Goal: Transaction & Acquisition: Purchase product/service

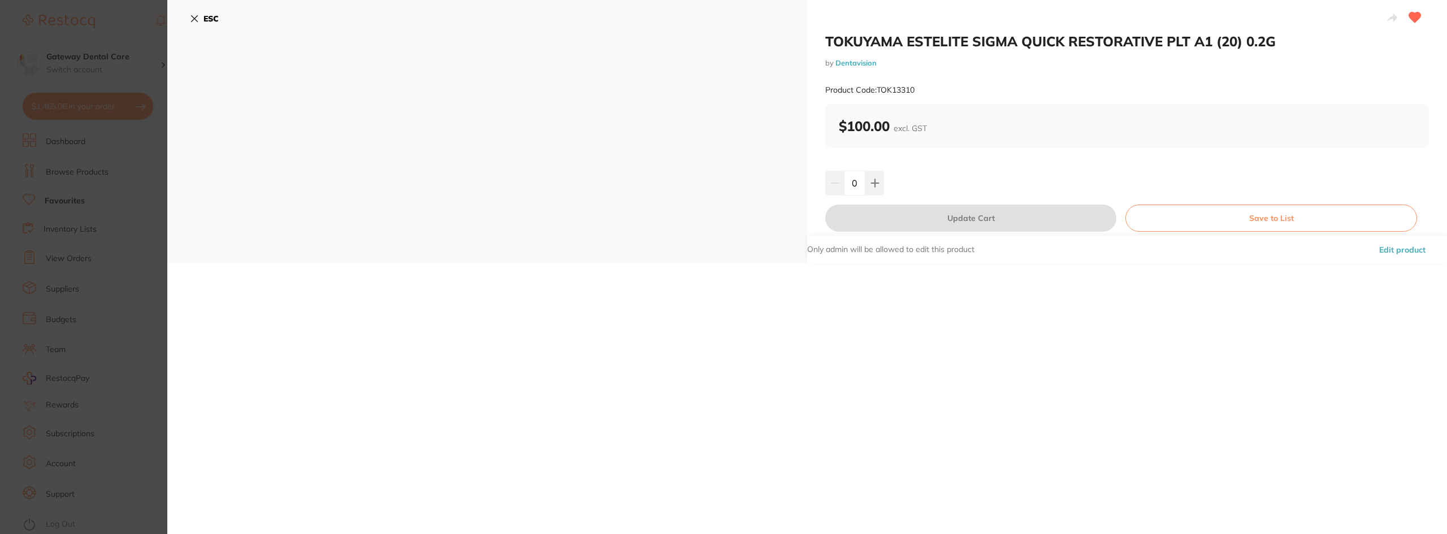
scroll to position [510, 0]
click at [148, 218] on section "TOKUYAMA ESTELITE SIGMA QUICK RESTORATIVE PLT A1 (20) 0.2G by Dentavision Produ…" at bounding box center [723, 267] width 1447 height 534
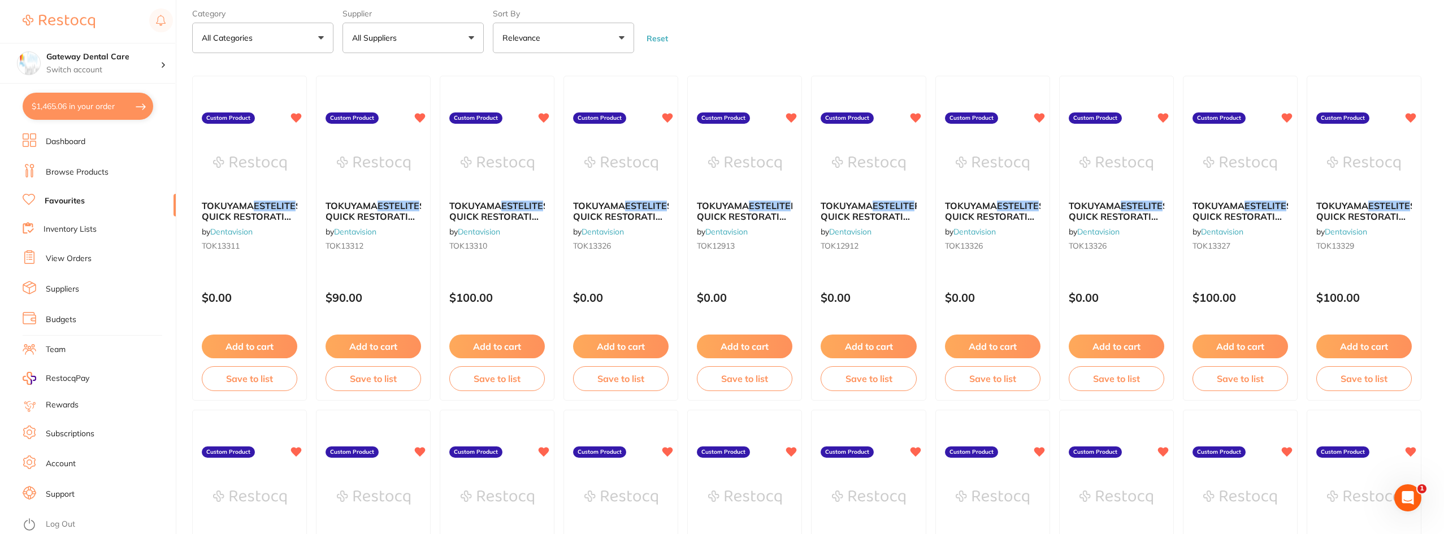
drag, startPoint x: 502, startPoint y: 204, endPoint x: 486, endPoint y: 211, distance: 17.7
click at [501, 206] on span "TOKUYAMA" at bounding box center [475, 205] width 52 height 11
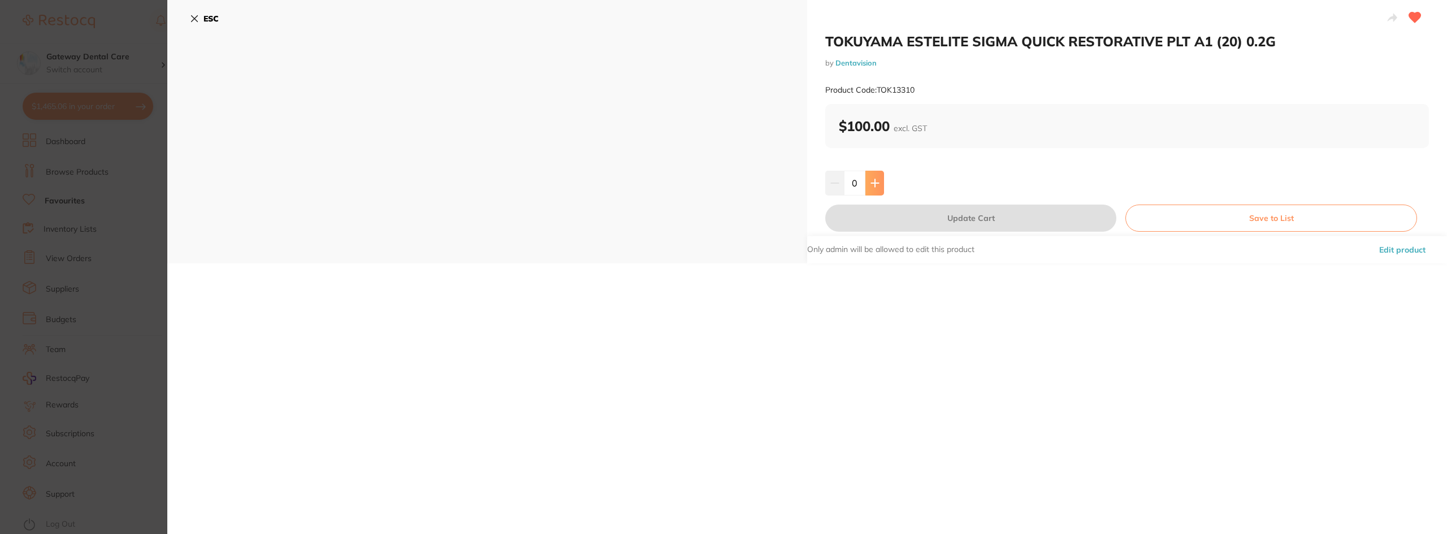
click at [874, 188] on button at bounding box center [874, 183] width 19 height 25
type input "1"
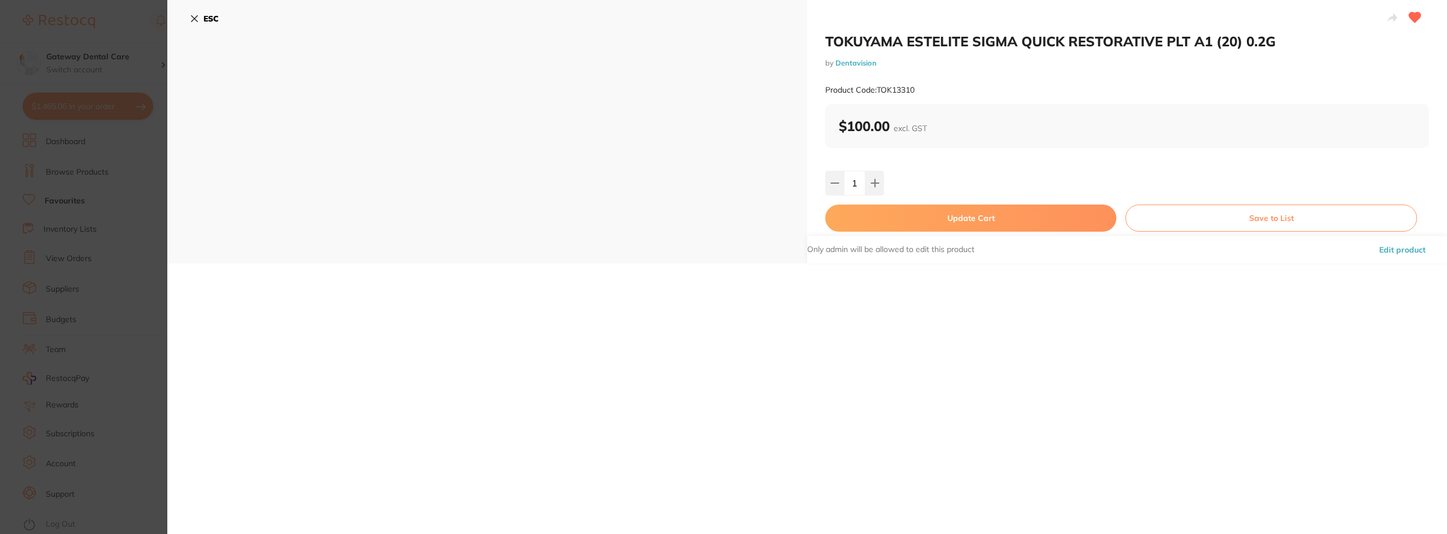
click at [961, 224] on button "Update Cart" at bounding box center [970, 218] width 291 height 27
checkbox input "false"
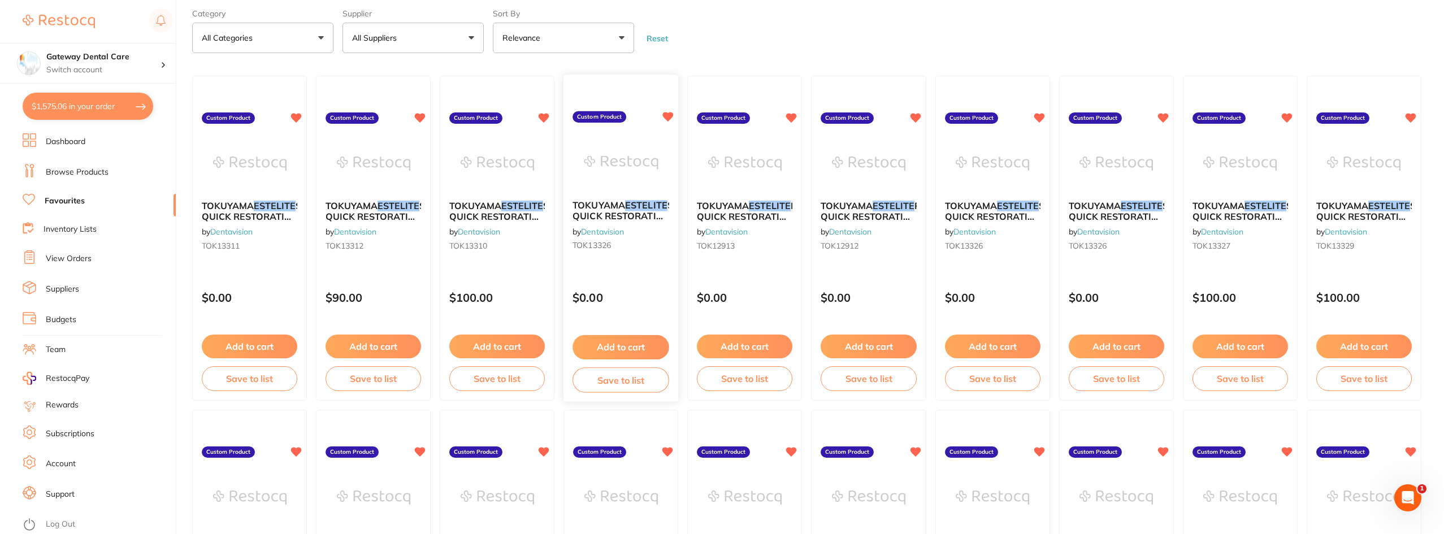
click at [606, 218] on span "SIGMA QUICK RESTORATIVE PLT OPA2 (20) 0.2g" at bounding box center [635, 216] width 125 height 32
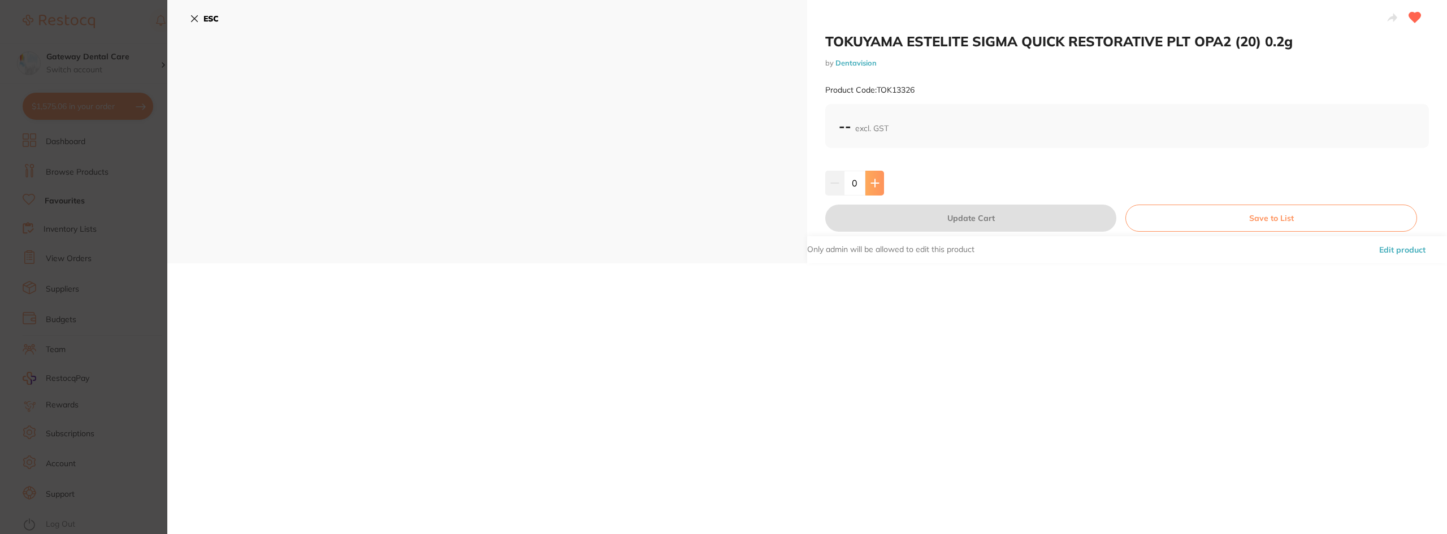
click at [873, 185] on icon at bounding box center [874, 182] width 7 height 7
type input "1"
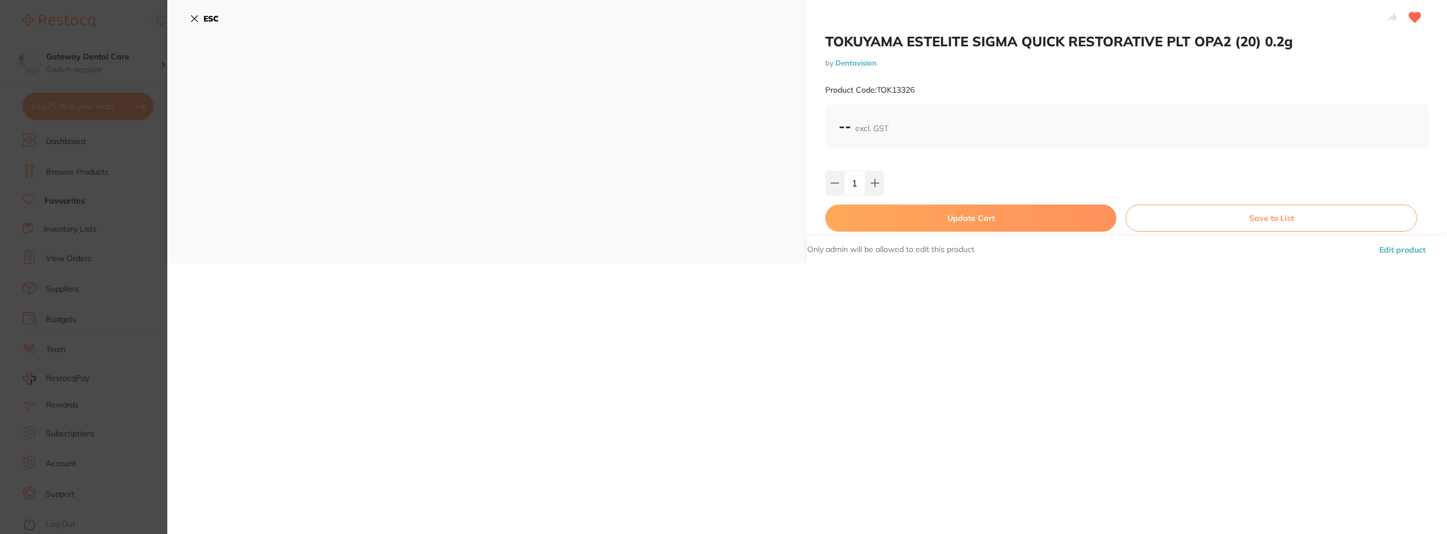
click at [904, 209] on button "Update Cart" at bounding box center [970, 218] width 291 height 27
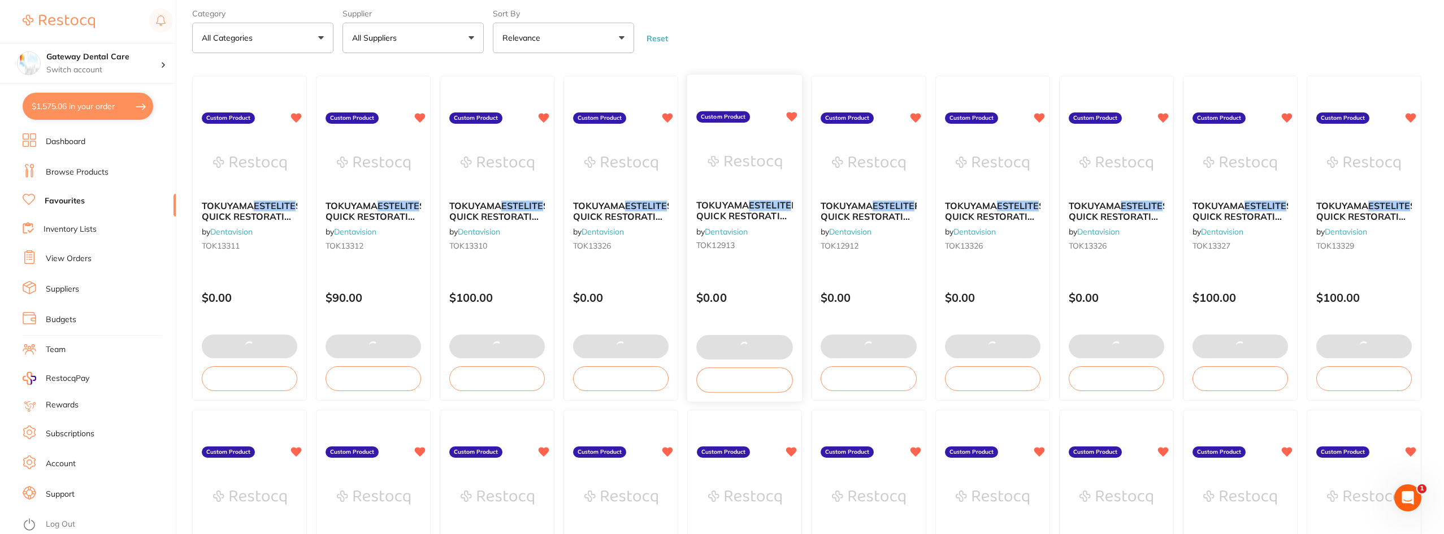
click at [766, 215] on span "POSTERIOR QUICK RESTORATIVE SYRINGE A3 4.2G" at bounding box center [771, 216] width 149 height 32
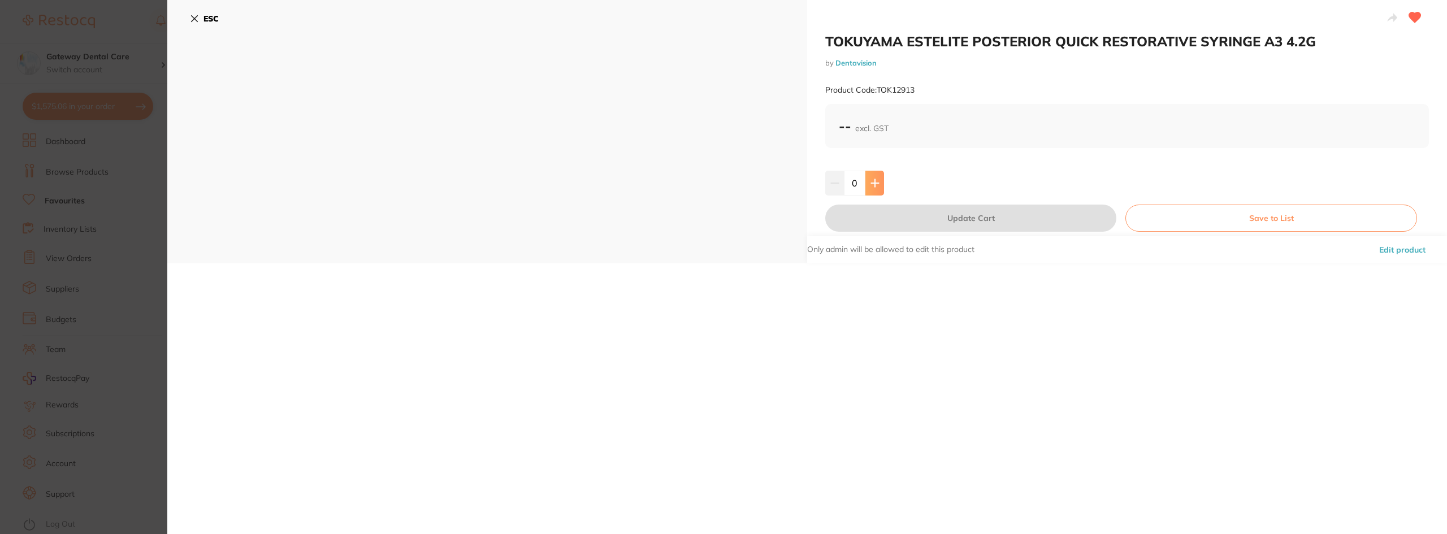
click at [877, 187] on icon at bounding box center [874, 183] width 9 height 9
click at [876, 187] on icon at bounding box center [874, 183] width 9 height 9
type input "2"
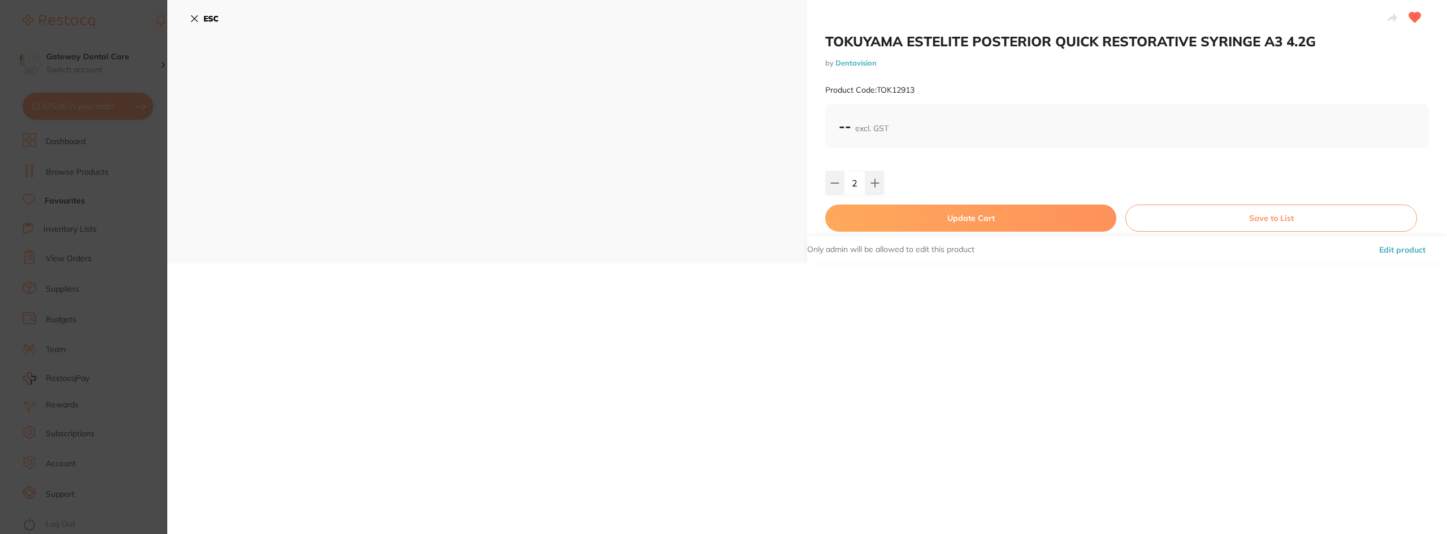
click at [916, 213] on button "Update Cart" at bounding box center [970, 218] width 291 height 27
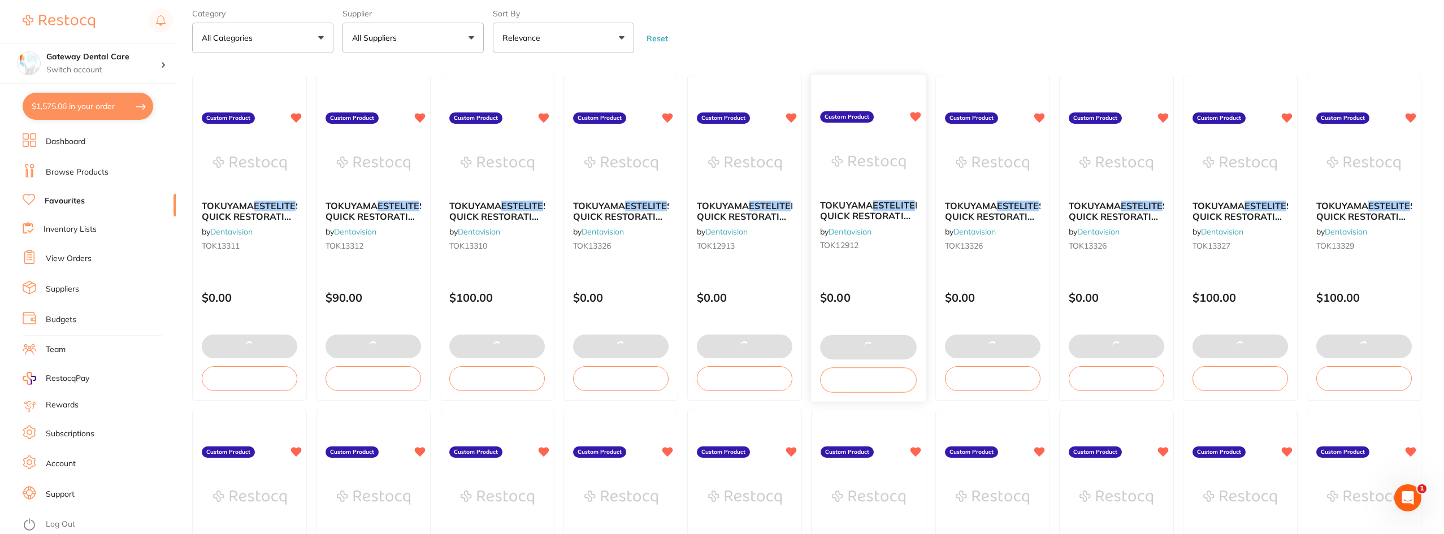
click at [891, 197] on div "TOKUYAMA ESTELITE POSTERIOR QUICK RESTORATIVE SYRINGE A2 4.2G by Dentavision TO…" at bounding box center [868, 228] width 115 height 73
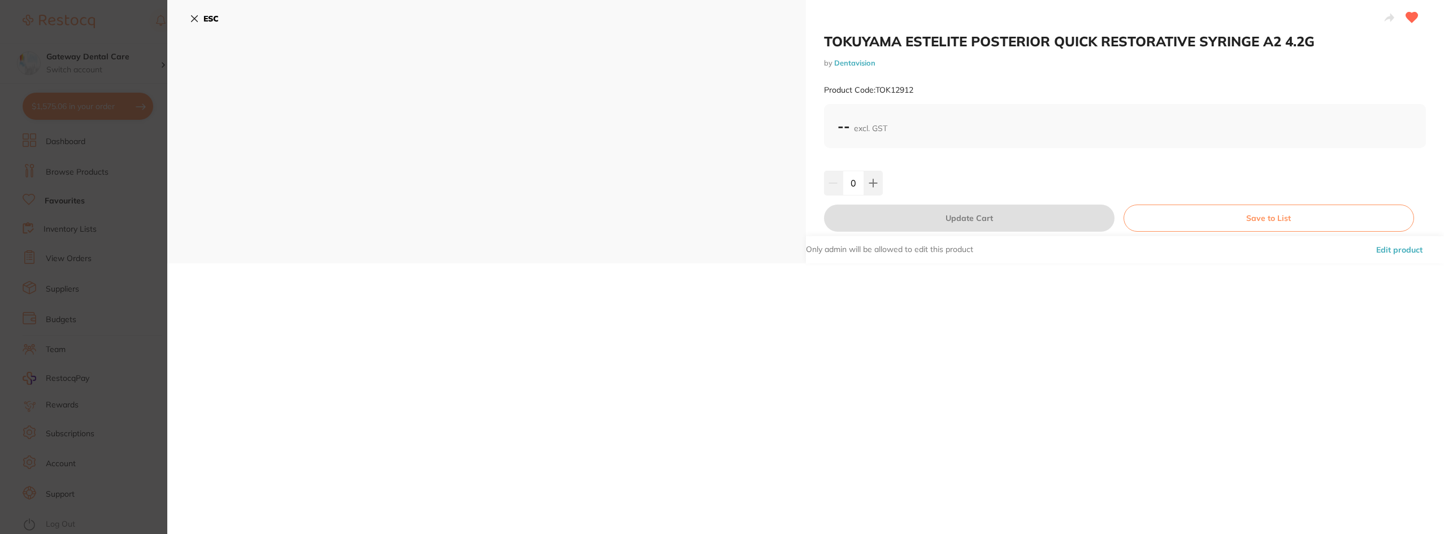
click at [1, 201] on section "TOKUYAMA ESTELITE POSTERIOR QUICK RESTORATIVE SYRINGE A2 4.2G by Dentavision Pr…" at bounding box center [722, 267] width 1444 height 534
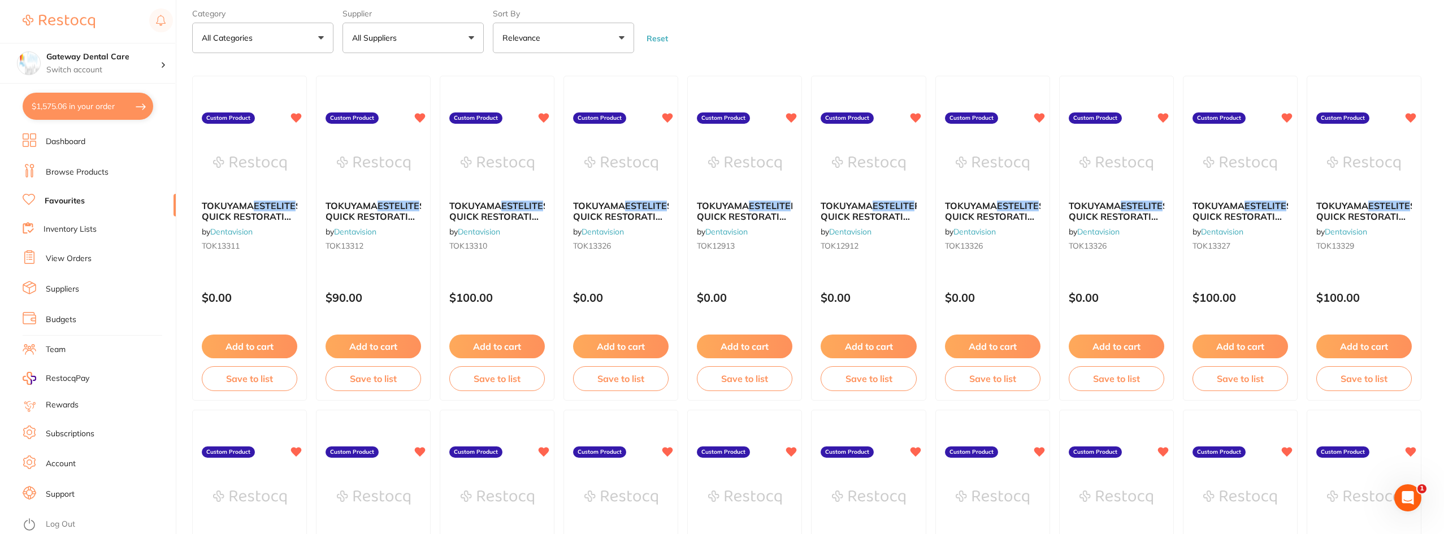
drag, startPoint x: 1020, startPoint y: 211, endPoint x: 61, endPoint y: 172, distance: 960.0
click at [1020, 210] on em "ESTELITE" at bounding box center [1018, 205] width 42 height 11
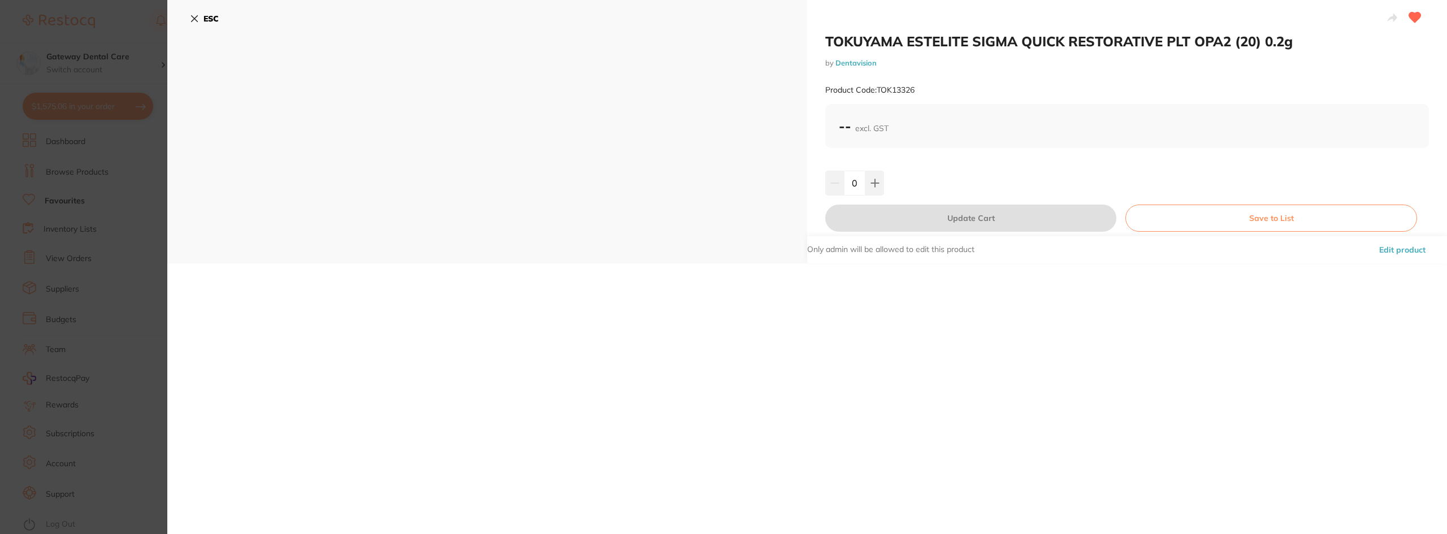
click at [67, 174] on section "TOKUYAMA ESTELITE SIGMA QUICK RESTORATIVE PLT OPA2 (20) 0.2g by Dentavision Pro…" at bounding box center [723, 267] width 1447 height 534
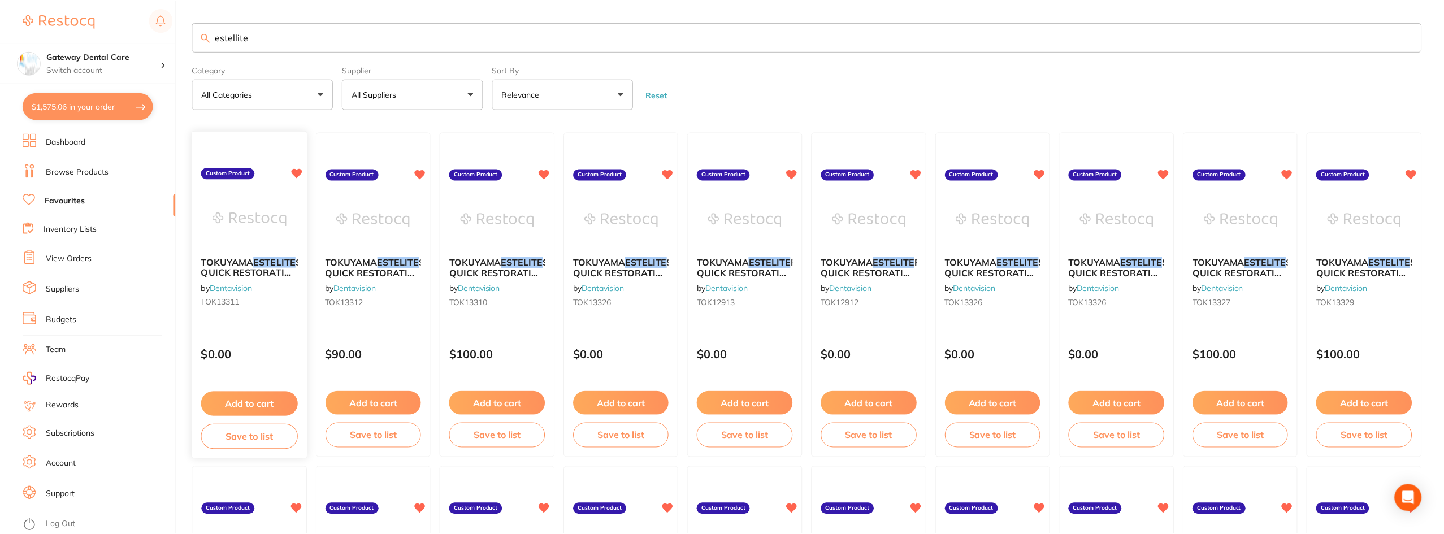
scroll to position [57, 0]
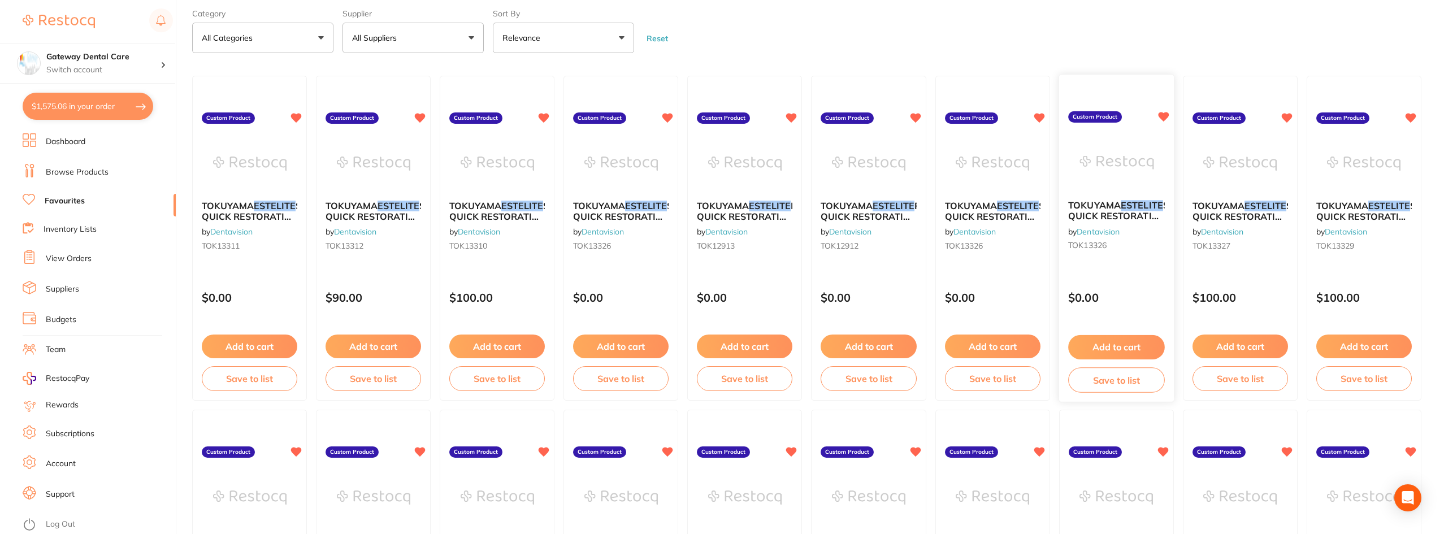
click at [1134, 214] on span "SIGMA QUICK RESTORATIVE PLT OPA2 (20) 0.2g" at bounding box center [1130, 216] width 125 height 32
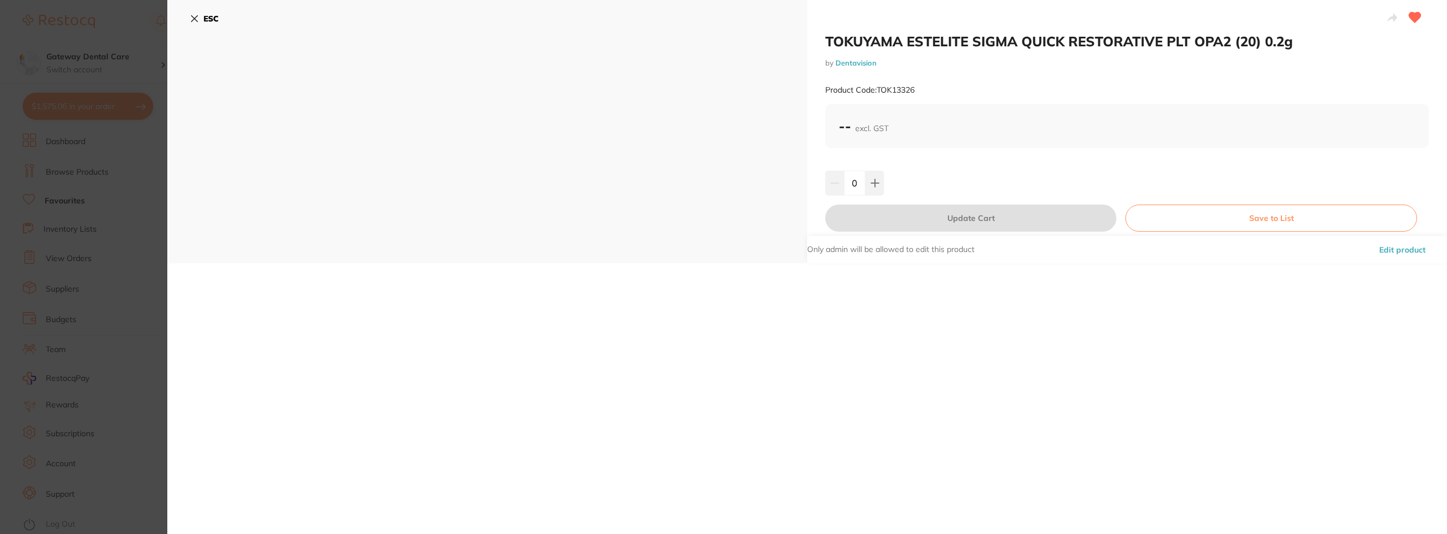
click at [88, 226] on section "TOKUYAMA ESTELITE SIGMA QUICK RESTORATIVE PLT OPA2 (20) 0.2g by Dentavision Pro…" at bounding box center [723, 267] width 1447 height 534
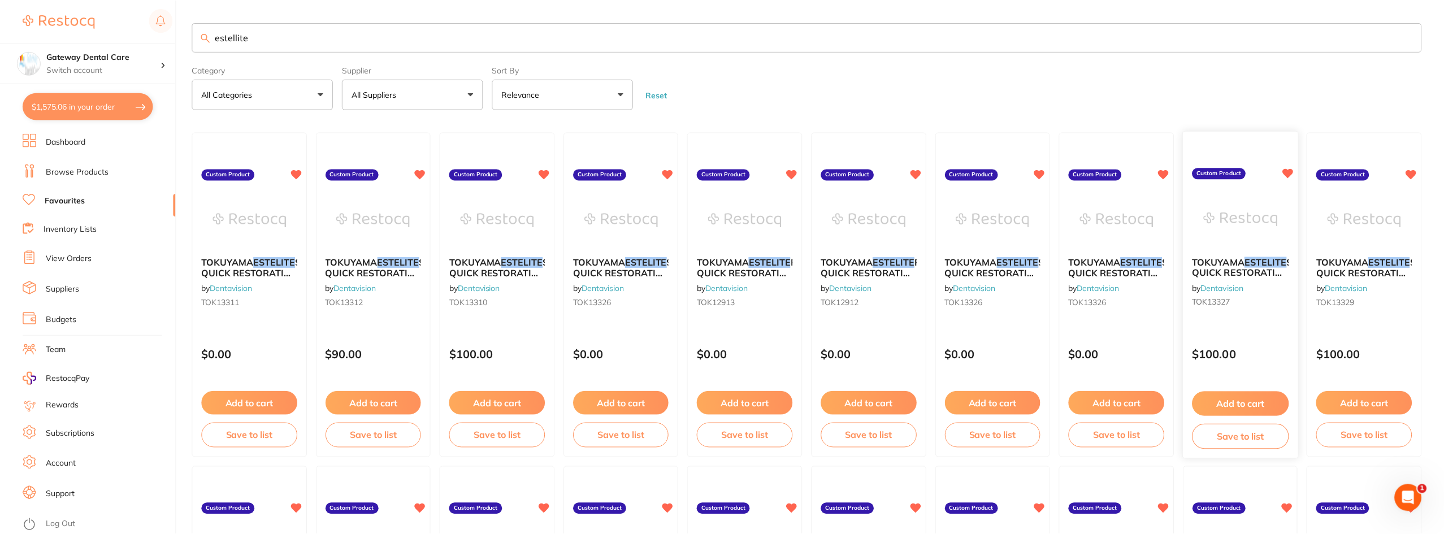
scroll to position [57, 0]
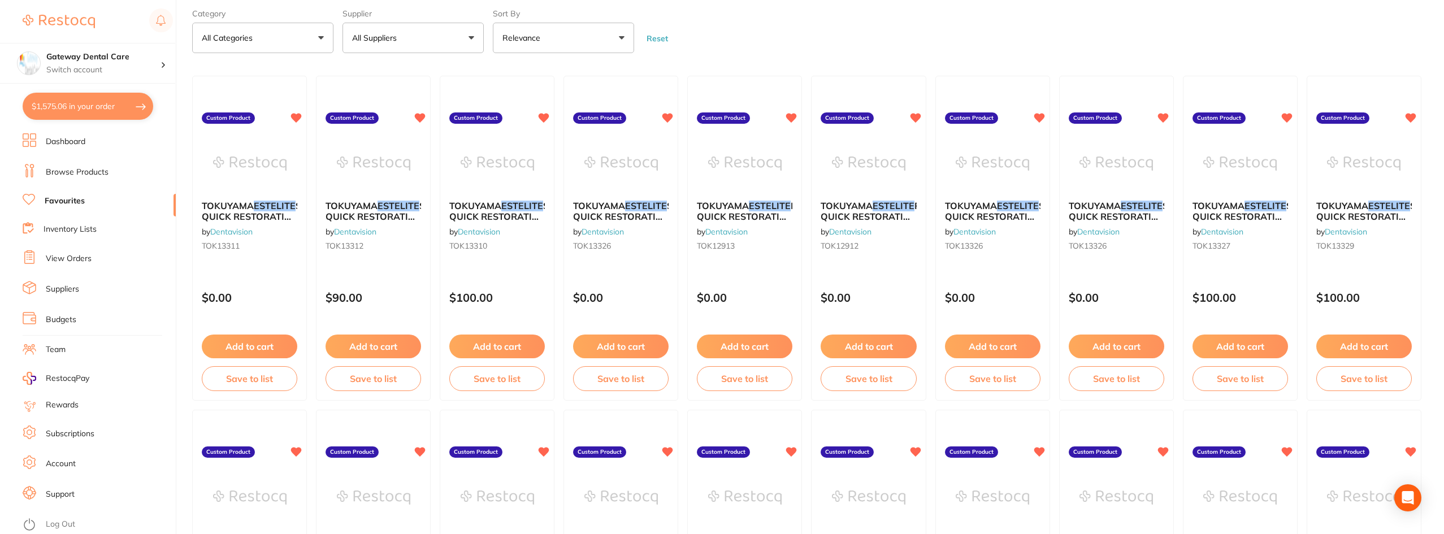
click at [1237, 204] on span "TOKUYAMA" at bounding box center [1219, 205] width 52 height 11
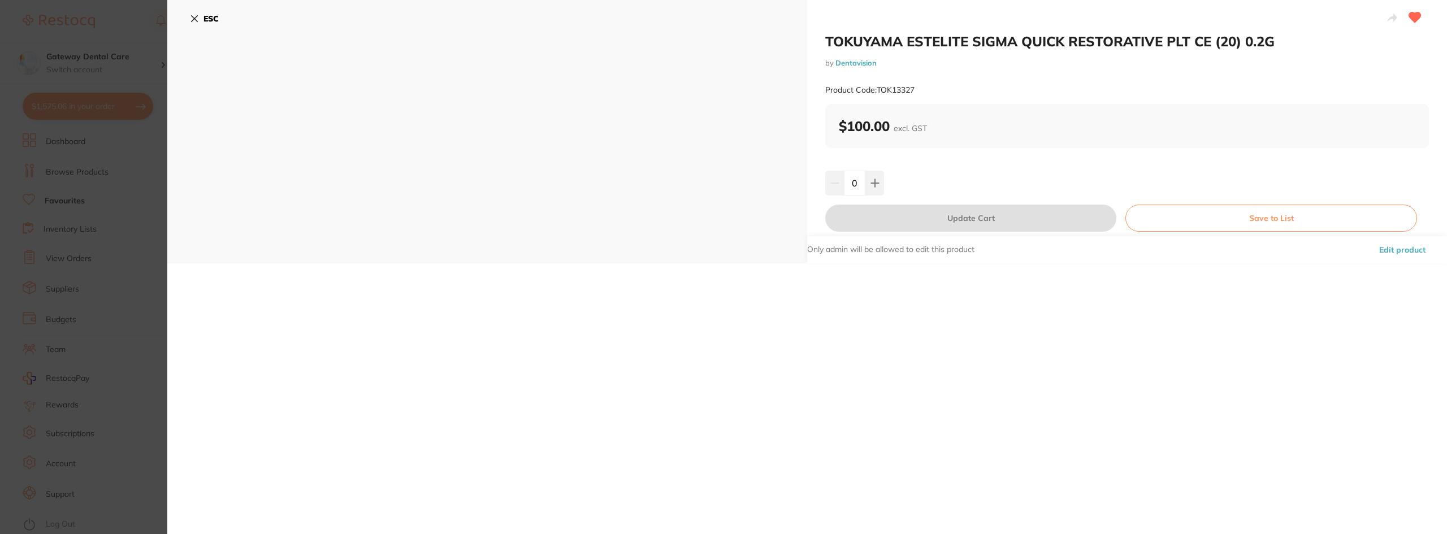
drag, startPoint x: 115, startPoint y: 197, endPoint x: 313, endPoint y: 188, distance: 198.0
click at [115, 197] on section "TOKUYAMA ESTELITE SIGMA QUICK RESTORATIVE PLT CE (20) 0.2G by Dentavision Produ…" at bounding box center [723, 267] width 1447 height 534
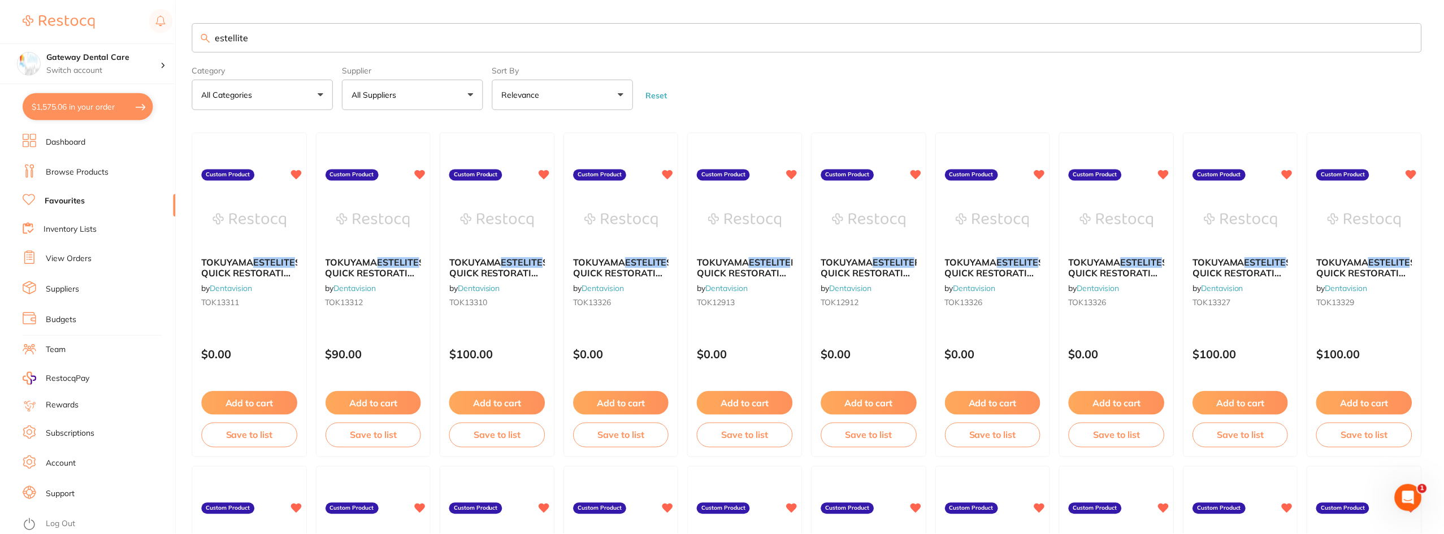
scroll to position [57, 0]
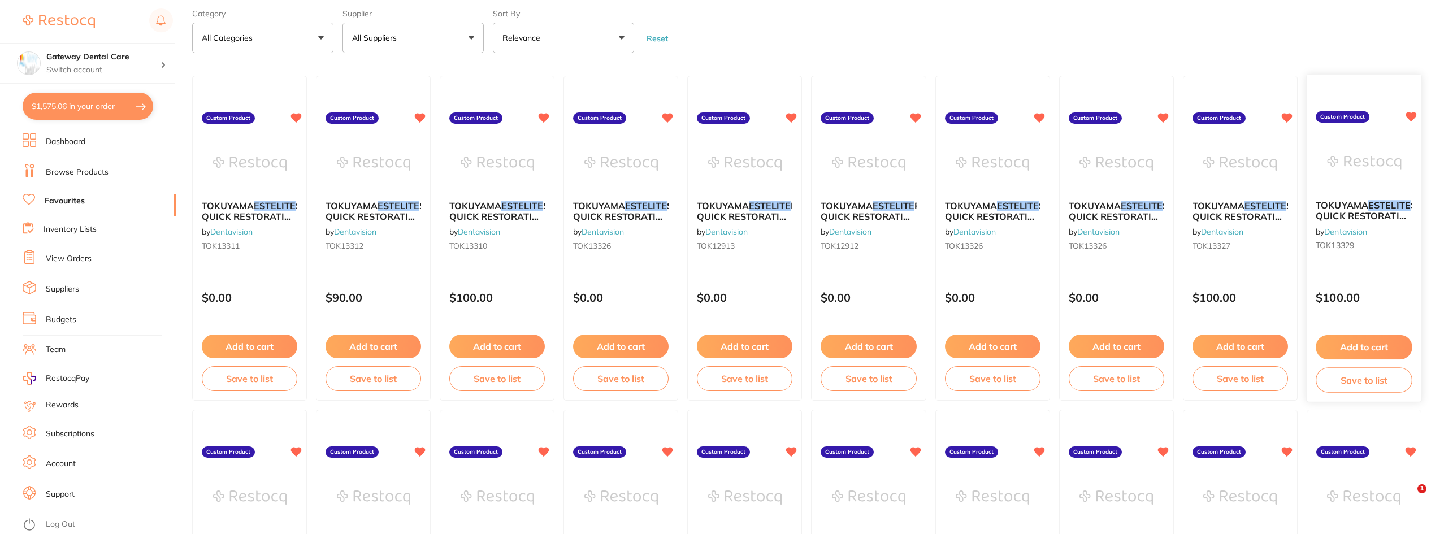
click at [1364, 196] on div "TOKUYAMA ESTELITE SIGMA QUICK RESTORATIVE PLT WE (20) 0.2G by Dentavision TOK13…" at bounding box center [1364, 228] width 115 height 73
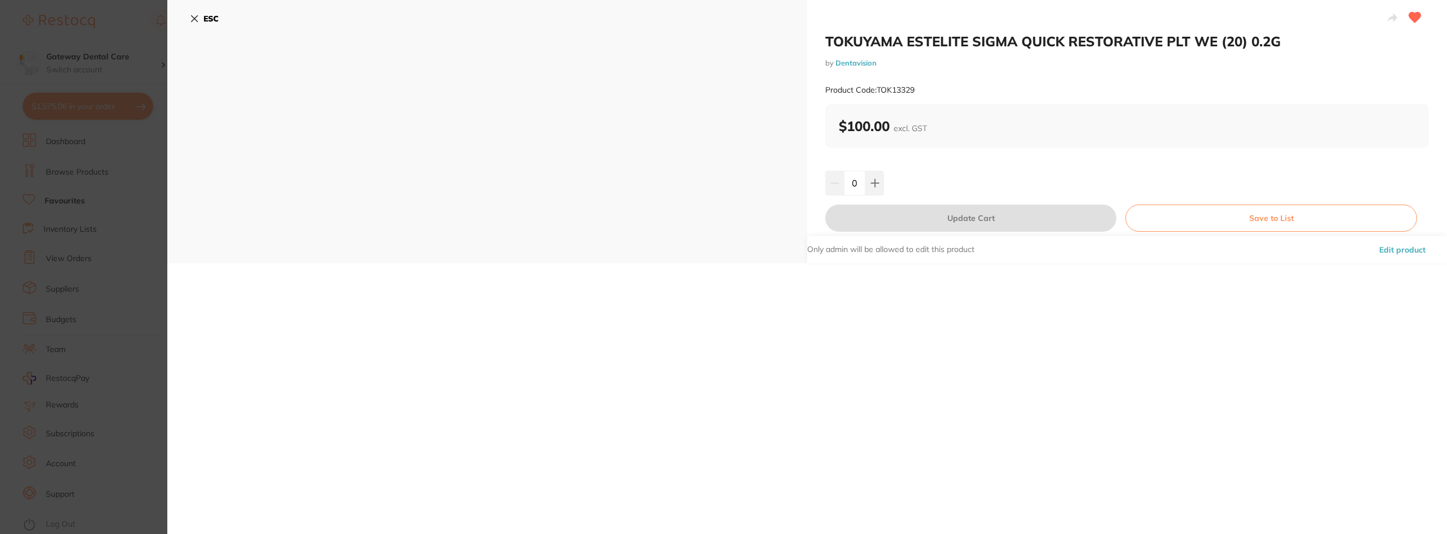
drag, startPoint x: 12, startPoint y: 141, endPoint x: 76, endPoint y: 151, distance: 64.7
click at [12, 141] on section "TOKUYAMA ESTELITE SIGMA QUICK RESTORATIVE PLT WE (20) 0.2G by Dentavision Produ…" at bounding box center [723, 267] width 1447 height 534
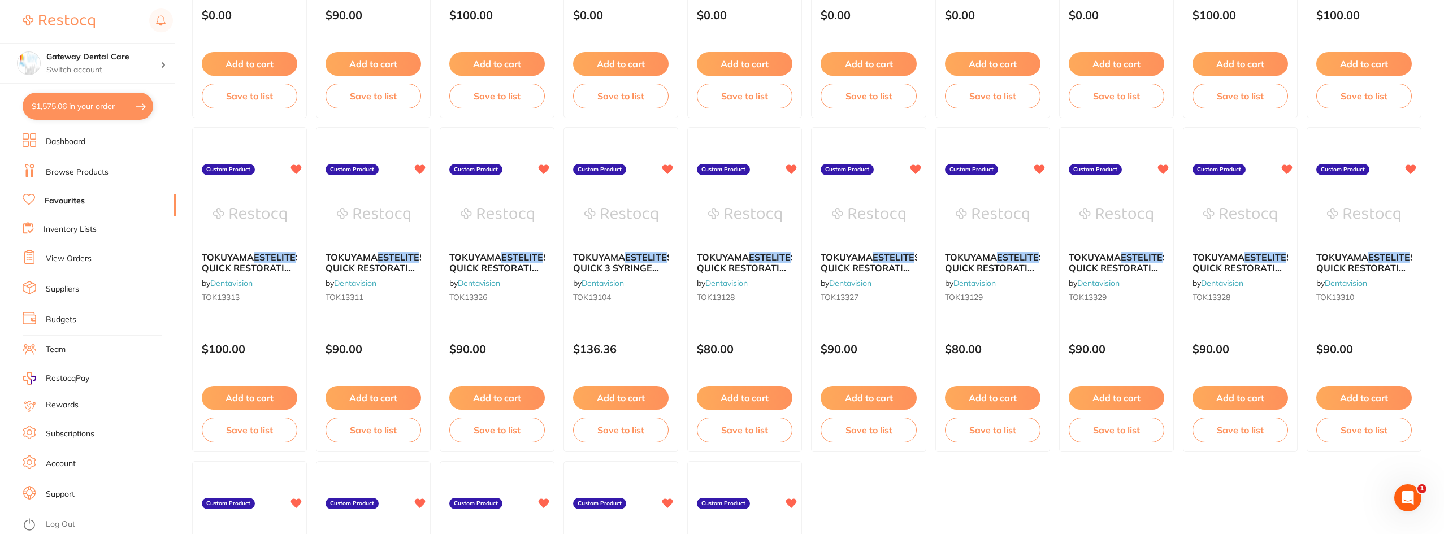
drag, startPoint x: 236, startPoint y: 301, endPoint x: 211, endPoint y: 288, distance: 27.8
click at [236, 301] on span "TOK13313" at bounding box center [221, 297] width 38 height 10
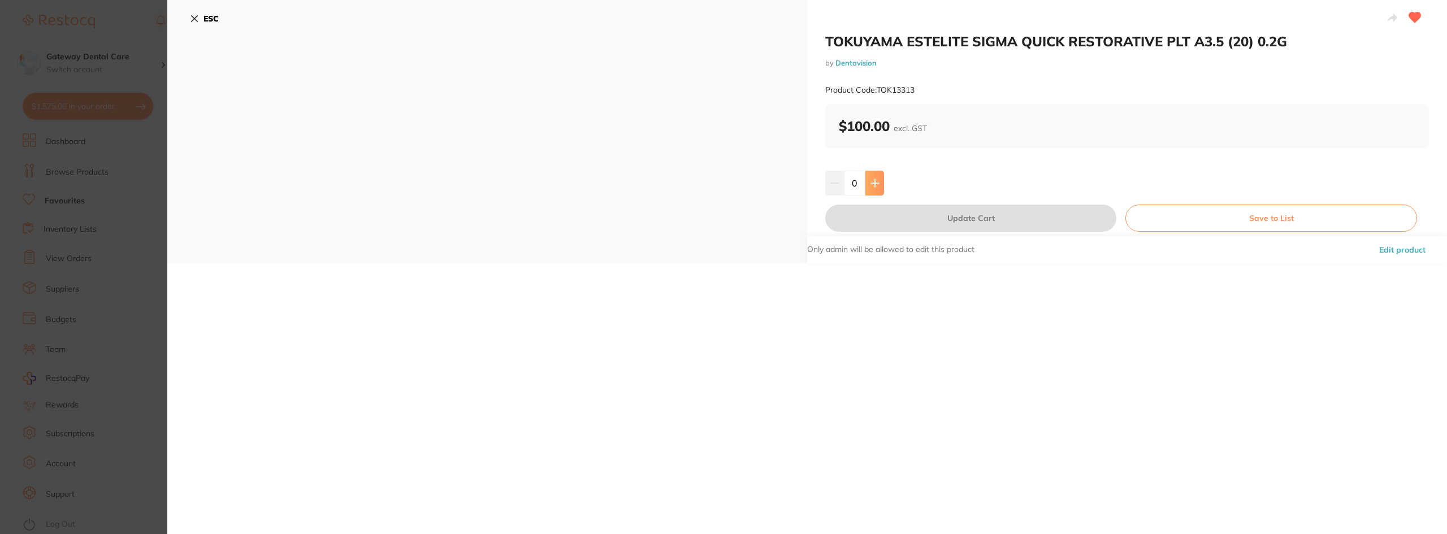
click at [872, 172] on button at bounding box center [874, 183] width 19 height 25
type input "1"
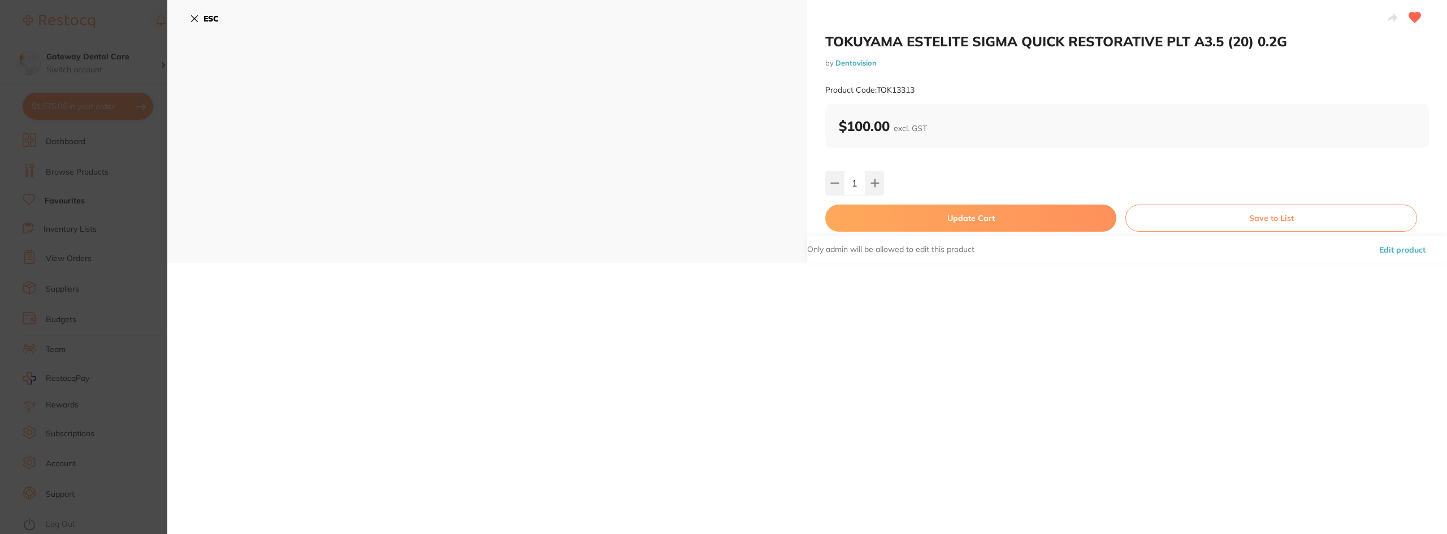
click at [916, 223] on button "Update Cart" at bounding box center [970, 218] width 291 height 27
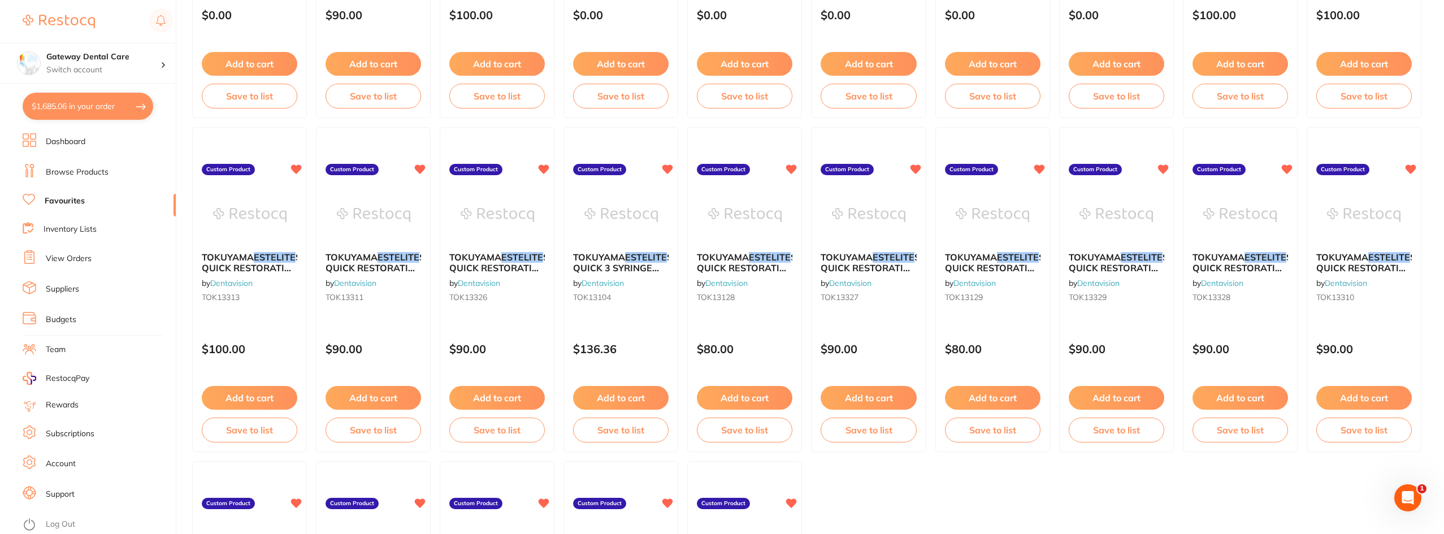
click at [91, 114] on button "$1,685.06 in your order" at bounding box center [88, 106] width 131 height 27
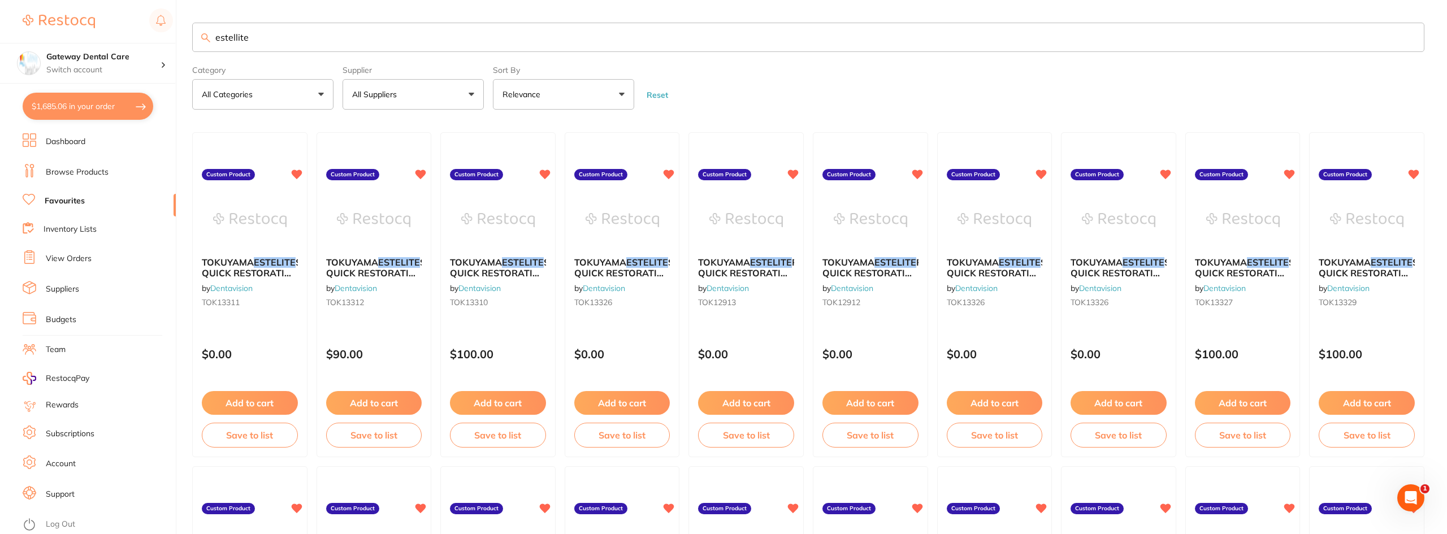
checkbox input "true"
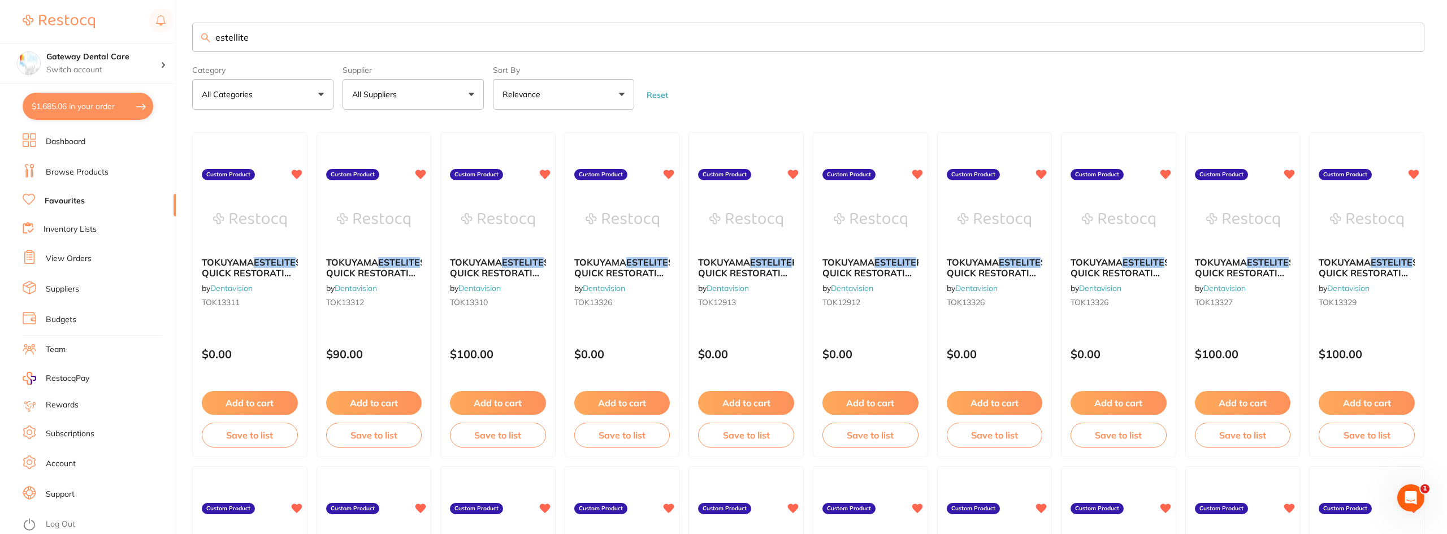
checkbox input "true"
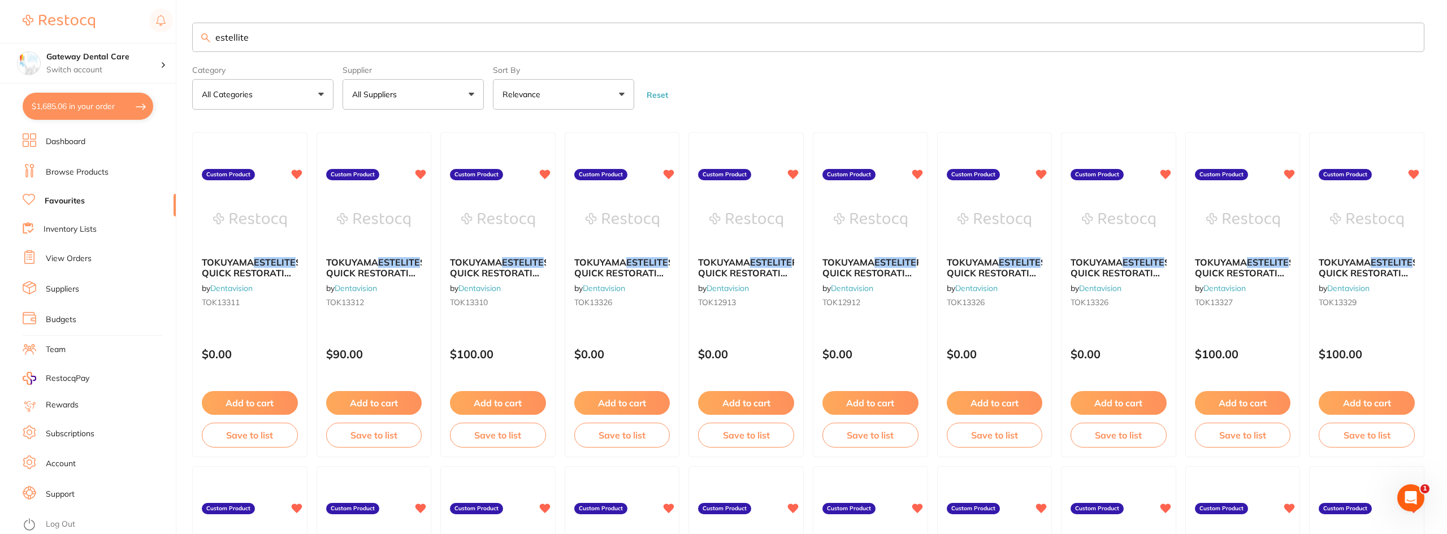
checkbox input "true"
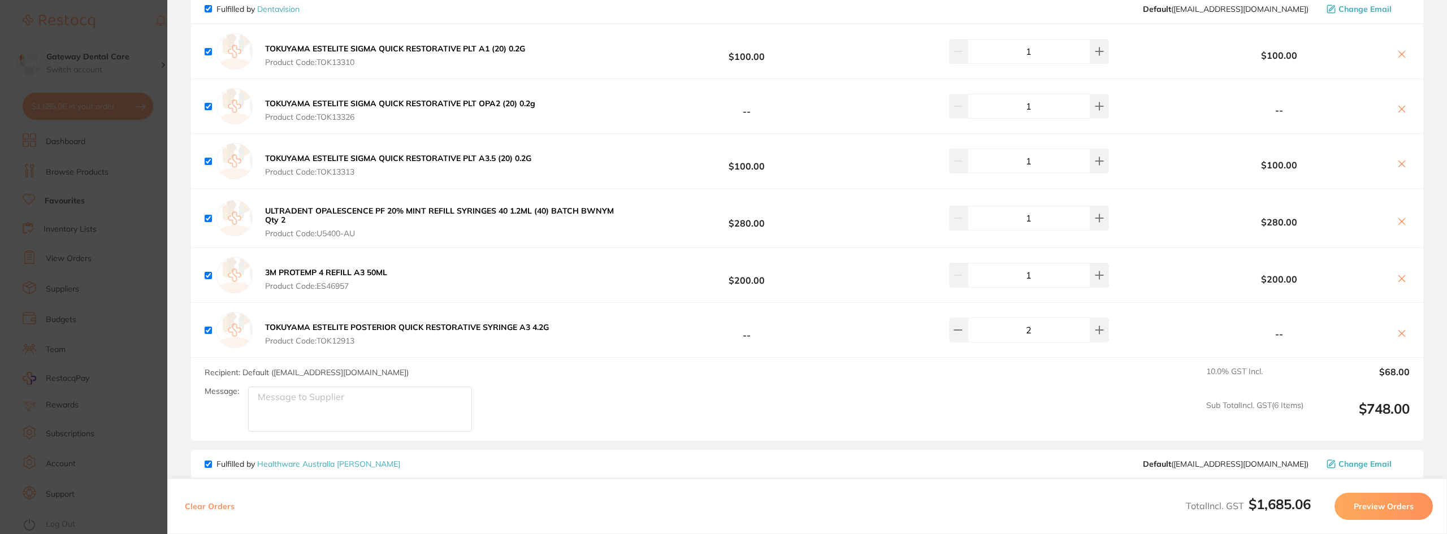
click at [630, 295] on div "3M PROTEMP 4 REFILL A3 50ML Product Code: ES46957 $200.00 1 $200.00" at bounding box center [807, 275] width 1232 height 54
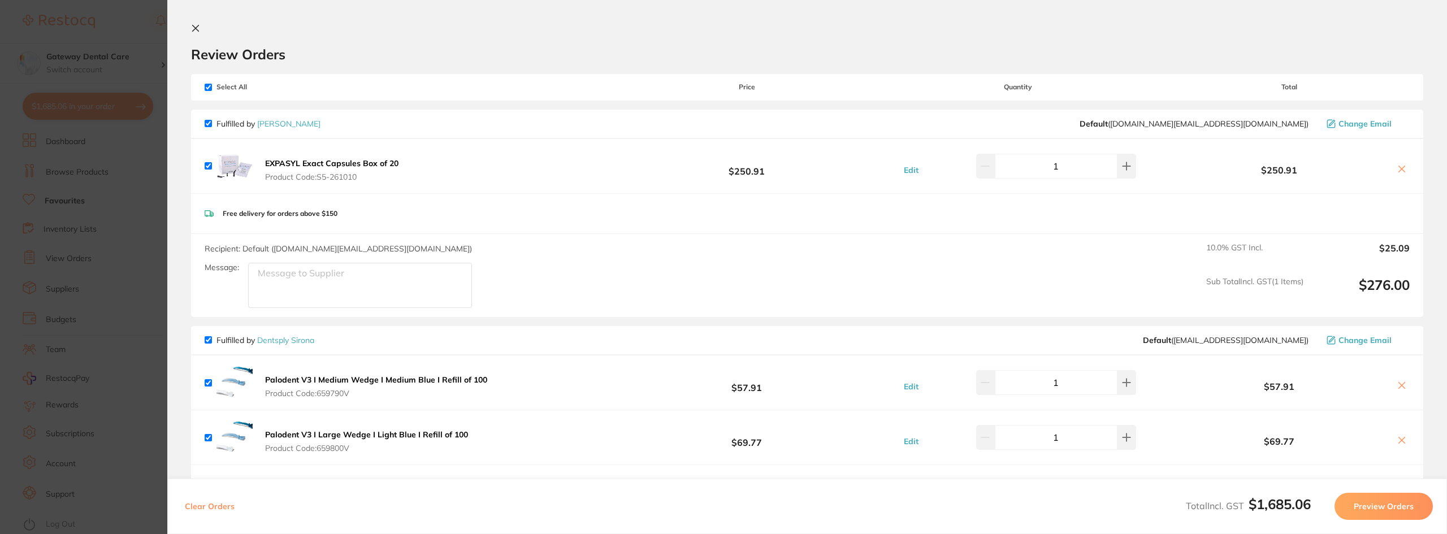
click at [77, 42] on section "Update RRP Set your pre negotiated price for this item. Item Agreed RRP (excl. …" at bounding box center [723, 267] width 1447 height 534
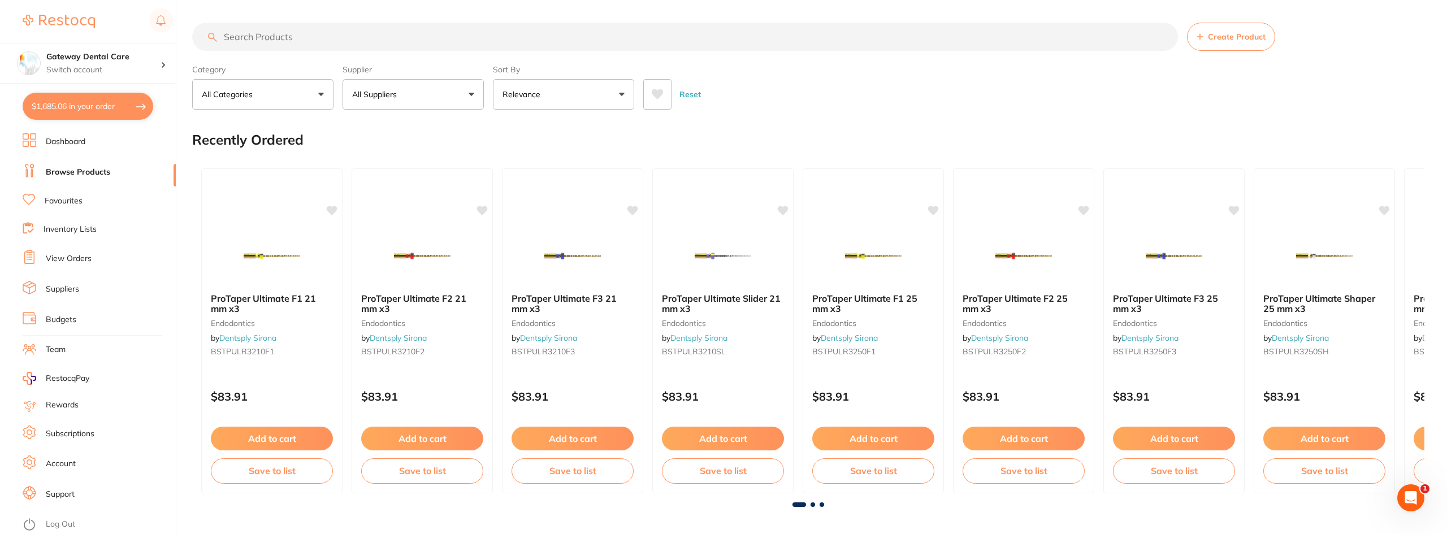
click at [89, 162] on ul "Dashboard Browse Products Favourites Inventory Lists View Orders Suppliers Budg…" at bounding box center [99, 333] width 153 height 401
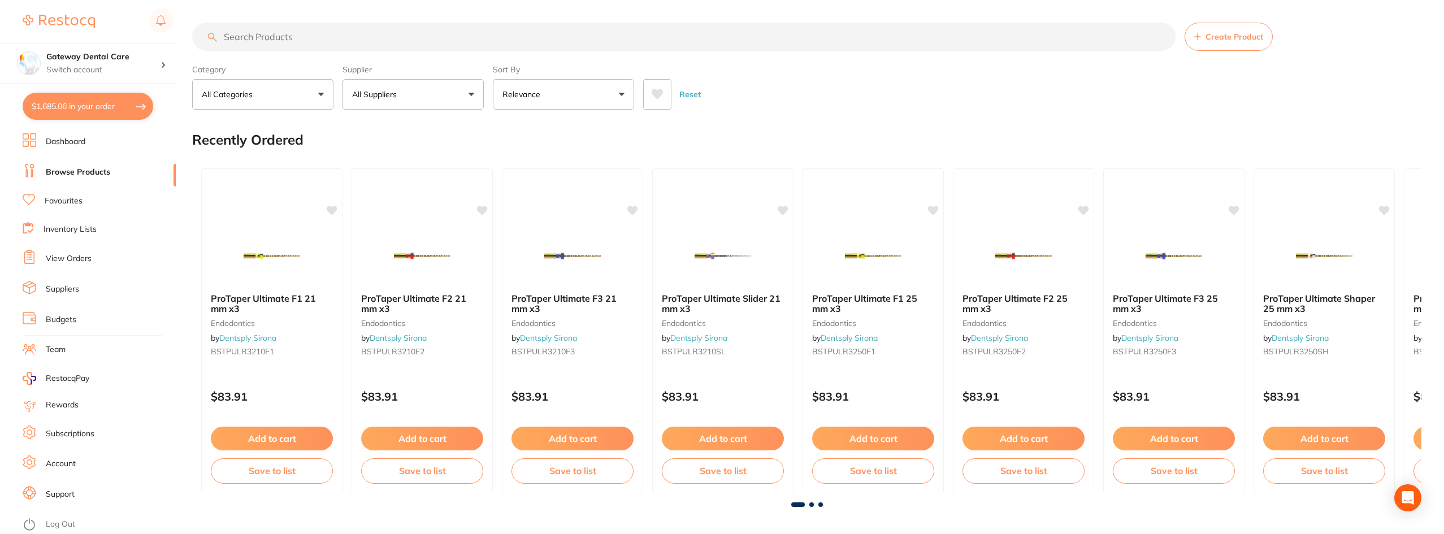
click at [302, 38] on input "search" at bounding box center [684, 37] width 984 height 28
type input "triodent wedge"
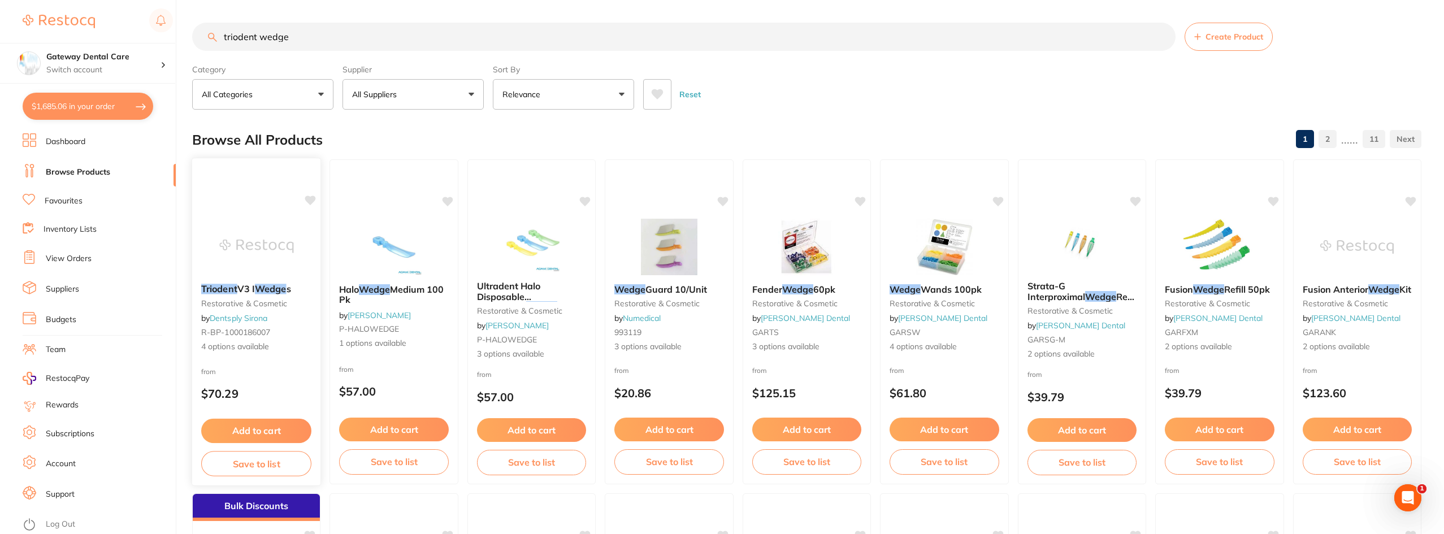
click at [237, 293] on span "V3 I" at bounding box center [246, 288] width 18 height 11
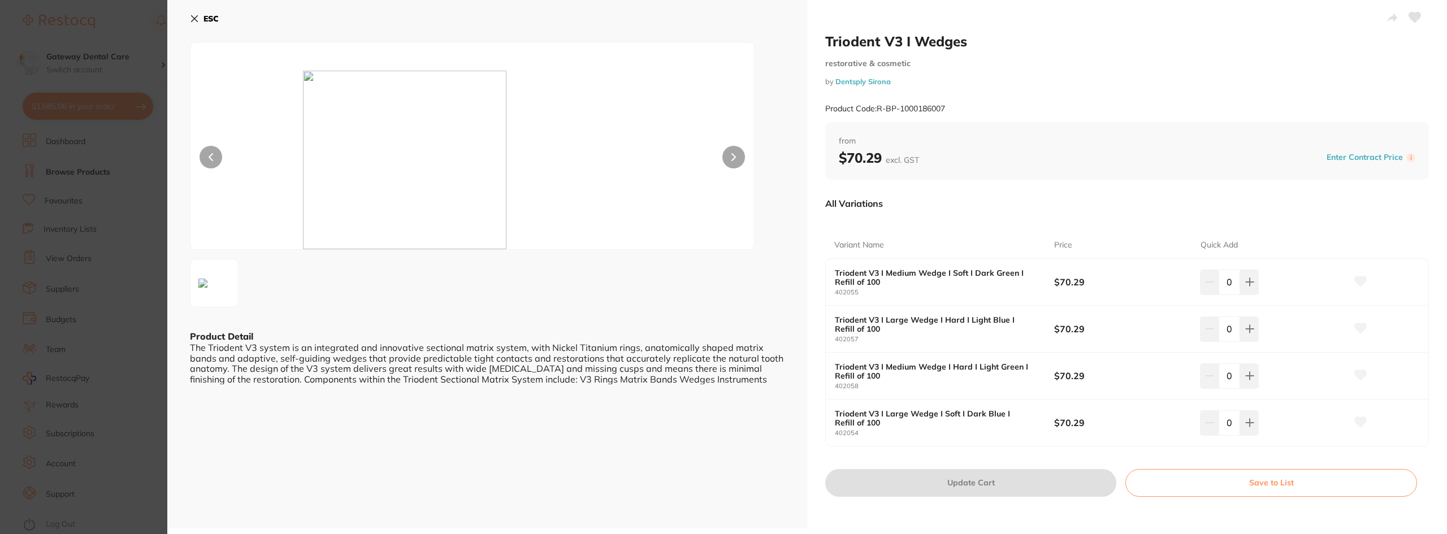
click at [139, 225] on section "Triodent V3 I Wedges restorative & cosmetic by Dentsply Sirona Product Code: R-…" at bounding box center [723, 267] width 1447 height 534
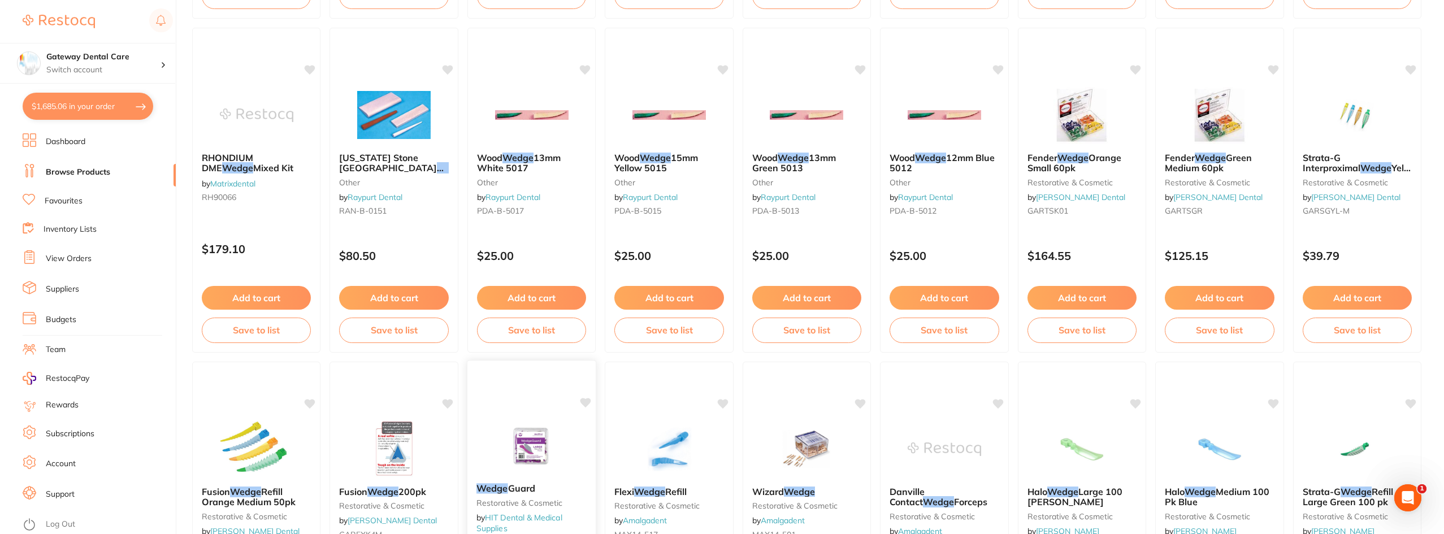
scroll to position [1679, 0]
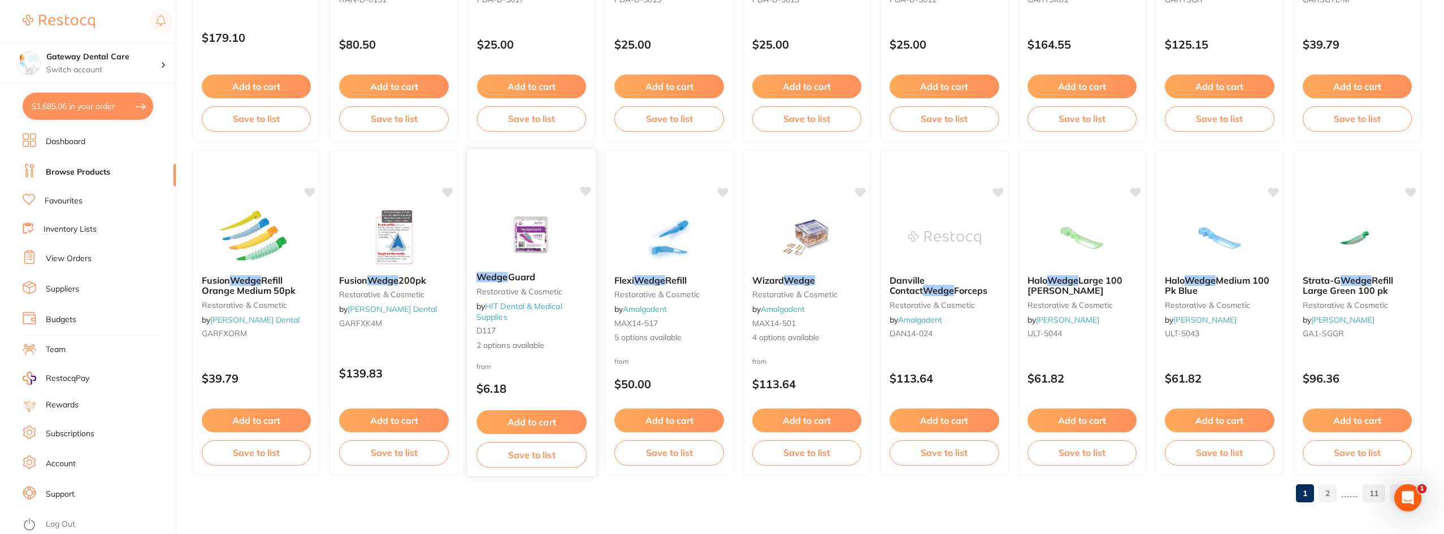
click at [541, 264] on div "Wedge Guard restorative & cosmetic by HIT Dental & Medical Supplies D117 2 opti…" at bounding box center [531, 312] width 129 height 98
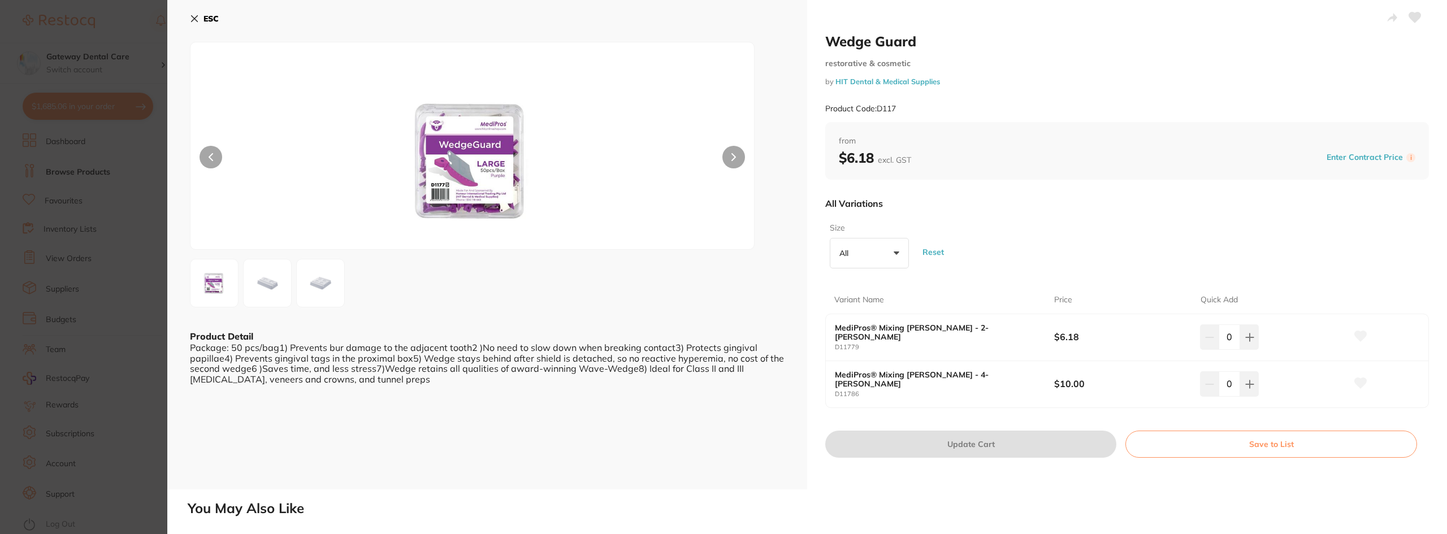
click at [93, 273] on section "Wedge Guard restorative & cosmetic by HIT Dental & Medical Supplies Product Cod…" at bounding box center [723, 267] width 1447 height 534
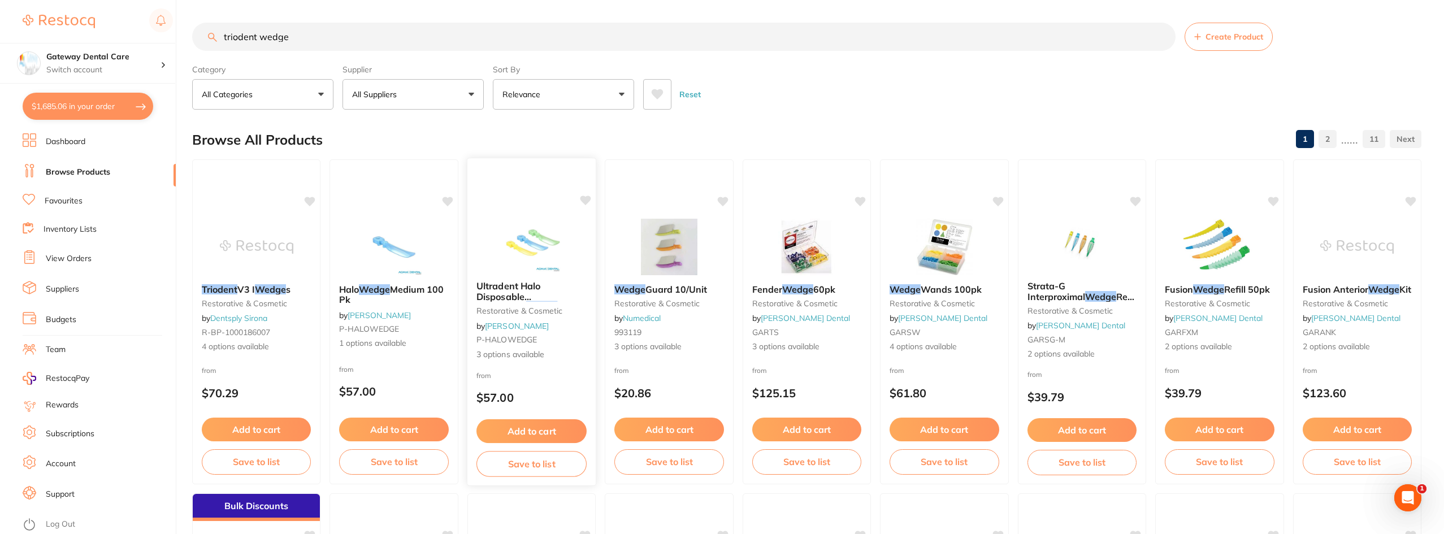
click at [518, 278] on div "Ultradent Halo Disposable Anatomical Wedge restorative & cosmetic by [PERSON_NA…" at bounding box center [531, 321] width 129 height 98
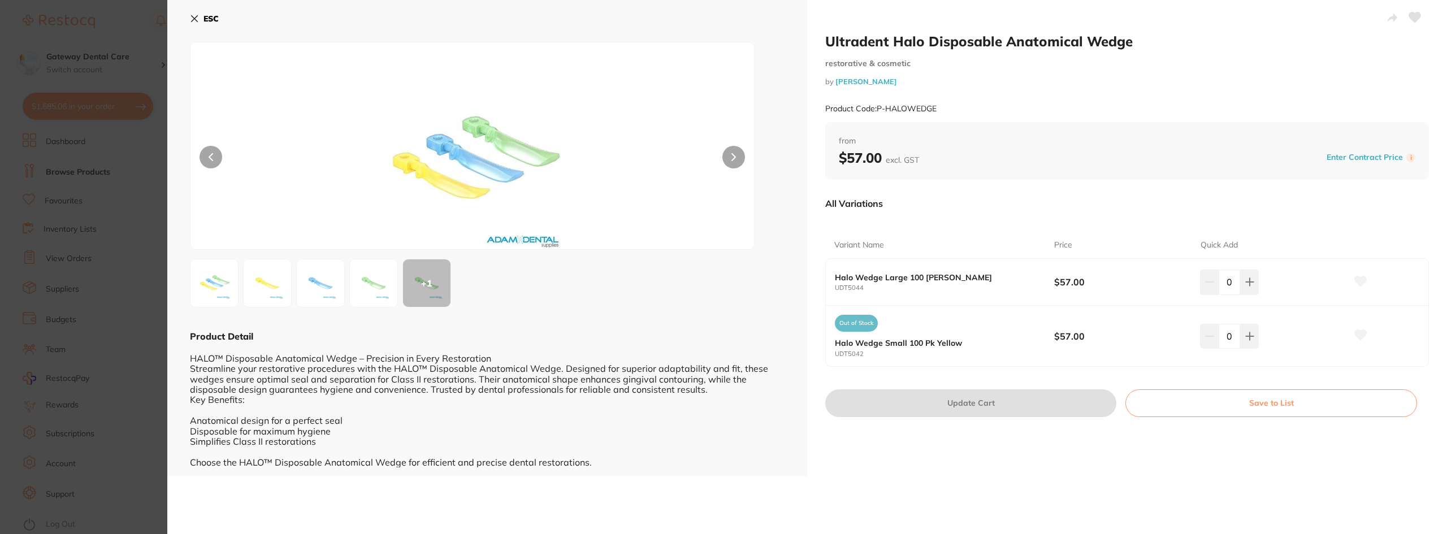
click at [136, 252] on section "Ultradent Halo Disposable Anatomical Wedge restorative & cosmetic by [PERSON_NA…" at bounding box center [723, 267] width 1447 height 534
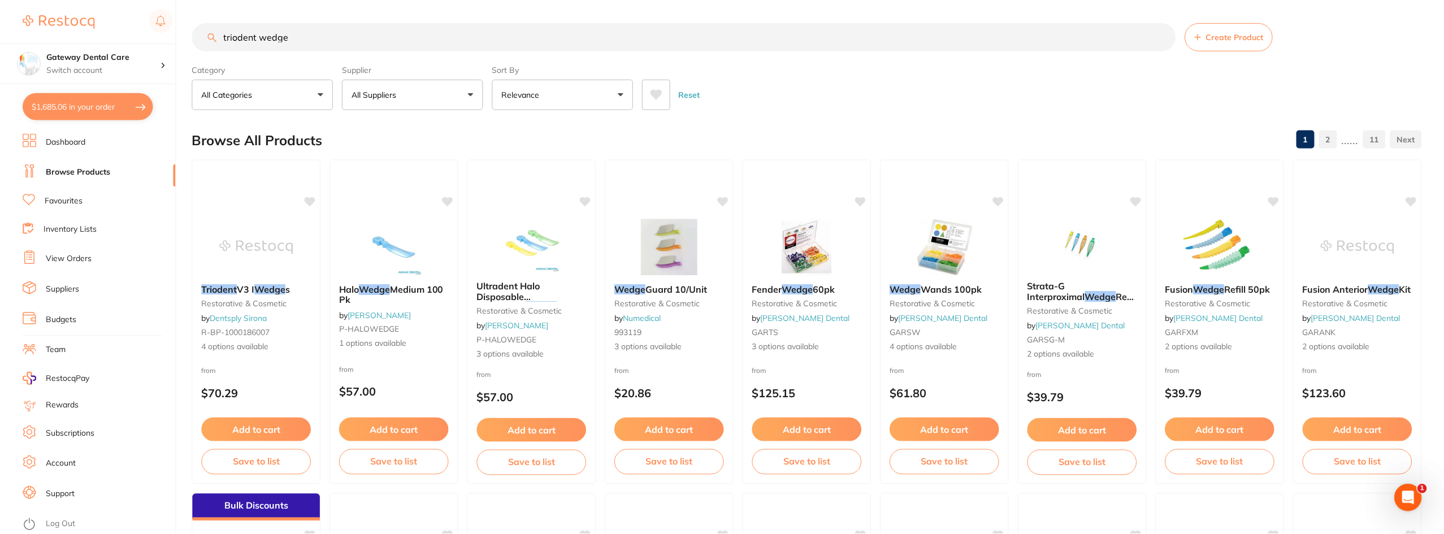
scroll to position [1, 0]
click at [333, 36] on input "triodent wedge" at bounding box center [684, 36] width 984 height 28
click at [334, 36] on input "triodent wedge" at bounding box center [684, 36] width 984 height 28
type input "e"
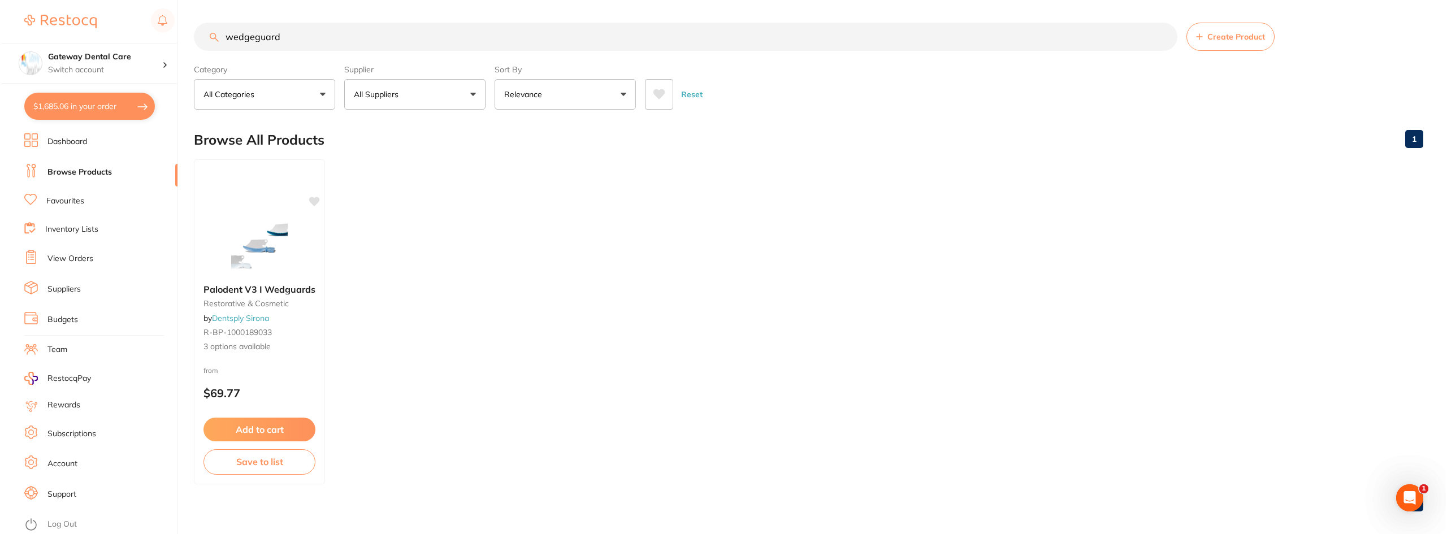
scroll to position [0, 0]
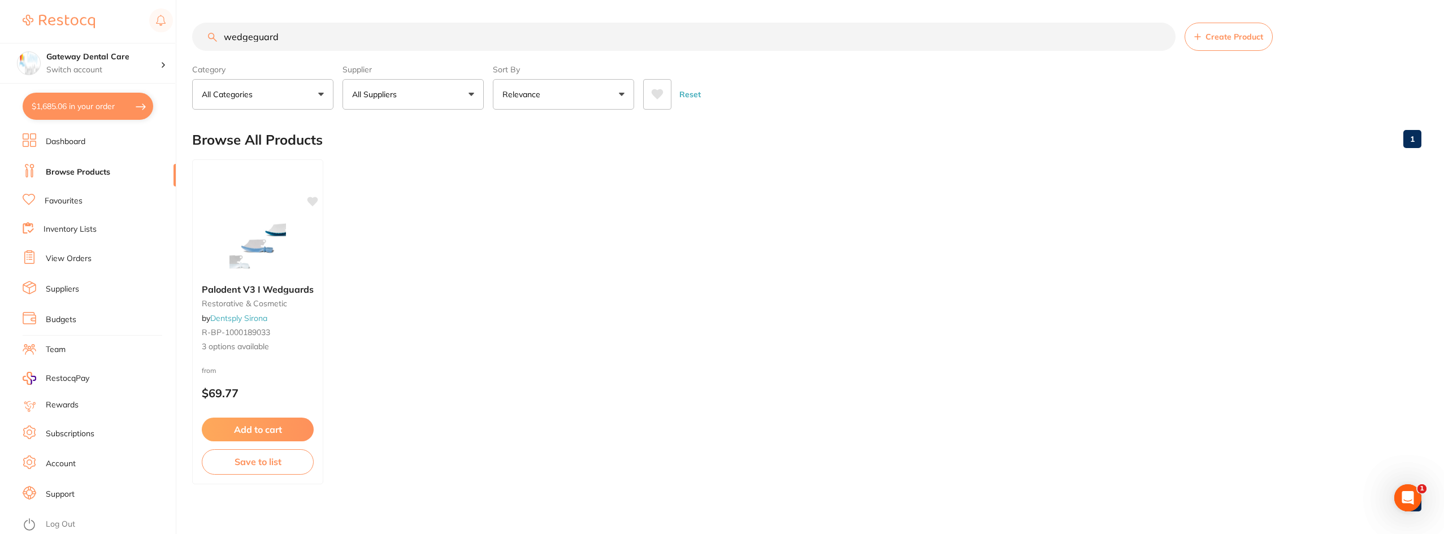
click at [267, 40] on input "wedgeguard" at bounding box center [684, 37] width 984 height 28
type input "wedgegaurd"
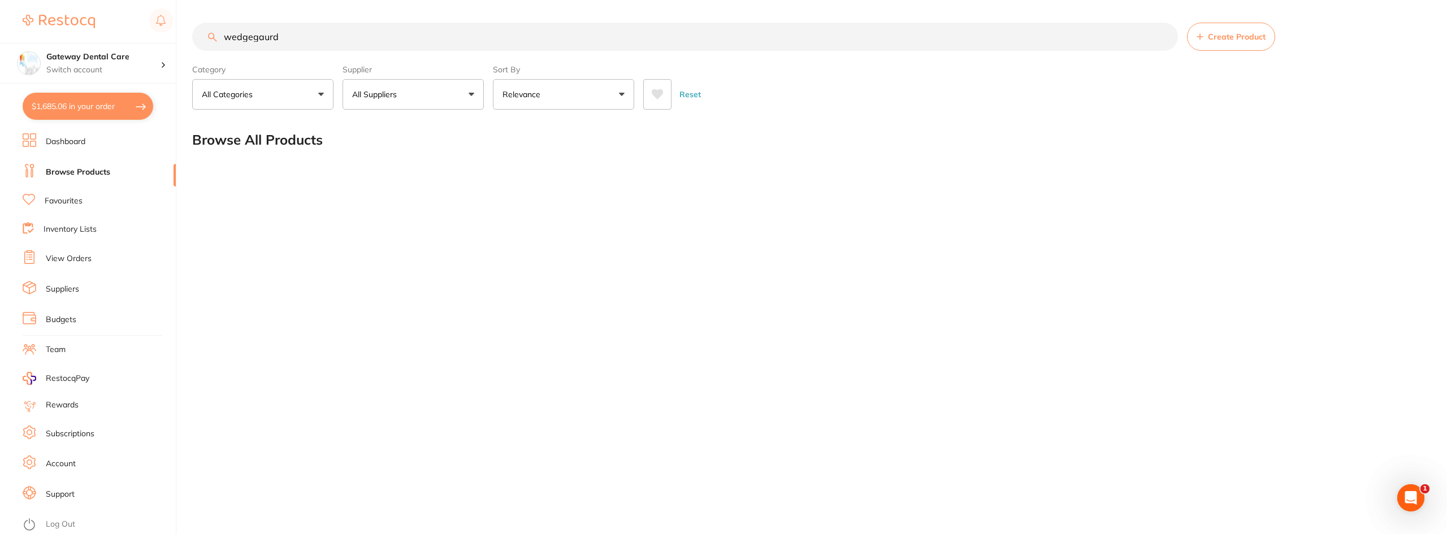
click at [1164, 40] on input "wedgegaurd" at bounding box center [685, 37] width 986 height 28
click at [103, 109] on button "$1,685.06 in your order" at bounding box center [88, 106] width 131 height 27
checkbox input "true"
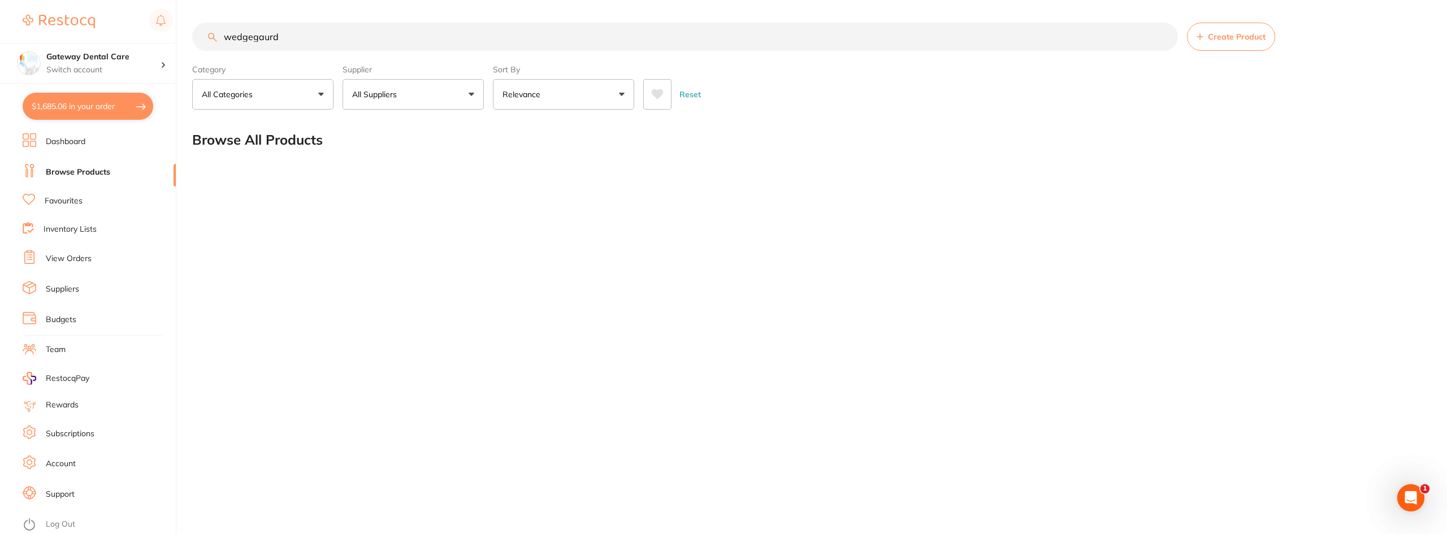
checkbox input "true"
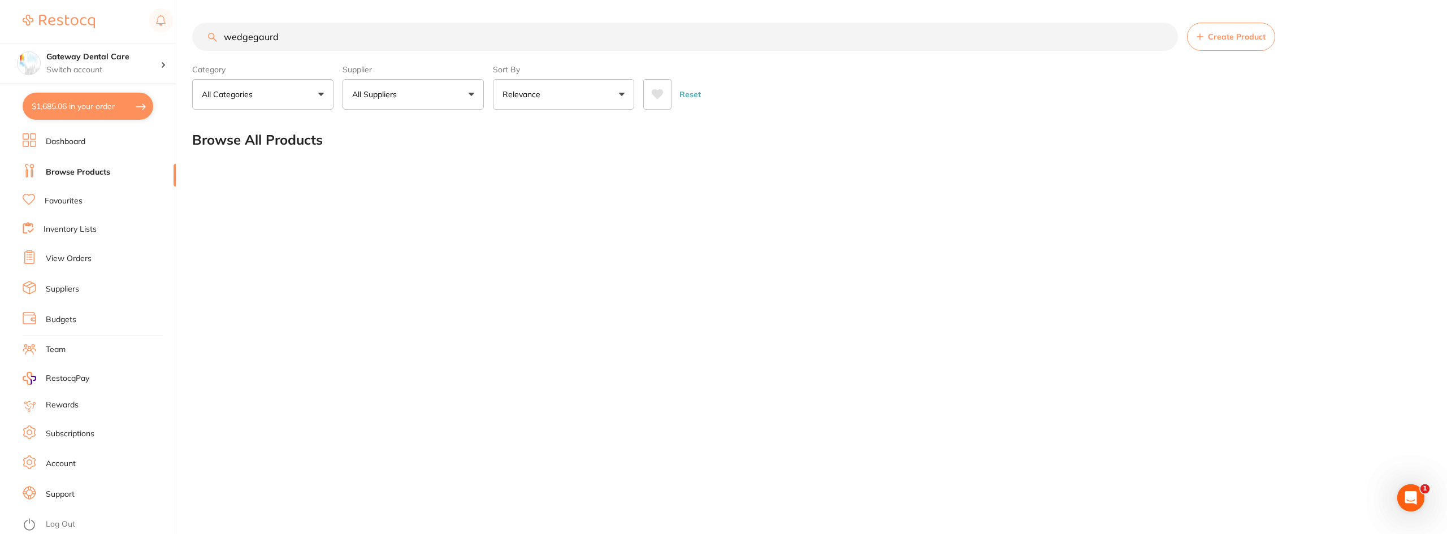
checkbox input "true"
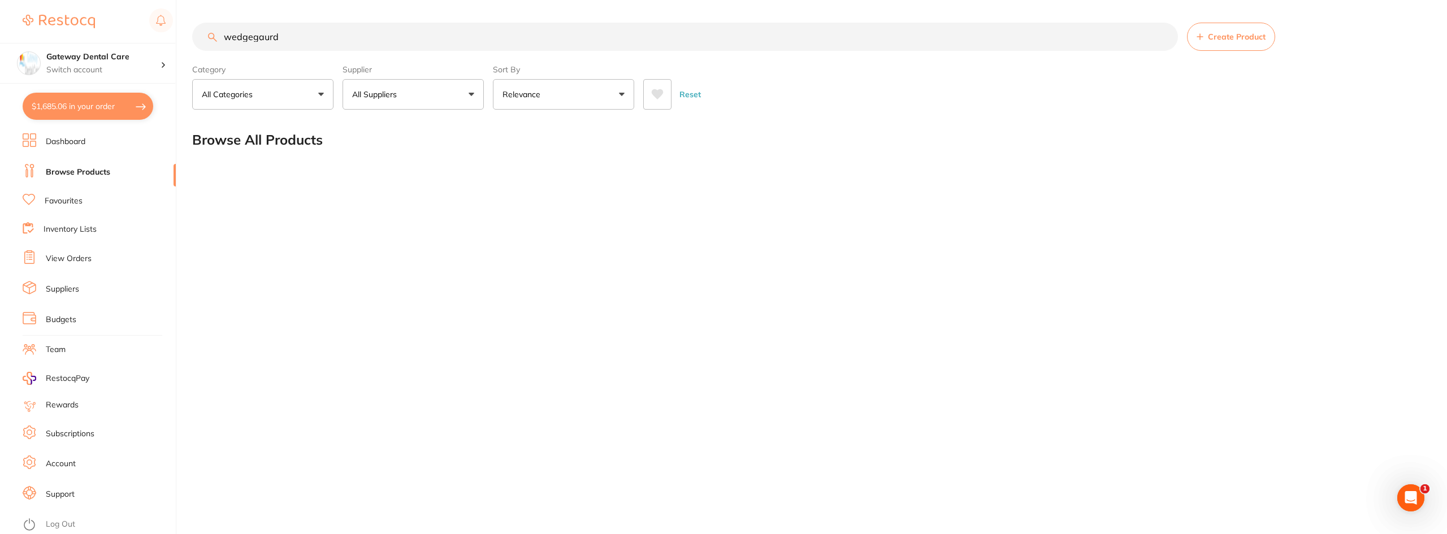
checkbox input "true"
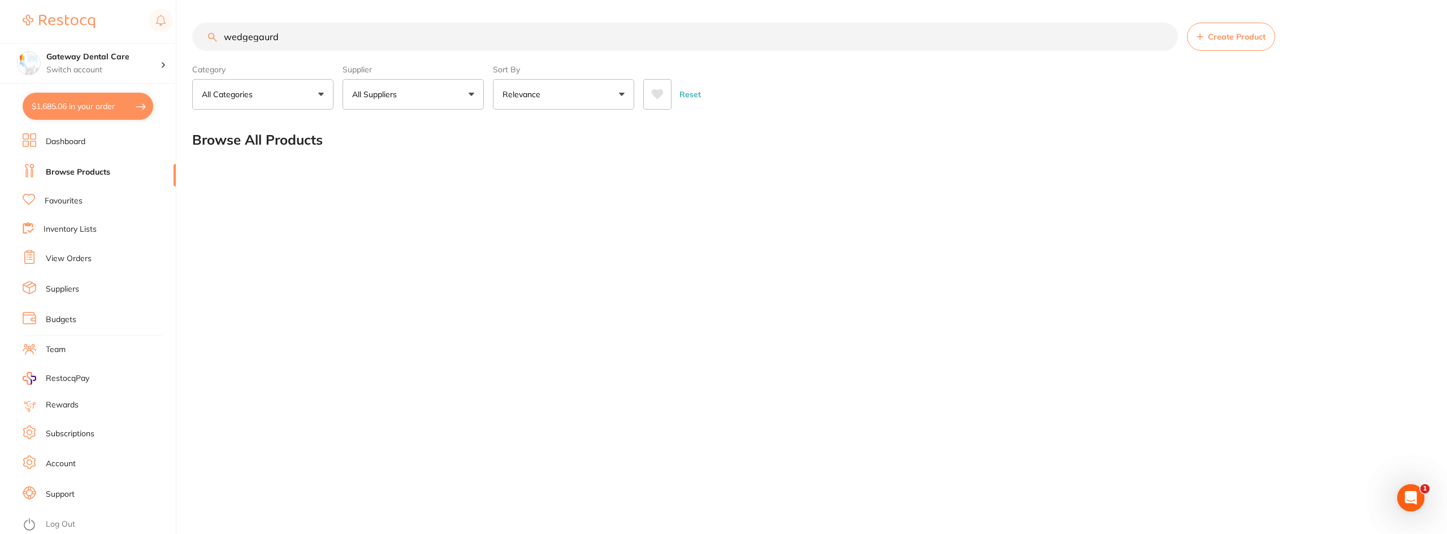
checkbox input "true"
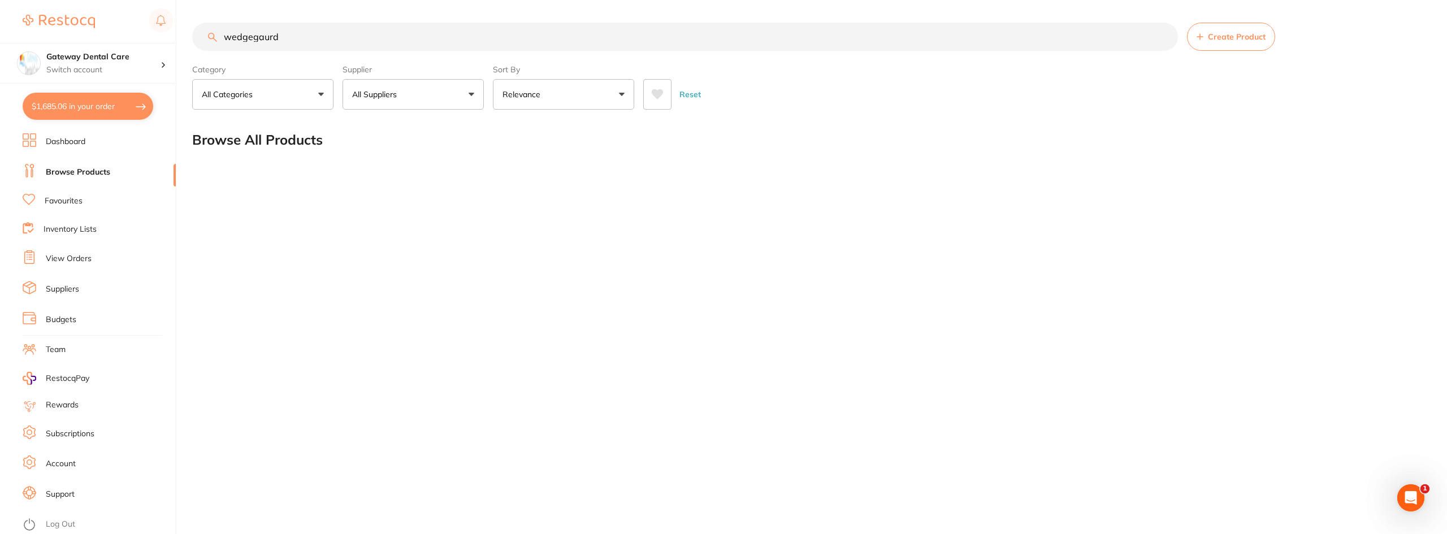
checkbox input "true"
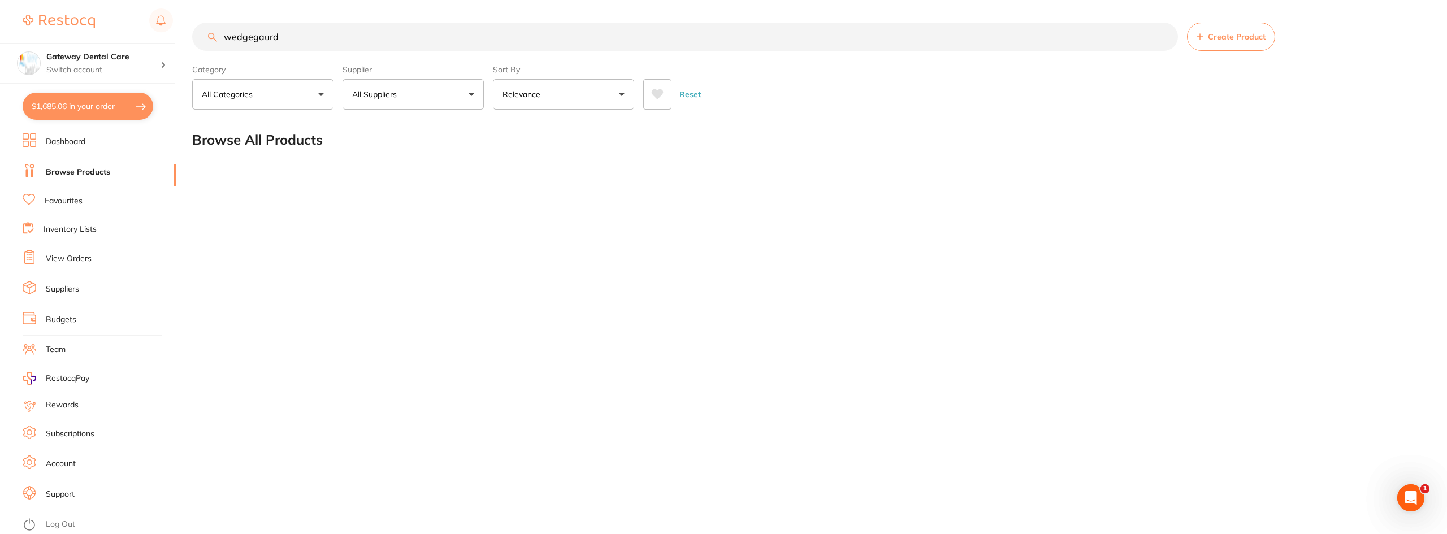
checkbox input "true"
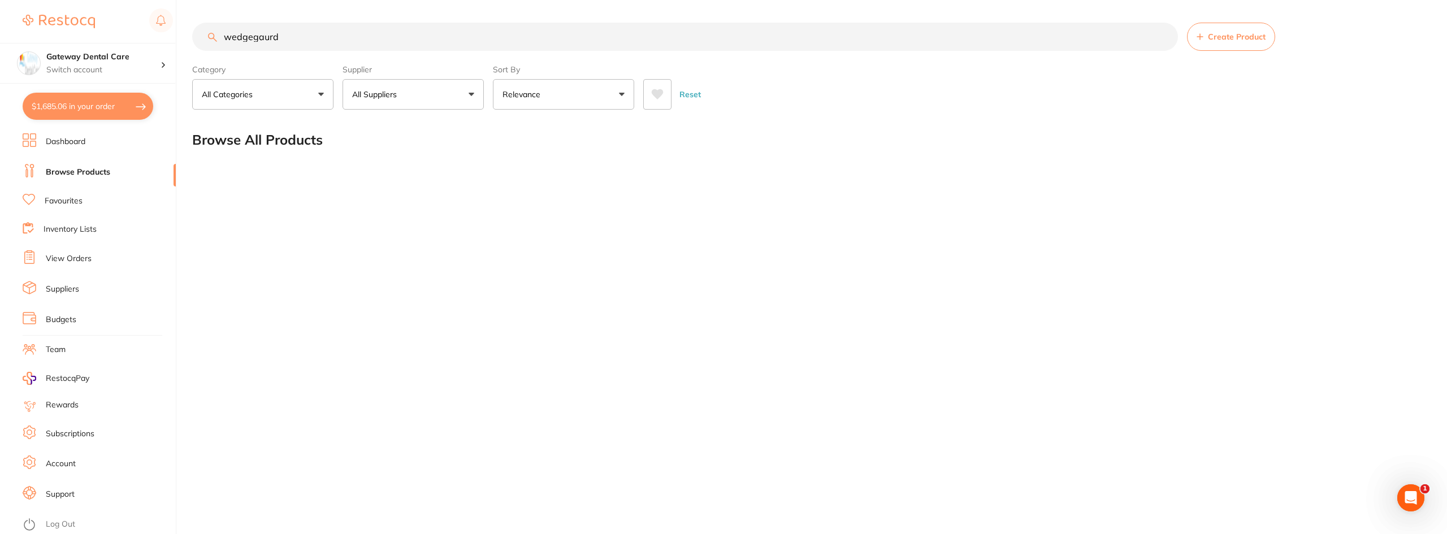
checkbox input "true"
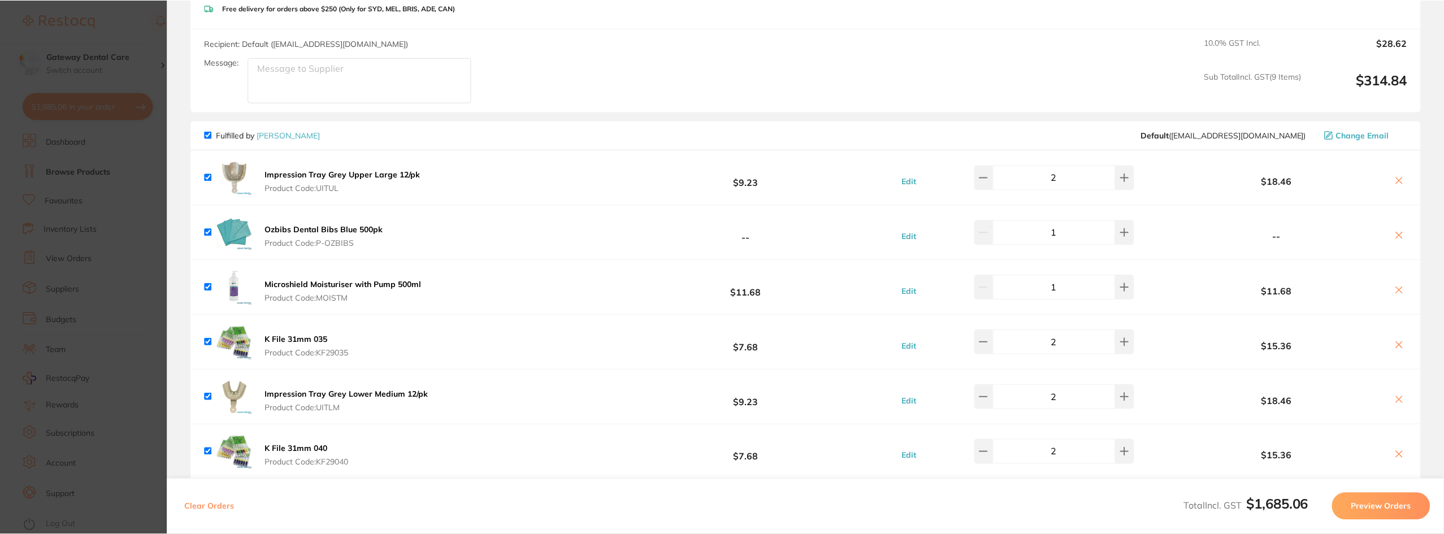
scroll to position [1244, 0]
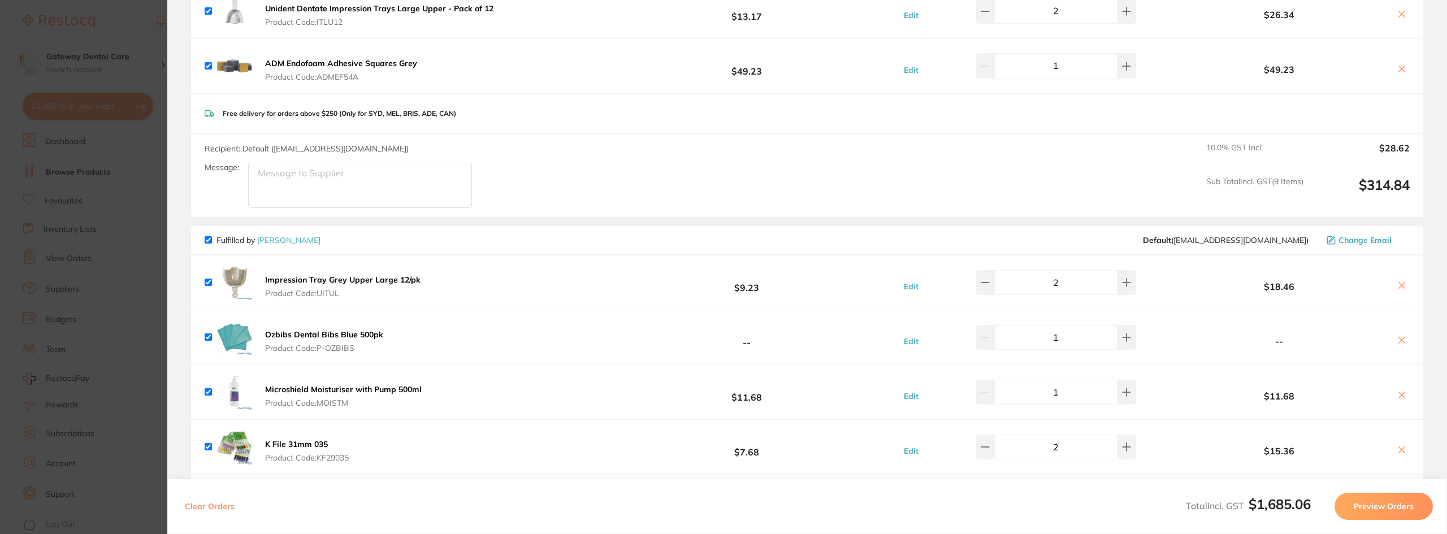
drag, startPoint x: 60, startPoint y: 244, endPoint x: 20, endPoint y: 265, distance: 45.5
click at [60, 244] on section "Update RRP Set your pre negotiated price for this item. Item Agreed RRP (excl. …" at bounding box center [723, 267] width 1447 height 534
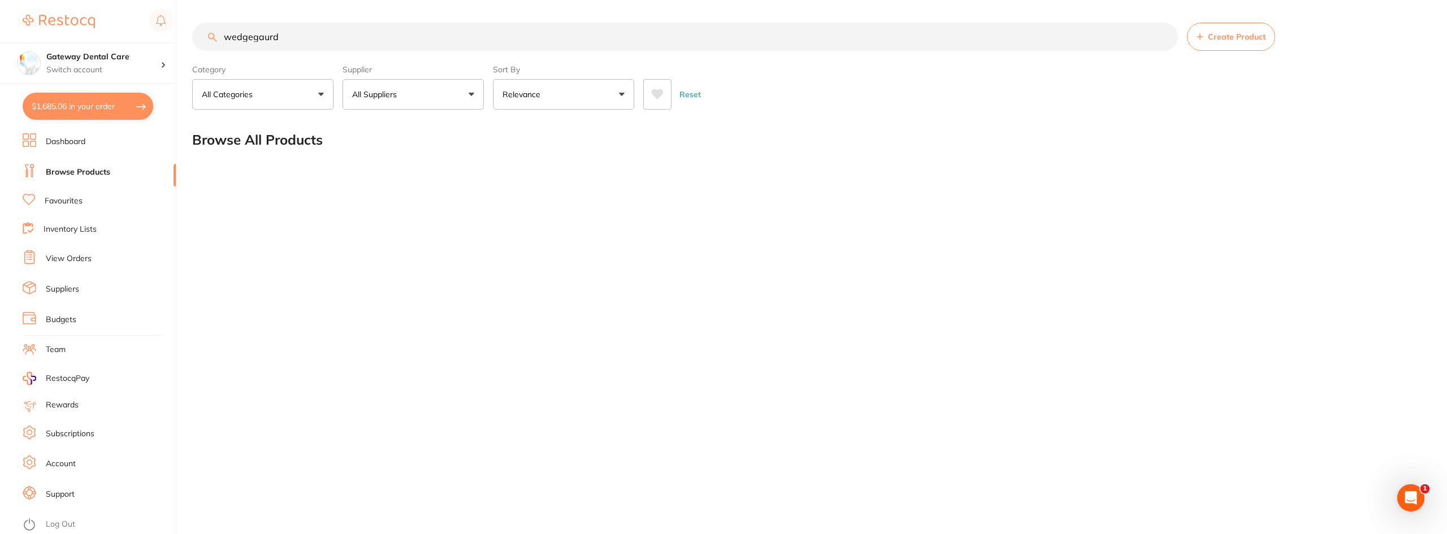
click at [1164, 34] on input "wedgegaurd" at bounding box center [685, 37] width 986 height 28
drag, startPoint x: 122, startPoint y: 105, endPoint x: 190, endPoint y: 102, distance: 67.9
click at [120, 105] on button "$1,685.06 in your order" at bounding box center [88, 106] width 131 height 27
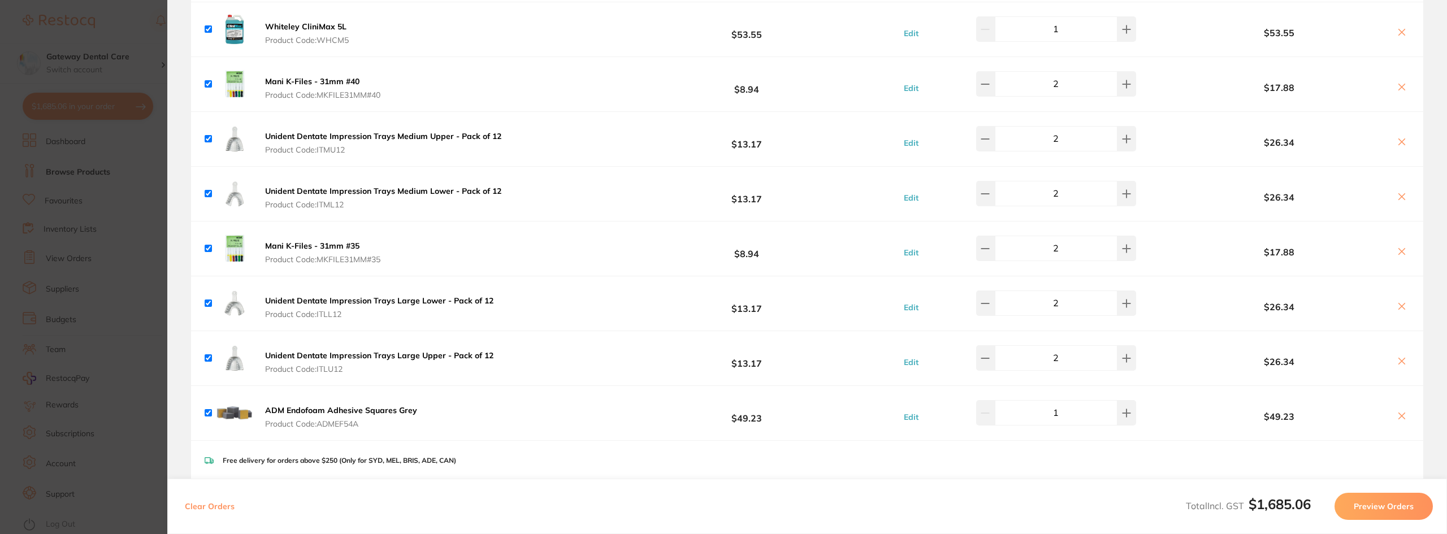
scroll to position [904, 0]
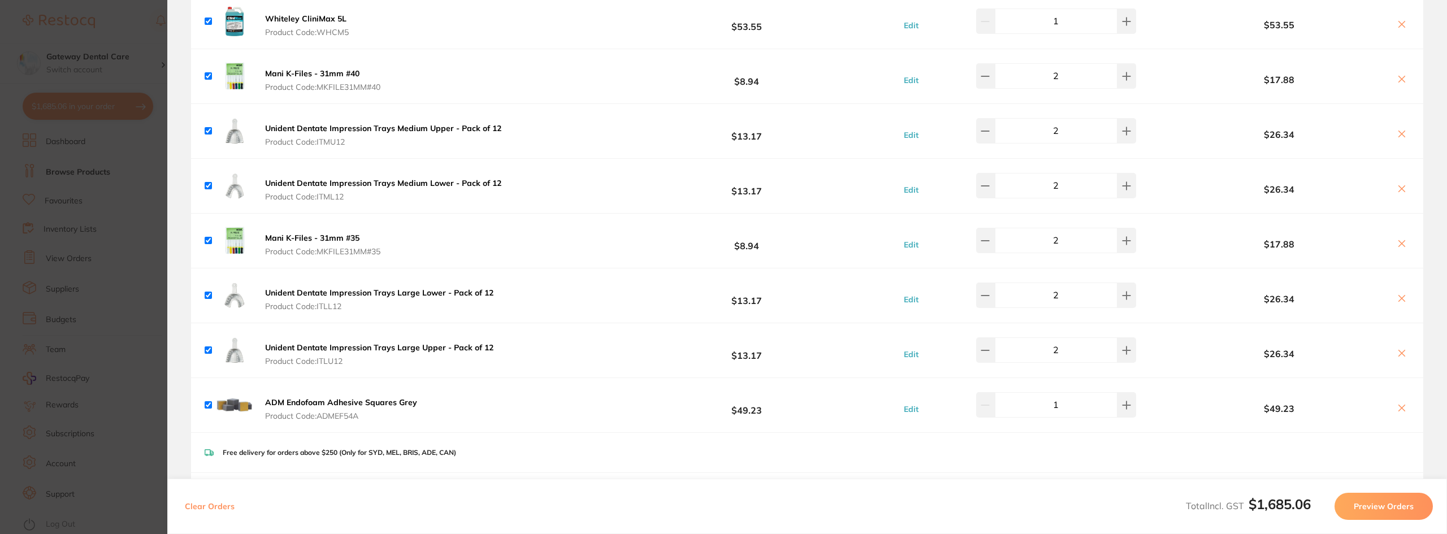
click at [100, 255] on section "Update RRP Set your pre negotiated price for this item. Item Agreed RRP (excl. …" at bounding box center [723, 267] width 1447 height 534
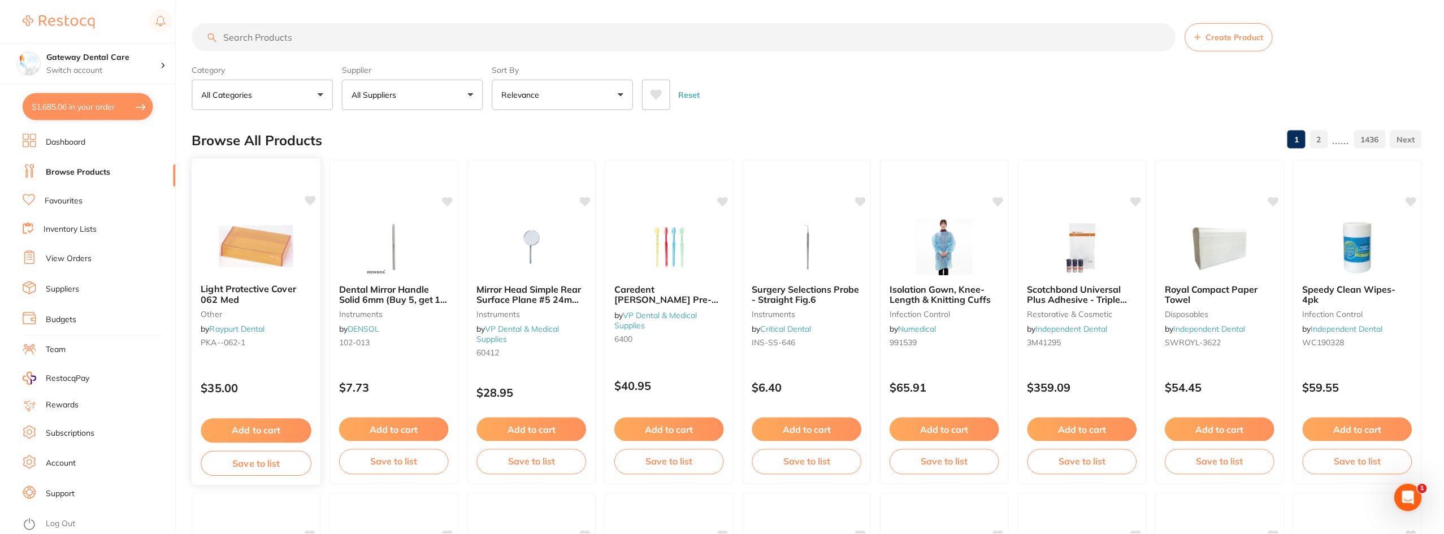
scroll to position [1, 0]
click at [392, 101] on button "All Suppliers" at bounding box center [413, 94] width 141 height 31
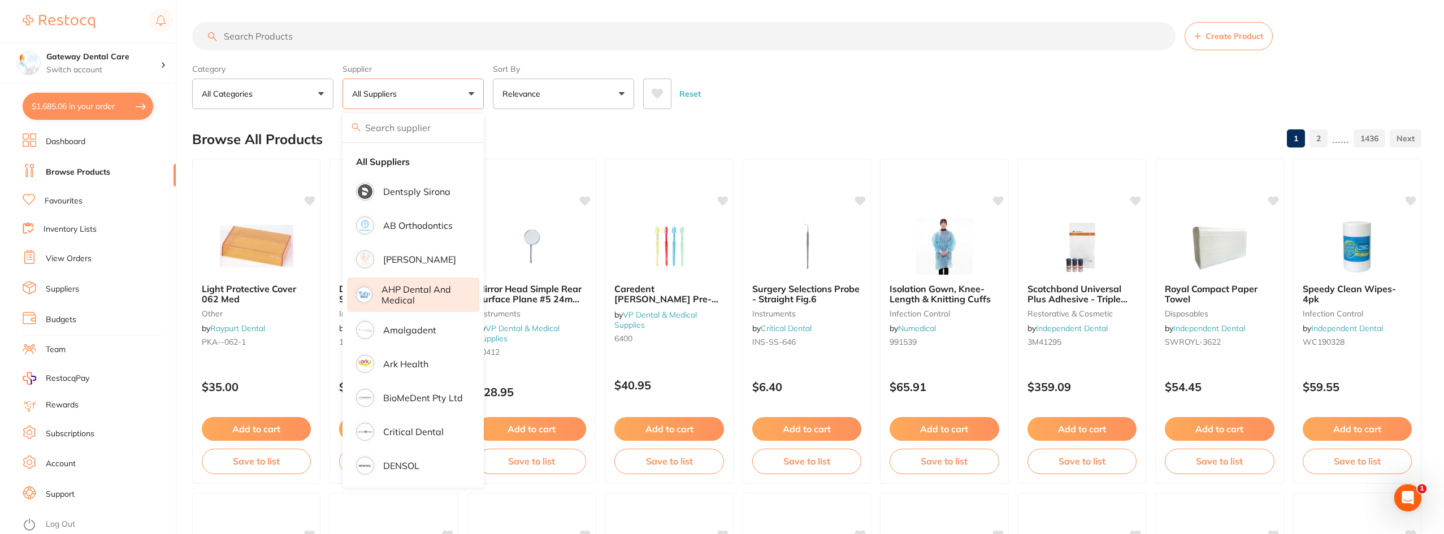
click at [435, 303] on p "AHP Dental and Medical" at bounding box center [423, 294] width 82 height 21
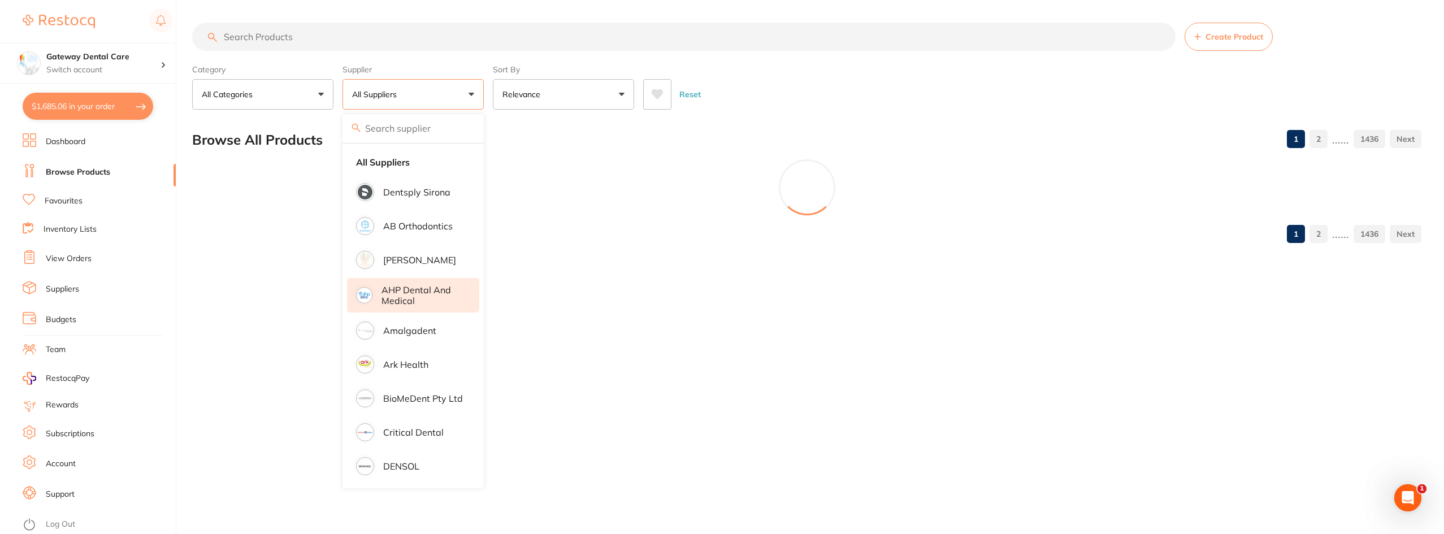
scroll to position [0, 0]
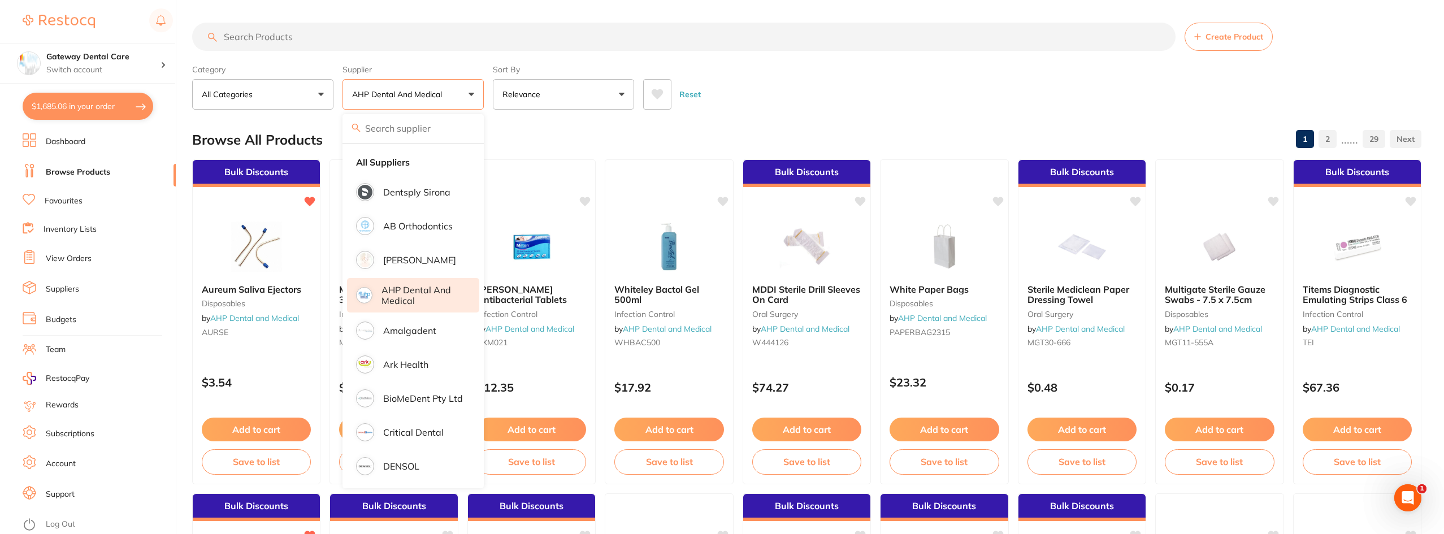
click at [417, 45] on input "search" at bounding box center [684, 37] width 984 height 28
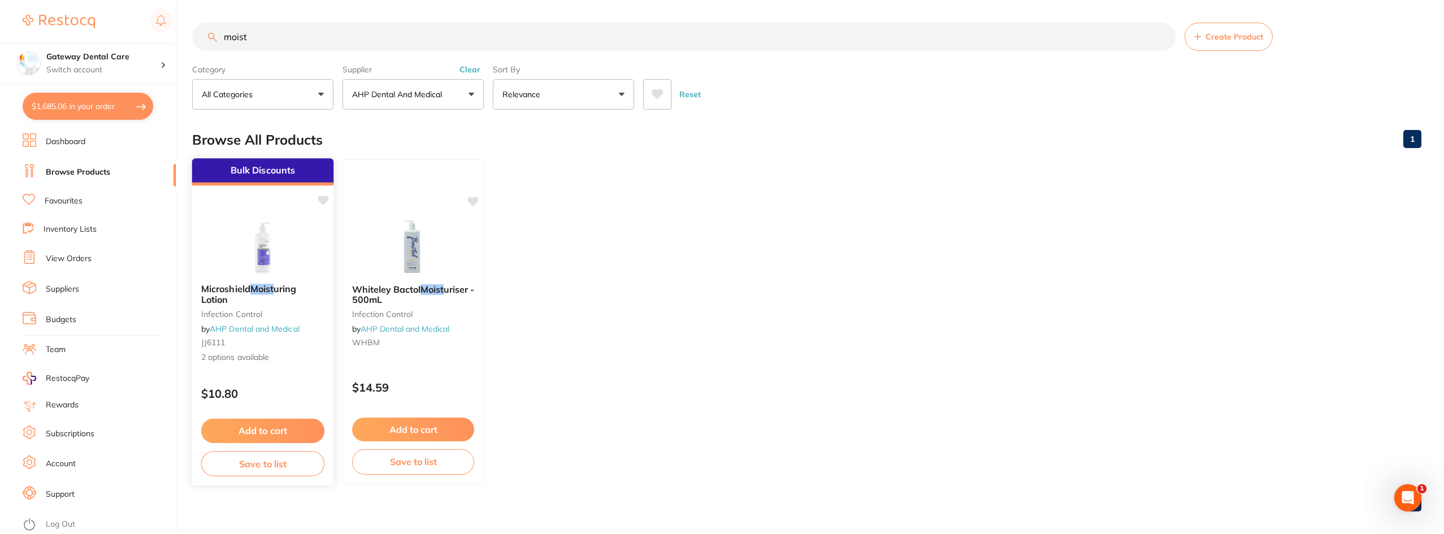
type input "moist"
click at [279, 286] on span "uring Lotion" at bounding box center [249, 294] width 96 height 22
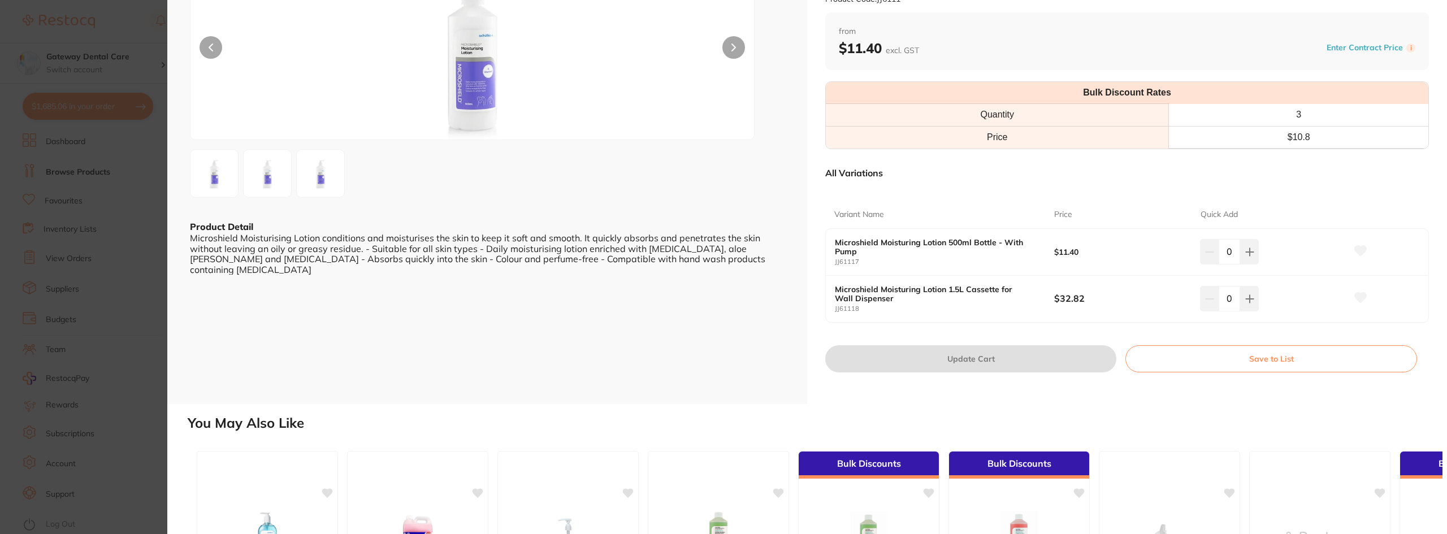
scroll to position [113, 0]
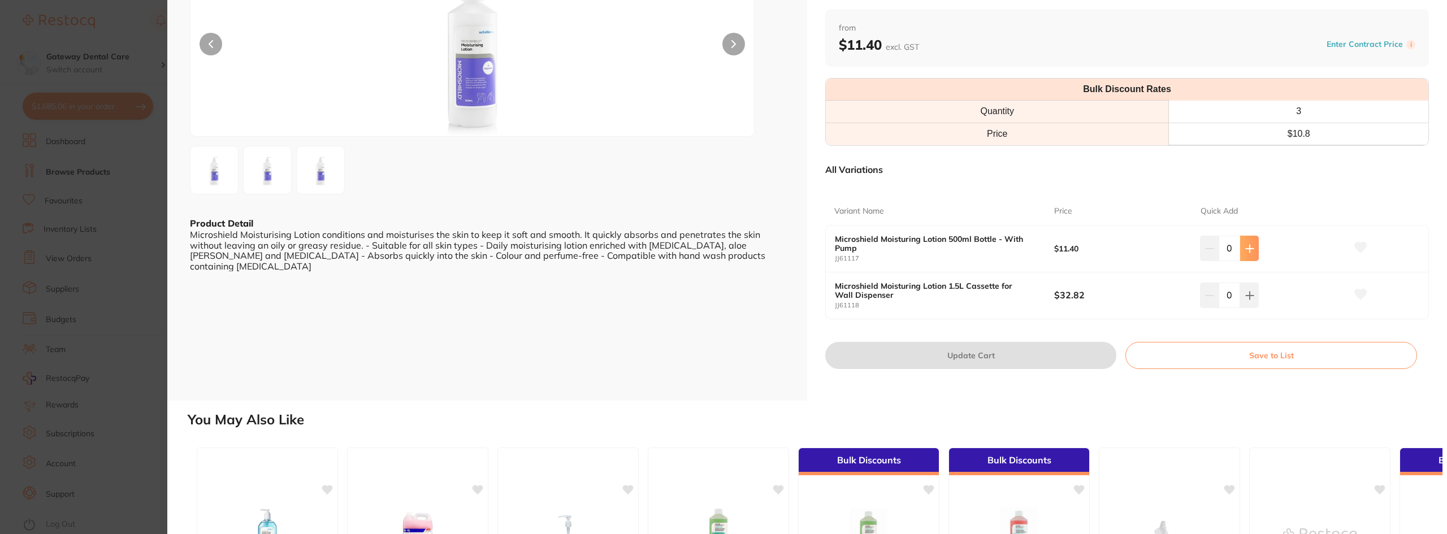
click at [1246, 252] on icon at bounding box center [1249, 248] width 9 height 9
type input "1"
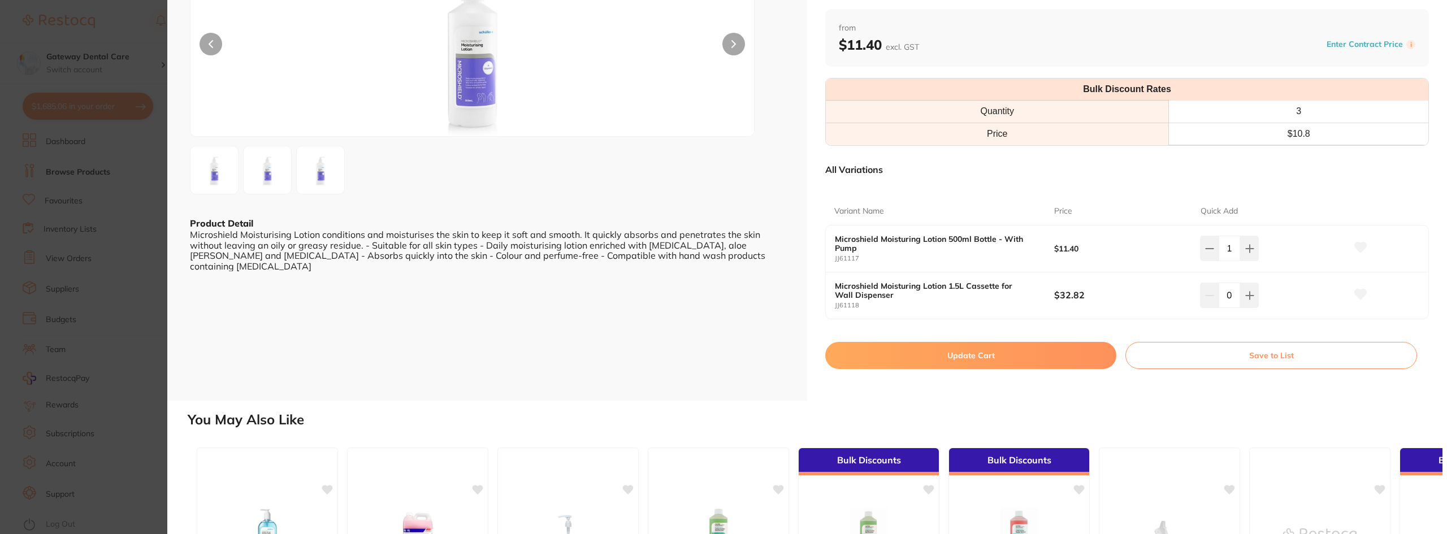
scroll to position [0, 0]
click at [963, 359] on button "Update Cart" at bounding box center [970, 355] width 291 height 27
checkbox input "false"
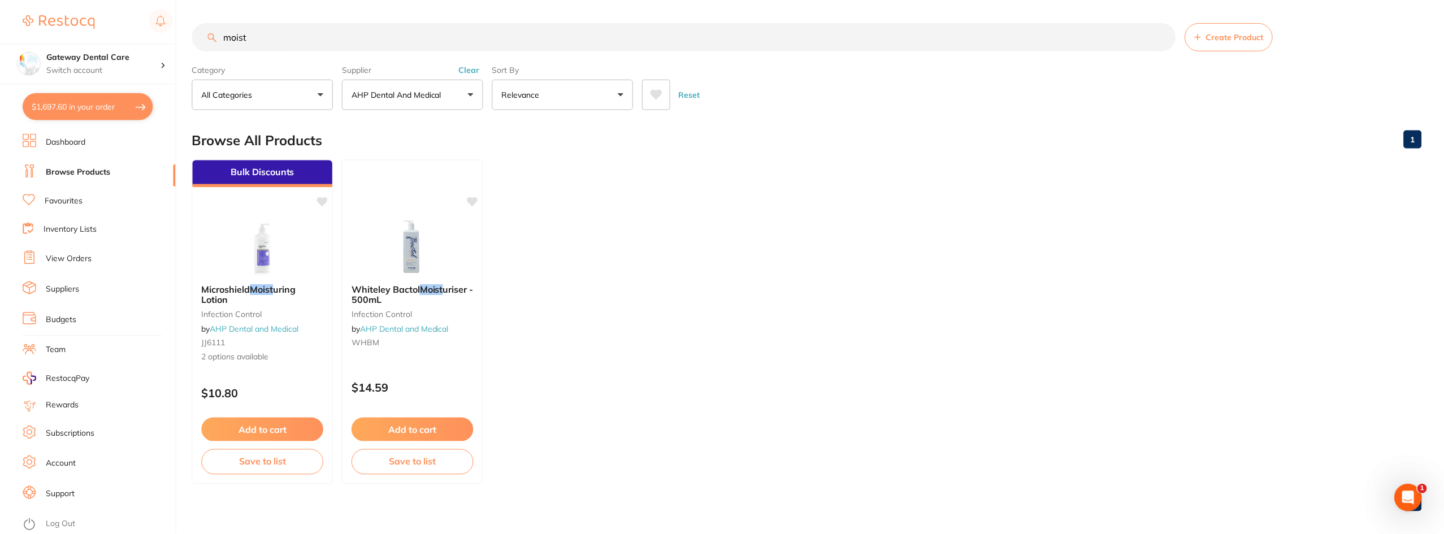
scroll to position [1, 0]
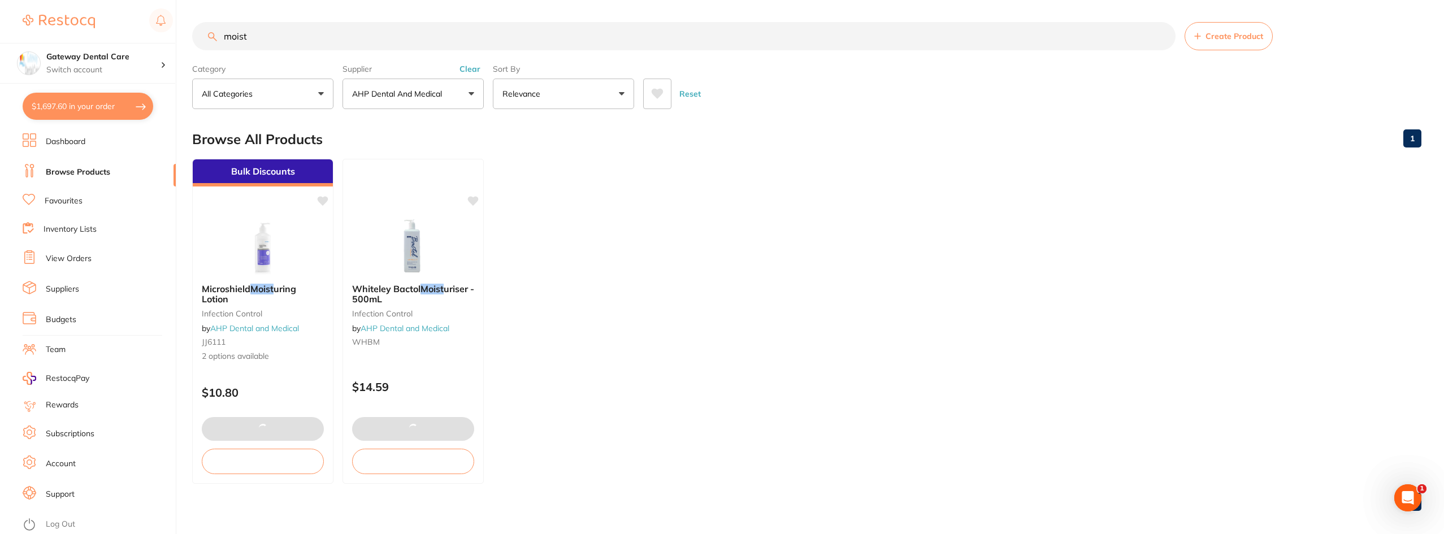
click at [93, 103] on button "$1,697.60 in your order" at bounding box center [88, 106] width 131 height 27
checkbox input "true"
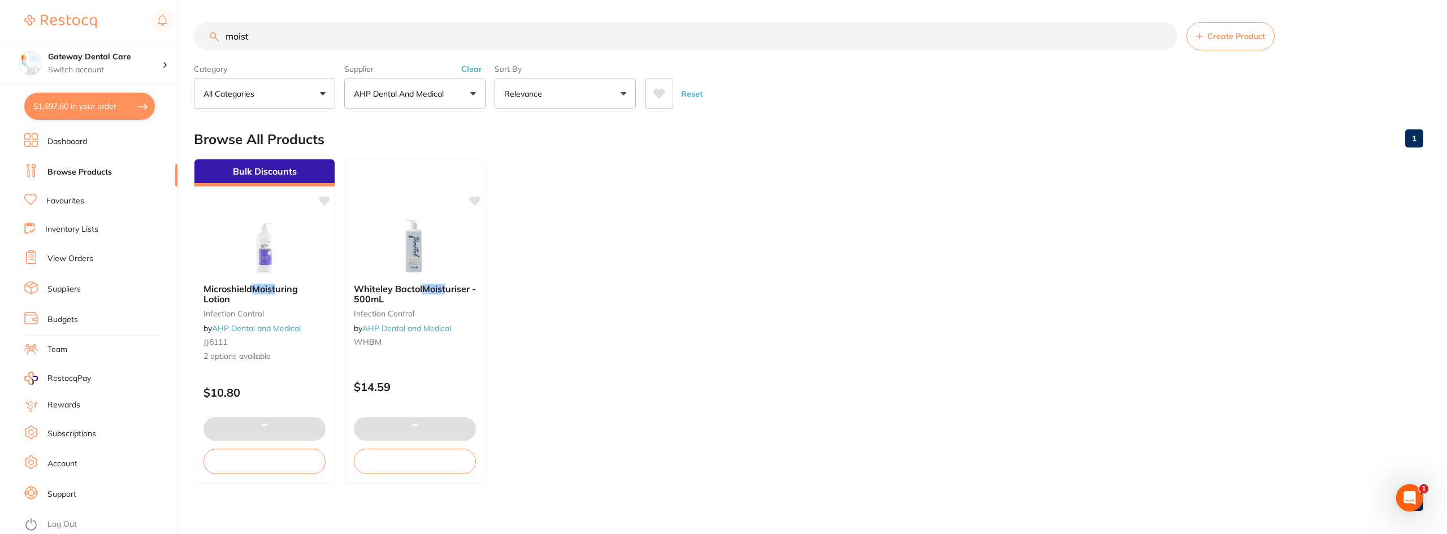
scroll to position [0, 0]
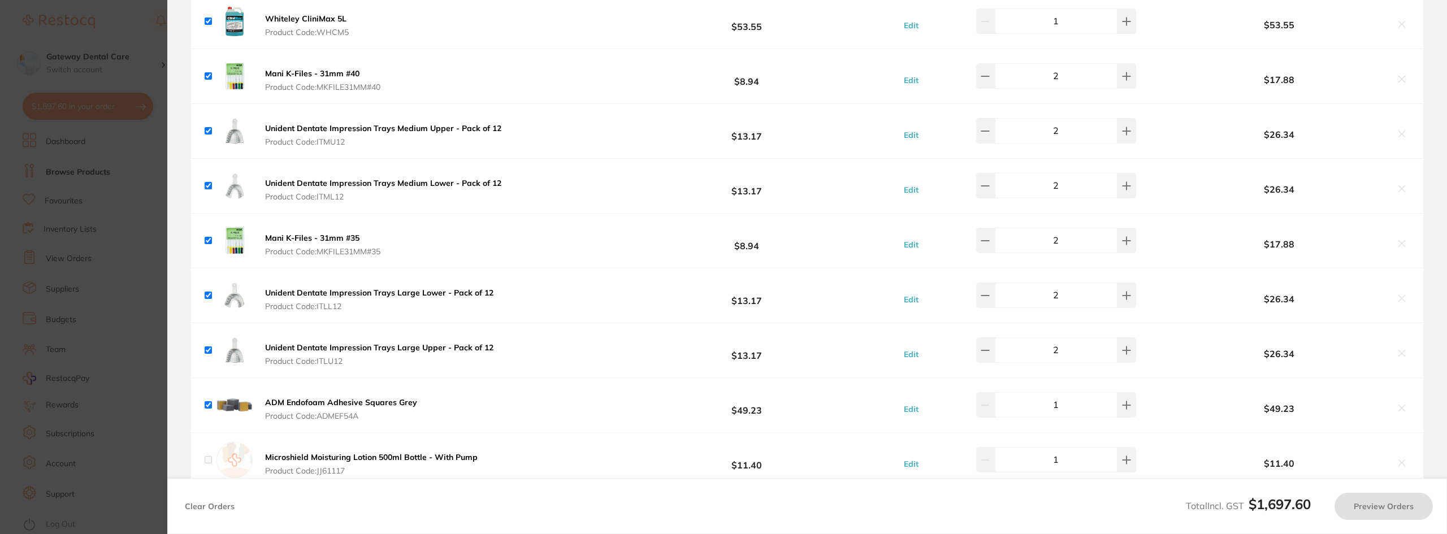
checkbox input "false"
checkbox input "true"
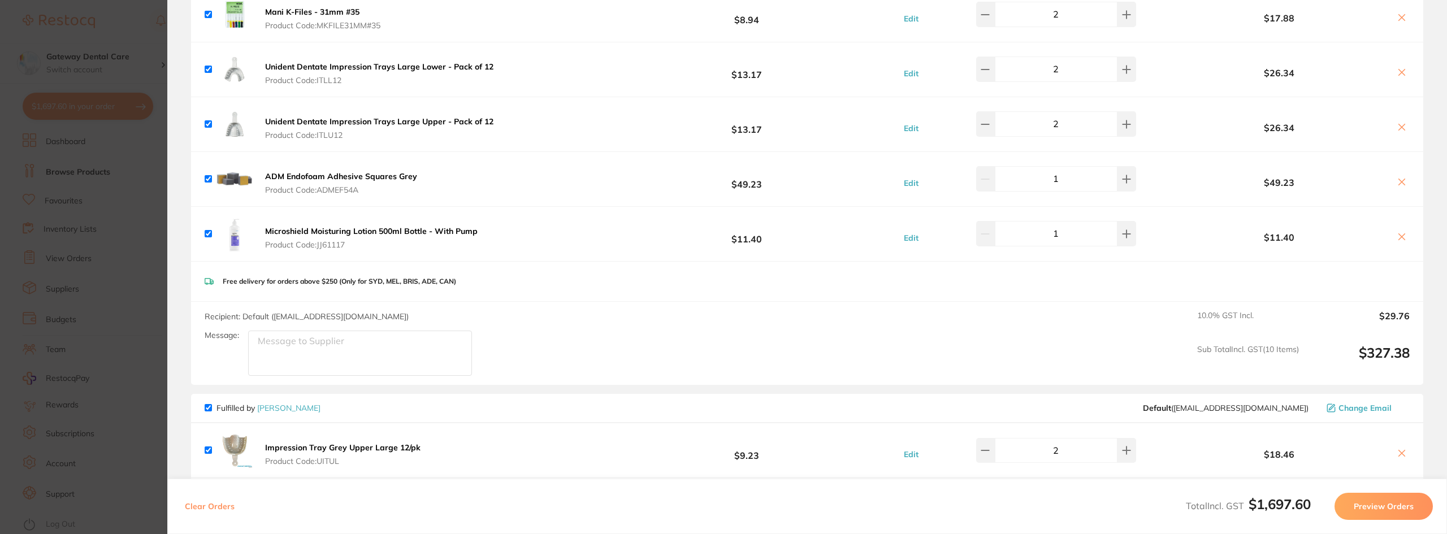
scroll to position [1413, 0]
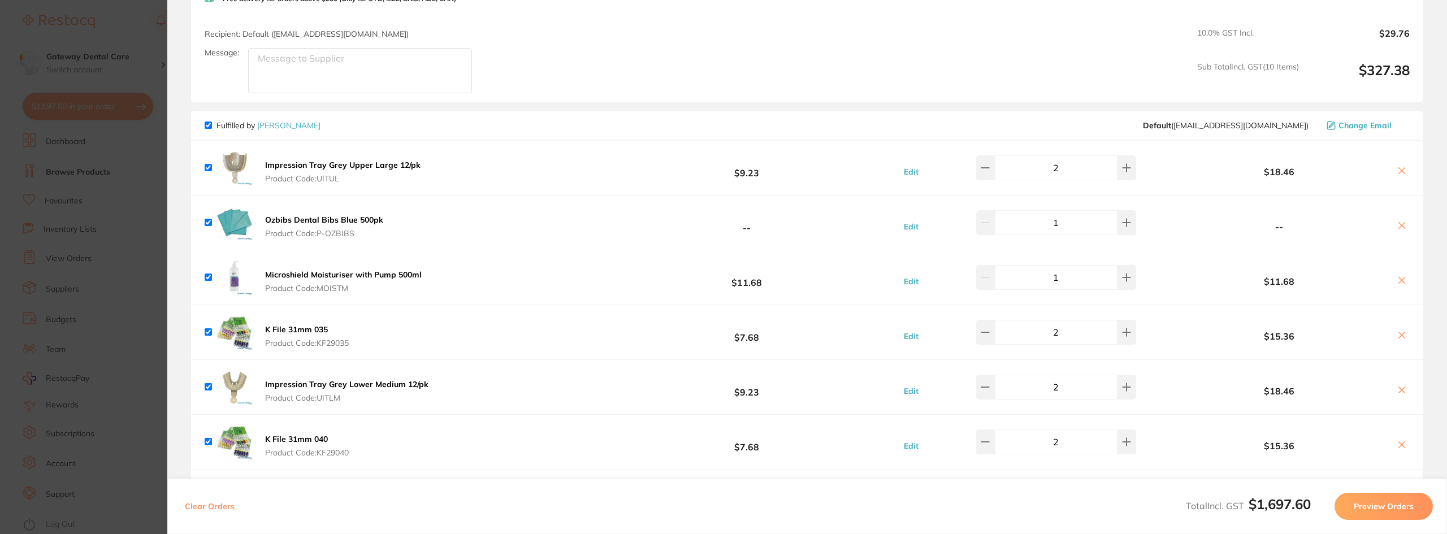
click at [1400, 171] on icon at bounding box center [1402, 171] width 6 height 6
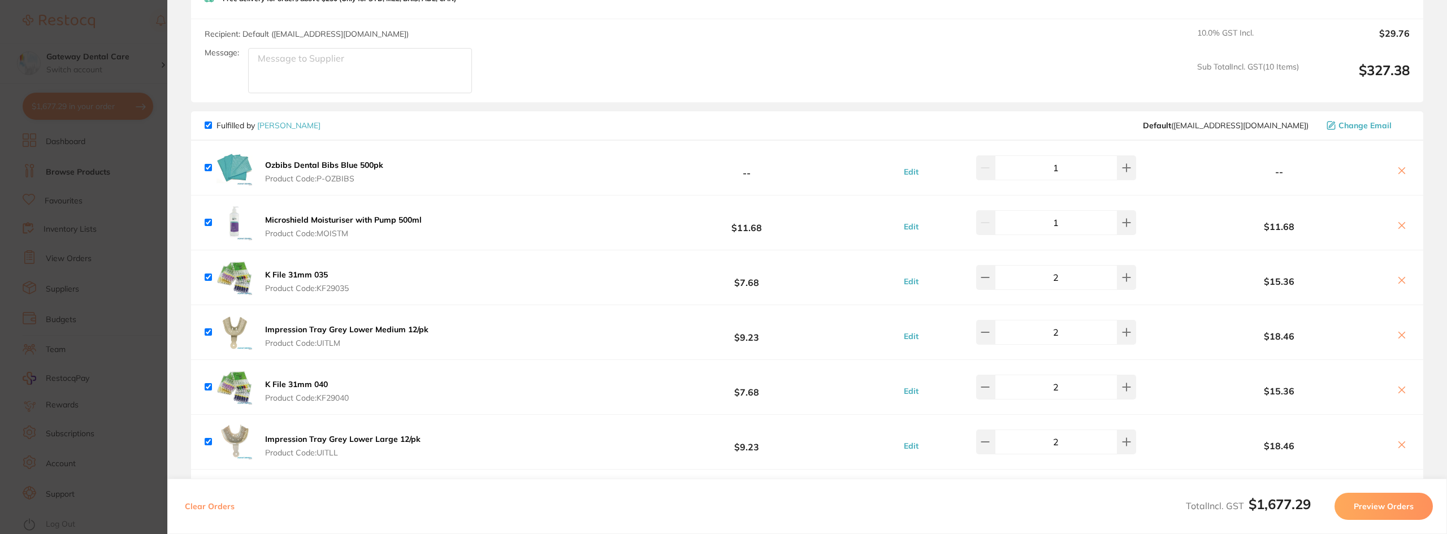
click at [1400, 171] on icon at bounding box center [1402, 171] width 6 height 6
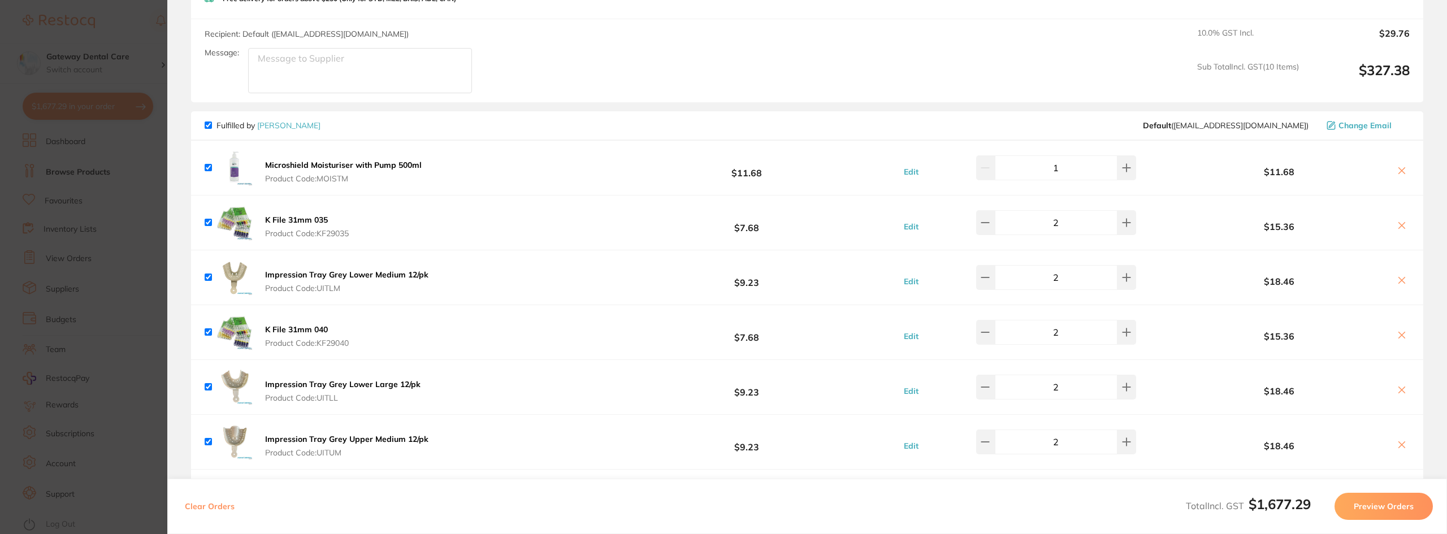
click at [1400, 171] on icon at bounding box center [1402, 171] width 6 height 6
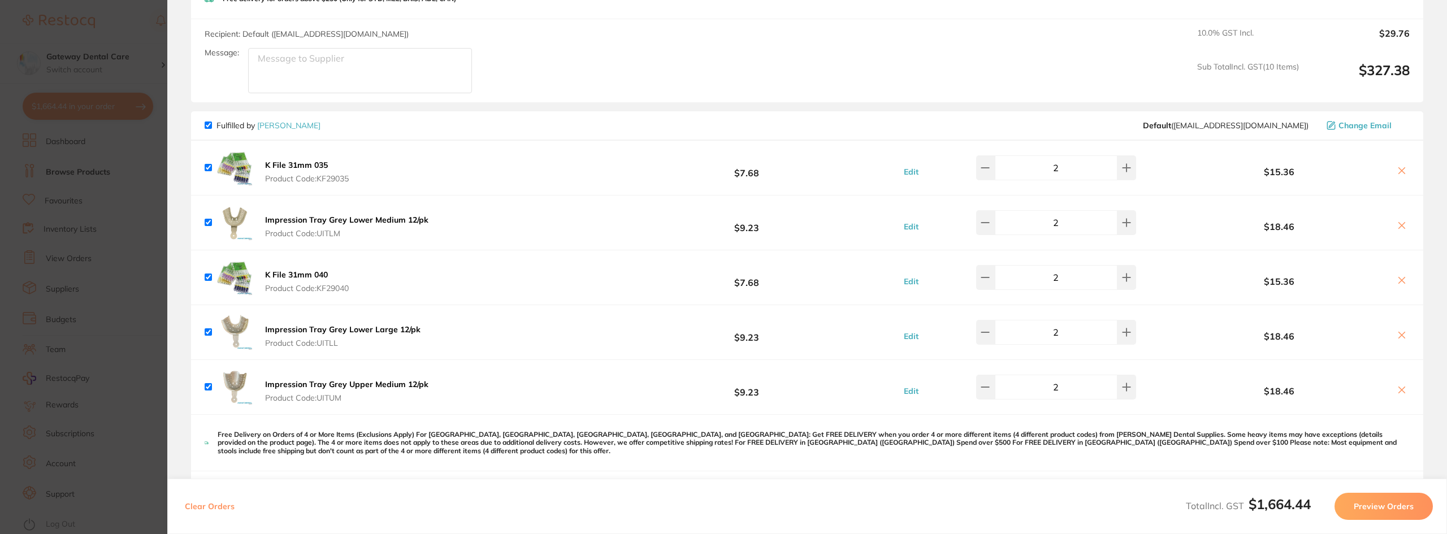
click at [1398, 171] on icon at bounding box center [1401, 170] width 9 height 9
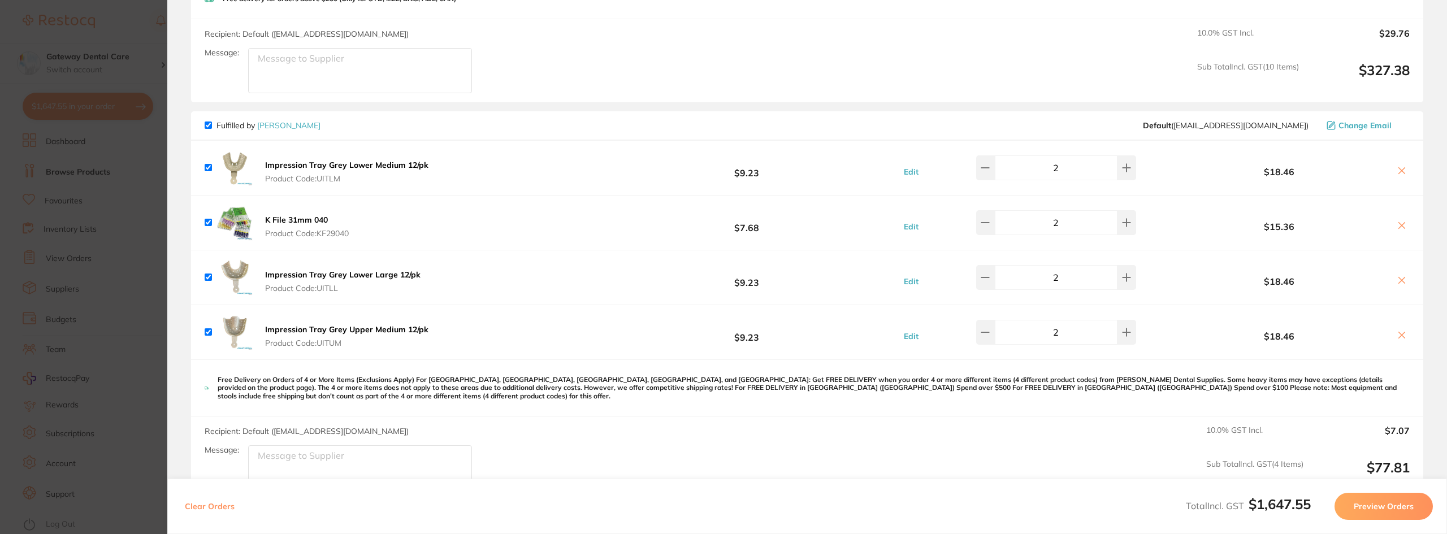
click at [1398, 171] on icon at bounding box center [1401, 170] width 9 height 9
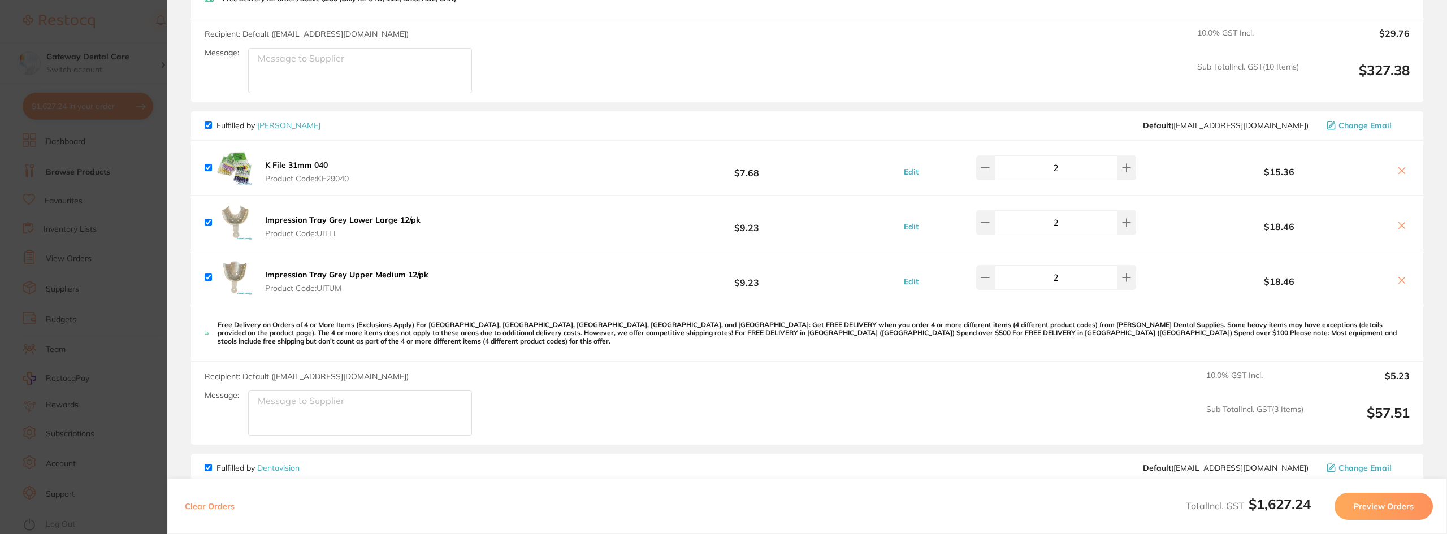
click at [1397, 170] on icon at bounding box center [1401, 170] width 9 height 9
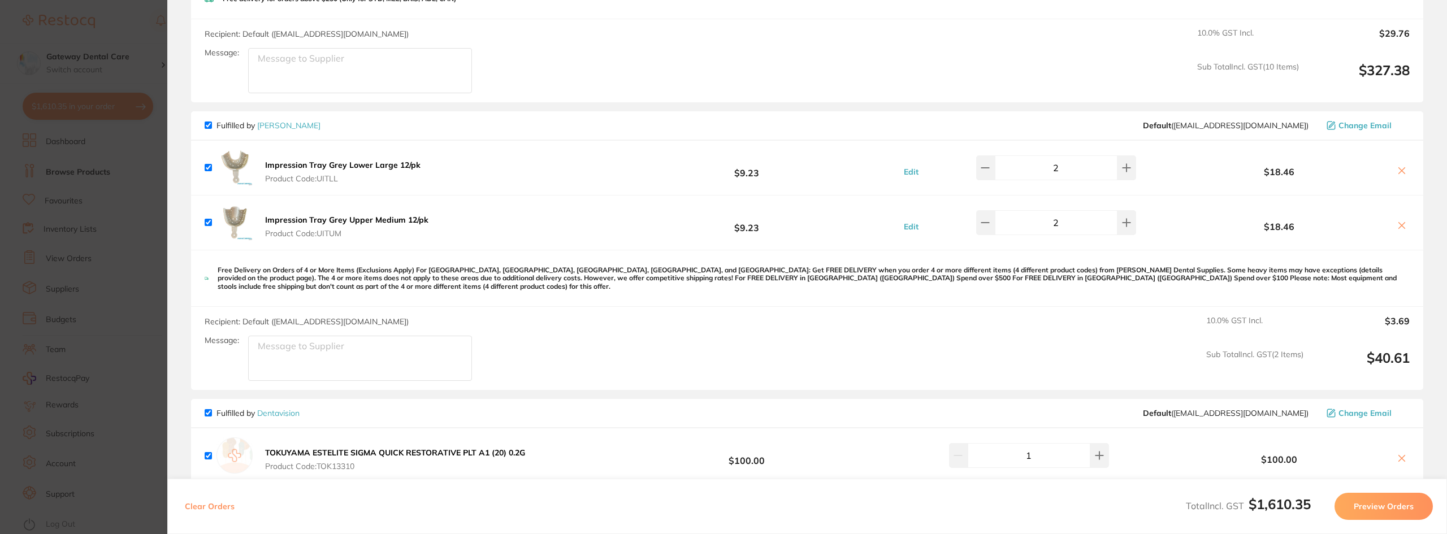
click at [1397, 170] on icon at bounding box center [1401, 170] width 9 height 9
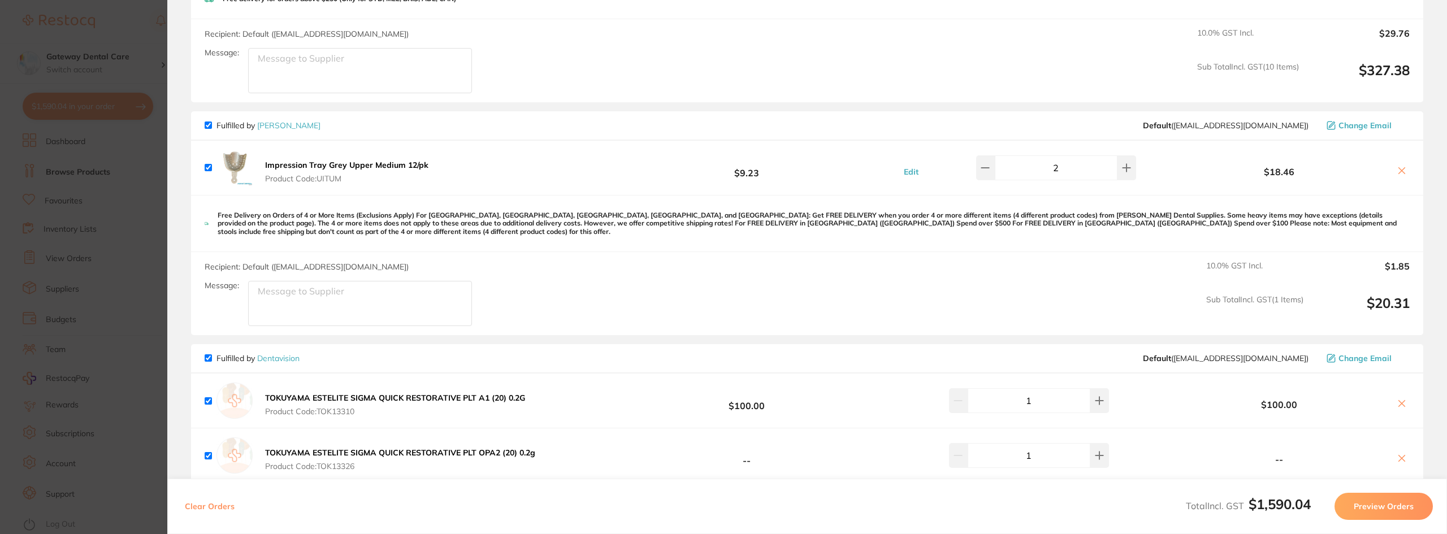
click at [1397, 170] on icon at bounding box center [1401, 170] width 9 height 9
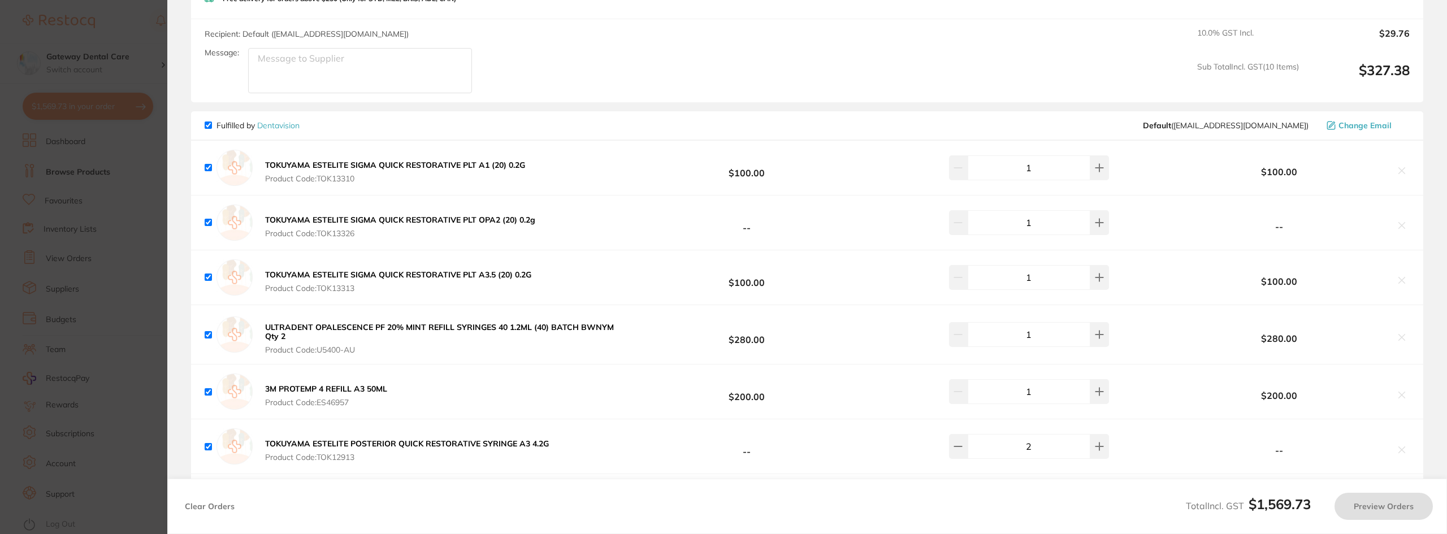
checkbox input "true"
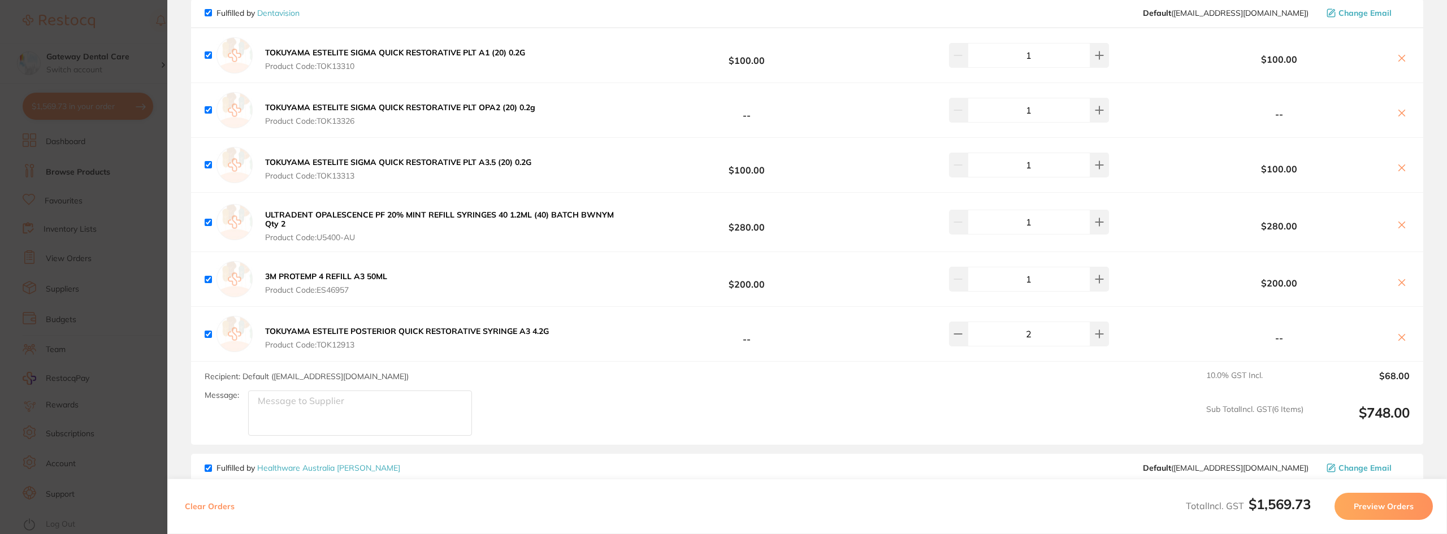
scroll to position [1526, 0]
click at [142, 138] on section "Update RRP Set your pre negotiated price for this item. Item Agreed RRP (excl. …" at bounding box center [723, 267] width 1447 height 534
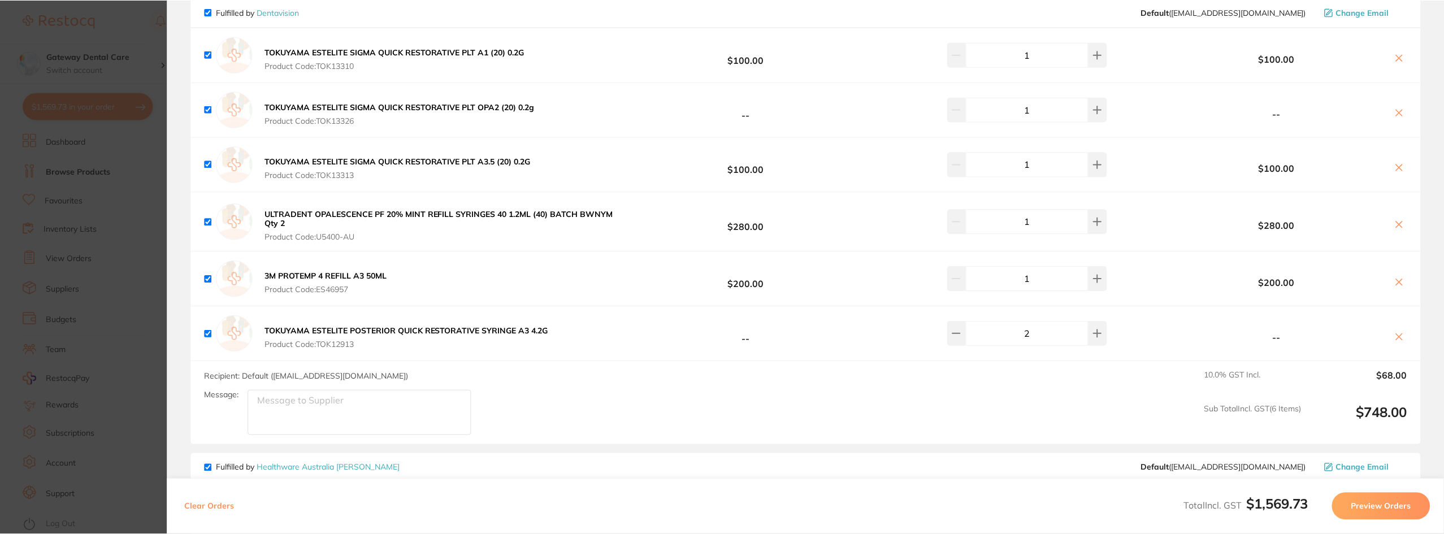
scroll to position [1, 0]
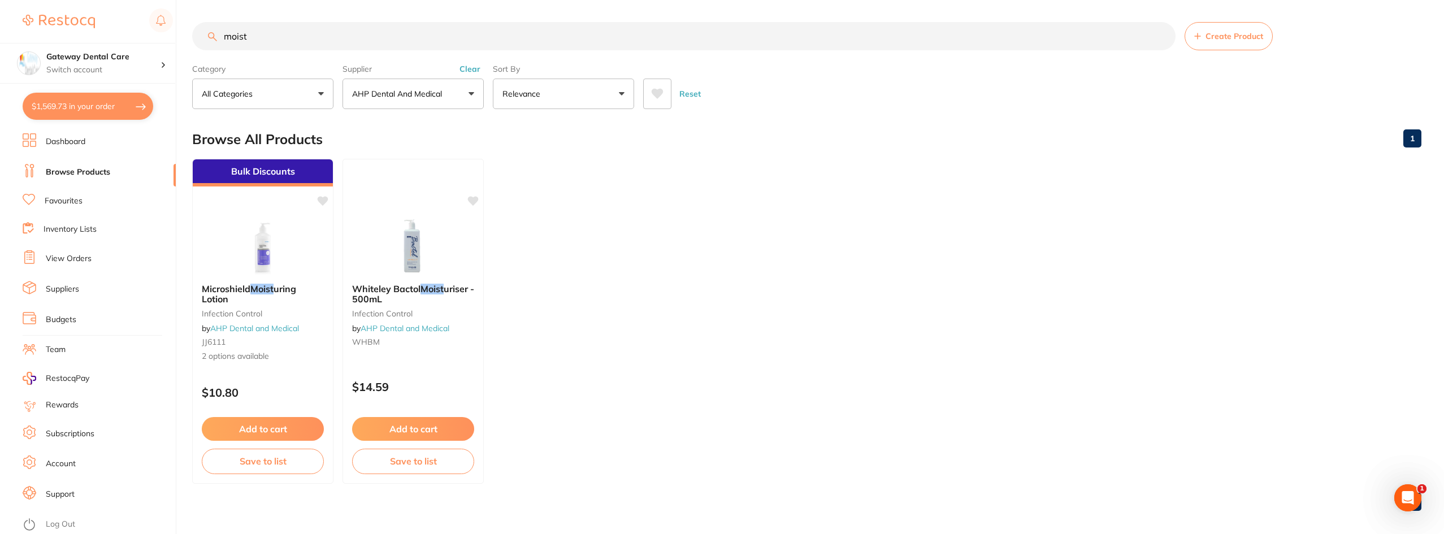
click at [396, 94] on p "AHP Dental and Medical" at bounding box center [399, 93] width 94 height 11
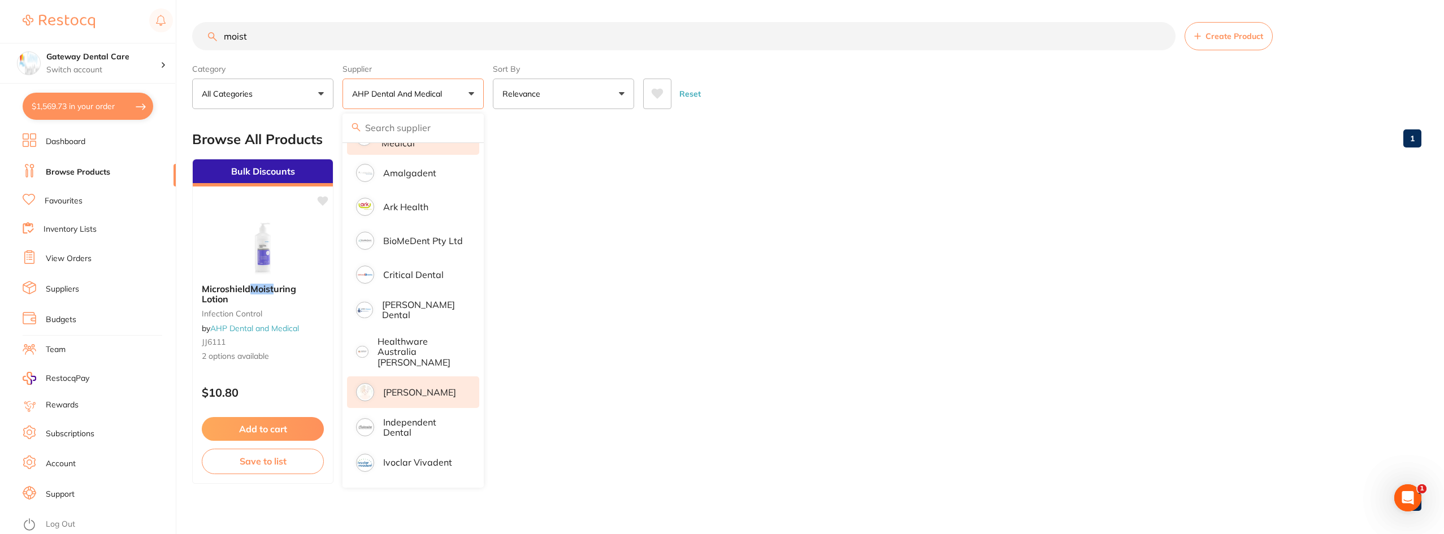
scroll to position [0, 0]
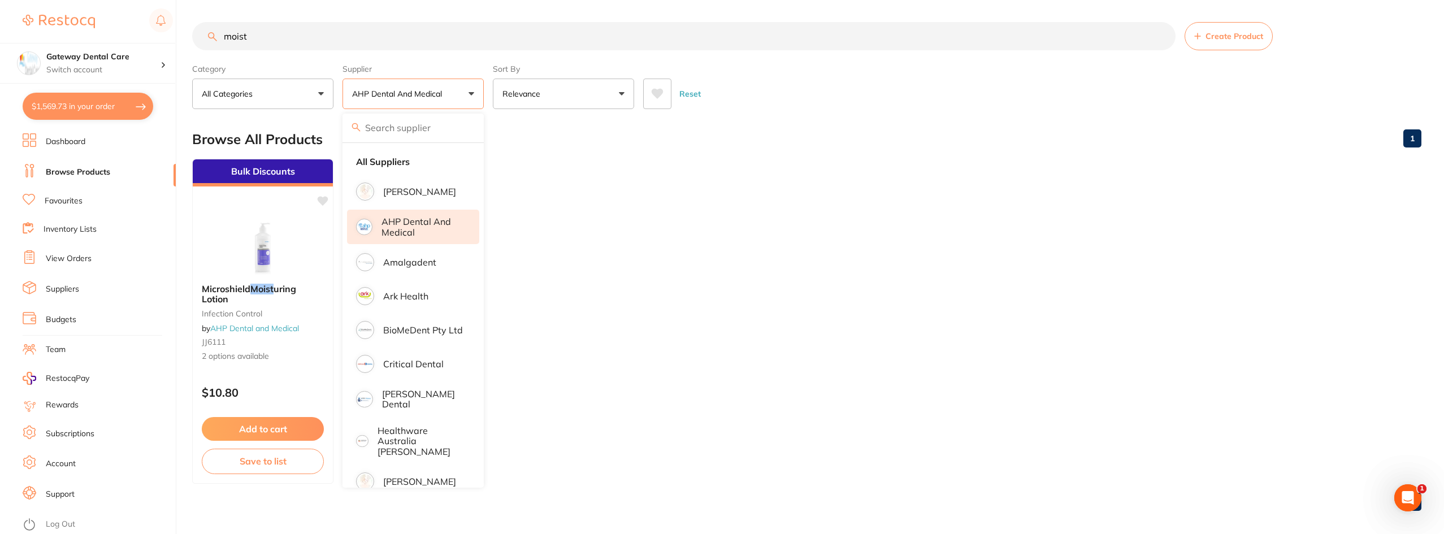
click at [1161, 33] on input "moist" at bounding box center [684, 36] width 984 height 28
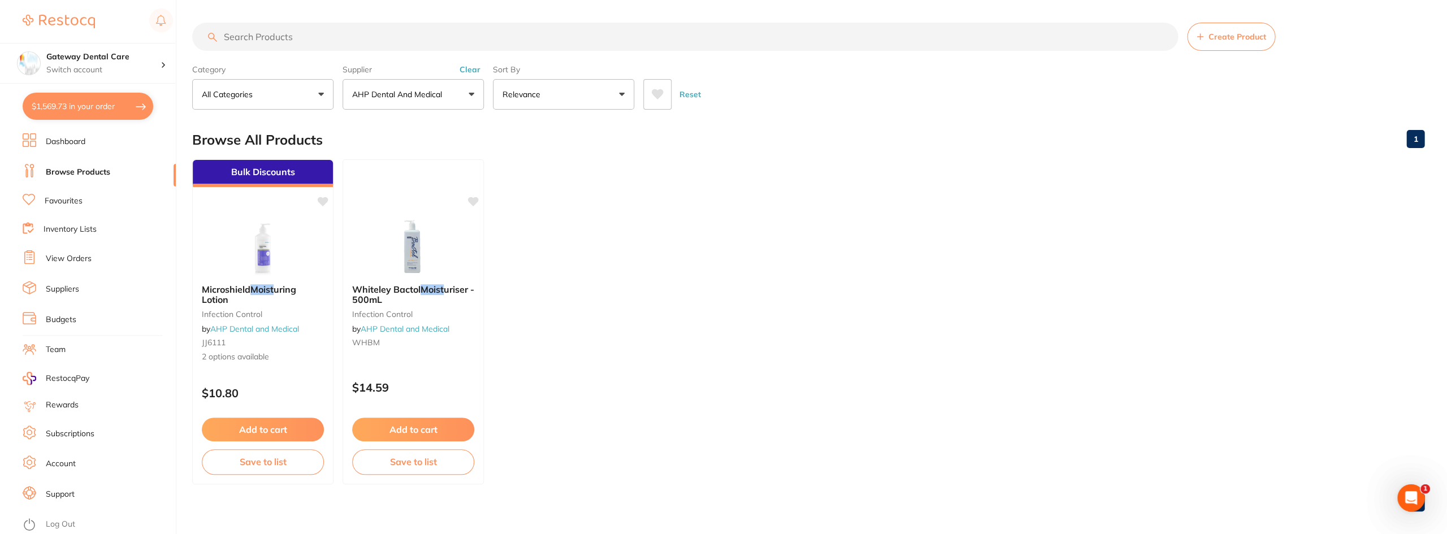
drag, startPoint x: 437, startPoint y: 87, endPoint x: 436, endPoint y: 105, distance: 17.6
click at [439, 86] on button "AHP Dental and Medical" at bounding box center [413, 94] width 141 height 31
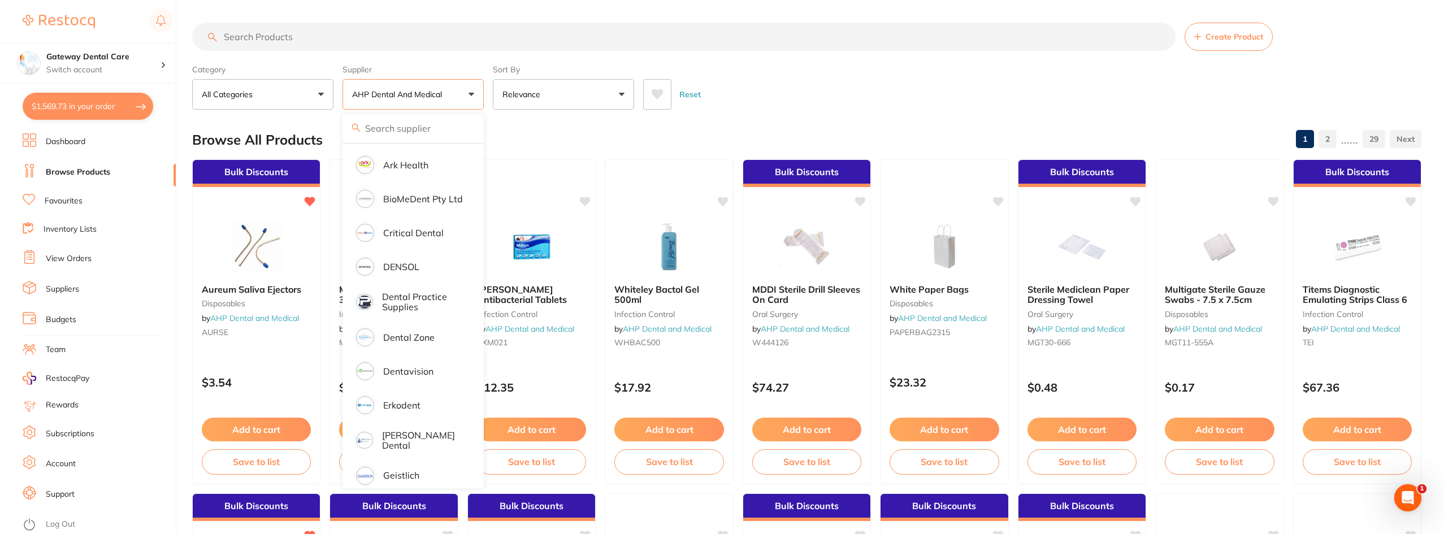
scroll to position [226, 0]
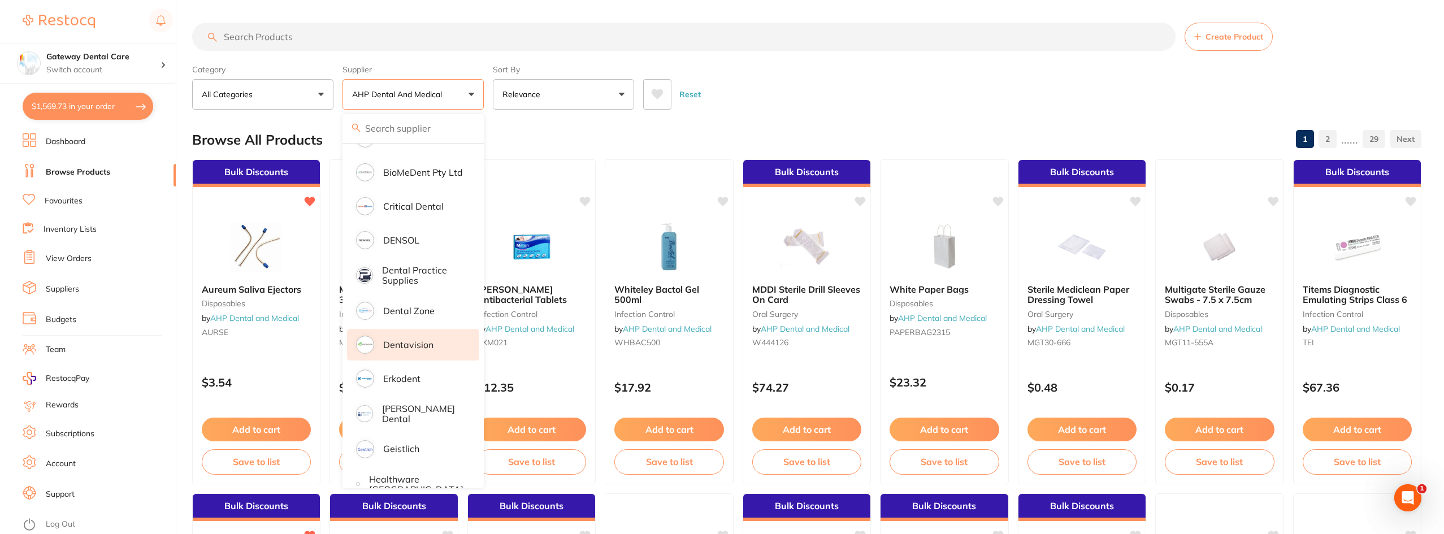
click at [418, 340] on p "Dentavision" at bounding box center [408, 345] width 50 height 10
click at [397, 34] on input "search" at bounding box center [684, 37] width 984 height 28
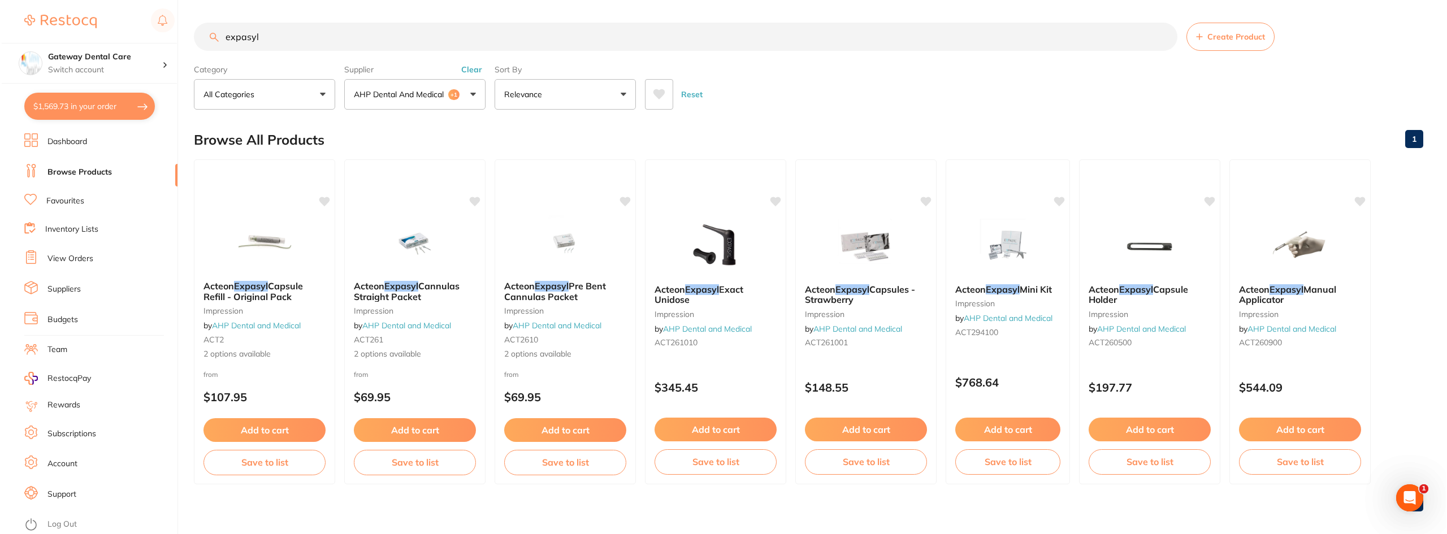
scroll to position [0, 0]
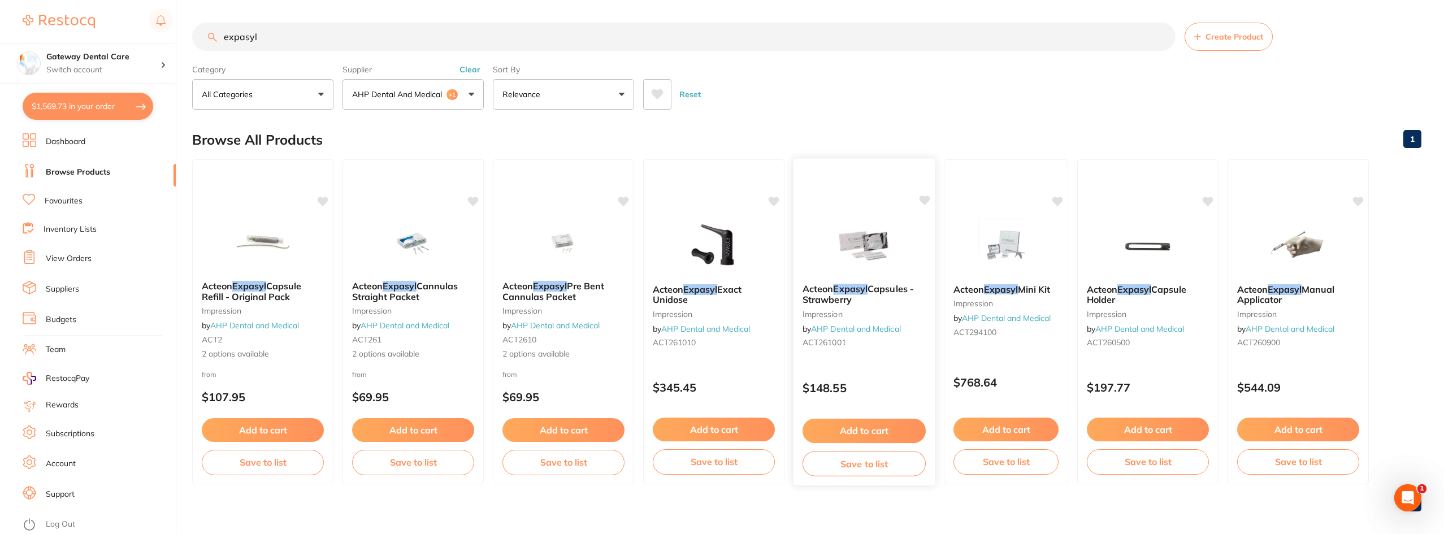
type input "expasyl"
click at [888, 281] on div "Acteon Expasyl Capsules - Strawberry impression by AHP Dental and Medical ACT26…" at bounding box center [864, 318] width 141 height 86
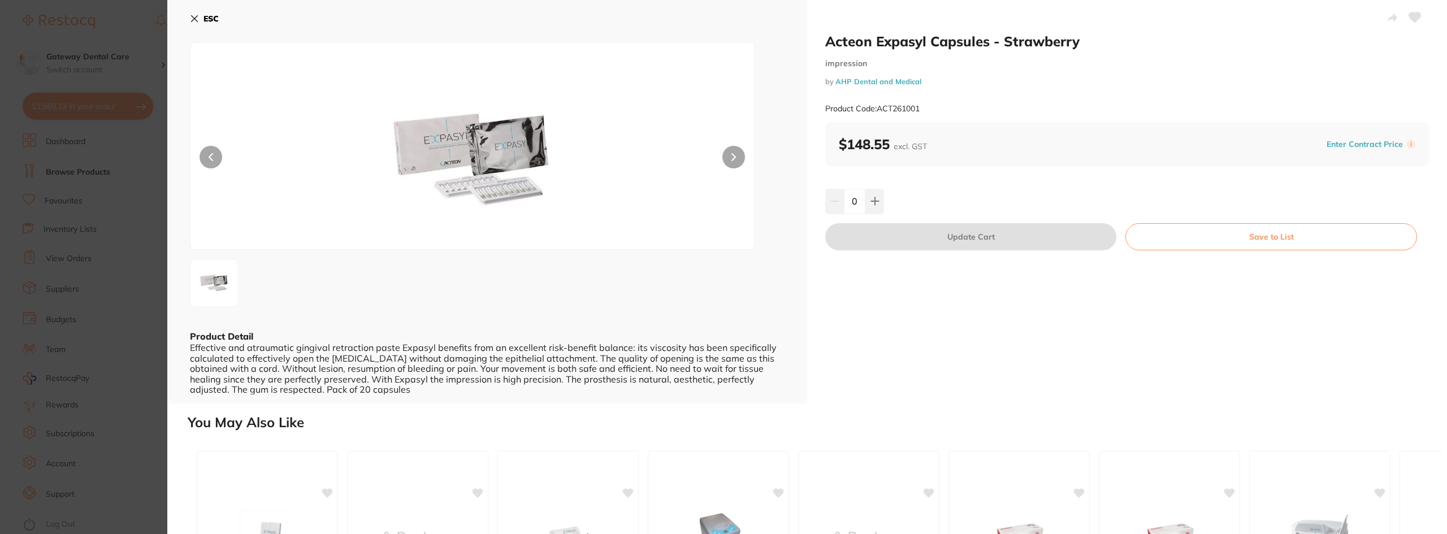
click at [114, 208] on section "Acteon Expasyl Capsules - Strawberry impression by AHP Dental and Medical Produ…" at bounding box center [723, 267] width 1447 height 534
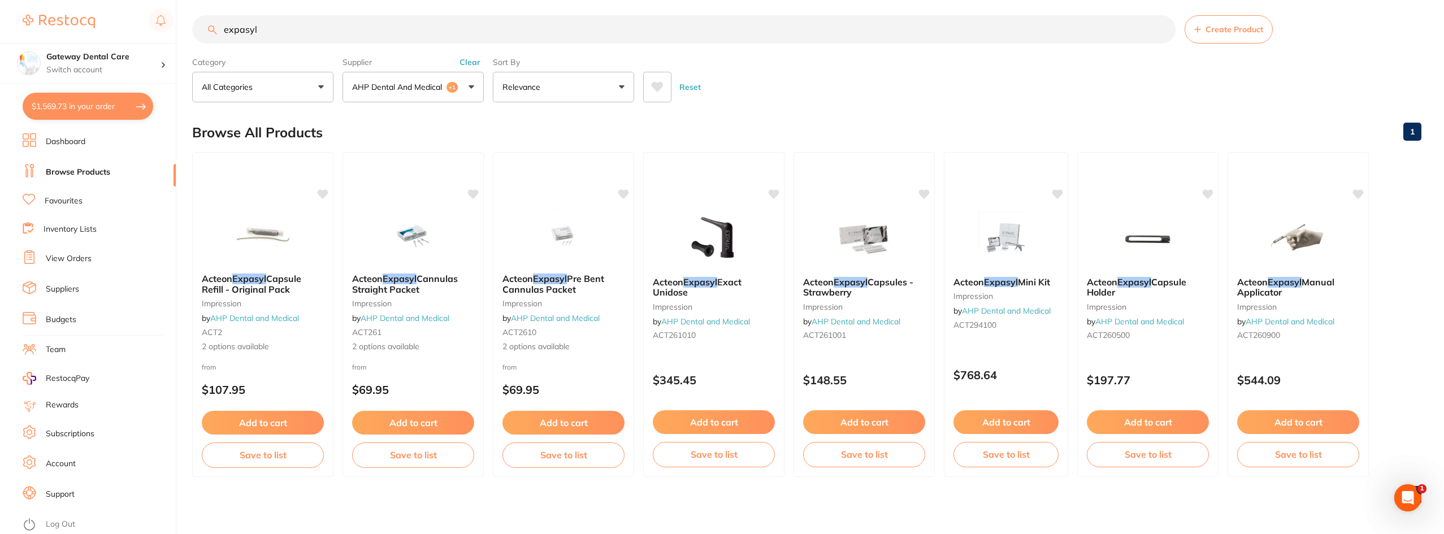
scroll to position [9, 0]
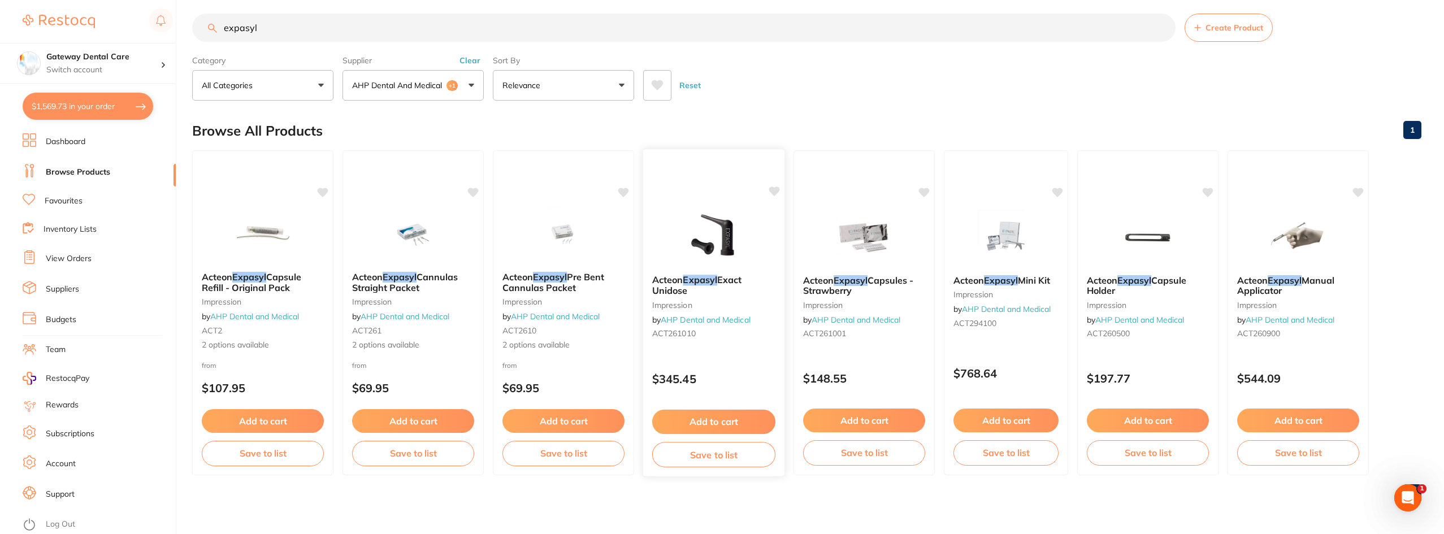
click at [695, 288] on b "Acteon Expasyl Exact Unidose" at bounding box center [713, 285] width 123 height 21
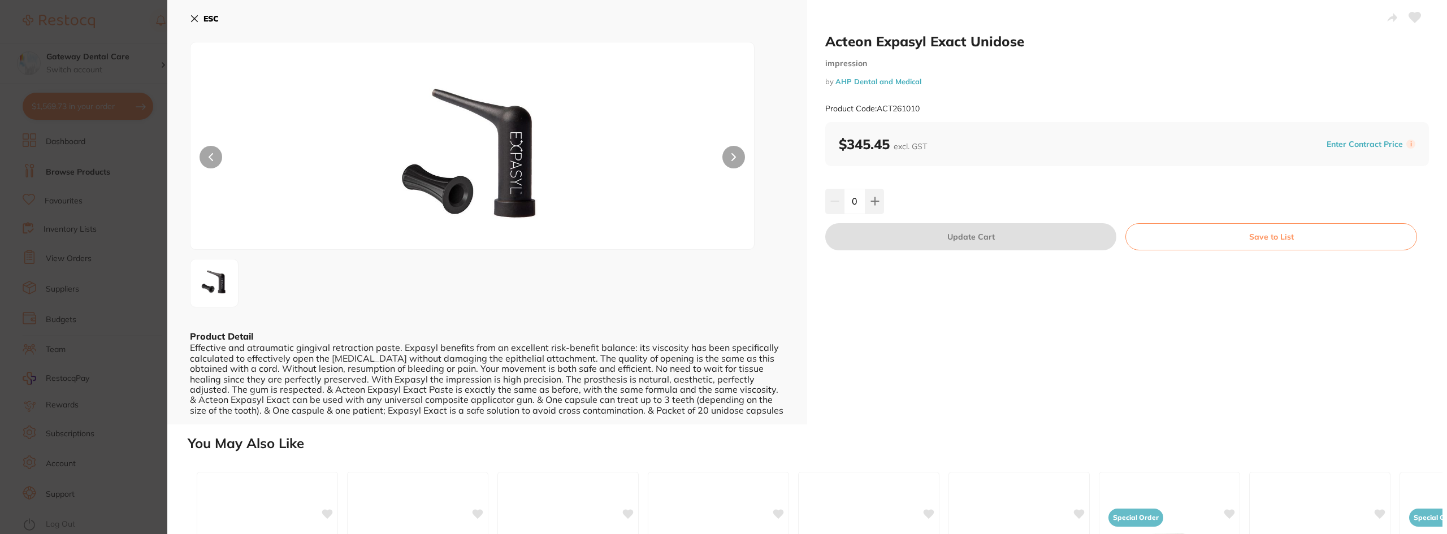
click at [738, 155] on button at bounding box center [733, 157] width 23 height 23
click at [75, 75] on section "Acteon Expasyl Exact Unidose impression by AHP Dental and Medical Product Code:…" at bounding box center [723, 267] width 1447 height 534
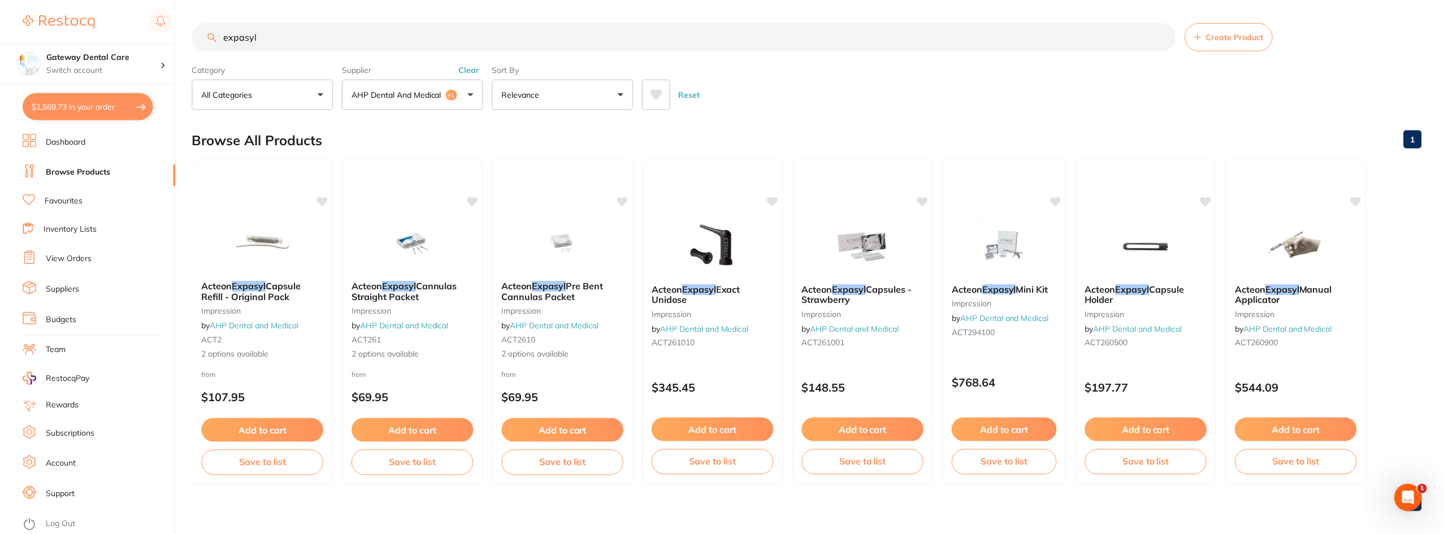
scroll to position [9, 0]
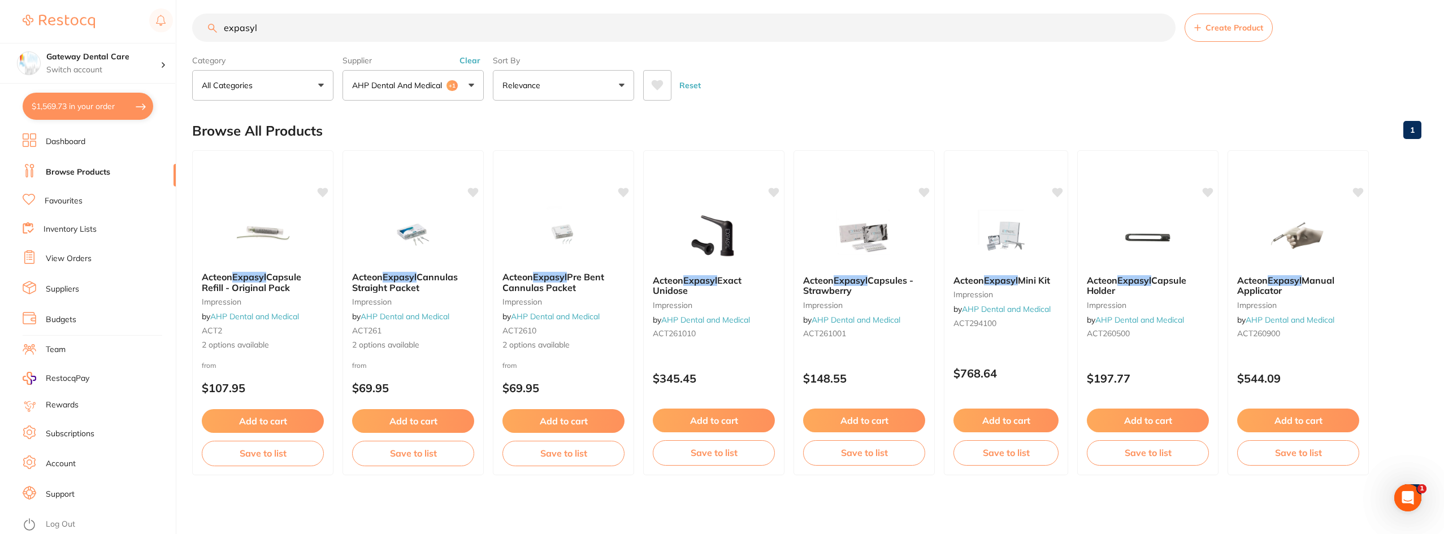
click at [73, 107] on button "$1,569.73 in your order" at bounding box center [88, 106] width 131 height 27
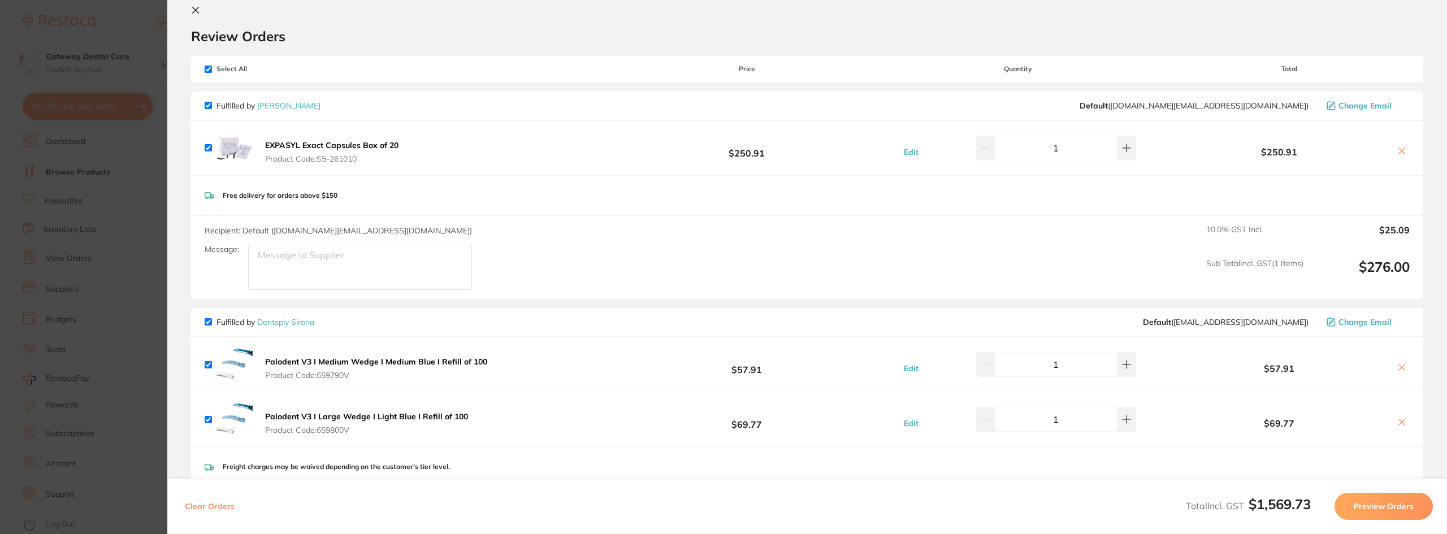
scroll to position [0, 0]
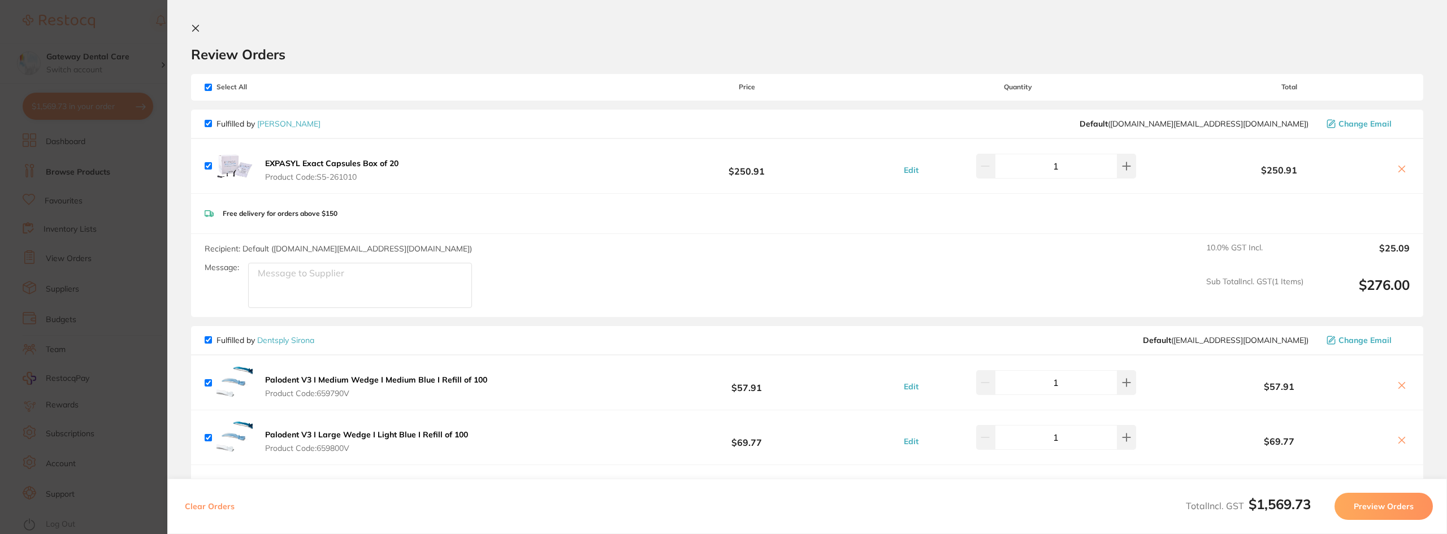
click at [66, 130] on section "Update RRP Set your pre negotiated price for this item. Item Agreed RRP (excl. …" at bounding box center [723, 267] width 1447 height 534
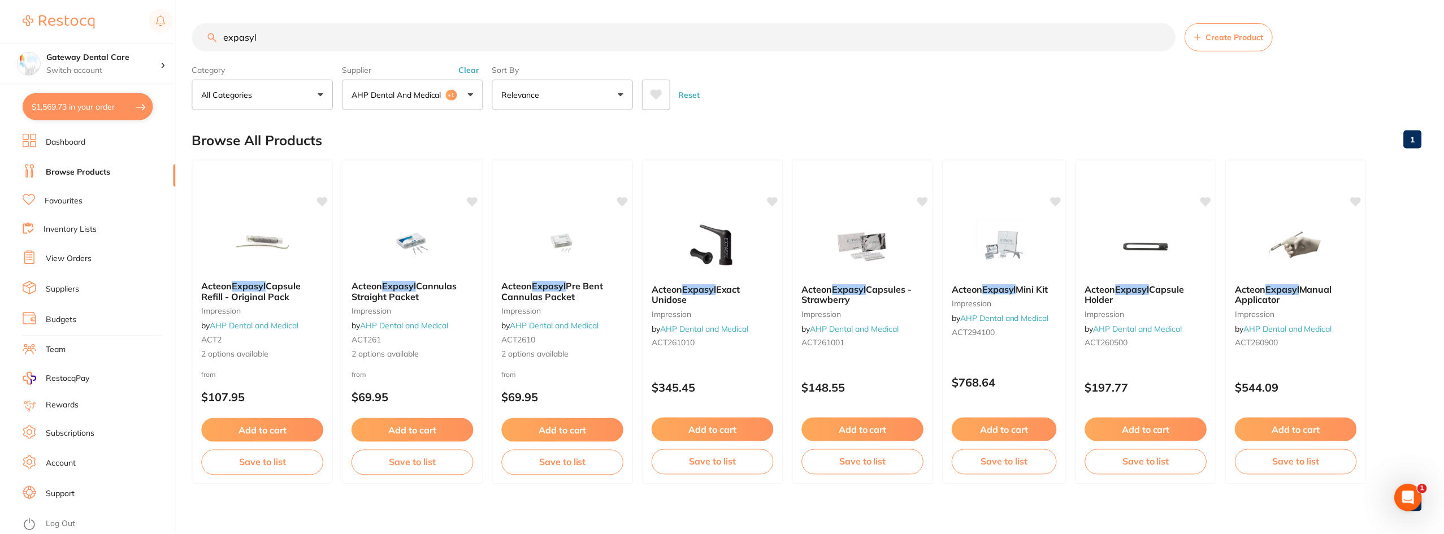
scroll to position [9, 0]
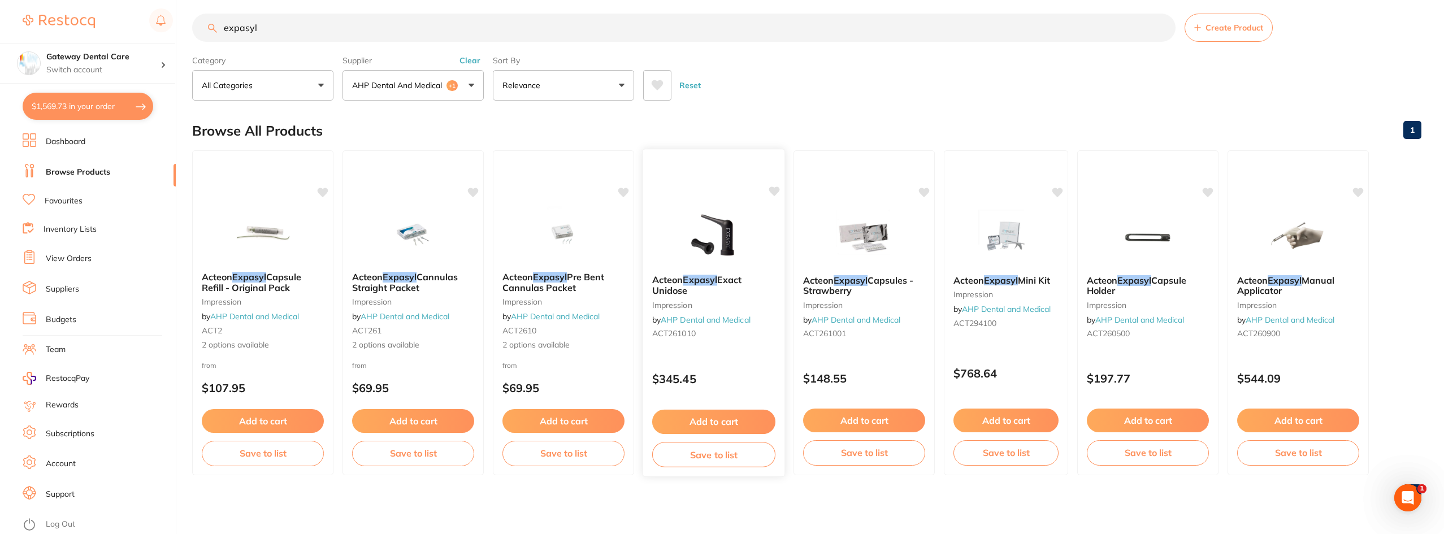
click at [738, 285] on span "Exact Unidose" at bounding box center [697, 285] width 90 height 22
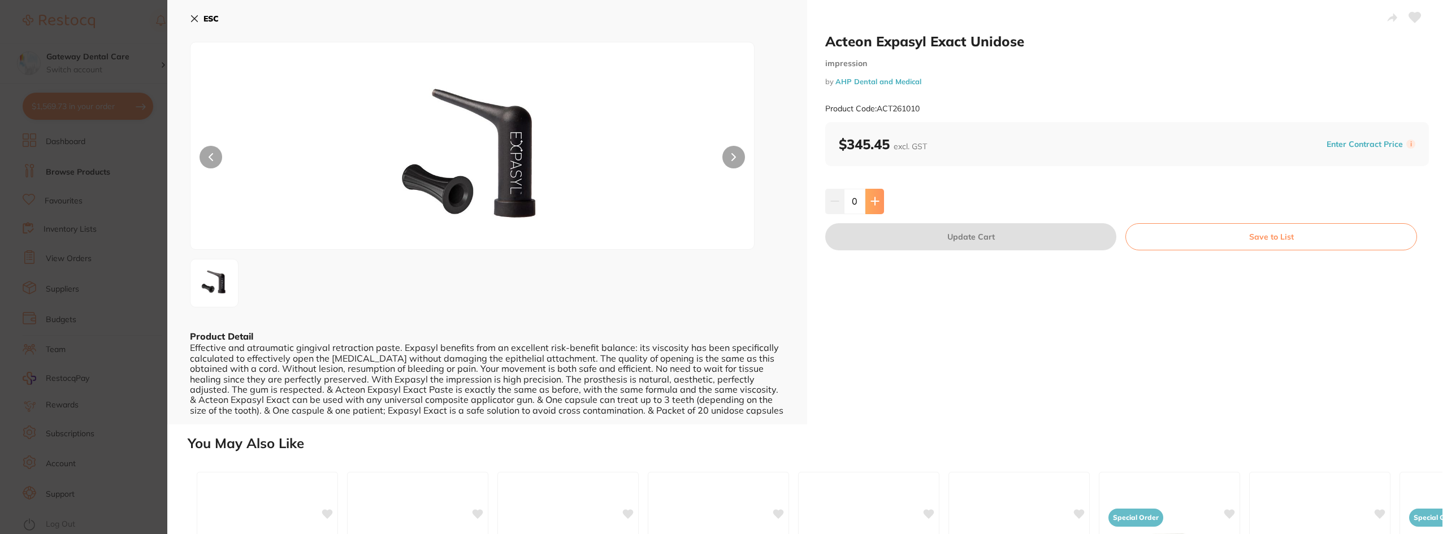
click at [878, 198] on button at bounding box center [874, 201] width 19 height 25
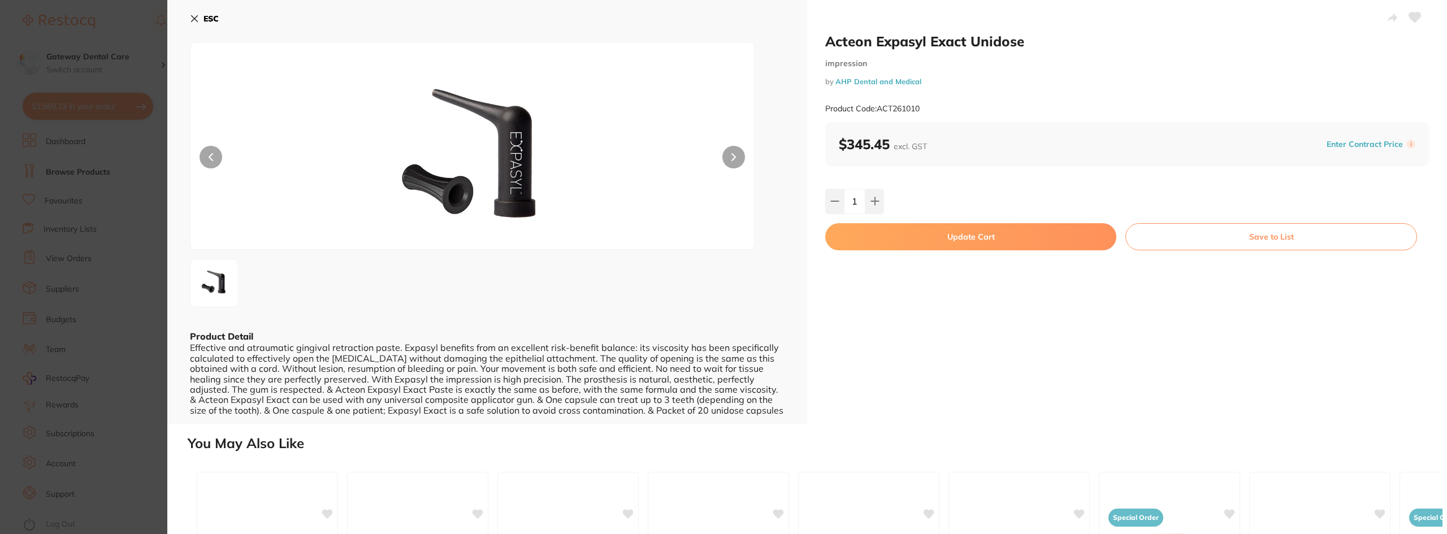
click at [844, 196] on input "1" at bounding box center [854, 201] width 21 height 25
click at [838, 206] on button at bounding box center [834, 201] width 19 height 25
type input "0"
drag, startPoint x: 55, startPoint y: 141, endPoint x: 79, endPoint y: 103, distance: 44.7
click at [57, 141] on section "Acteon Expasyl Exact Unidose impression by AHP Dental and Medical Product Code:…" at bounding box center [723, 267] width 1447 height 534
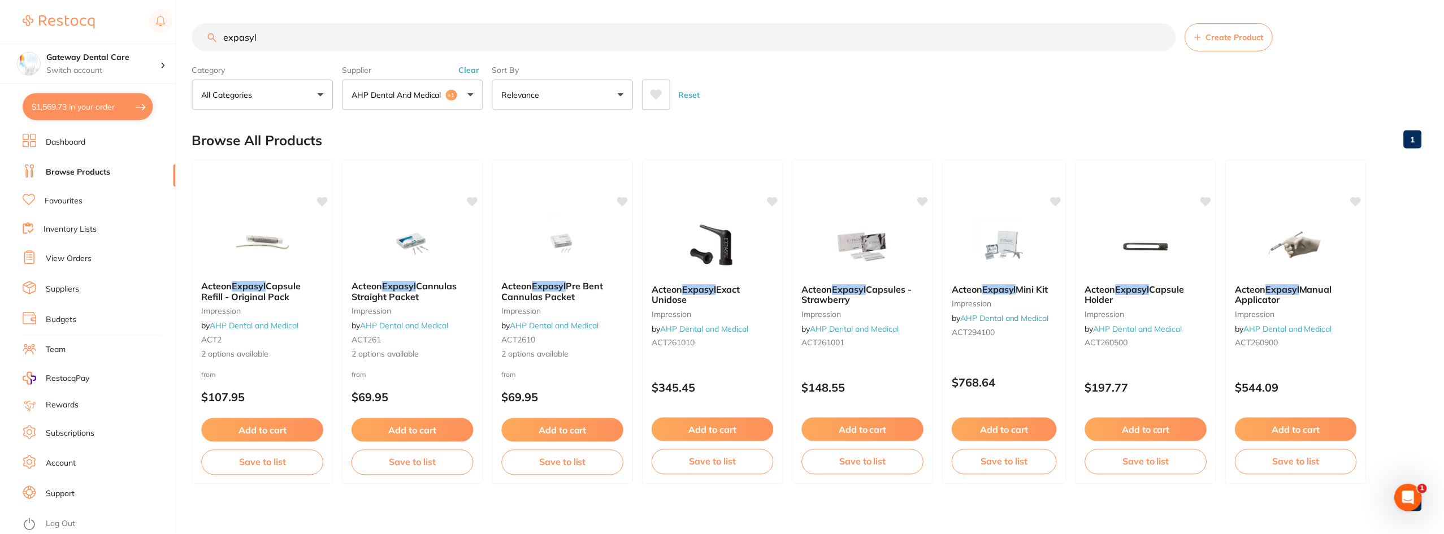
scroll to position [9, 0]
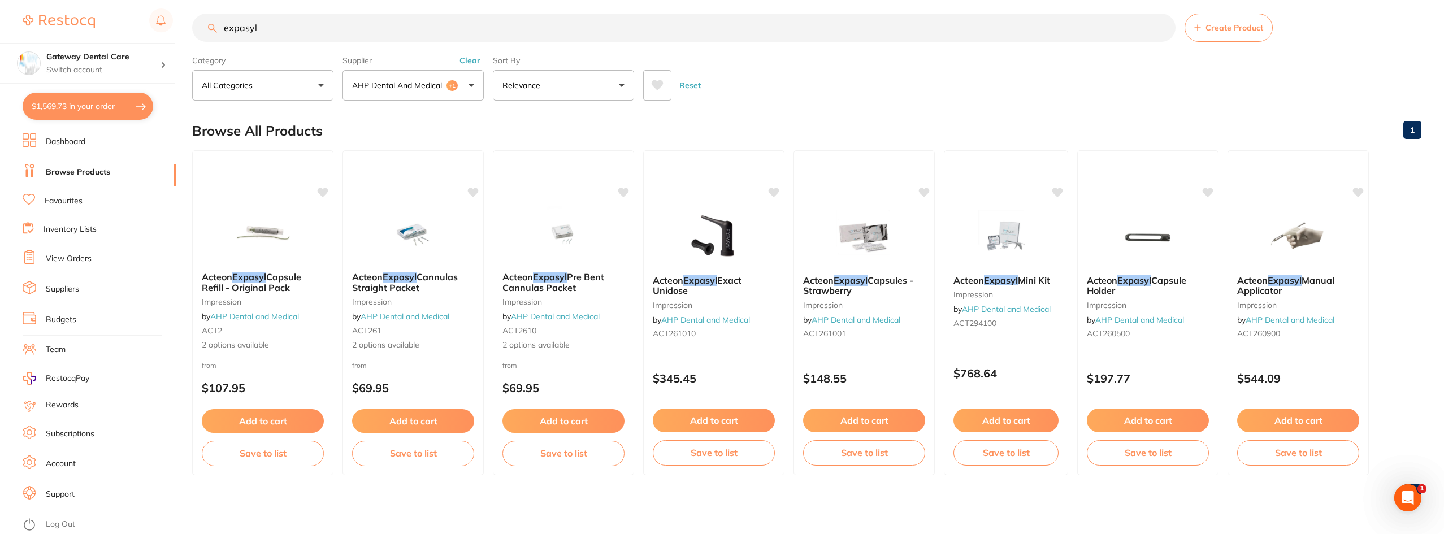
click at [100, 108] on button "$1,569.73 in your order" at bounding box center [88, 106] width 131 height 27
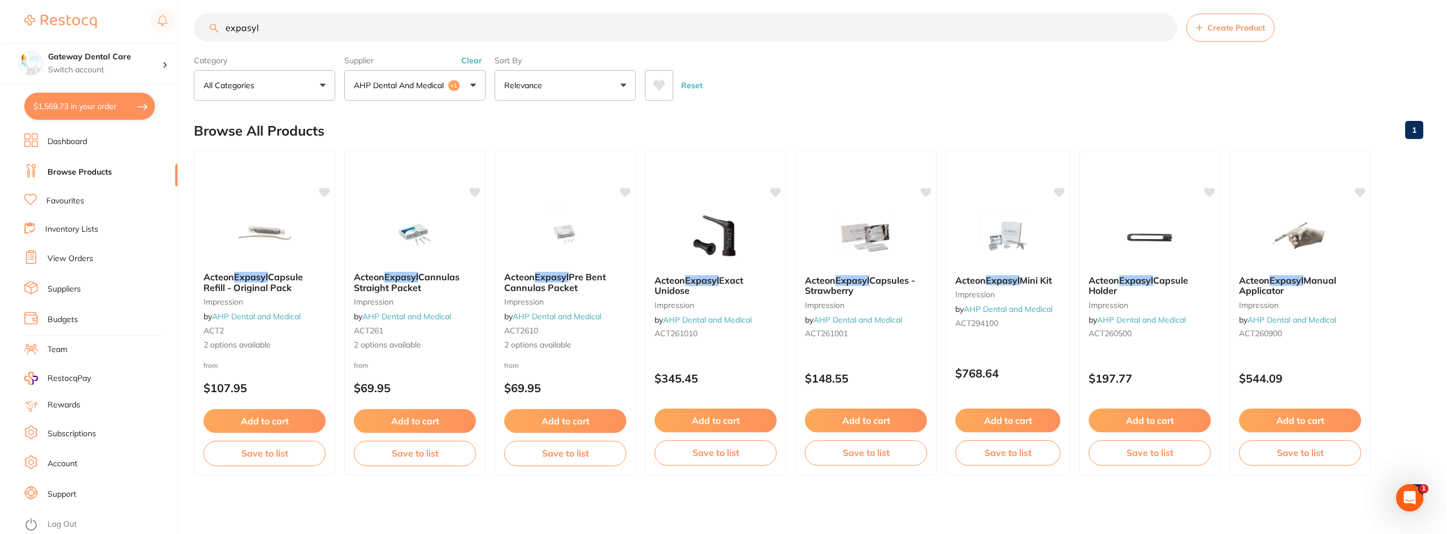
scroll to position [0, 0]
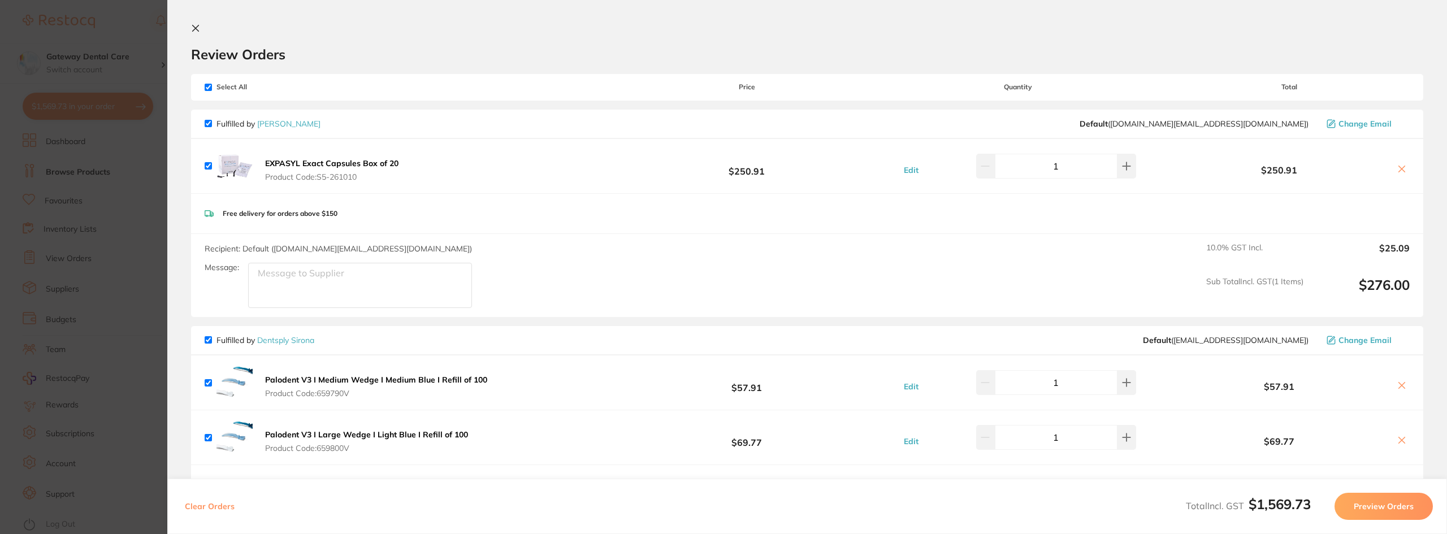
click at [1399, 167] on icon at bounding box center [1402, 169] width 6 height 6
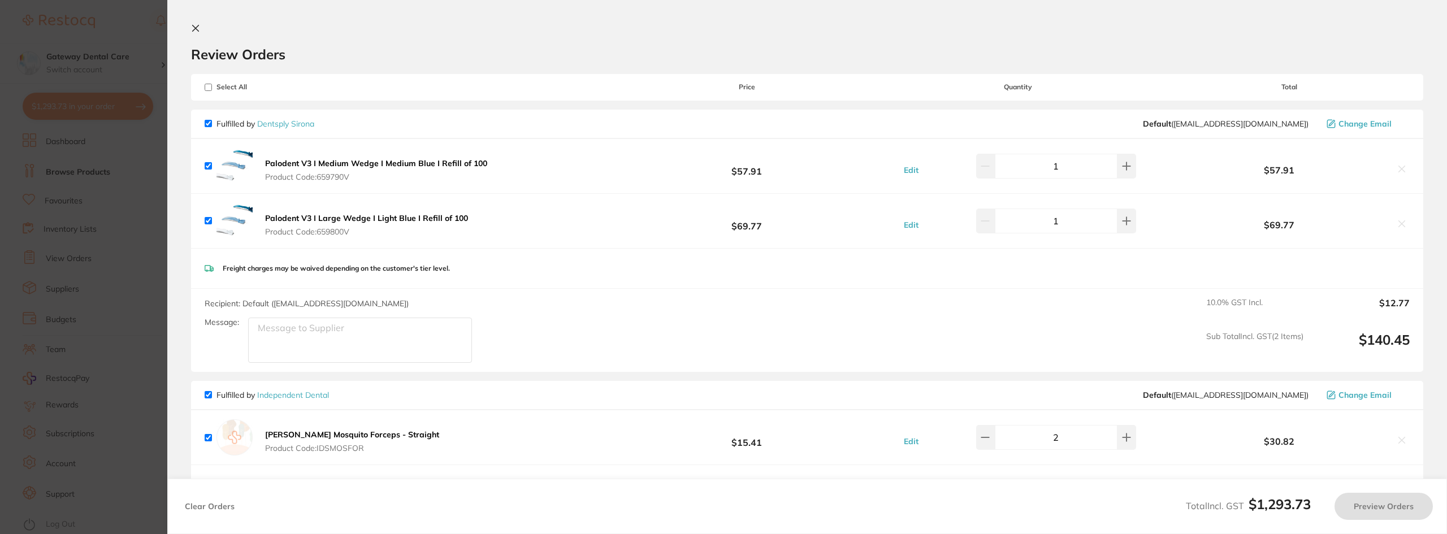
checkbox input "true"
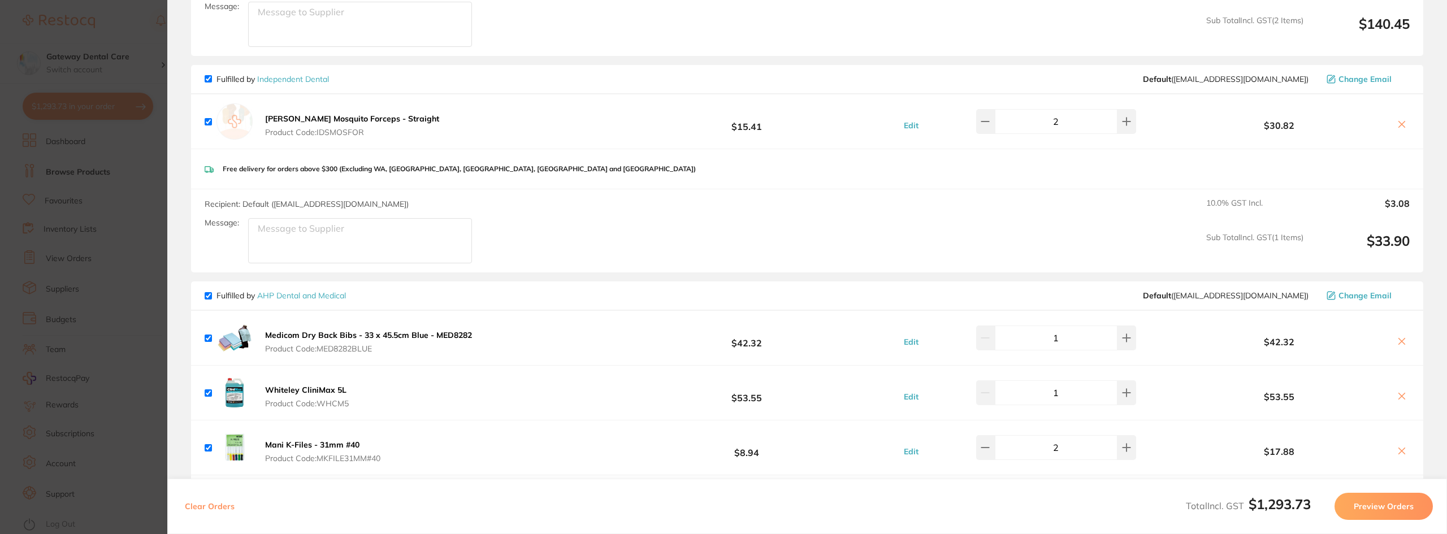
scroll to position [215, 0]
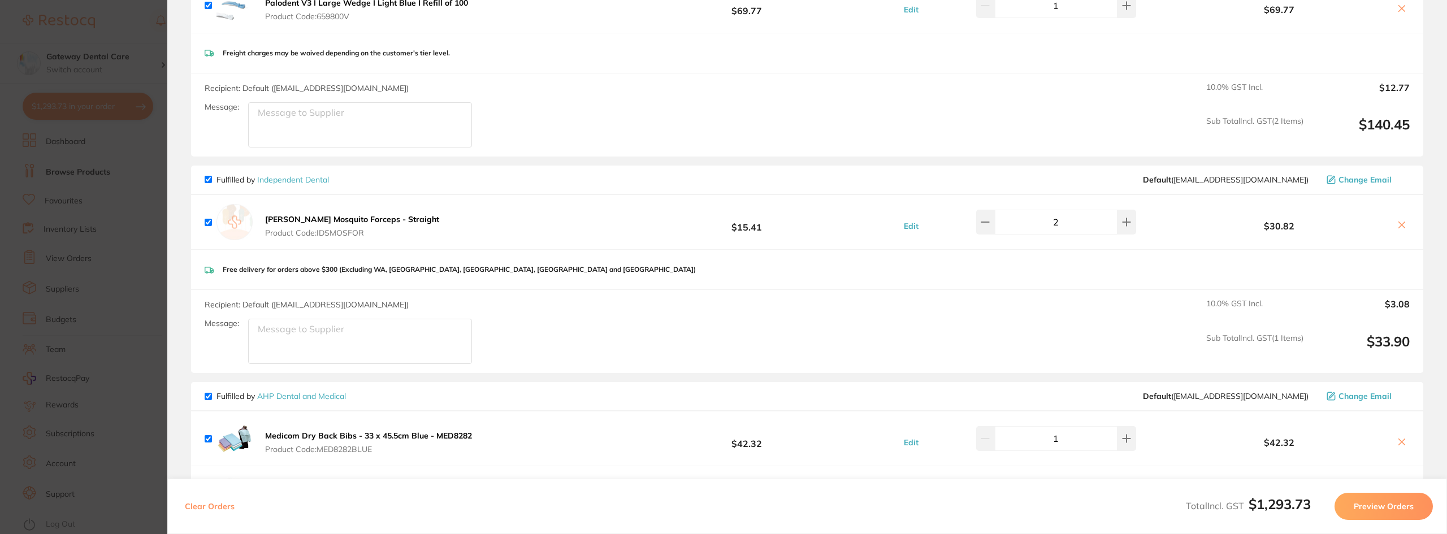
click at [57, 153] on section "Update RRP Set your pre negotiated price for this item. Item Agreed RRP (excl. …" at bounding box center [723, 267] width 1447 height 534
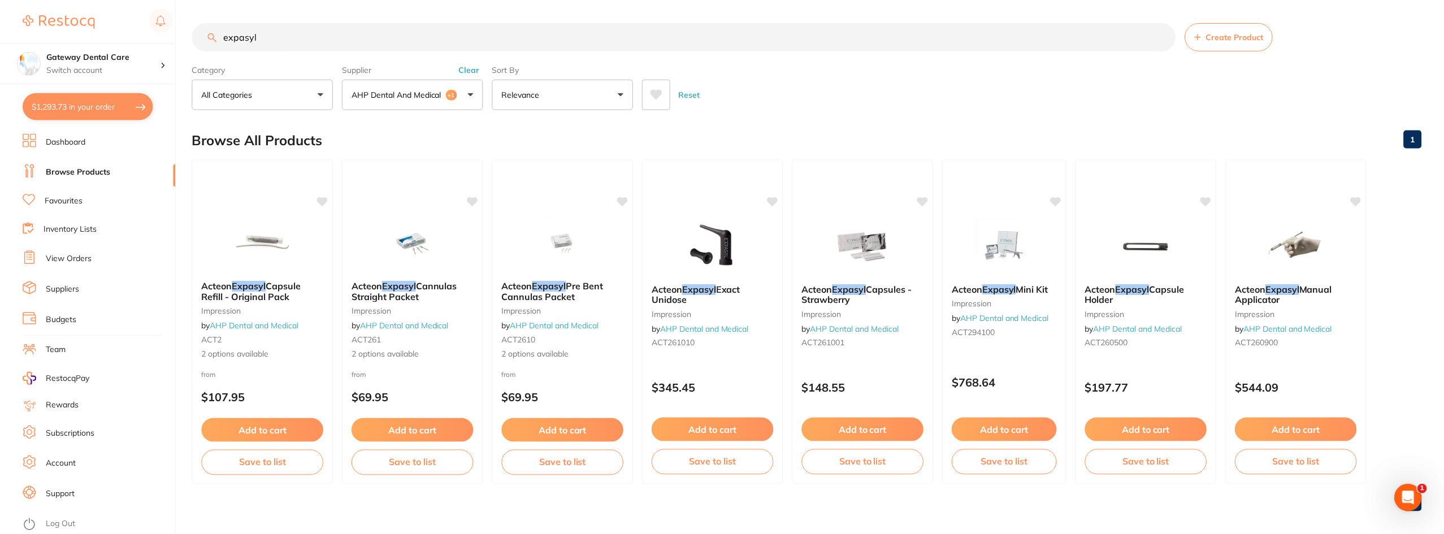
scroll to position [9, 0]
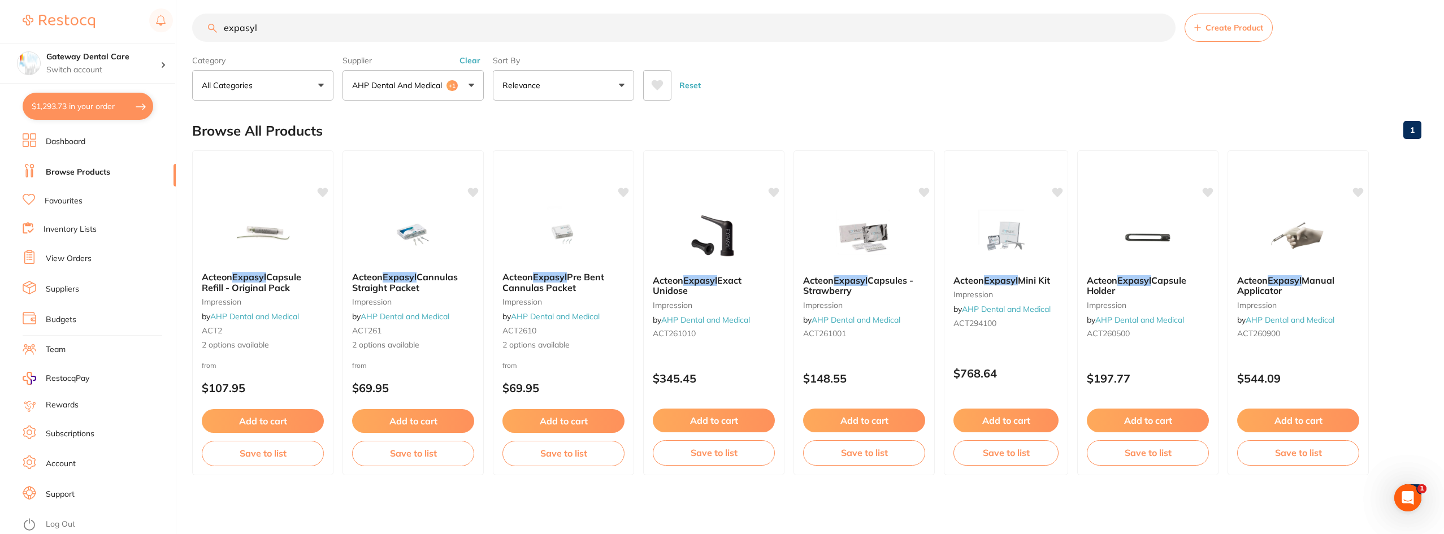
click at [1163, 29] on input "expasyl" at bounding box center [684, 28] width 984 height 28
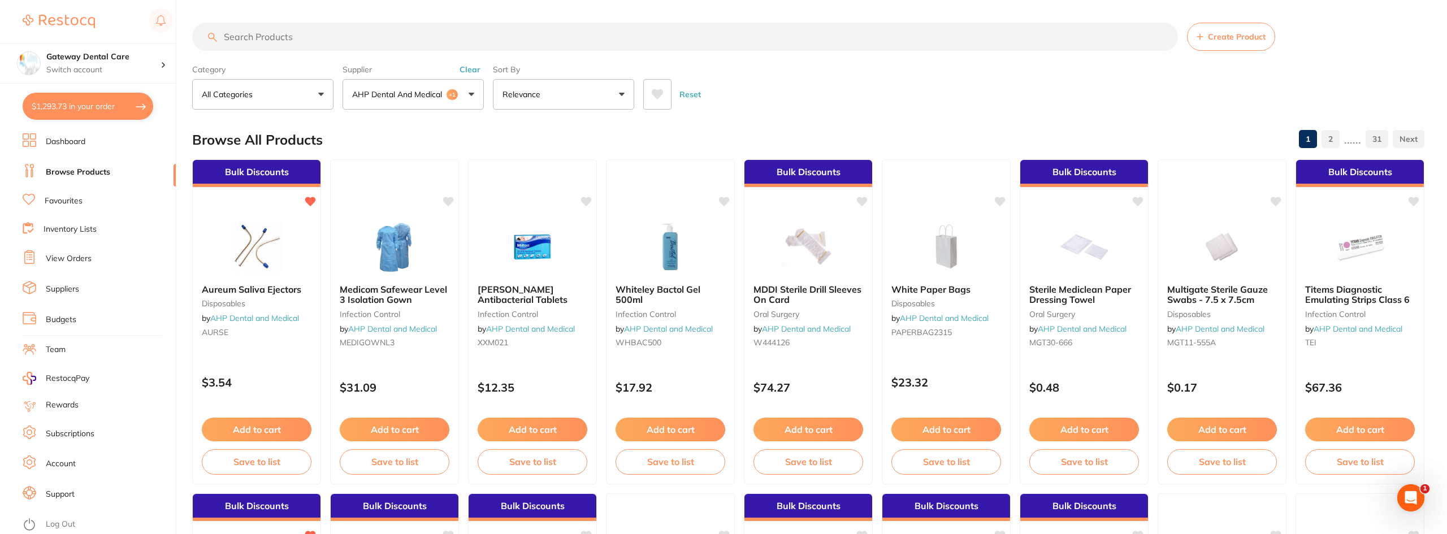
click at [915, 32] on input "search" at bounding box center [685, 37] width 986 height 28
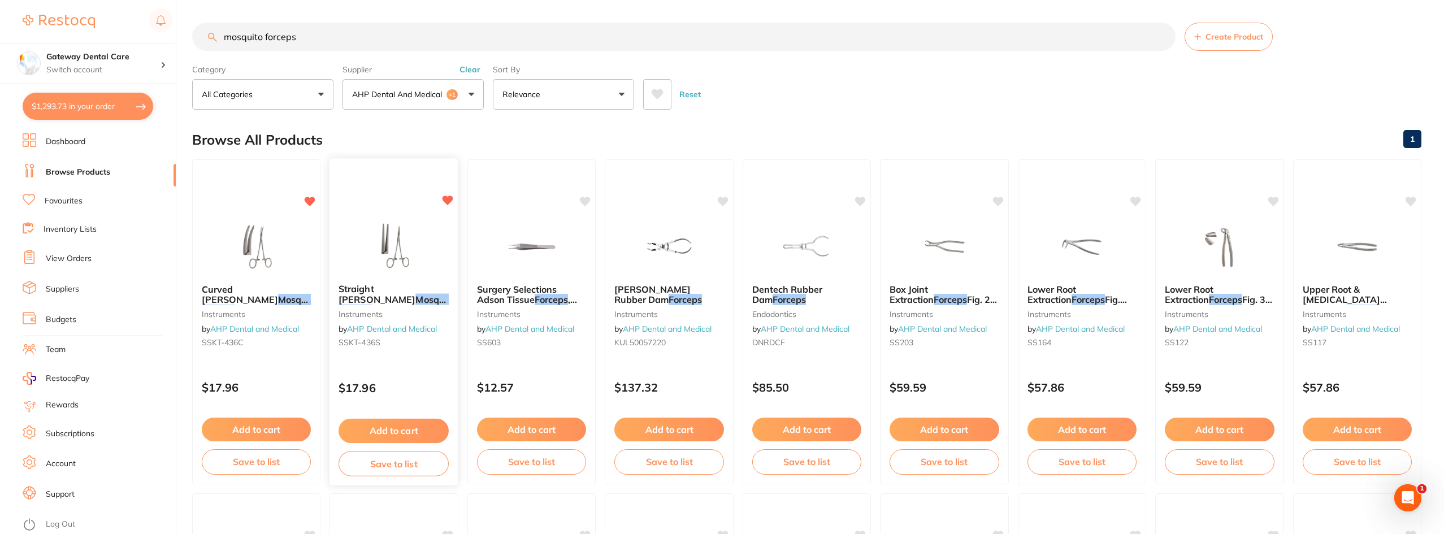
type input "mosquito forceps"
click at [372, 305] on em "Forceps" at bounding box center [355, 310] width 33 height 11
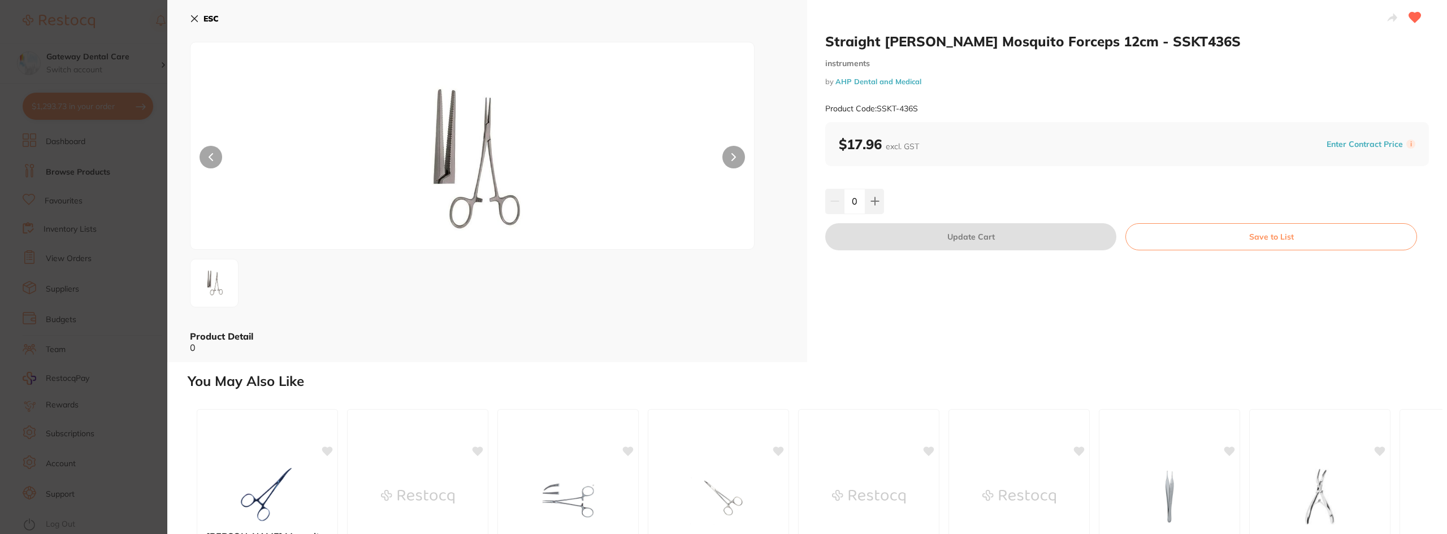
click at [735, 154] on button at bounding box center [733, 157] width 23 height 23
click at [149, 157] on section "Straight [PERSON_NAME] Mosquito Forceps 12cm - SSKT436S instruments by AHP Dent…" at bounding box center [723, 267] width 1447 height 534
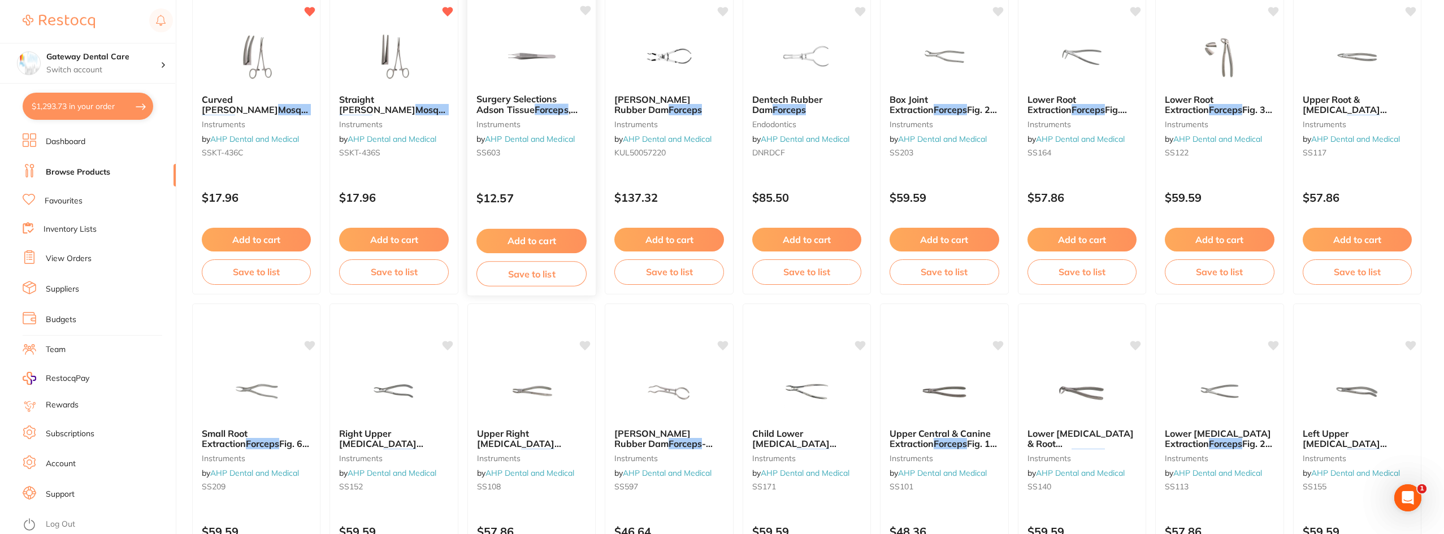
scroll to position [9, 0]
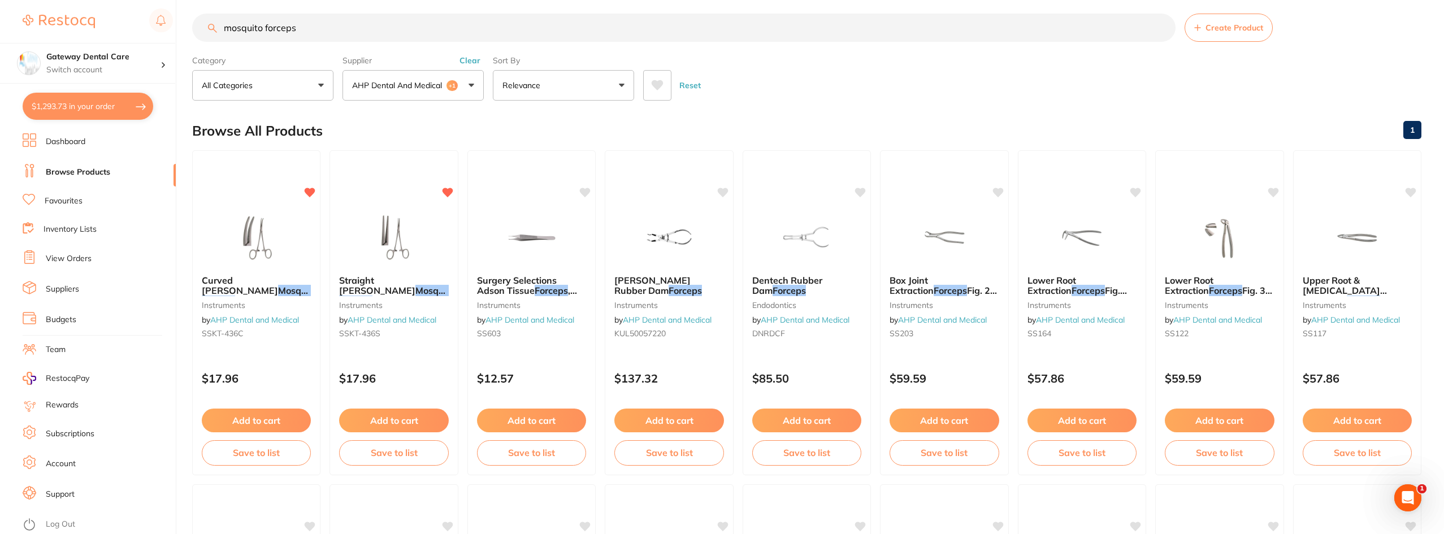
click at [401, 299] on div "Straight [PERSON_NAME] Mosquito Forceps 12cm - SSKT436S instruments by AHP Dent…" at bounding box center [393, 308] width 127 height 85
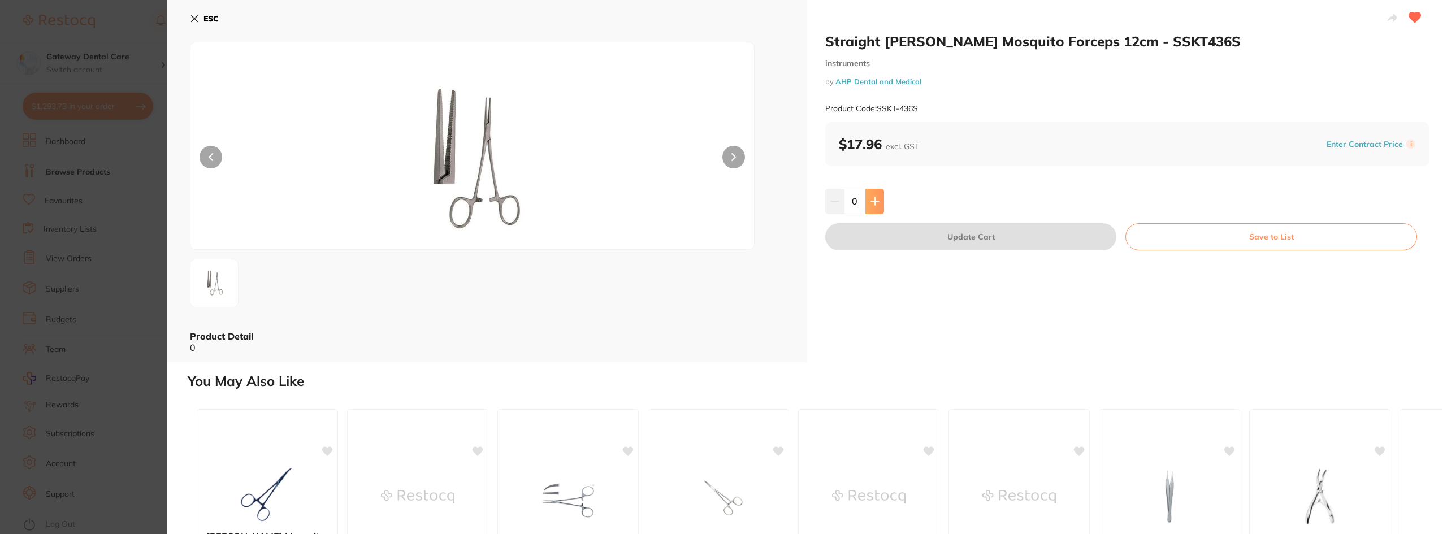
click at [879, 206] on button at bounding box center [874, 201] width 19 height 25
type input "2"
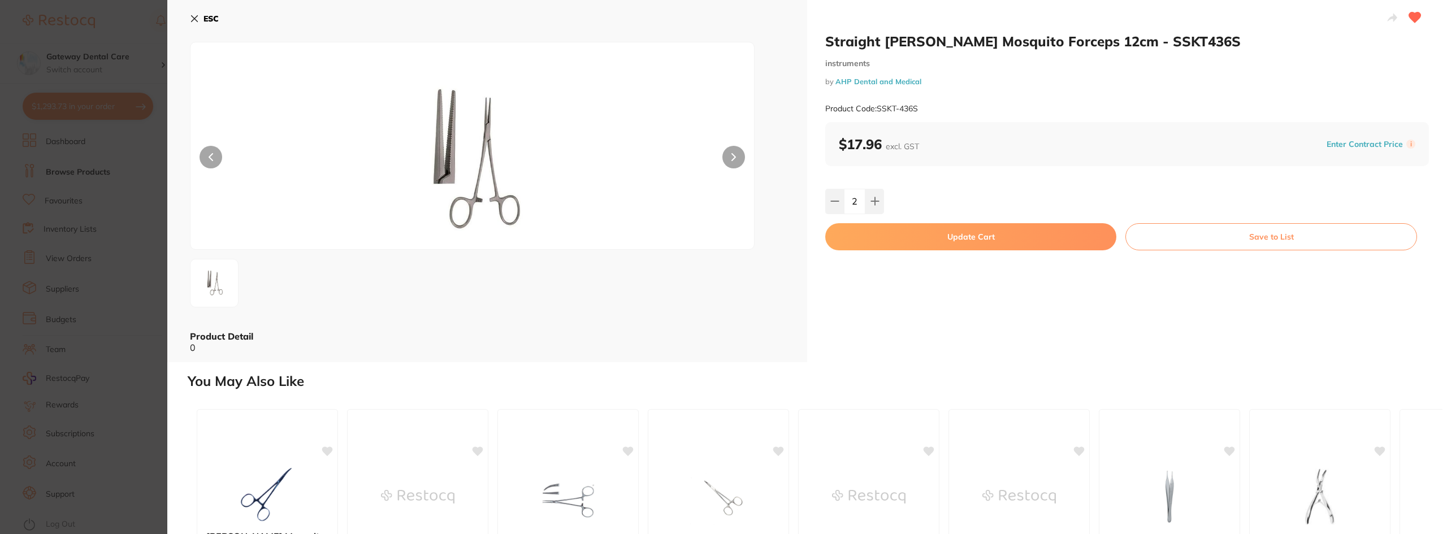
click at [922, 235] on button "Update Cart" at bounding box center [970, 236] width 291 height 27
checkbox input "false"
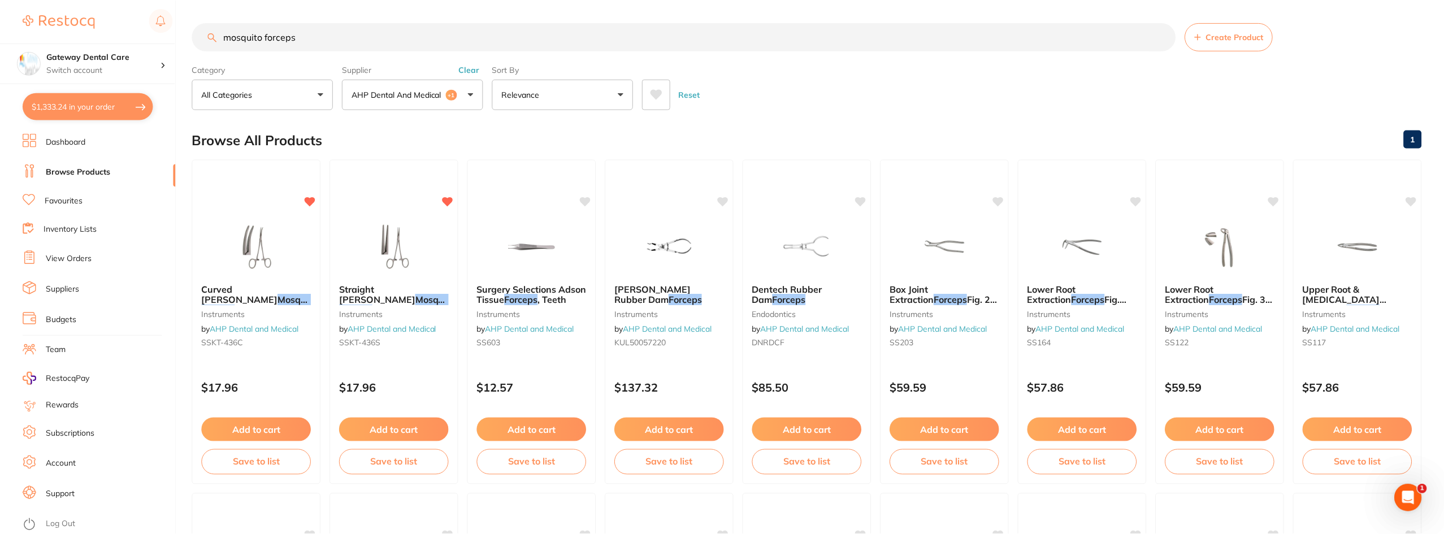
scroll to position [9, 0]
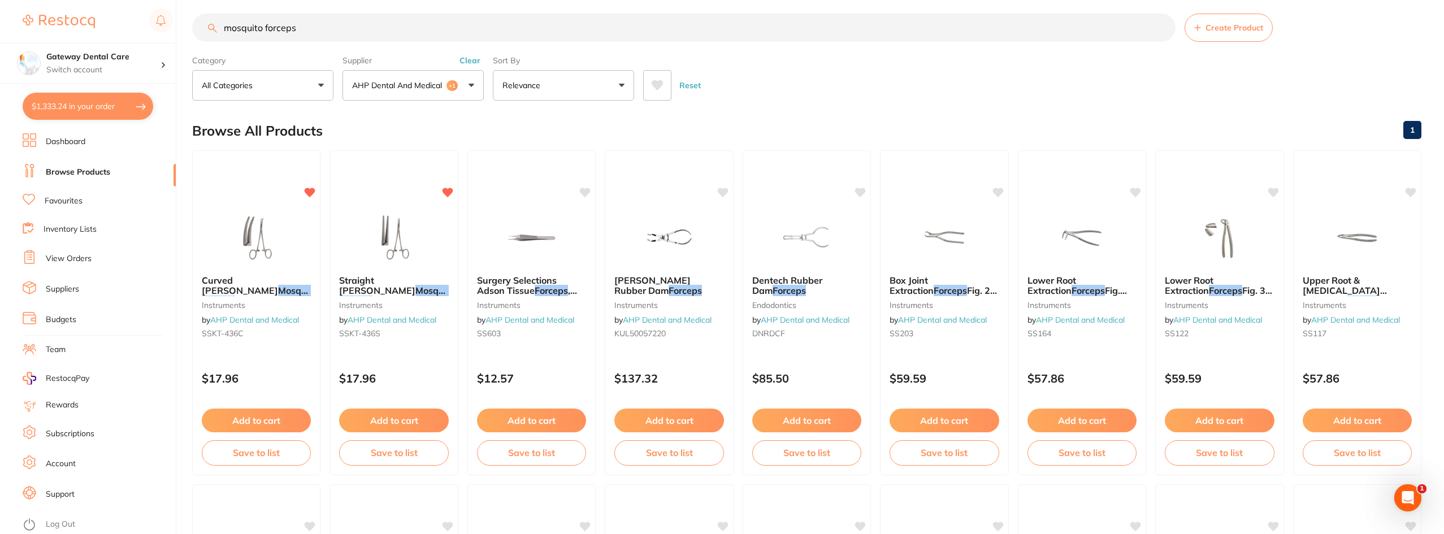
click at [128, 116] on button "$1,333.24 in your order" at bounding box center [88, 106] width 131 height 27
checkbox input "true"
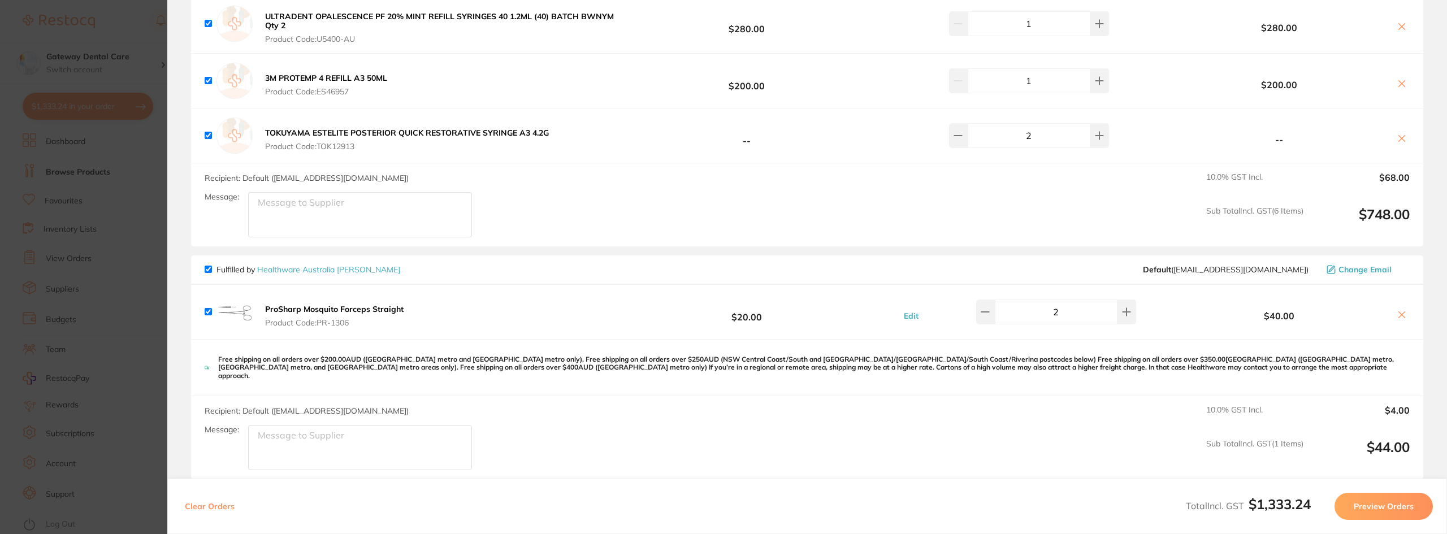
scroll to position [1639, 0]
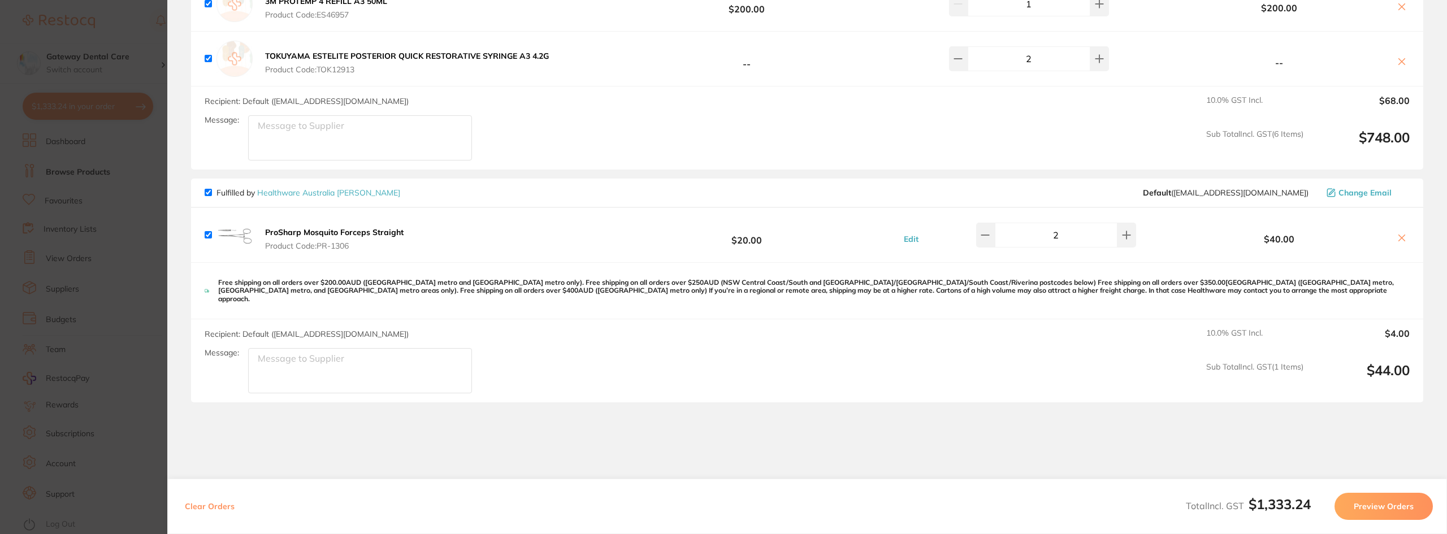
click at [1400, 236] on icon at bounding box center [1401, 237] width 9 height 9
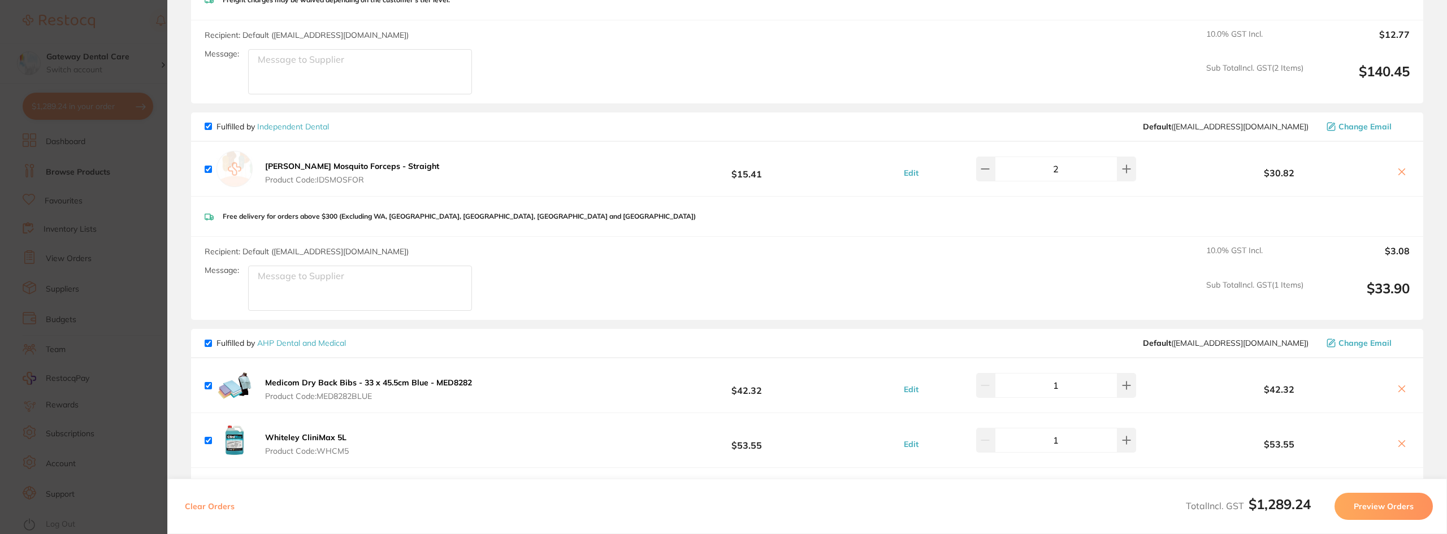
scroll to position [215, 0]
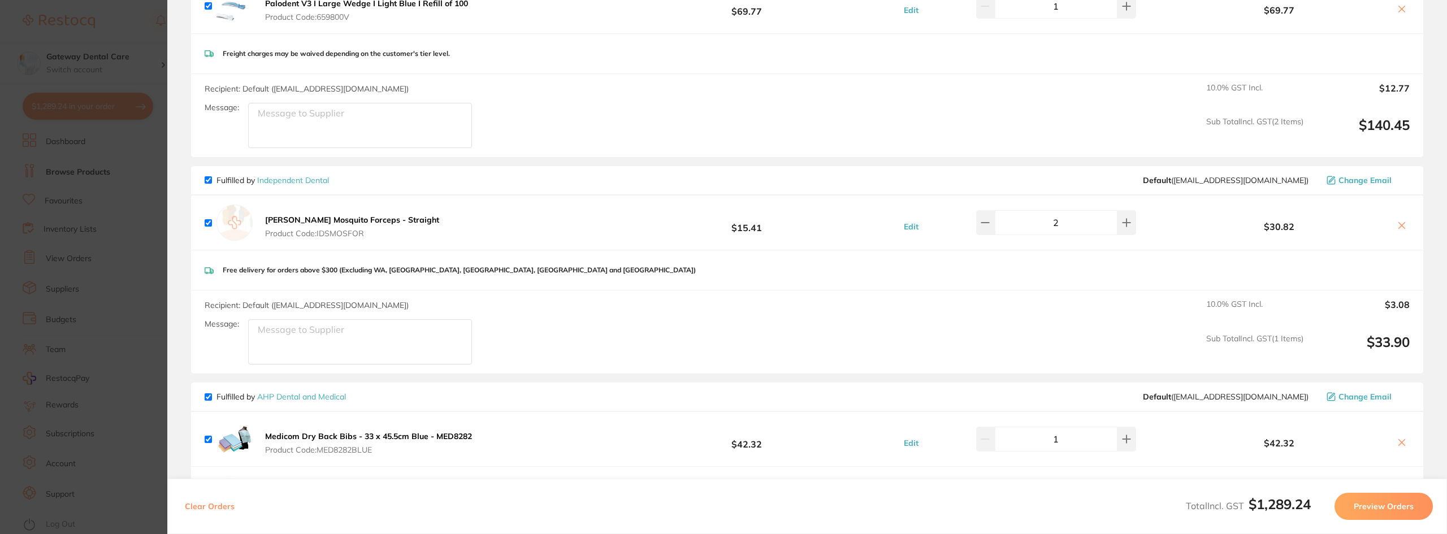
click at [1399, 225] on icon at bounding box center [1402, 226] width 6 height 6
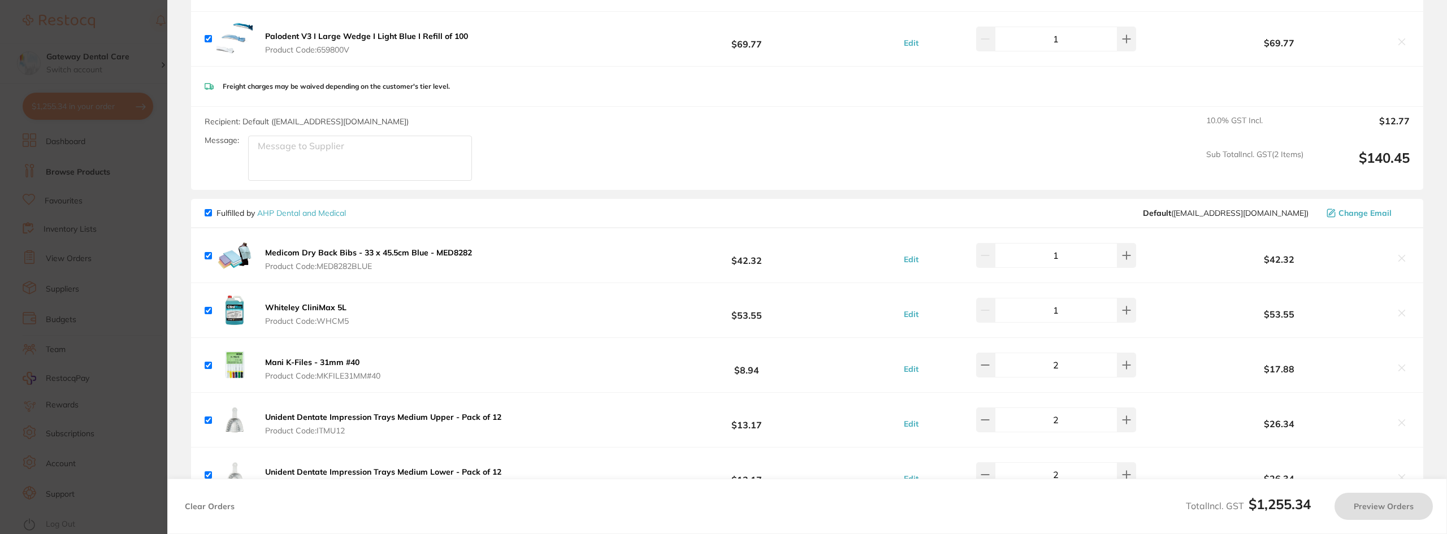
checkbox input "true"
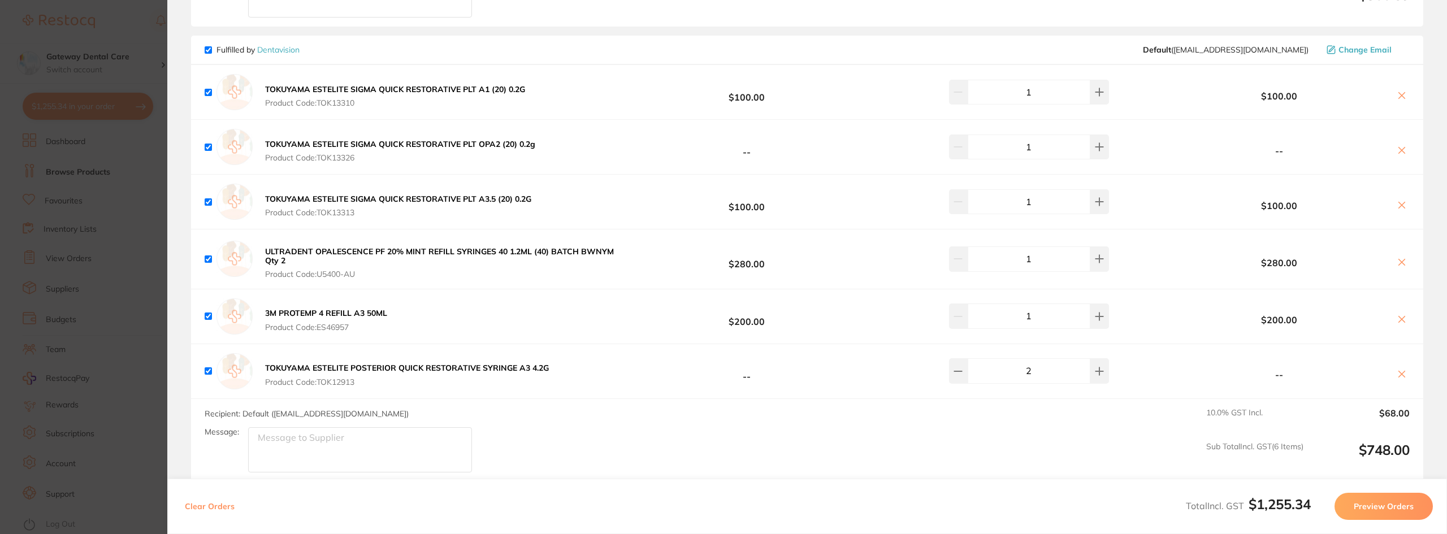
scroll to position [1129, 0]
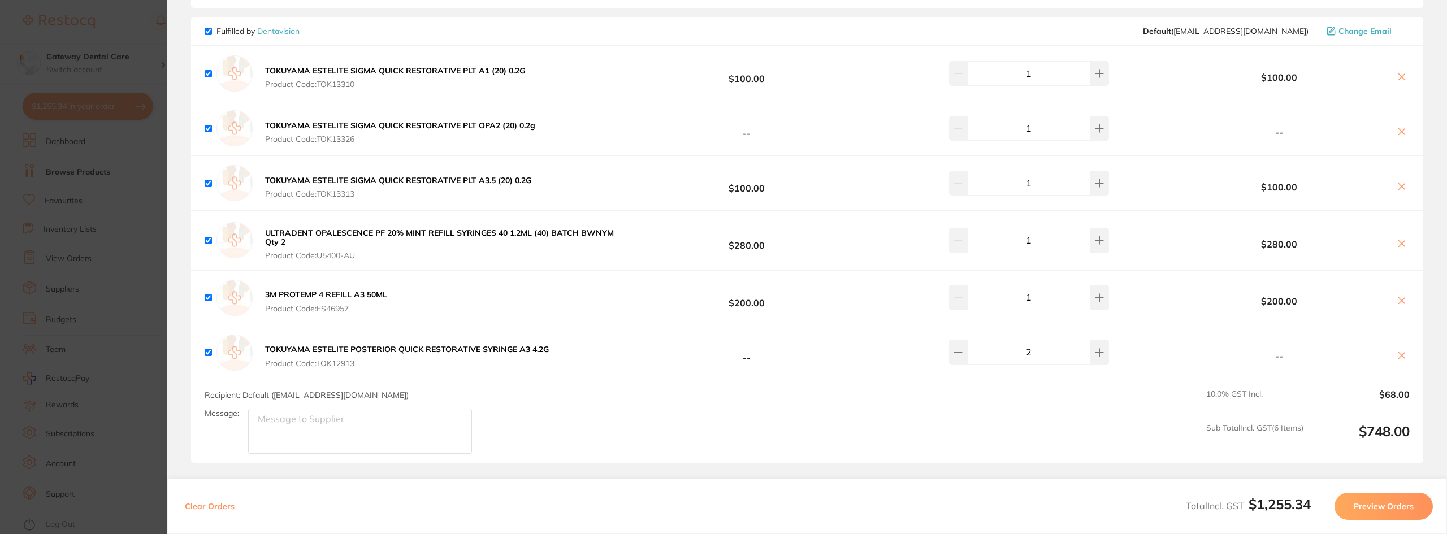
click at [125, 41] on section "Update RRP Set your pre negotiated price for this item. Item Agreed RRP (excl. …" at bounding box center [723, 267] width 1447 height 534
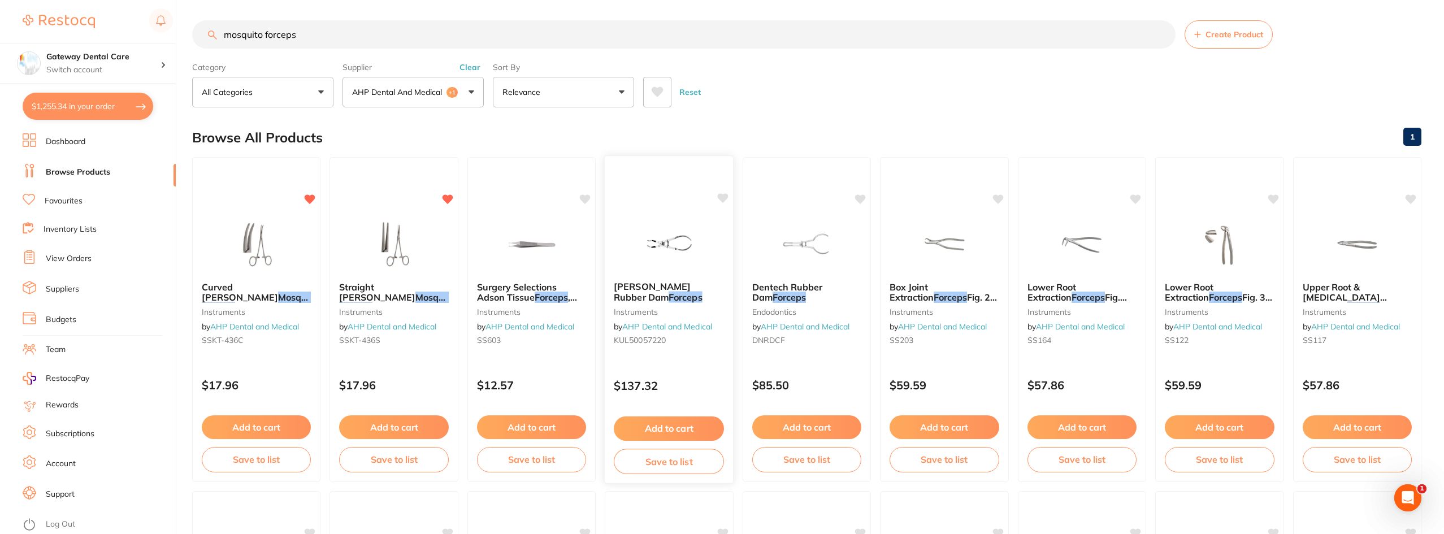
scroll to position [0, 0]
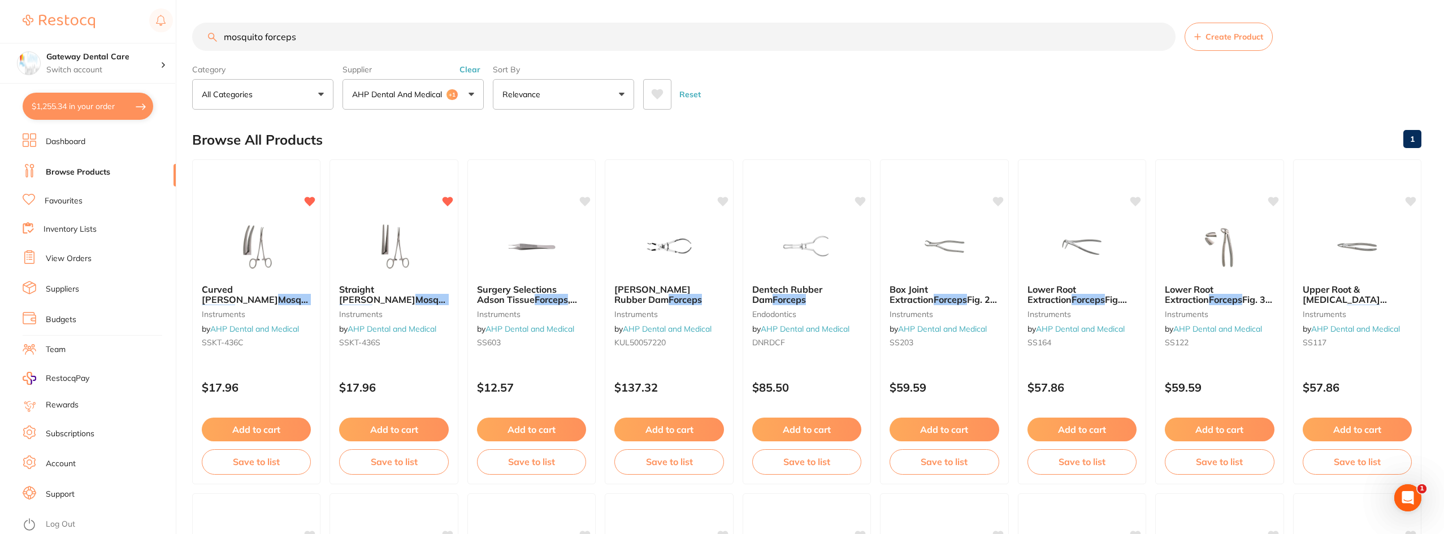
click at [1161, 32] on input "mosquito forceps" at bounding box center [684, 37] width 984 height 28
click at [1162, 38] on input "mosquito forceps" at bounding box center [684, 37] width 984 height 28
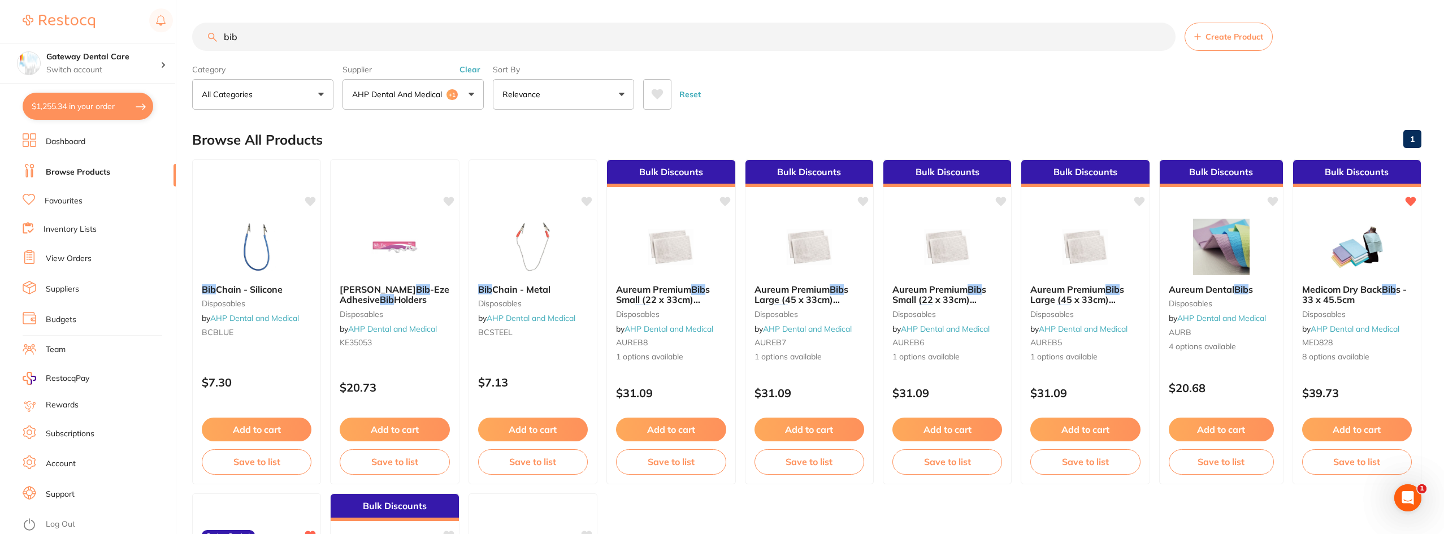
type input "bib"
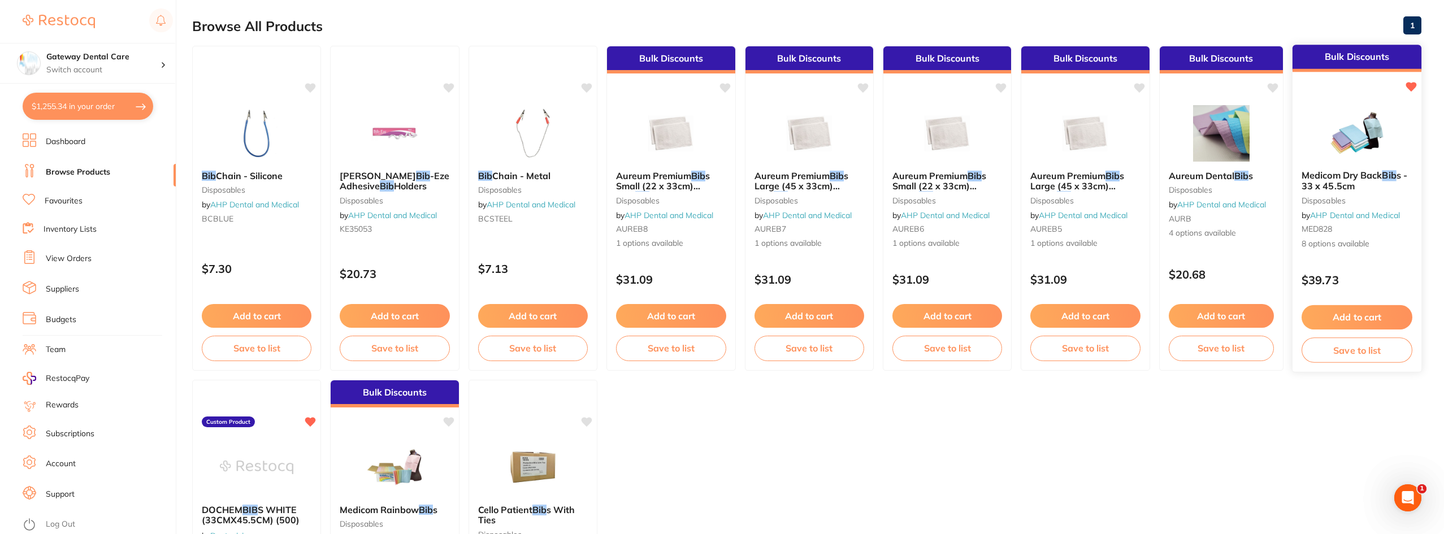
scroll to position [113, 0]
click at [1367, 170] on div "Medicom Dry Back Bib s - 33 x 45.5cm disposables by AHP Dental and Medical MED8…" at bounding box center [1356, 211] width 129 height 98
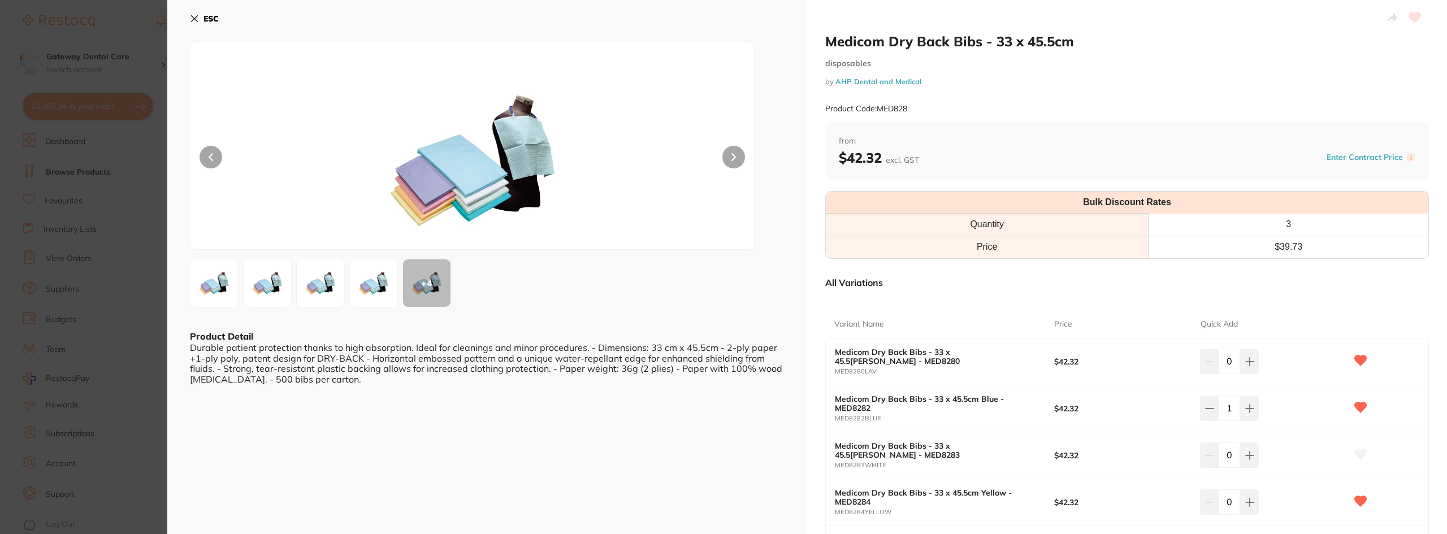
click at [85, 152] on section "Medicom Dry Back Bibs - 33 x 45.5cm disposables by AHP Dental and Medical Produ…" at bounding box center [723, 267] width 1447 height 534
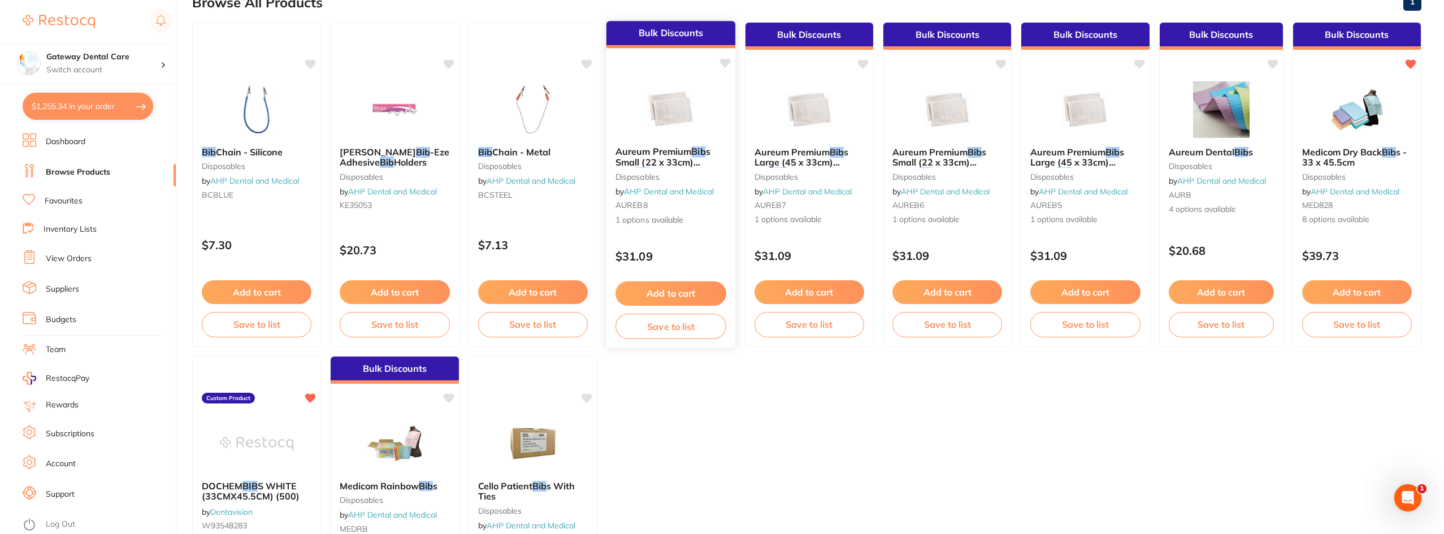
scroll to position [113, 0]
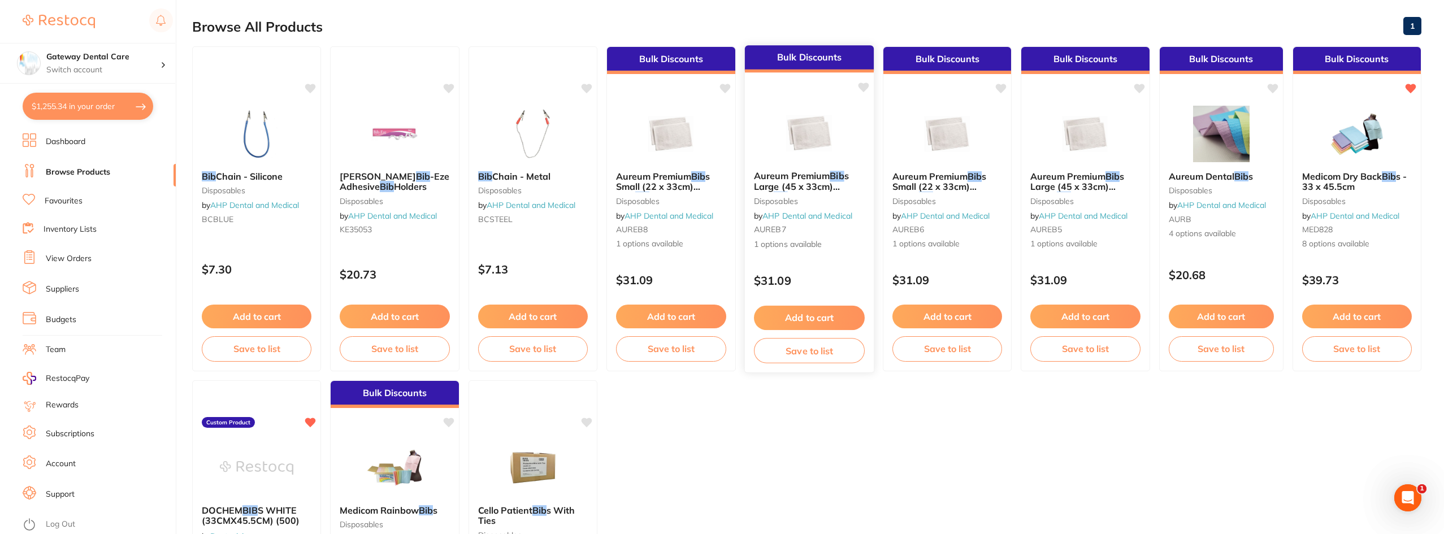
click at [777, 188] on span "s Large (45 x 33cm) Blue" at bounding box center [801, 186] width 95 height 32
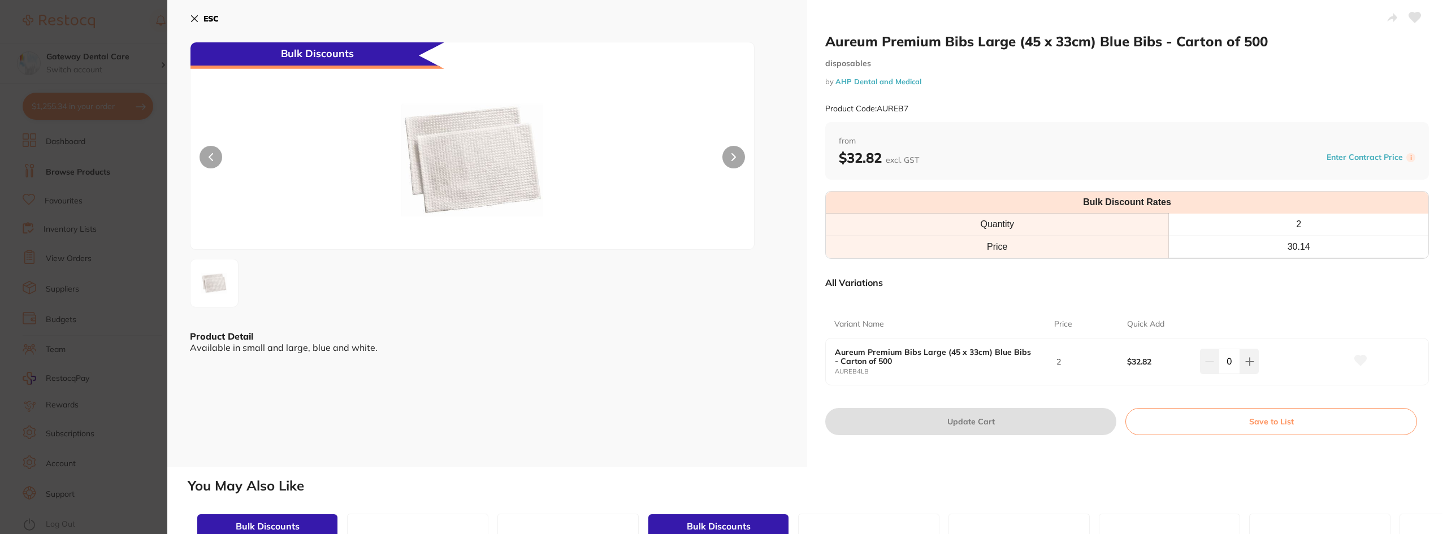
click at [741, 159] on button at bounding box center [733, 157] width 23 height 23
click at [1249, 362] on icon at bounding box center [1249, 361] width 9 height 9
type input "1"
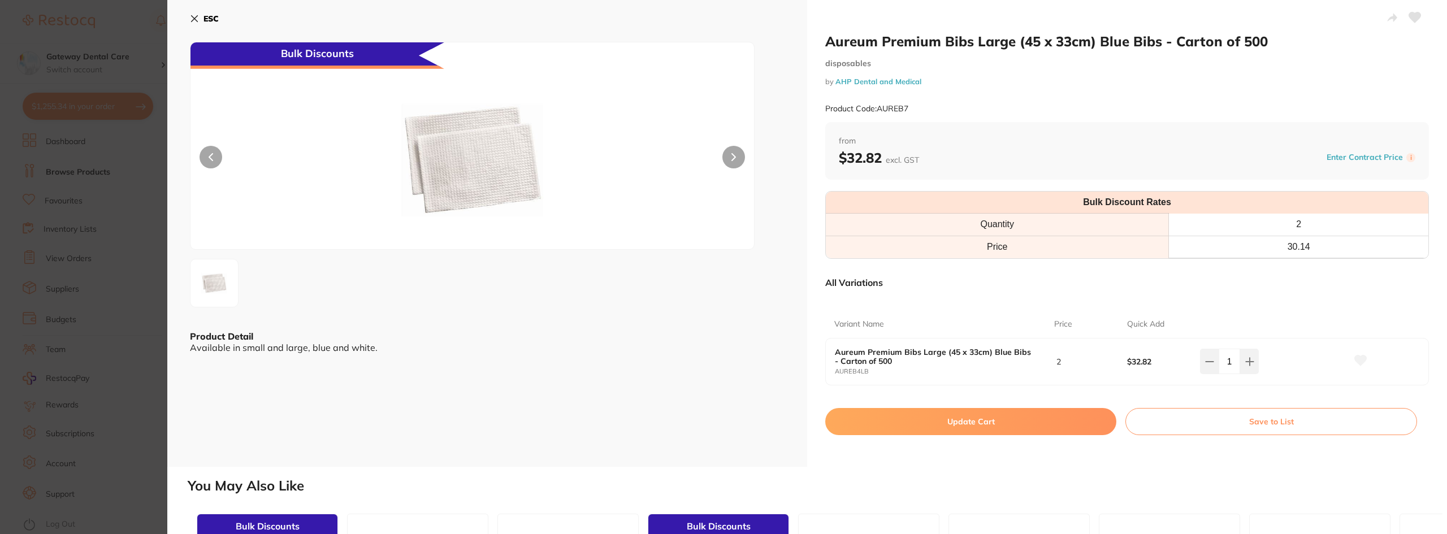
click at [960, 425] on button "Update Cart" at bounding box center [970, 421] width 291 height 27
checkbox input "false"
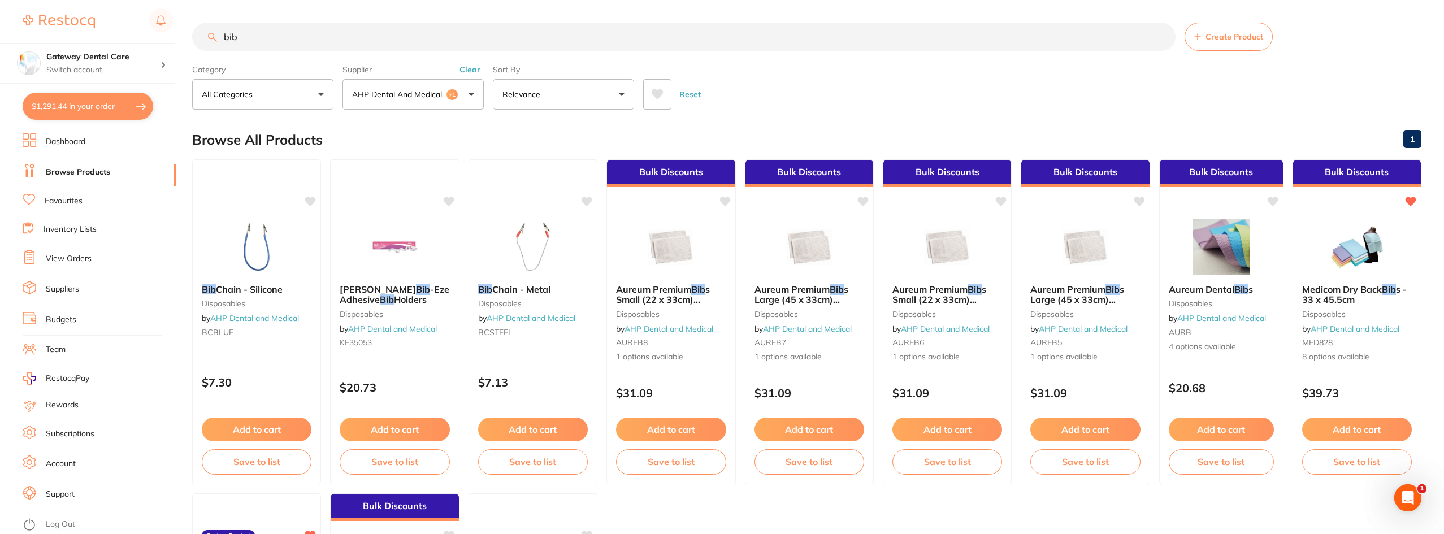
click at [1163, 37] on input "bib" at bounding box center [684, 37] width 984 height 28
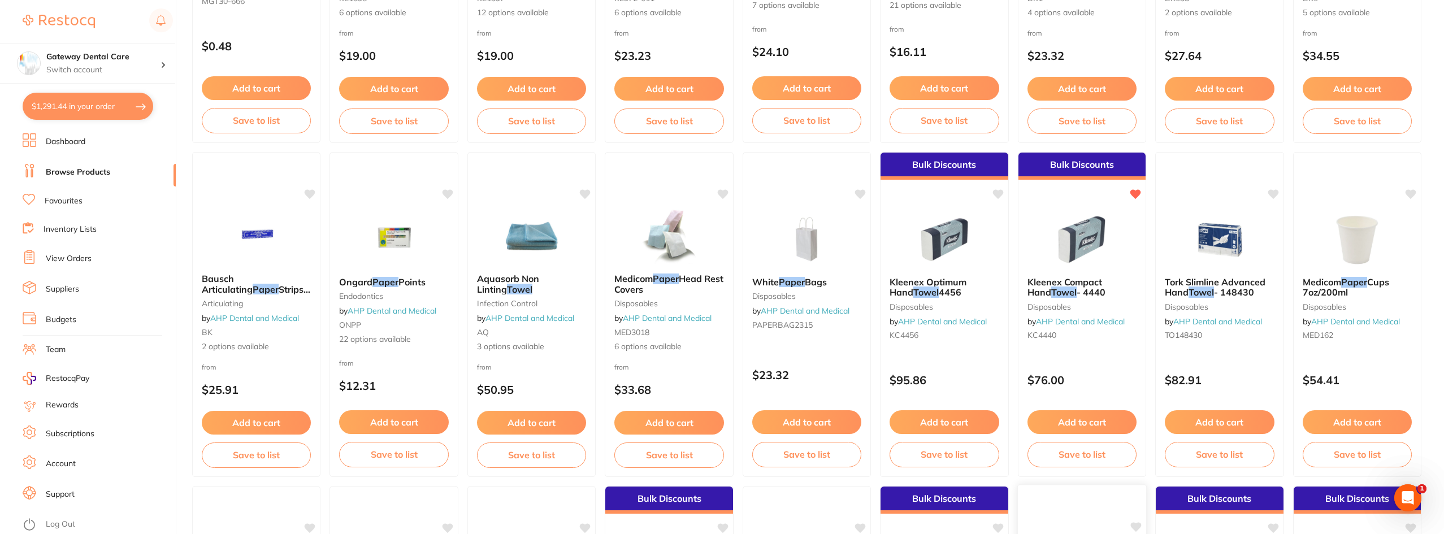
scroll to position [339, 0]
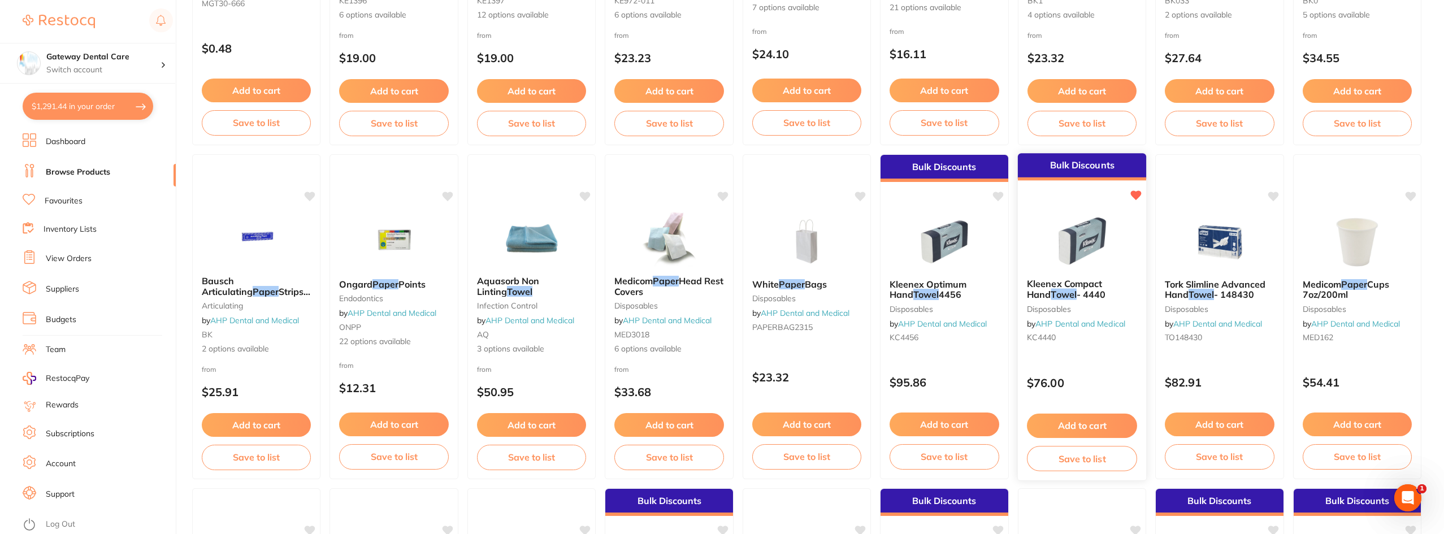
type input "paper towel"
click at [1077, 288] on span "Kleenex Compact Hand" at bounding box center [1064, 289] width 75 height 22
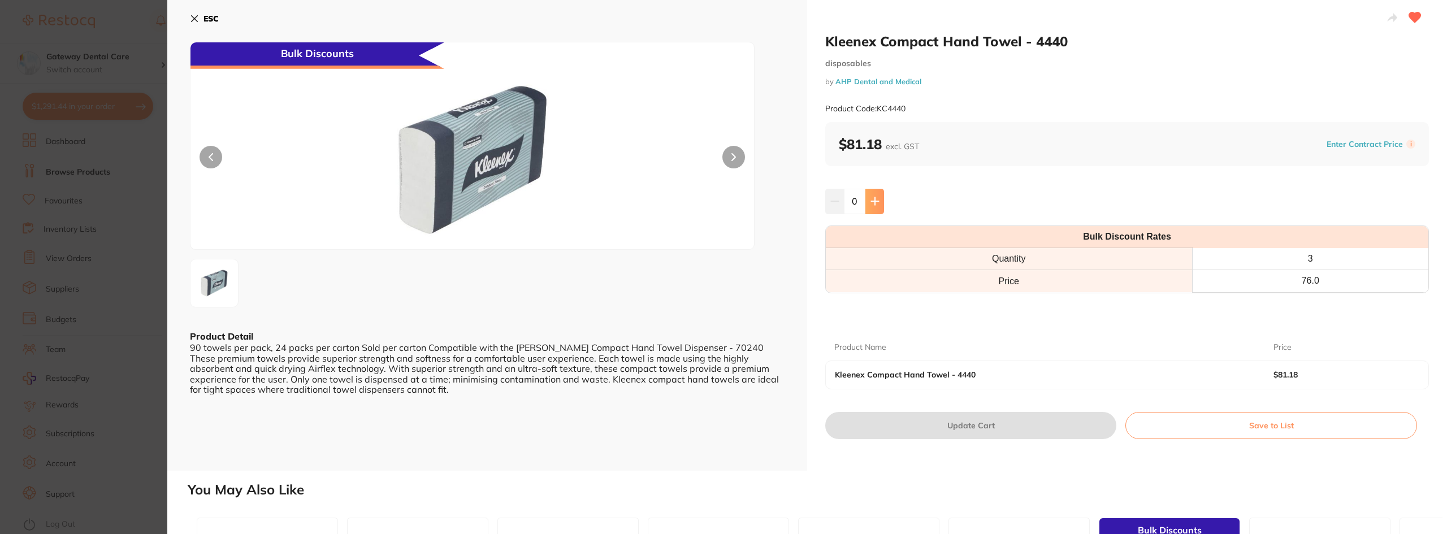
click at [873, 203] on icon at bounding box center [874, 201] width 7 height 7
type input "1"
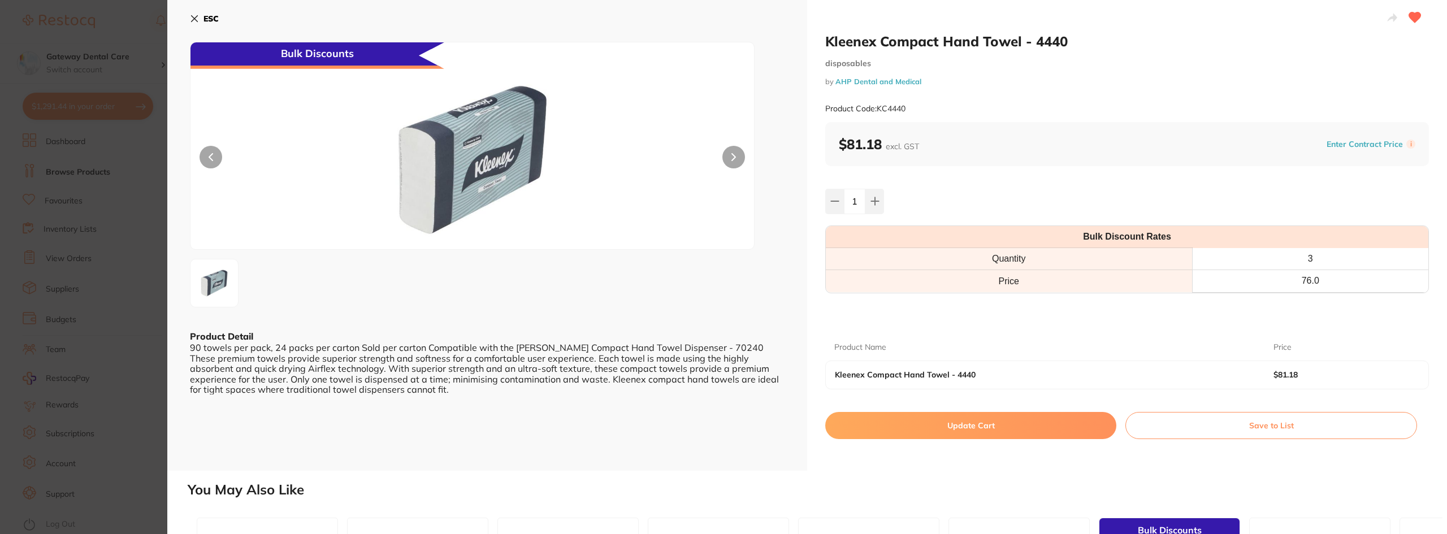
click at [728, 158] on button at bounding box center [733, 157] width 23 height 23
click at [978, 423] on button "Update Cart" at bounding box center [970, 425] width 291 height 27
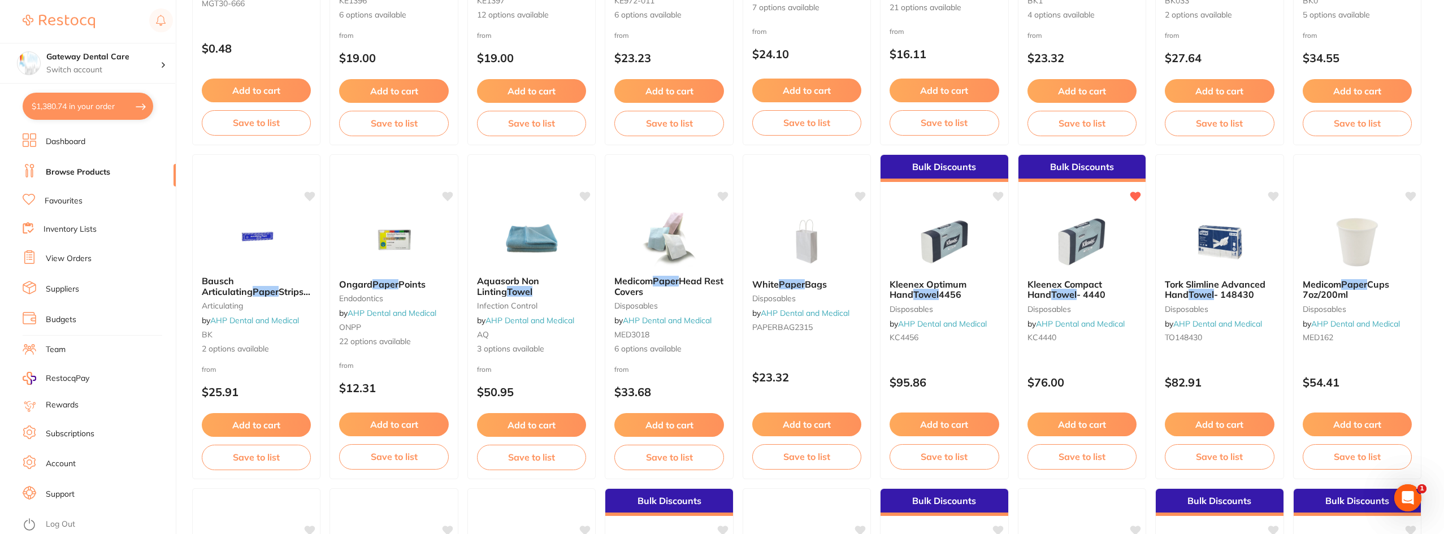
scroll to position [1238, 0]
click at [129, 107] on button "$1,380.74 in your order" at bounding box center [88, 106] width 131 height 27
checkbox input "true"
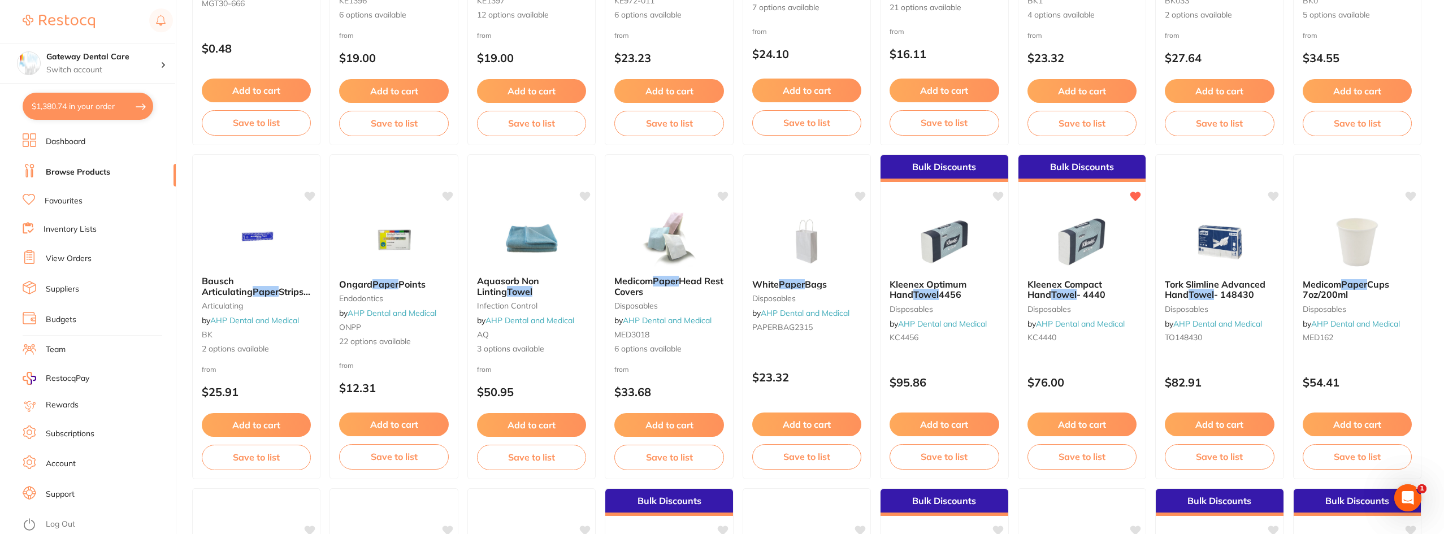
checkbox input "true"
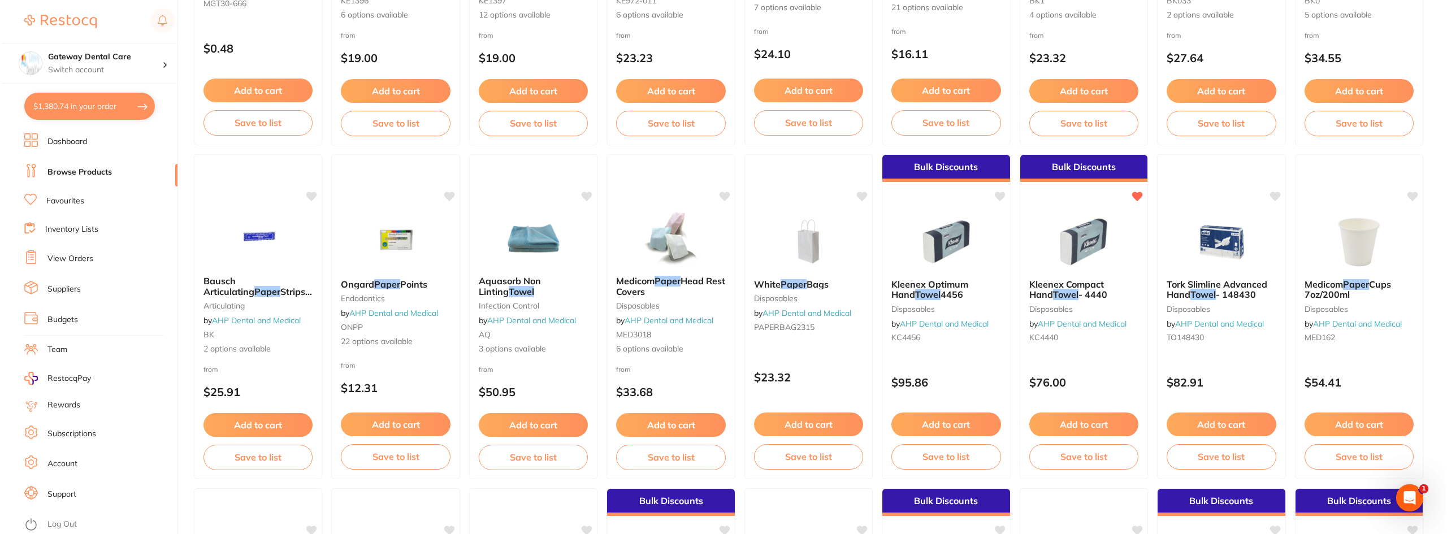
scroll to position [0, 0]
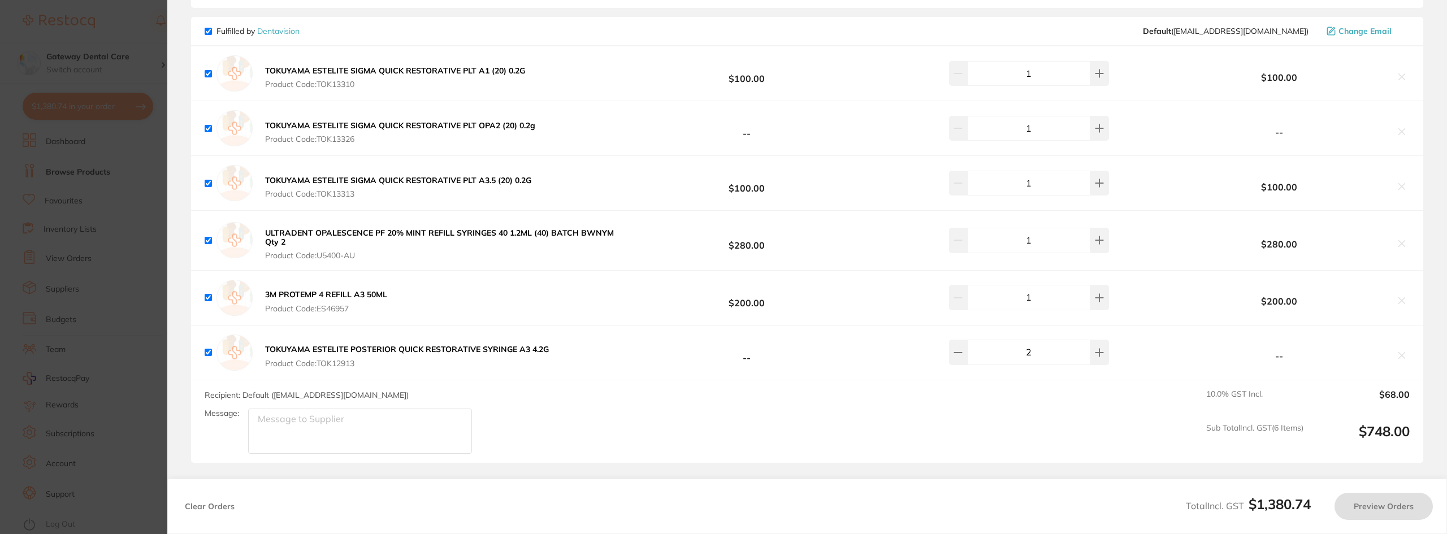
checkbox input "true"
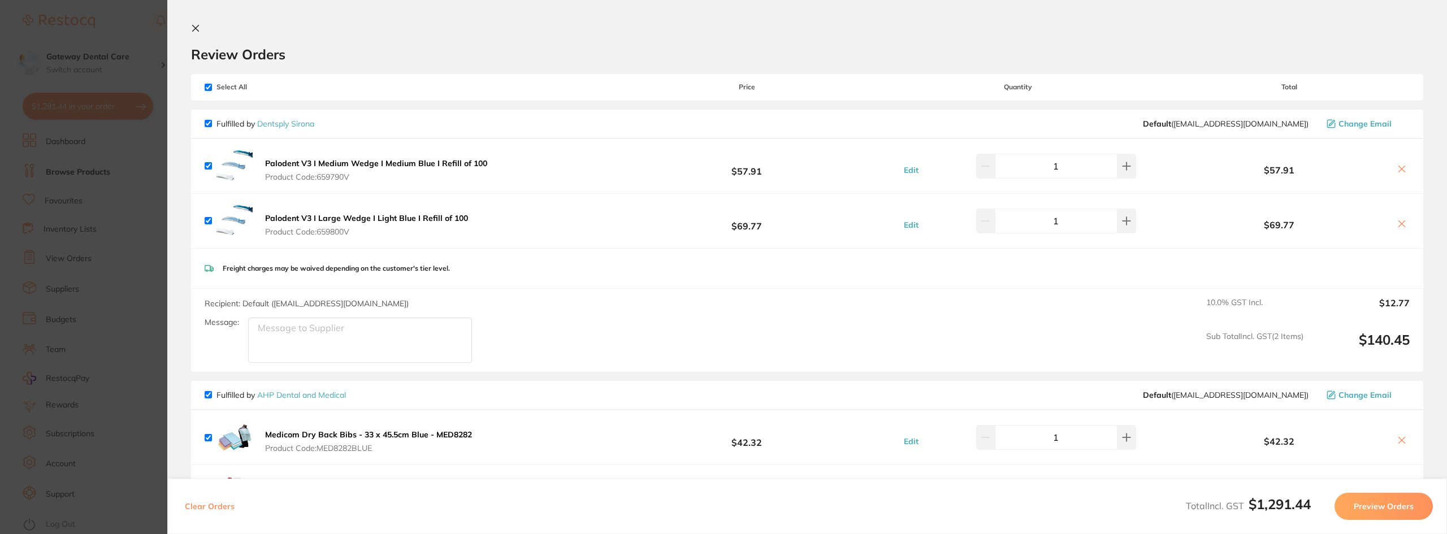
click at [58, 35] on section "Update RRP Set your pre negotiated price for this item. Item Agreed RRP (excl. …" at bounding box center [723, 267] width 1447 height 534
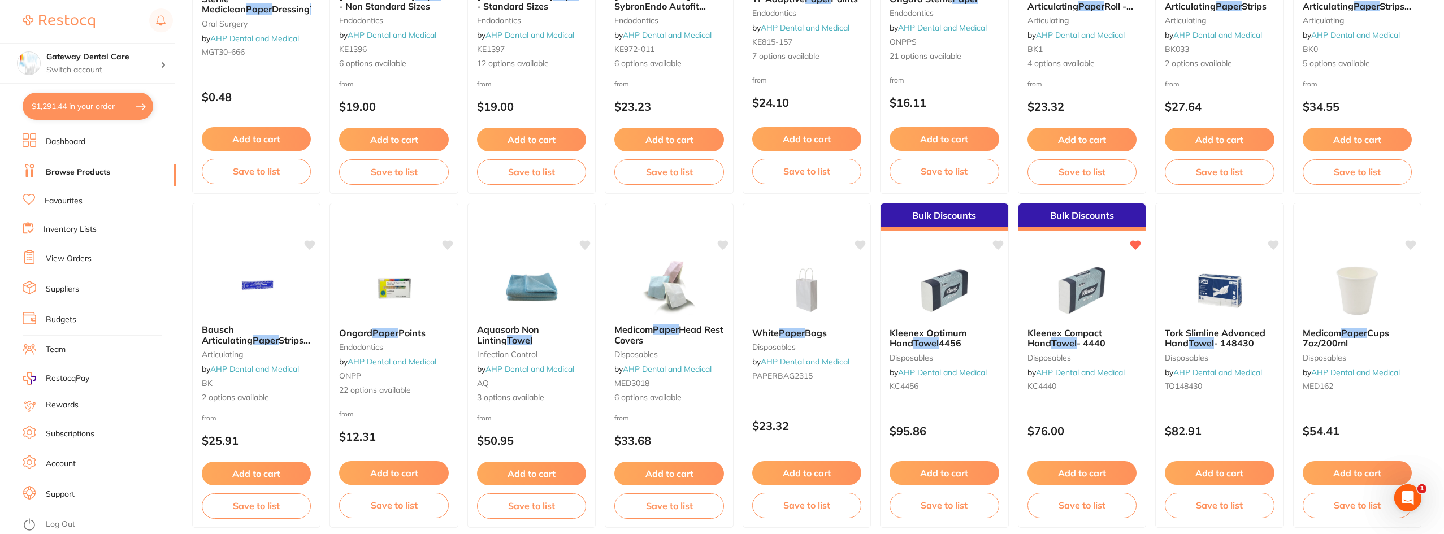
scroll to position [226, 0]
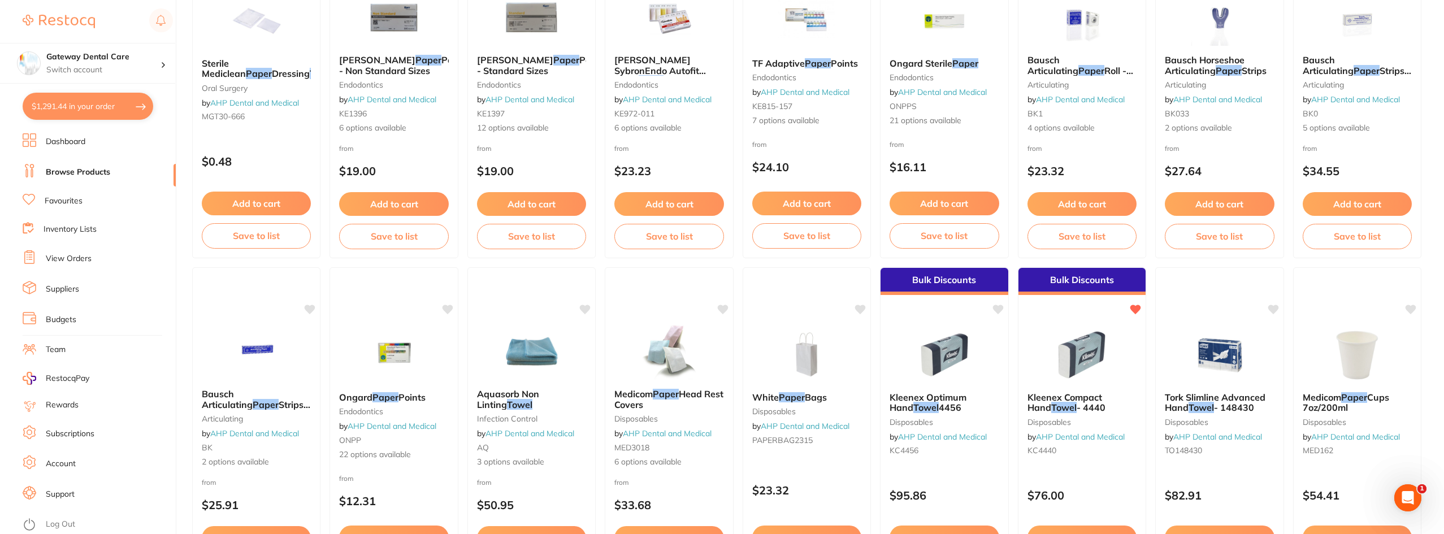
click at [1077, 406] on span "- 4440" at bounding box center [1091, 407] width 29 height 11
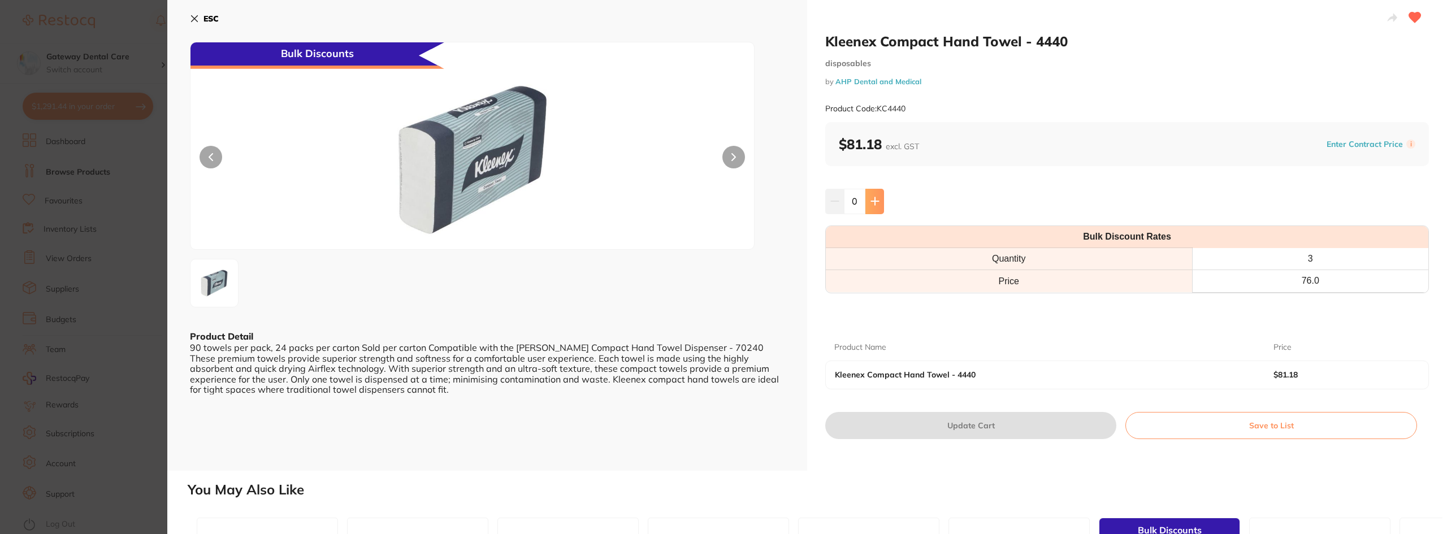
click at [871, 203] on icon at bounding box center [874, 201] width 9 height 9
type input "1"
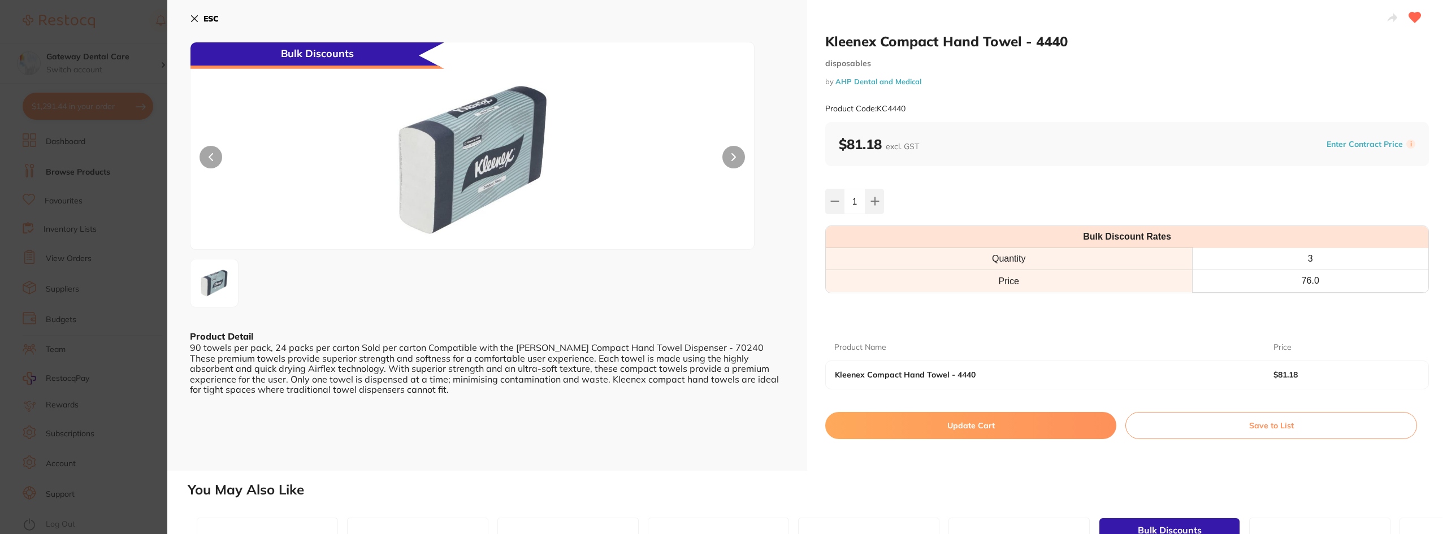
click at [991, 419] on button "Update Cart" at bounding box center [970, 425] width 291 height 27
checkbox input "false"
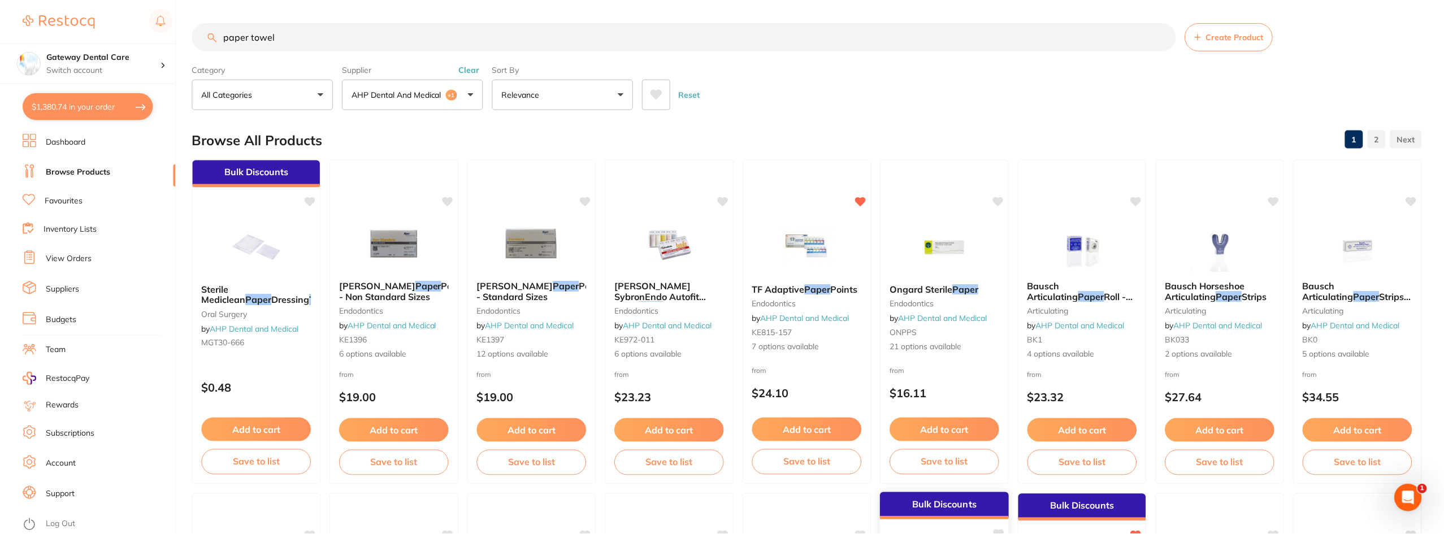
scroll to position [226, 0]
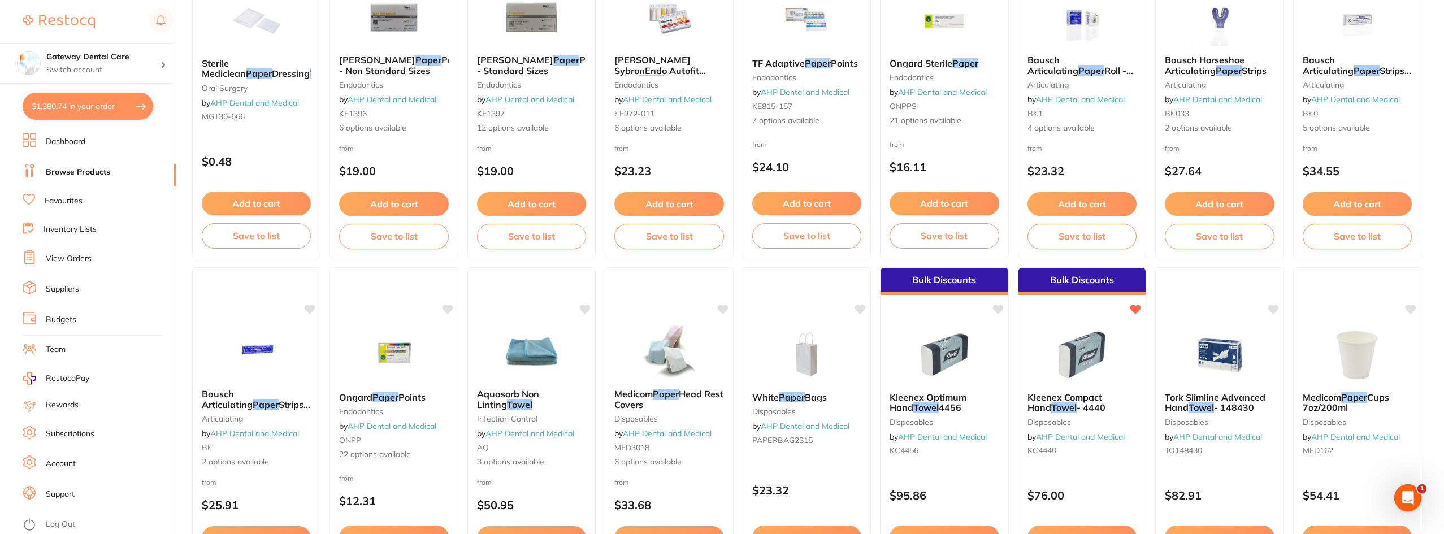
click at [101, 111] on button "$1,380.74 in your order" at bounding box center [88, 106] width 131 height 27
checkbox input "true"
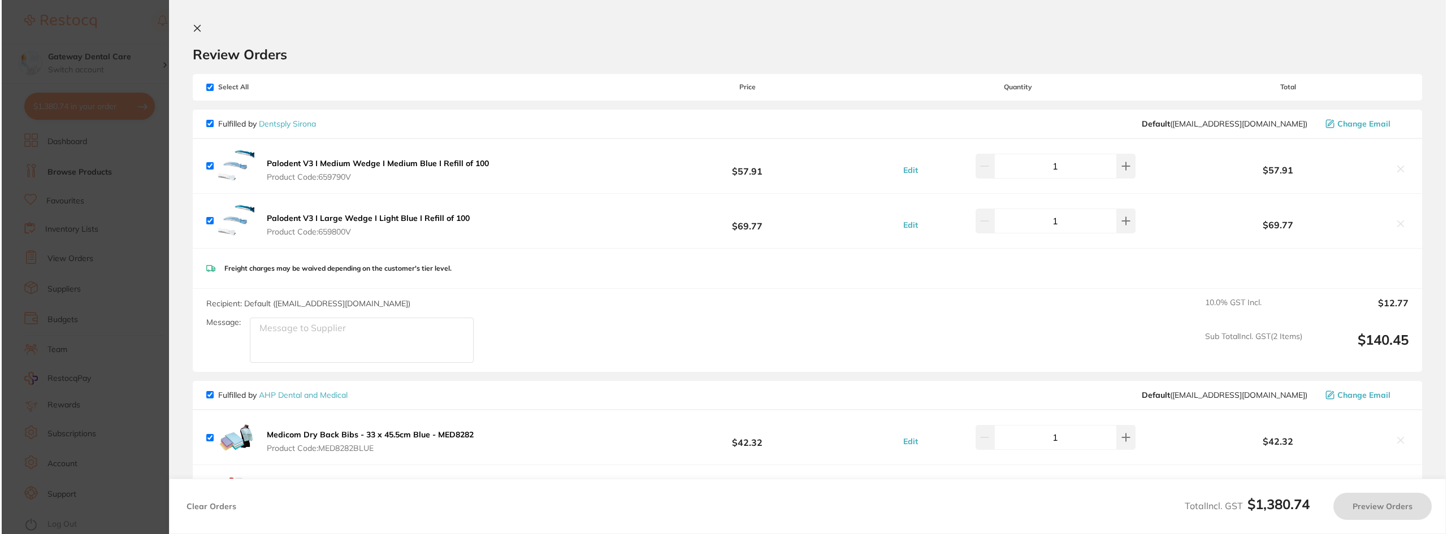
scroll to position [0, 0]
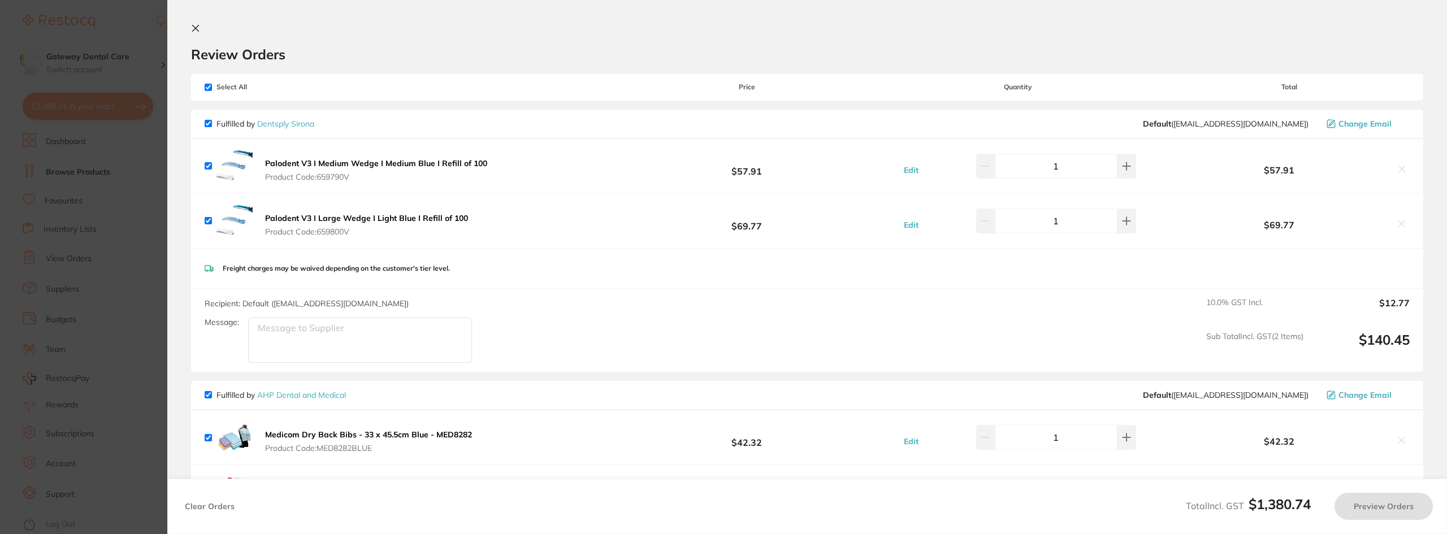
checkbox input "true"
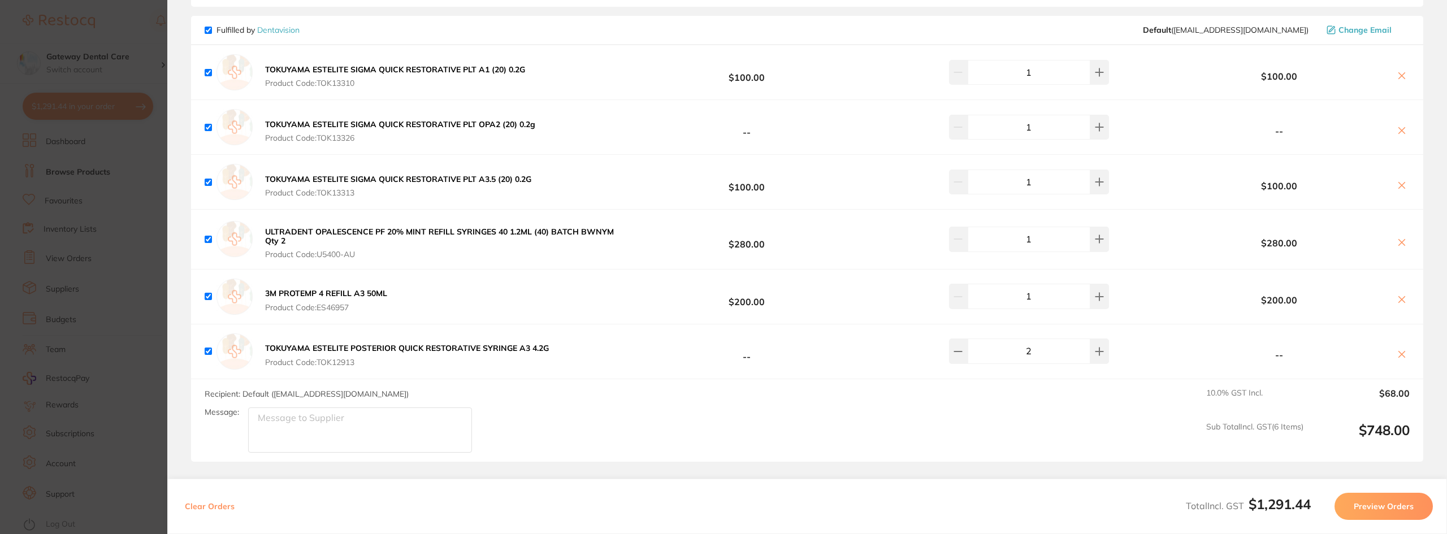
scroll to position [1187, 0]
click at [48, 75] on section "Update RRP Set your pre negotiated price for this item. Item Agreed RRP (excl. …" at bounding box center [723, 267] width 1447 height 534
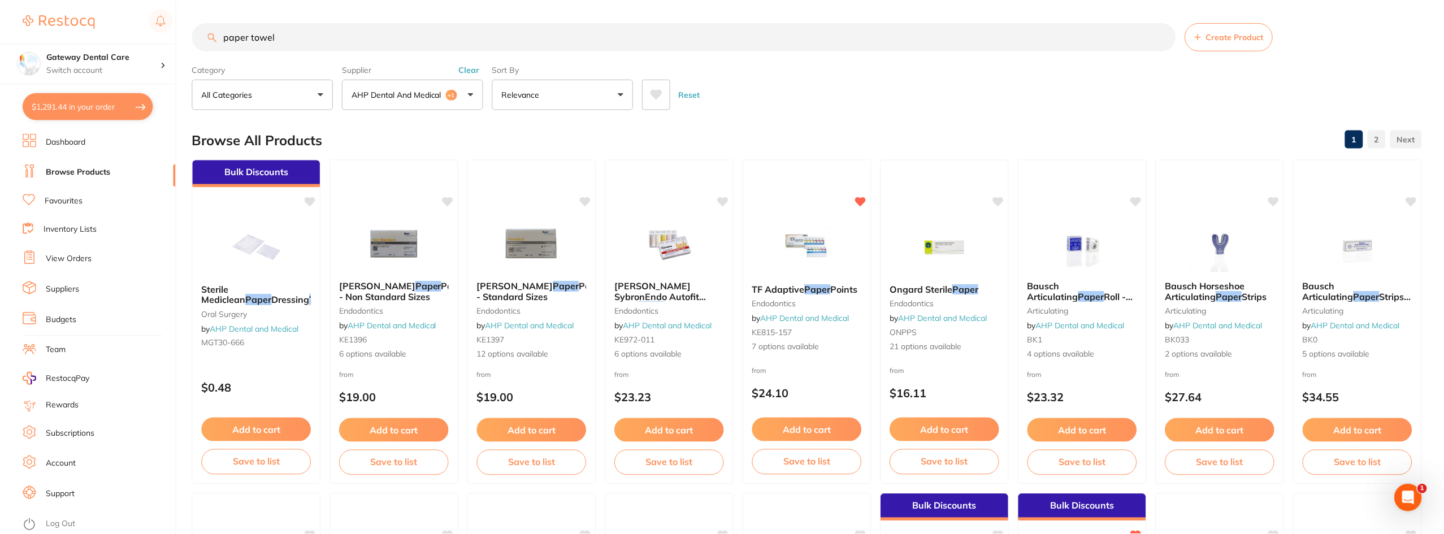
scroll to position [226, 0]
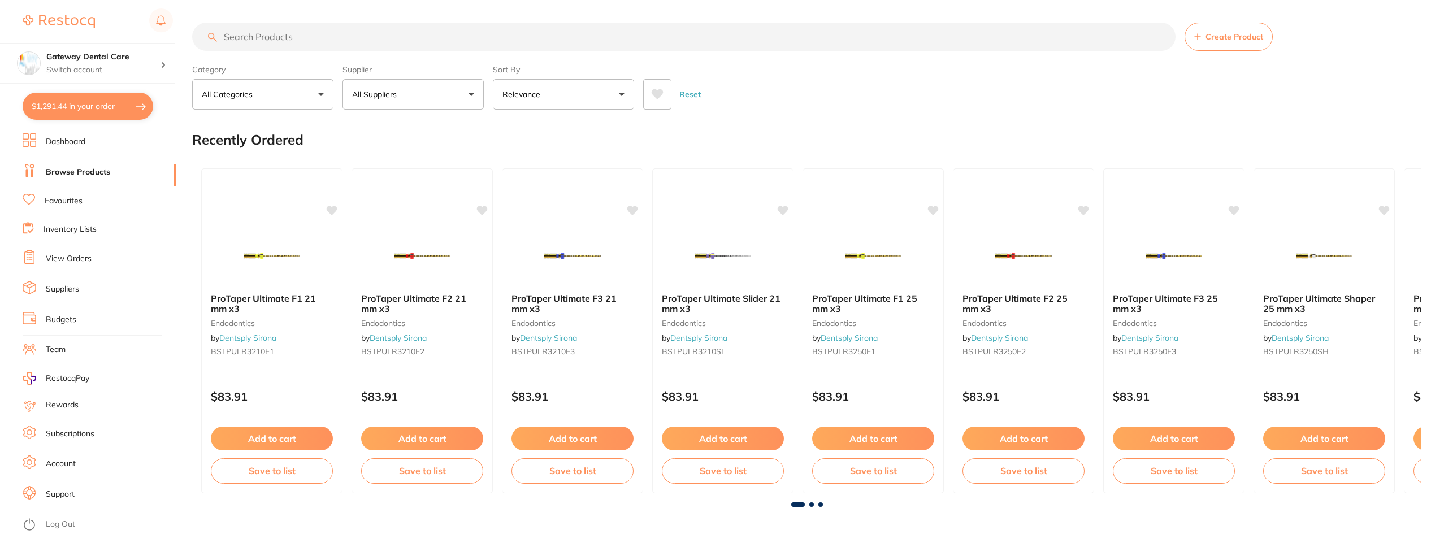
click at [129, 114] on button "$1,291.44 in your order" at bounding box center [88, 106] width 131 height 27
checkbox input "true"
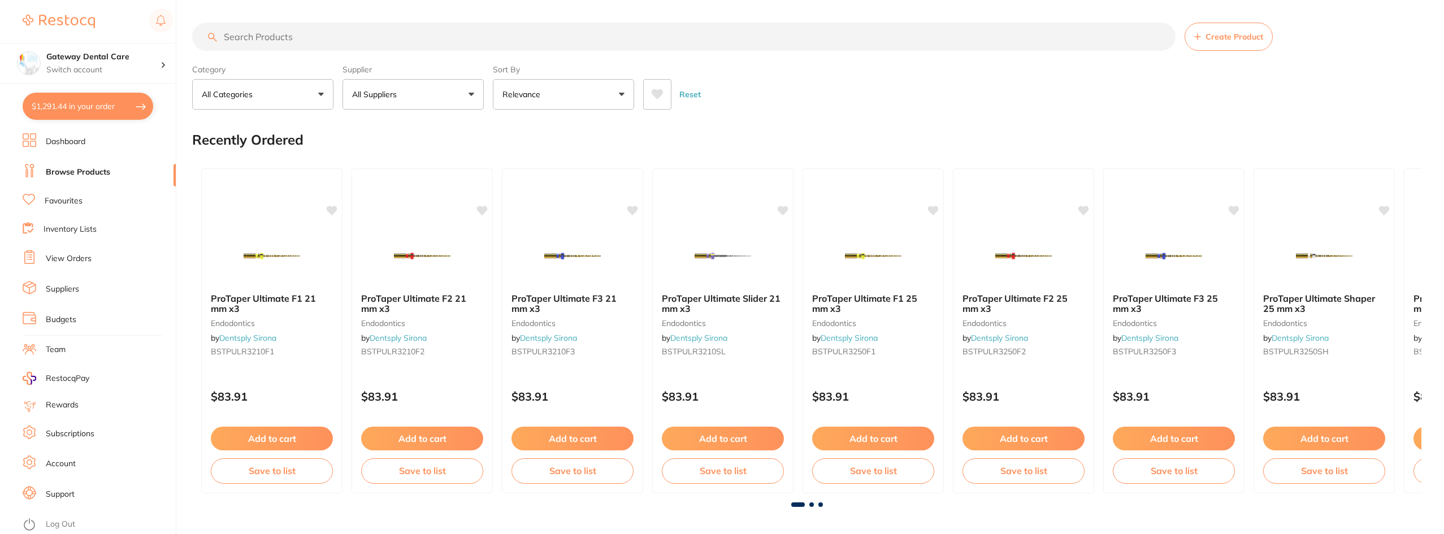
checkbox input "true"
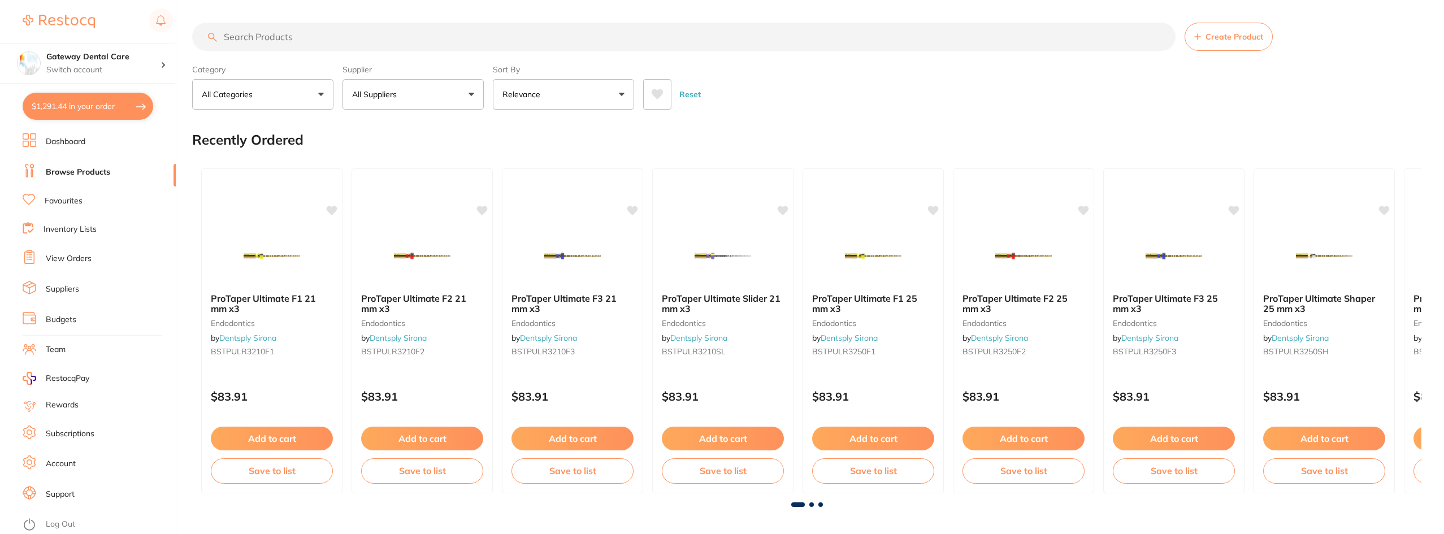
checkbox input "true"
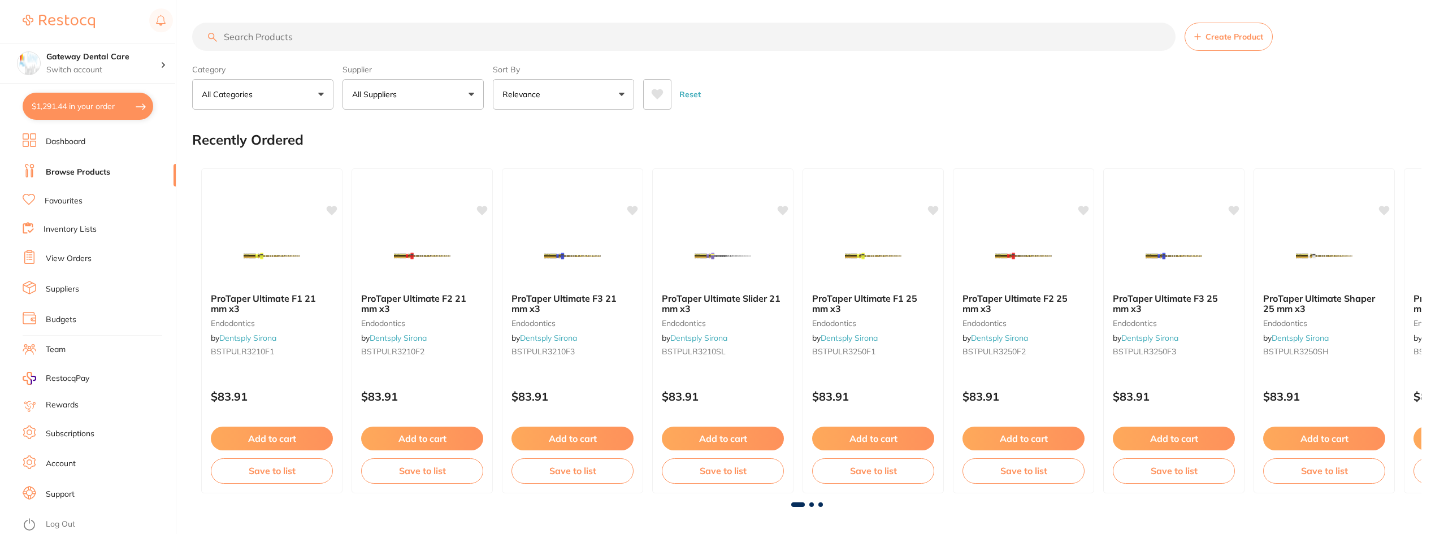
checkbox input "true"
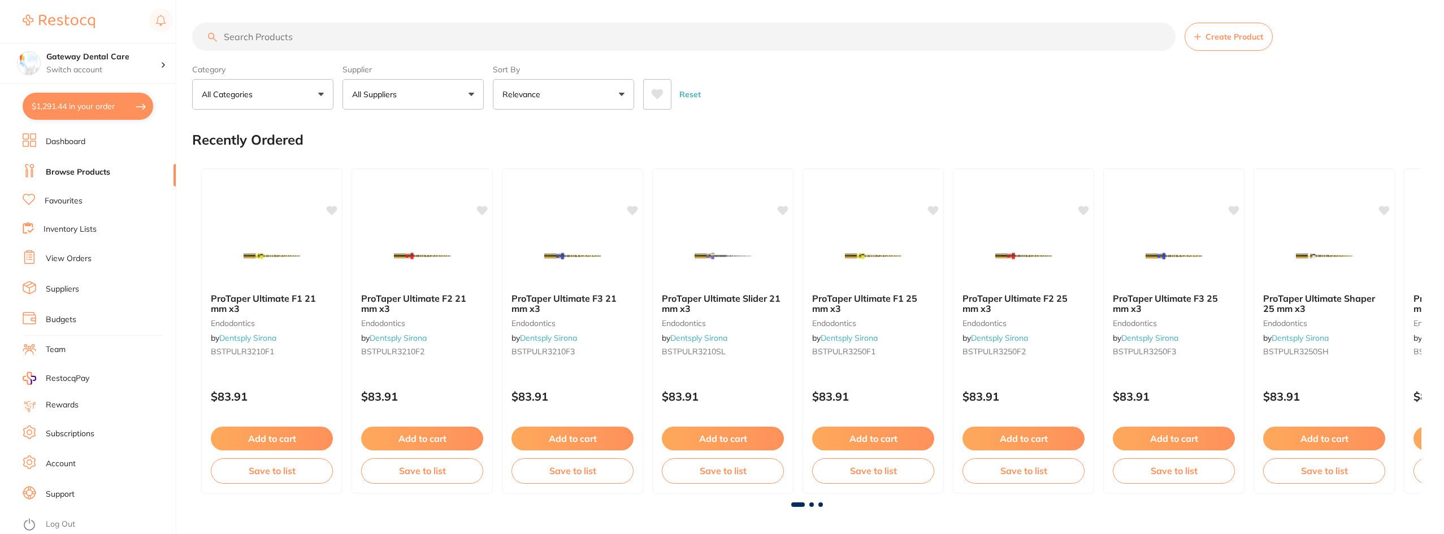
checkbox input "true"
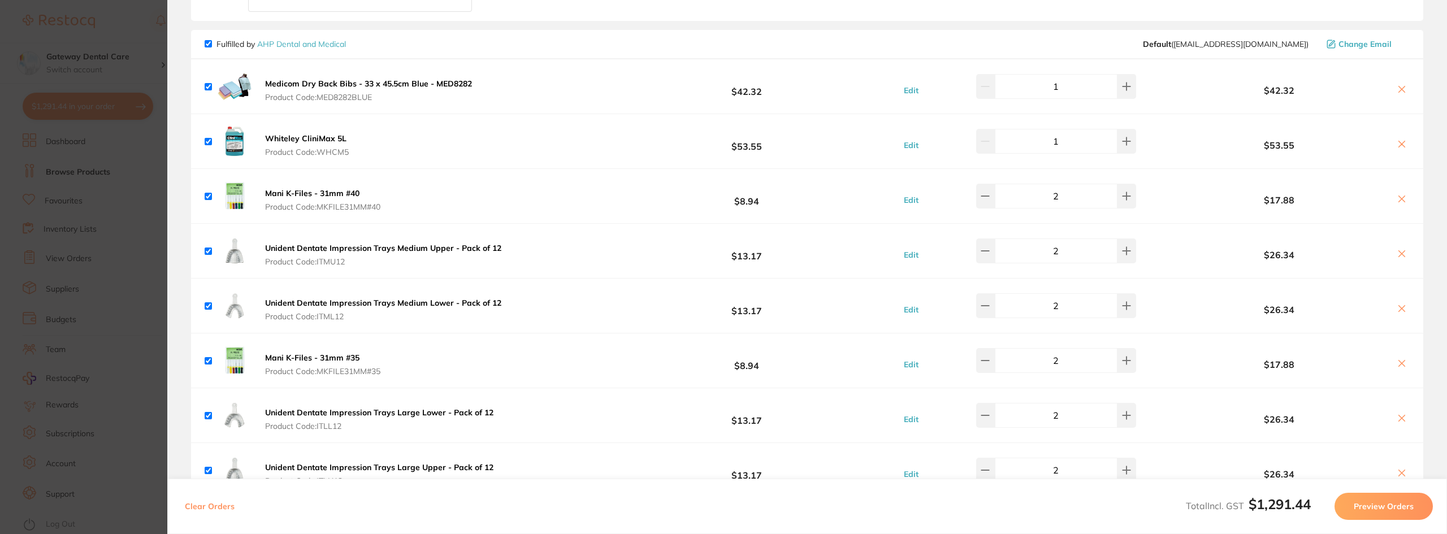
scroll to position [339, 0]
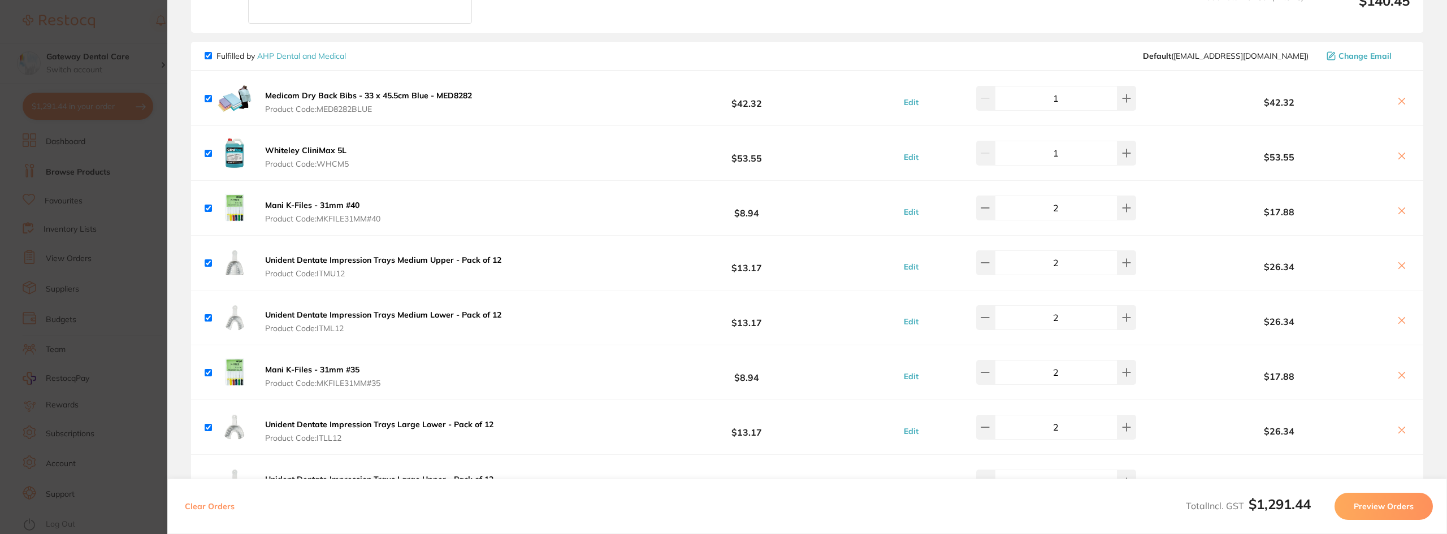
click at [296, 93] on b "Medicom Dry Back Bibs - 33 x 45.5cm Blue - MED8282" at bounding box center [368, 95] width 207 height 10
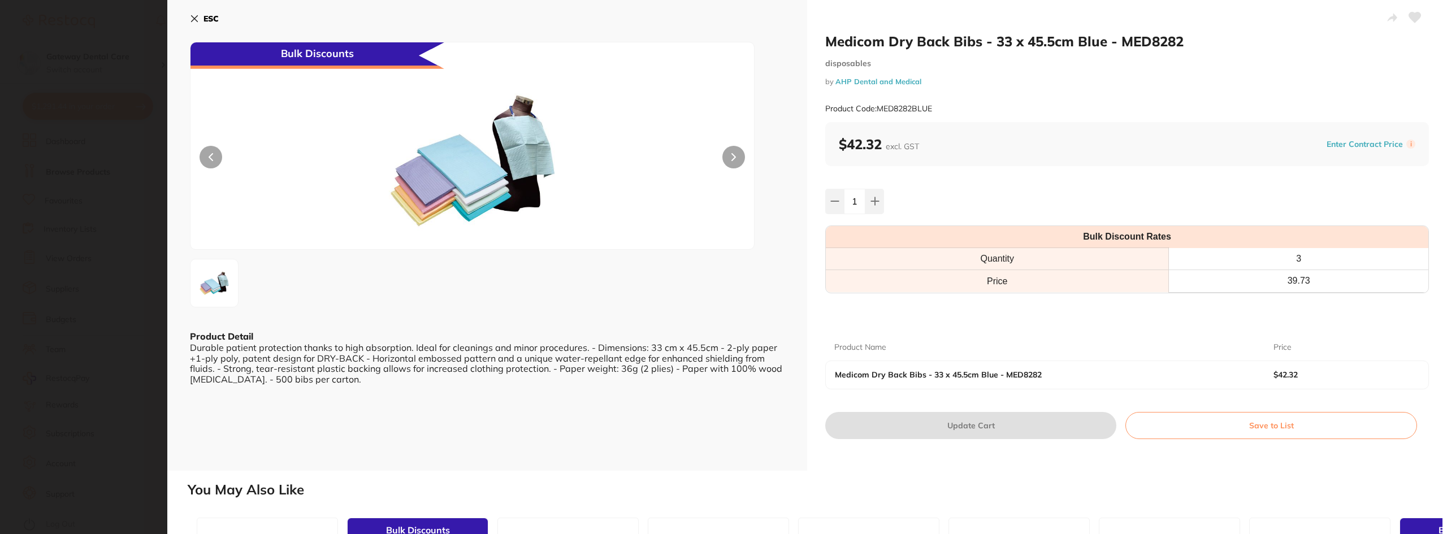
scroll to position [0, 0]
click at [87, 192] on section "Medicom Dry Back Bibs - 33 x 45.5cm Blue - MED8282 disposables by AHP Dental an…" at bounding box center [723, 267] width 1447 height 534
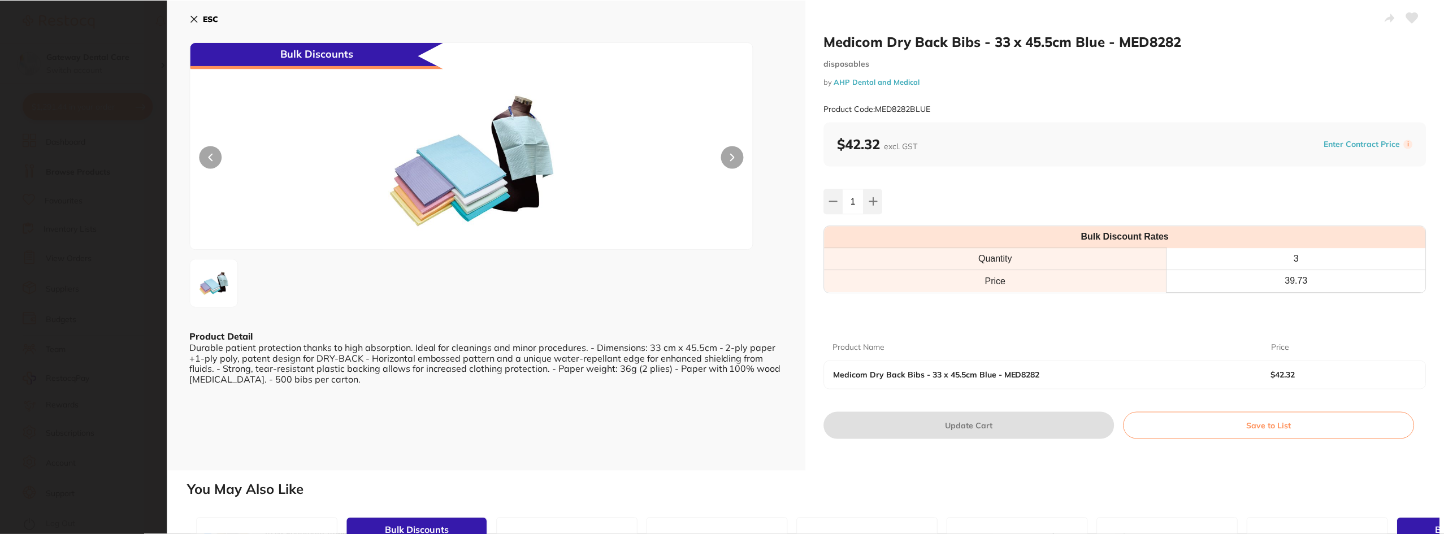
scroll to position [226, 0]
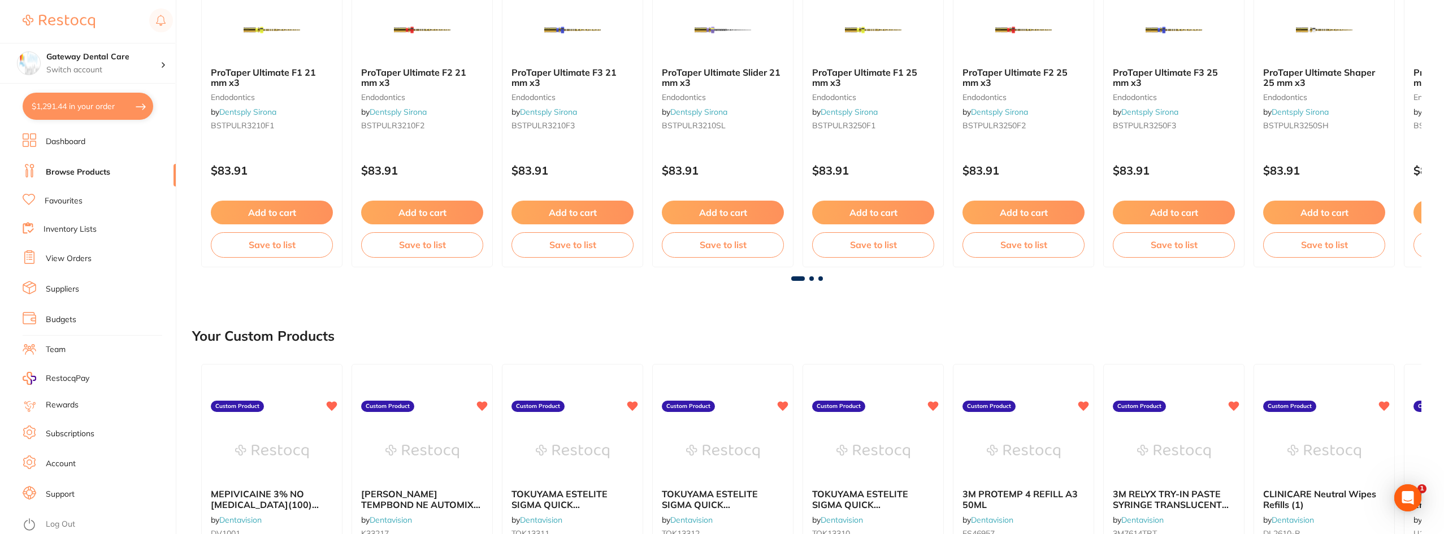
click at [112, 109] on button "$1,291.44 in your order" at bounding box center [88, 106] width 131 height 27
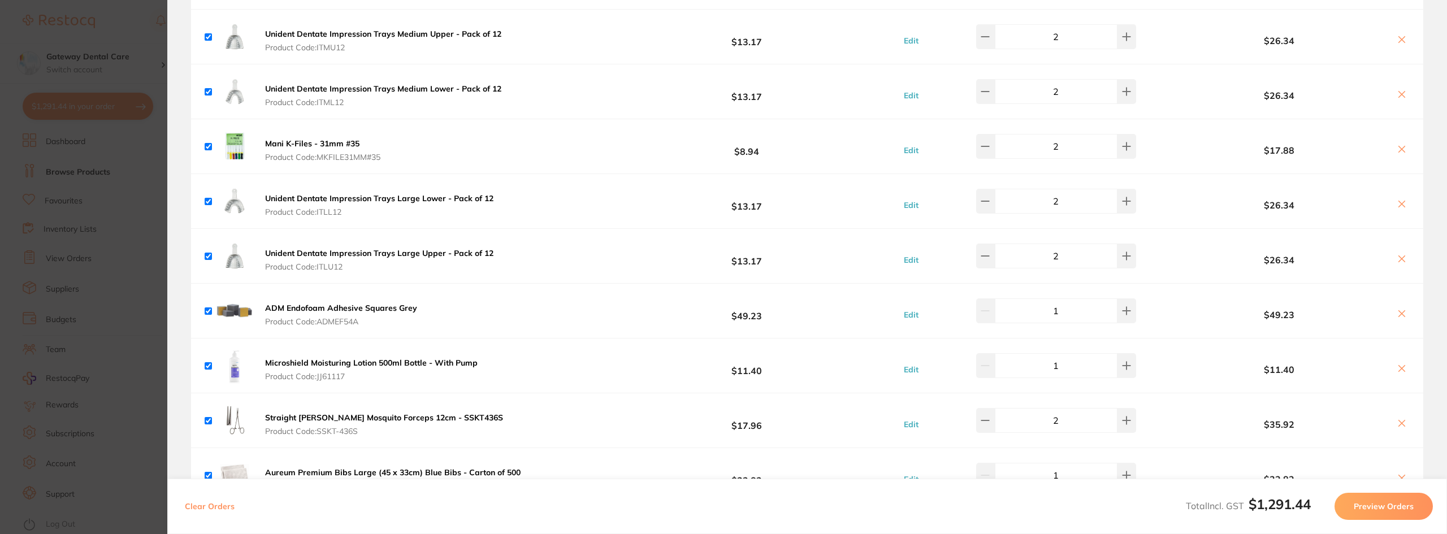
scroll to position [791, 0]
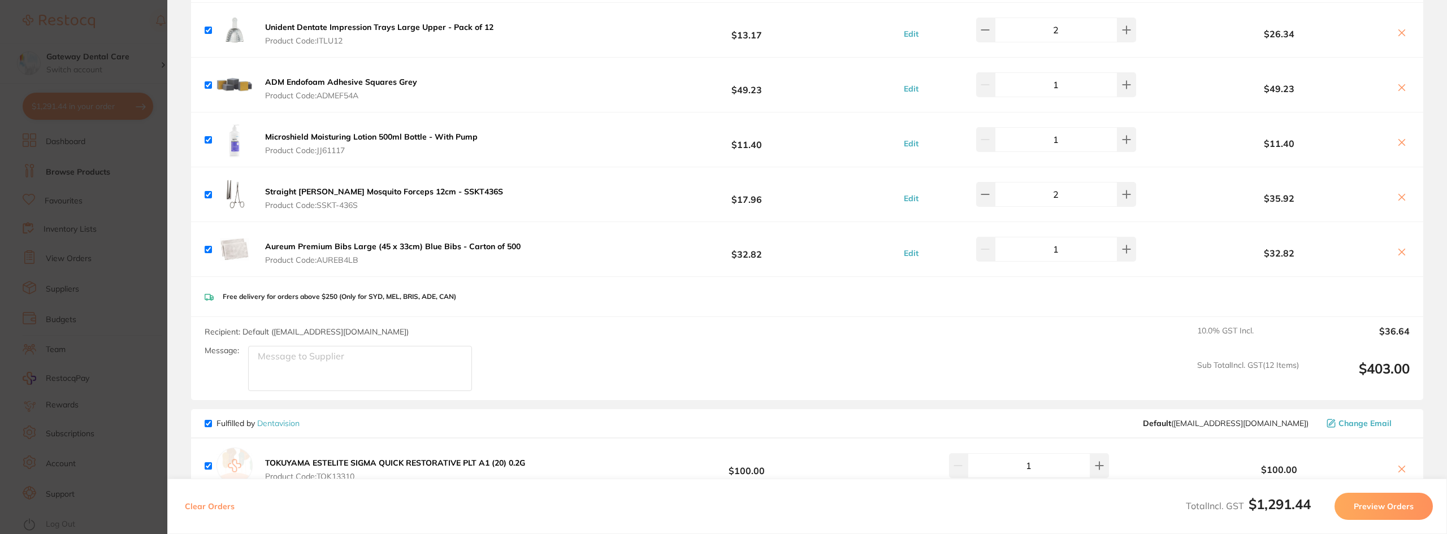
click at [335, 242] on b "Aureum Premium Bibs Large (45 x 33cm) Blue Bibs - Carton of 500" at bounding box center [392, 246] width 255 height 10
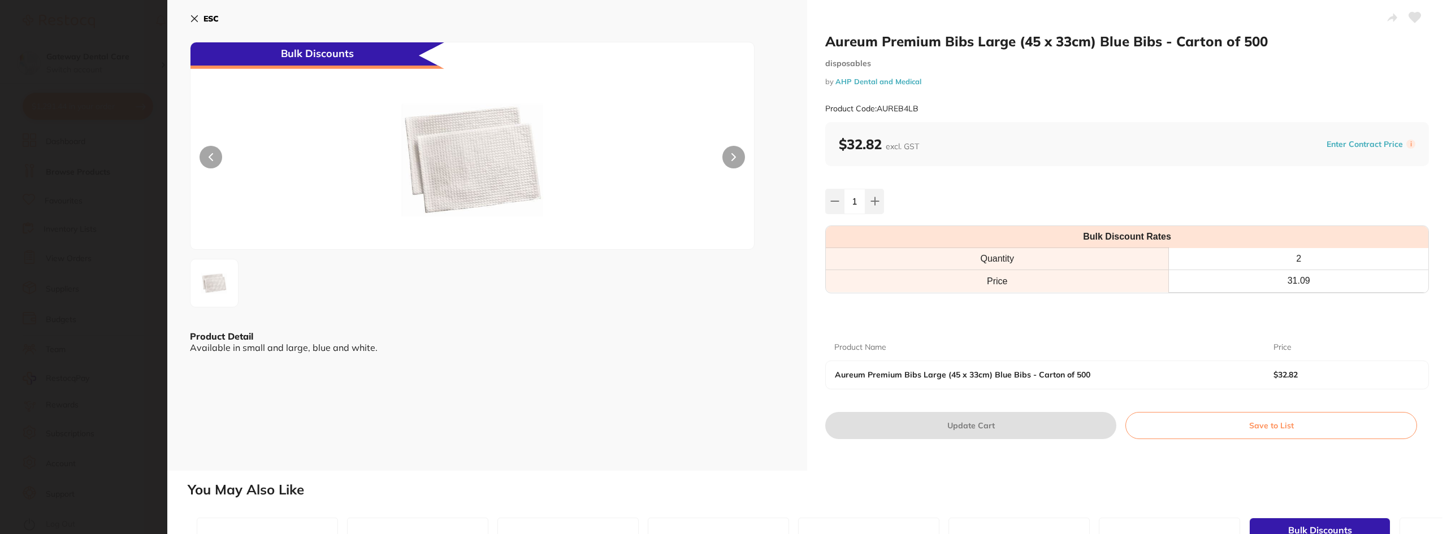
scroll to position [0, 0]
click at [735, 155] on button at bounding box center [733, 157] width 23 height 23
click at [134, 200] on section "Aureum Premium Bibs Large (45 x 33cm) Blue Bibs - Carton of 500 disposables by …" at bounding box center [723, 267] width 1447 height 534
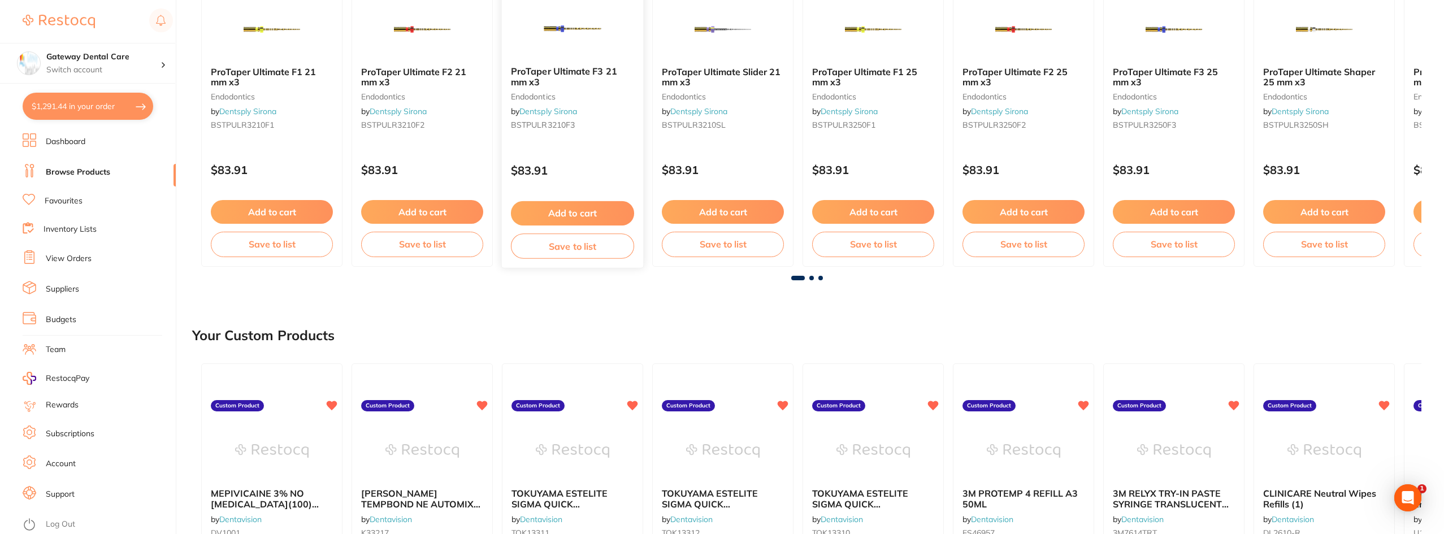
scroll to position [226, 0]
click at [55, 110] on button "$1,291.44 in your order" at bounding box center [88, 106] width 131 height 27
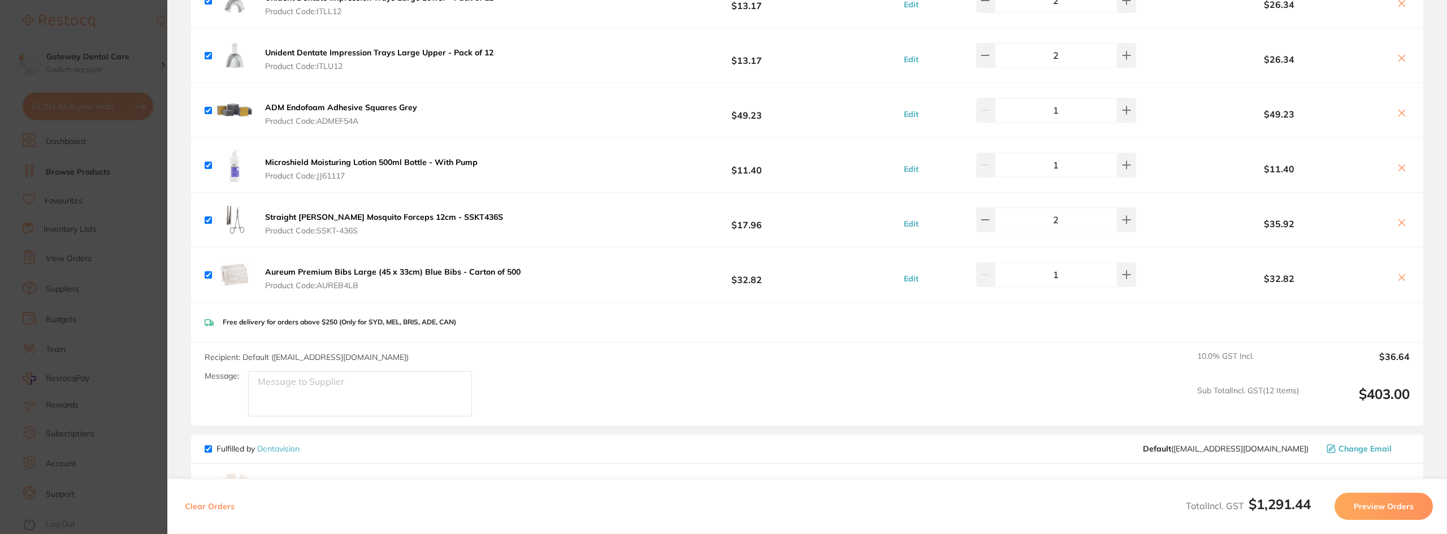
scroll to position [791, 0]
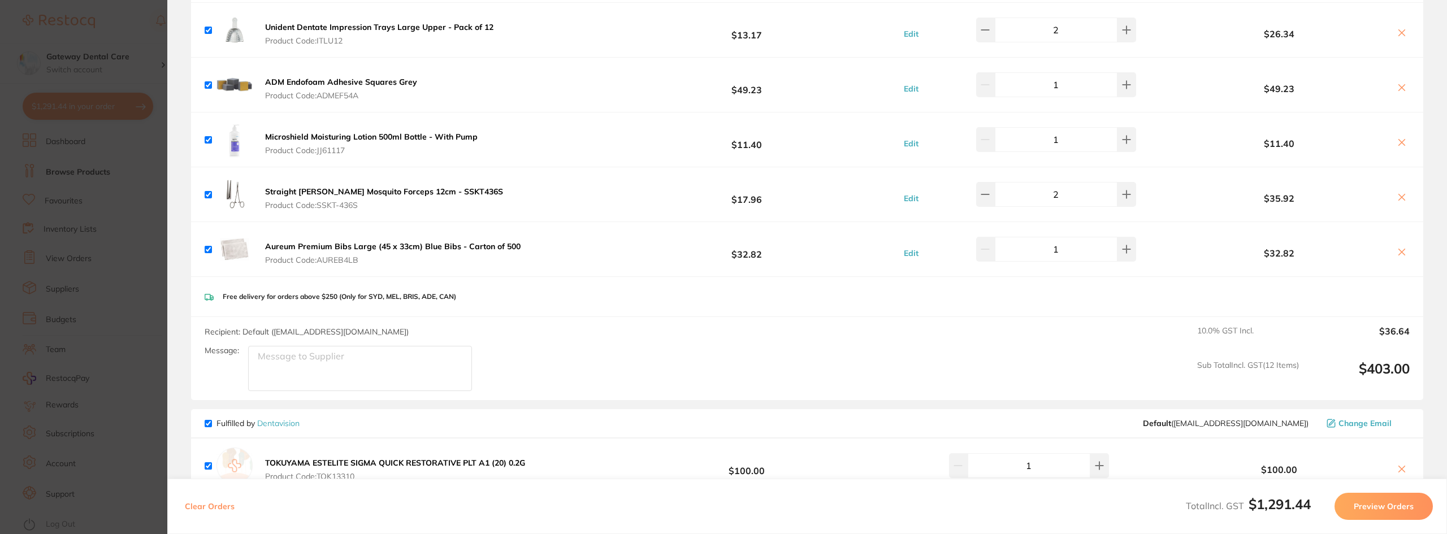
click at [1397, 250] on icon at bounding box center [1401, 252] width 9 height 9
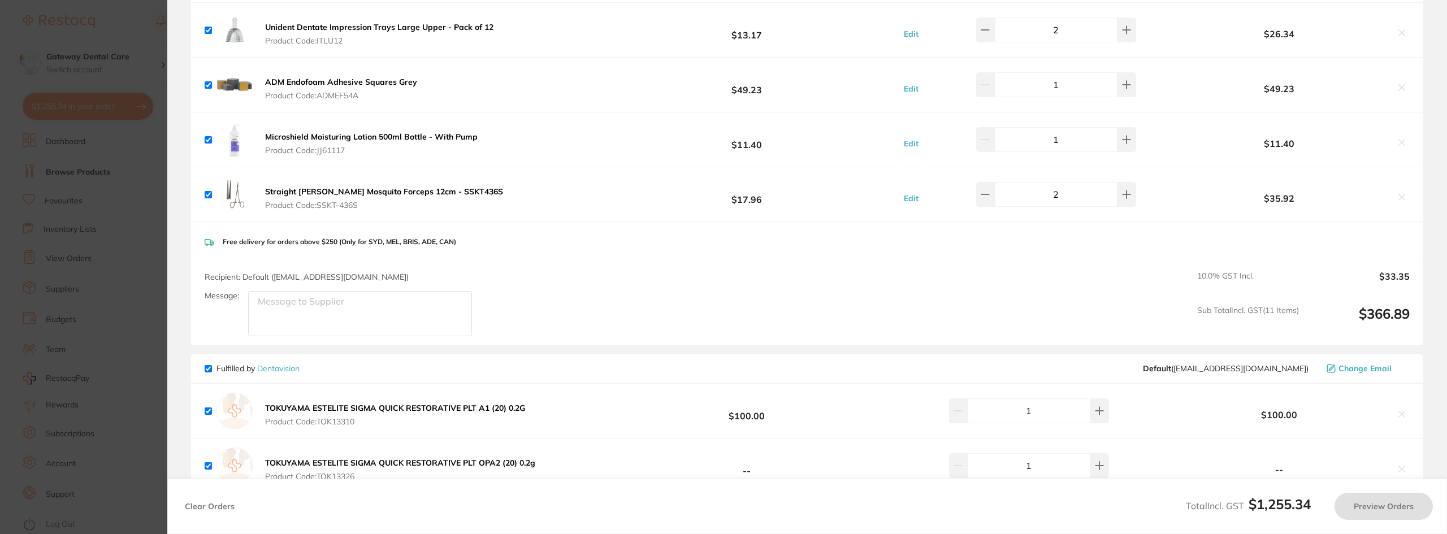
checkbox input "true"
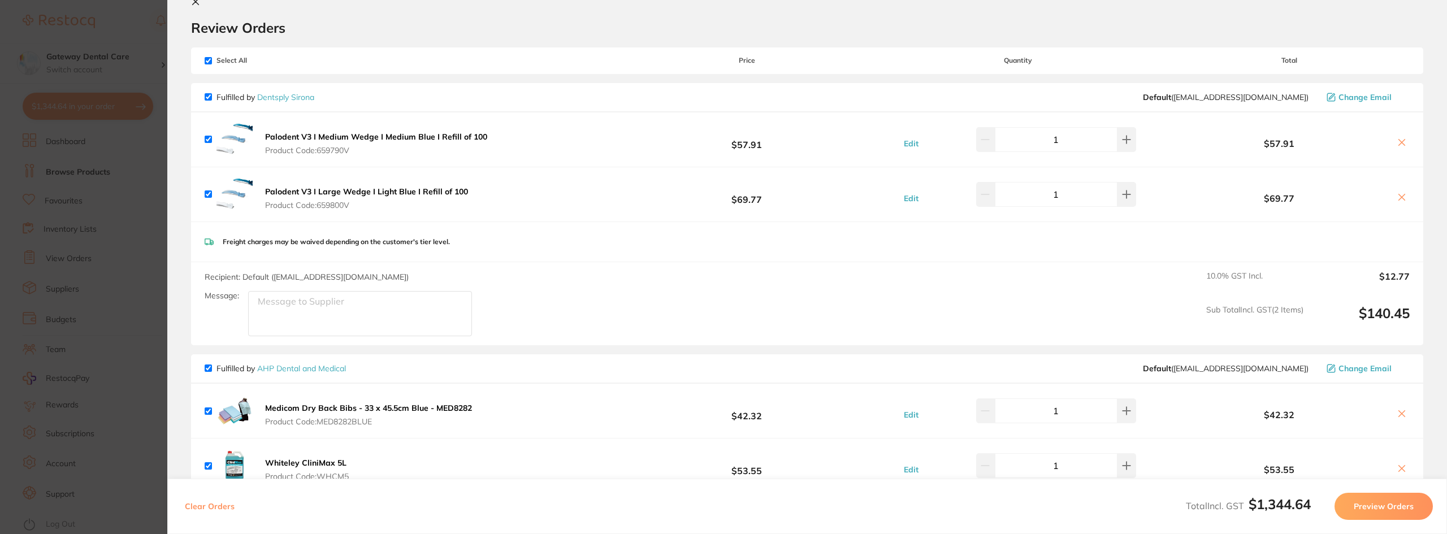
scroll to position [0, 0]
